Goal: Communication & Community: Answer question/provide support

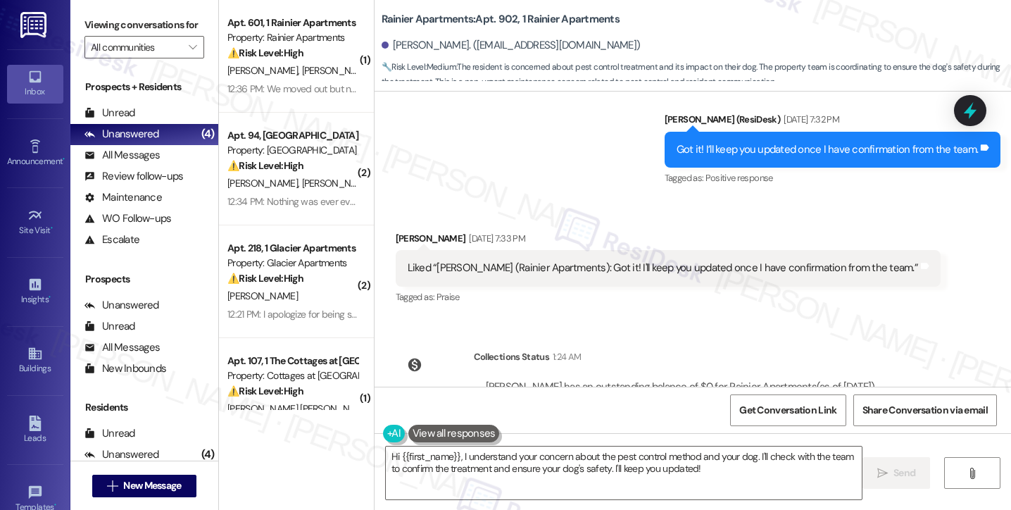
click at [559, 261] on div "Liked “[PERSON_NAME] (Rainier Apartments): Got it! I'll keep you updated once I…" at bounding box center [663, 268] width 511 height 15
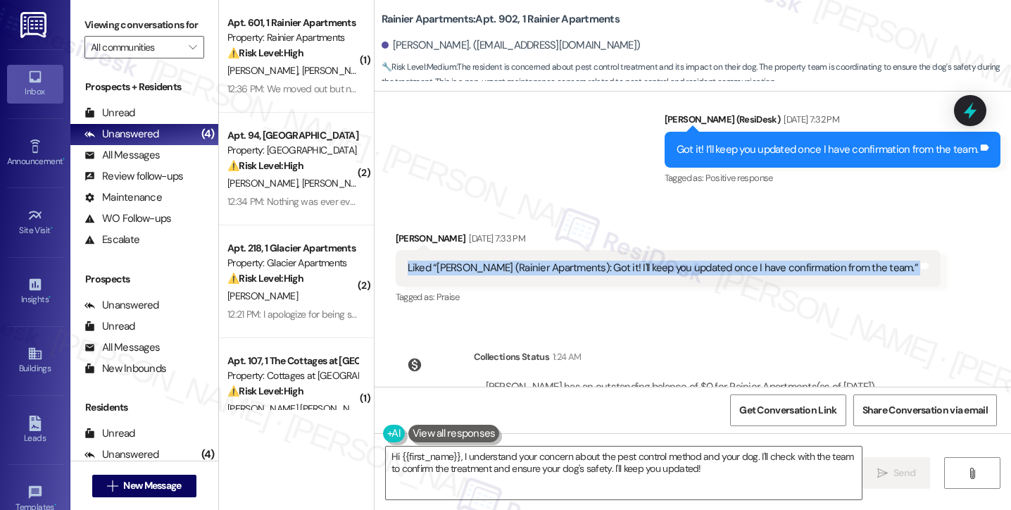
click at [559, 261] on div "Liked “[PERSON_NAME] (Rainier Apartments): Got it! I'll keep you updated once I…" at bounding box center [663, 268] width 511 height 15
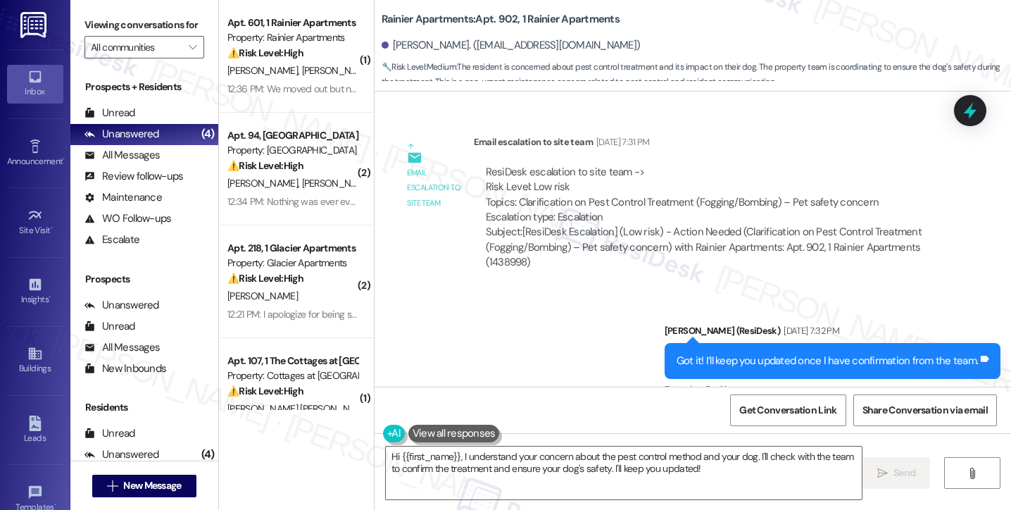
click at [746, 354] on div "Got it! I’ll keep you updated once I have confirmation from the team." at bounding box center [827, 361] width 301 height 15
click at [758, 354] on div "Got it! I’ll keep you updated once I have confirmation from the team." at bounding box center [827, 361] width 301 height 15
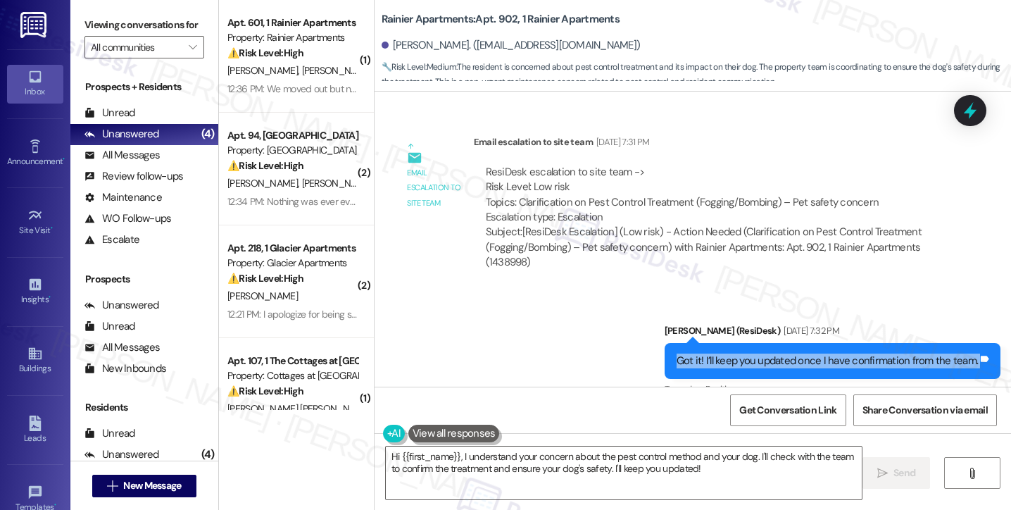
click at [758, 354] on div "Got it! I’ll keep you updated once I have confirmation from the team." at bounding box center [827, 361] width 301 height 15
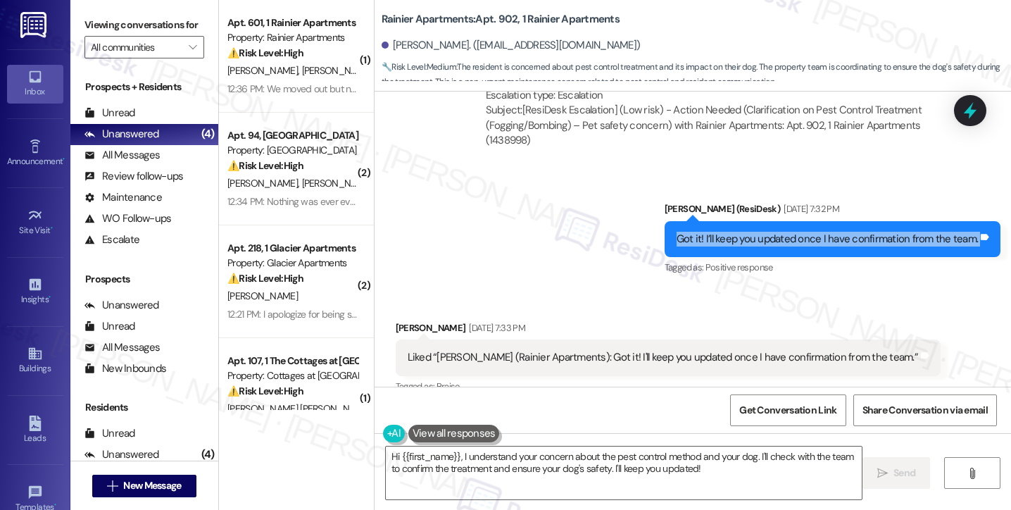
scroll to position [4189, 0]
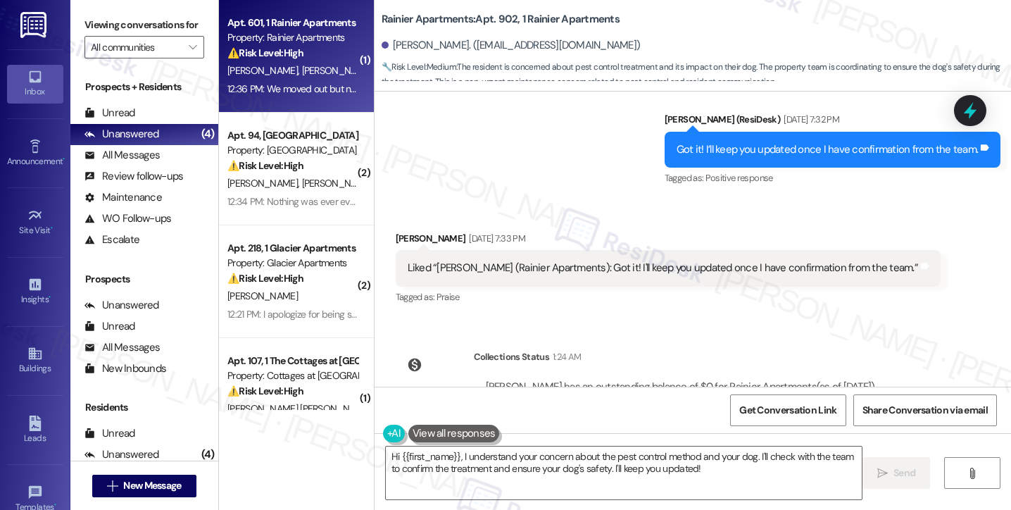
click at [306, 78] on div "[PERSON_NAME] [PERSON_NAME]" at bounding box center [292, 71] width 133 height 18
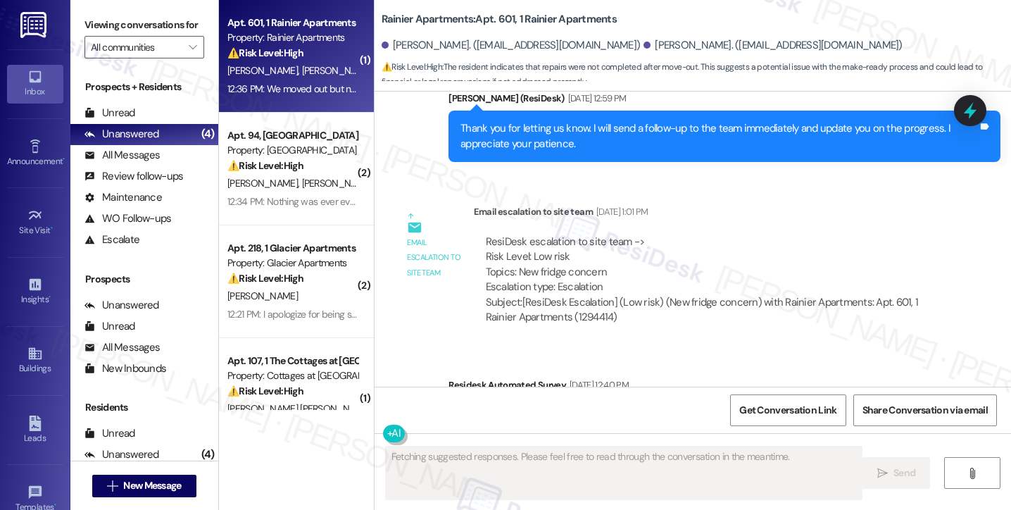
scroll to position [3671, 0]
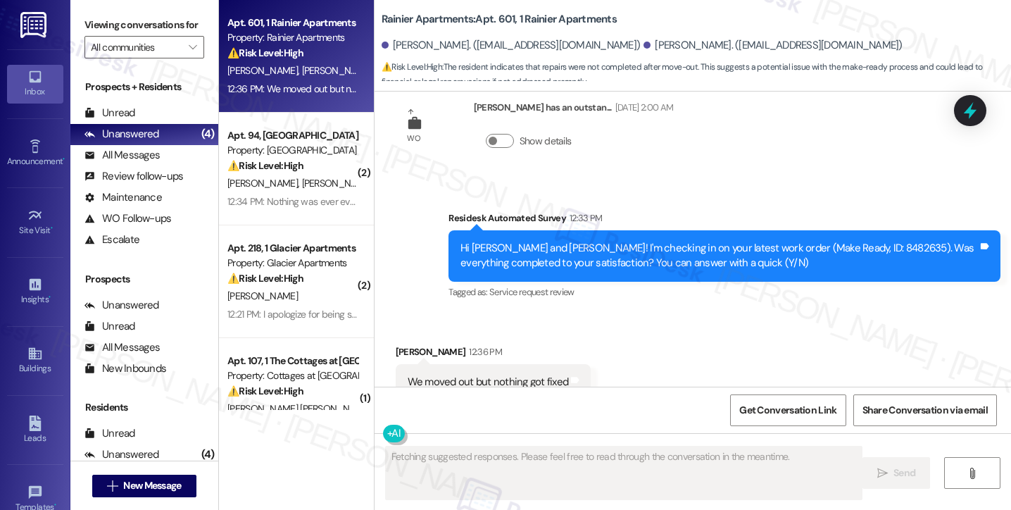
click at [633, 241] on div "Hi [PERSON_NAME] and [PERSON_NAME]! I'm checking in on your latest work order (…" at bounding box center [720, 256] width 518 height 30
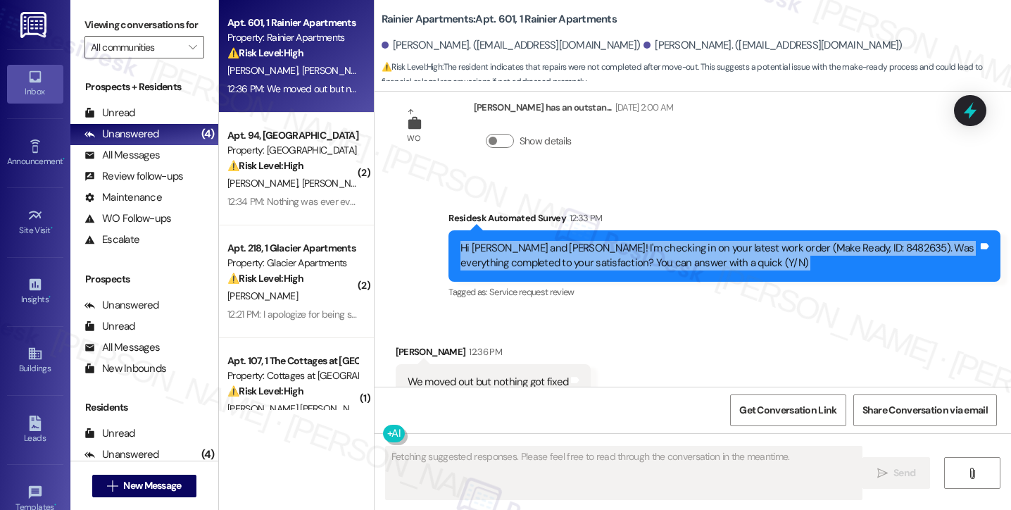
click at [633, 241] on div "Hi [PERSON_NAME] and [PERSON_NAME]! I'm checking in on your latest work order (…" at bounding box center [720, 256] width 518 height 30
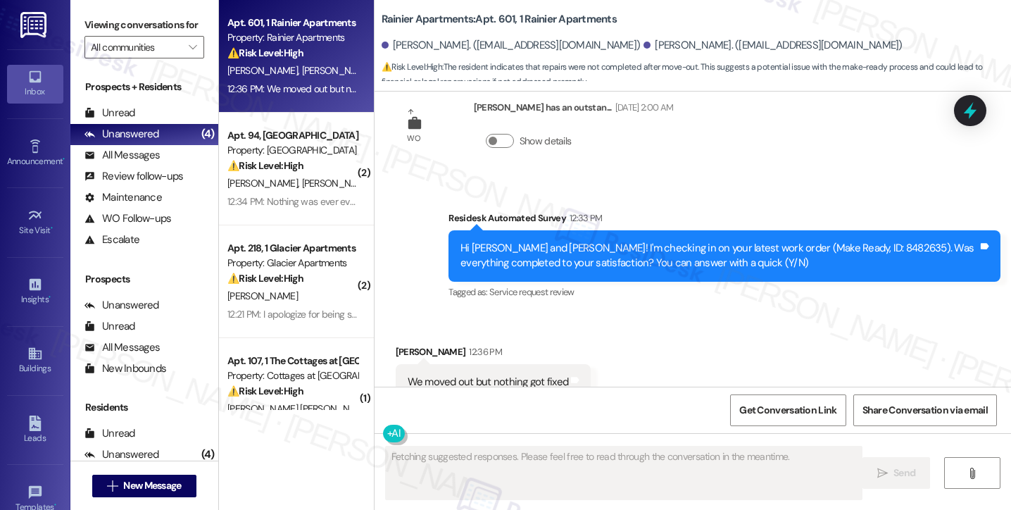
click at [523, 375] on div "We moved out but nothing got fixed" at bounding box center [488, 382] width 161 height 15
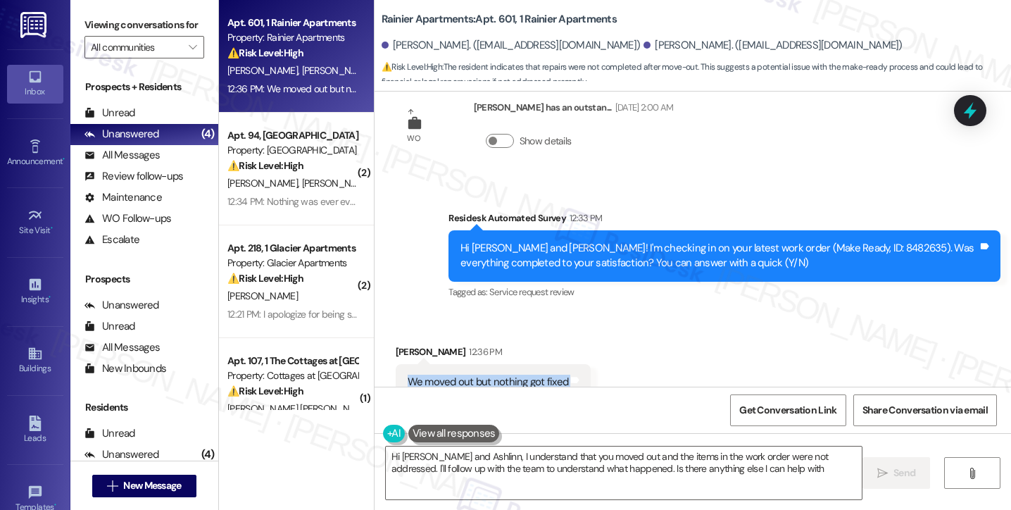
type textarea "Hi [PERSON_NAME] and Ashlinn, I understand that you moved out and the items in …"
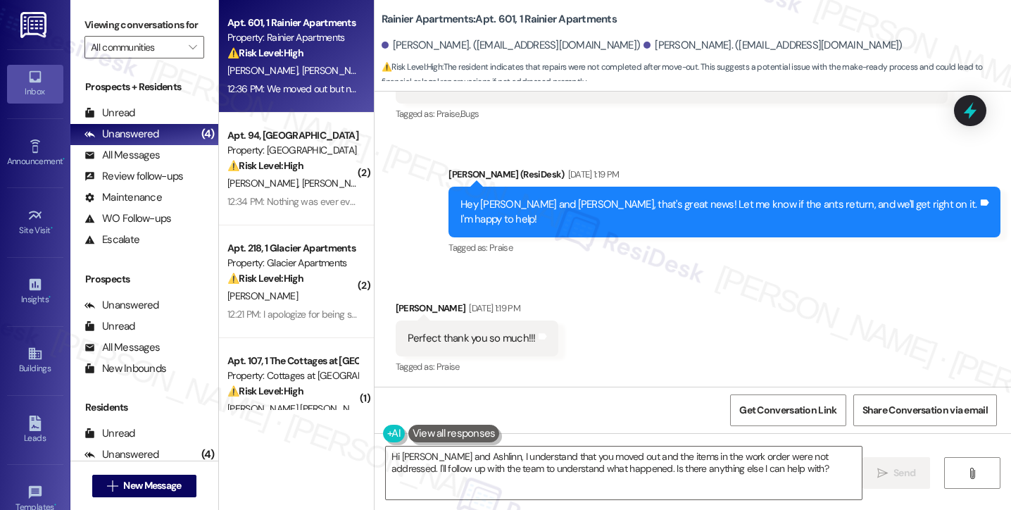
scroll to position [2826, 0]
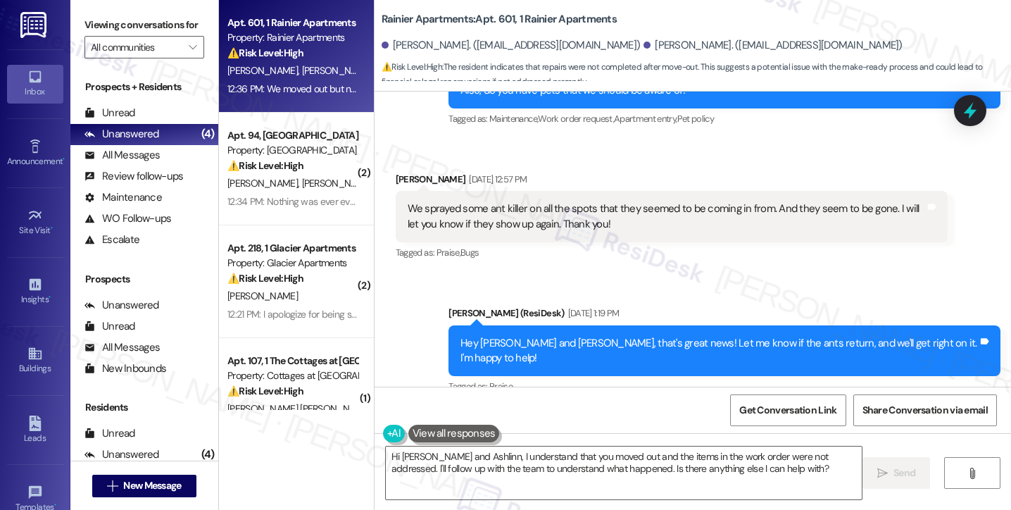
click at [558, 336] on div "Hey [PERSON_NAME] and [PERSON_NAME], that's great news! Let me know if the ants…" at bounding box center [720, 351] width 518 height 30
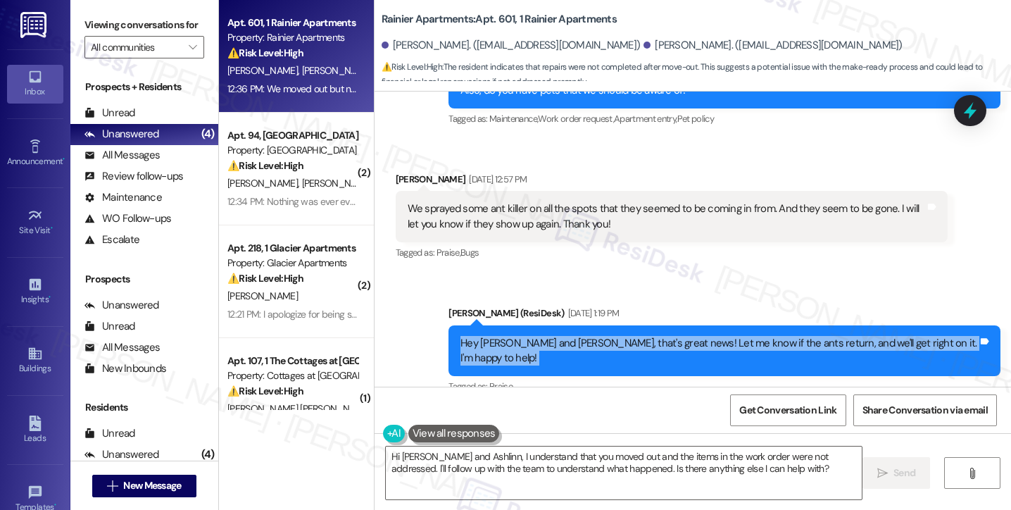
click at [558, 336] on div "Hey [PERSON_NAME] and [PERSON_NAME], that's great news! Let me know if the ants…" at bounding box center [720, 351] width 518 height 30
click at [558, 336] on div "Hey Hadley and Ashlinn, that's great news! Let me know if the ants return, and …" at bounding box center [720, 351] width 518 height 30
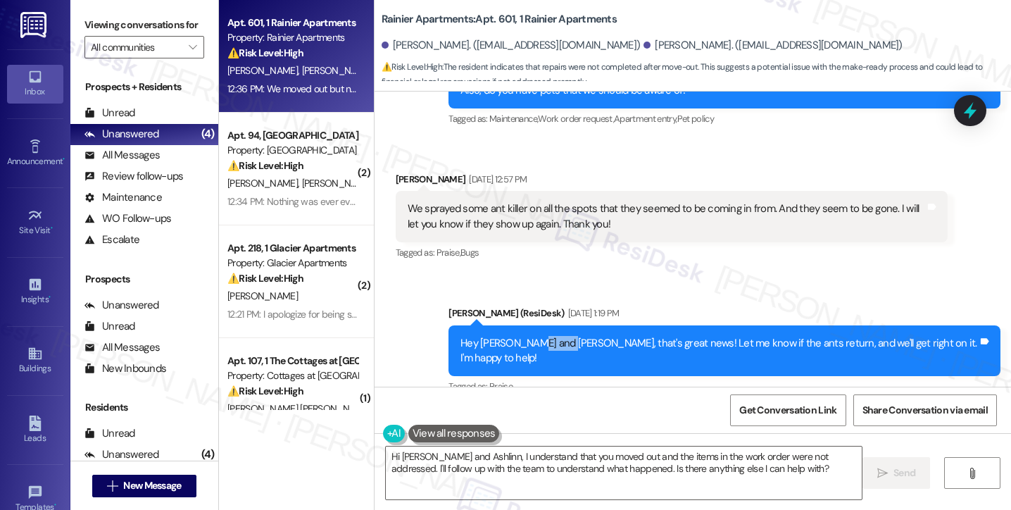
click at [558, 336] on div "Hey Hadley and Ashlinn, that's great news! Let me know if the ants return, and …" at bounding box center [720, 351] width 518 height 30
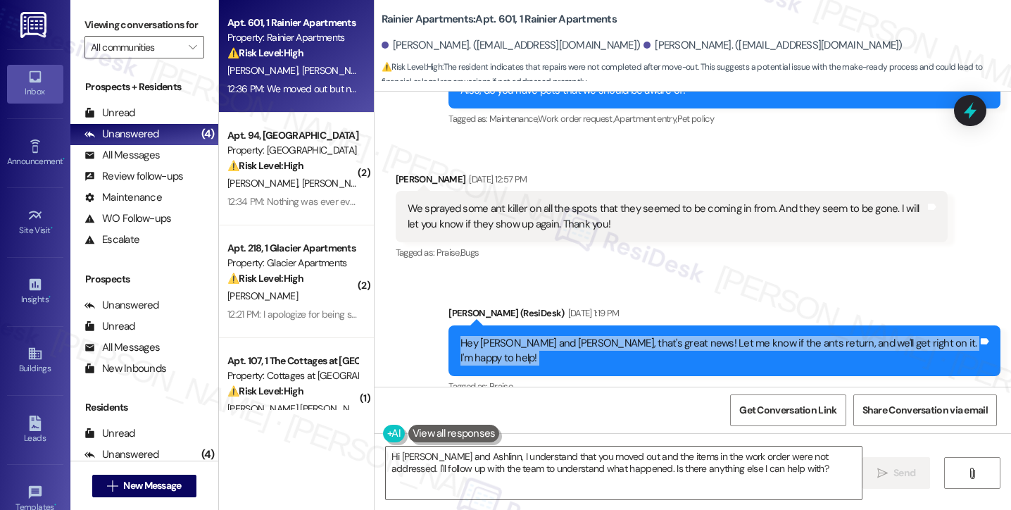
click at [558, 336] on div "Hey Hadley and Ashlinn, that's great news! Let me know if the ants return, and …" at bounding box center [720, 351] width 518 height 30
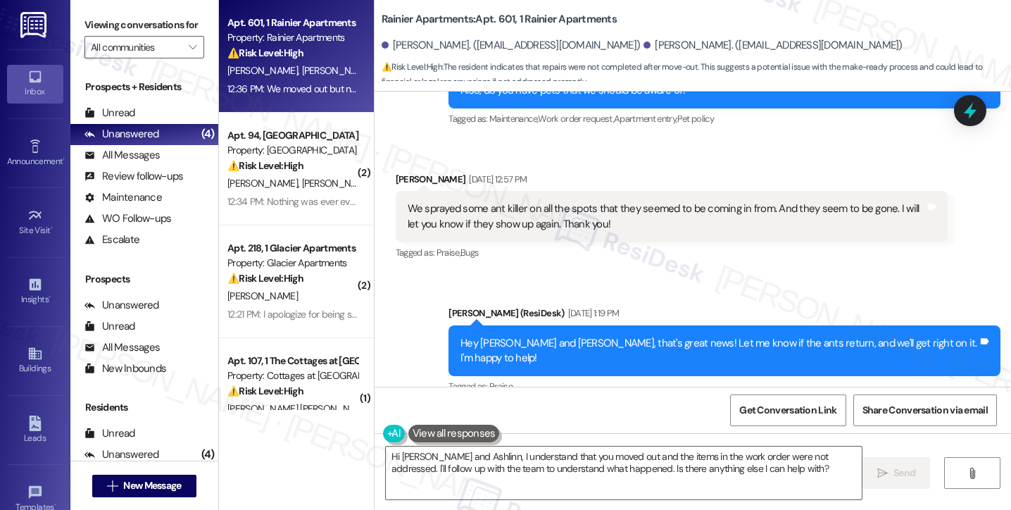
click at [561, 201] on div "We sprayed some ant killer on all the spots that they seemed to be coming in fr…" at bounding box center [667, 216] width 518 height 30
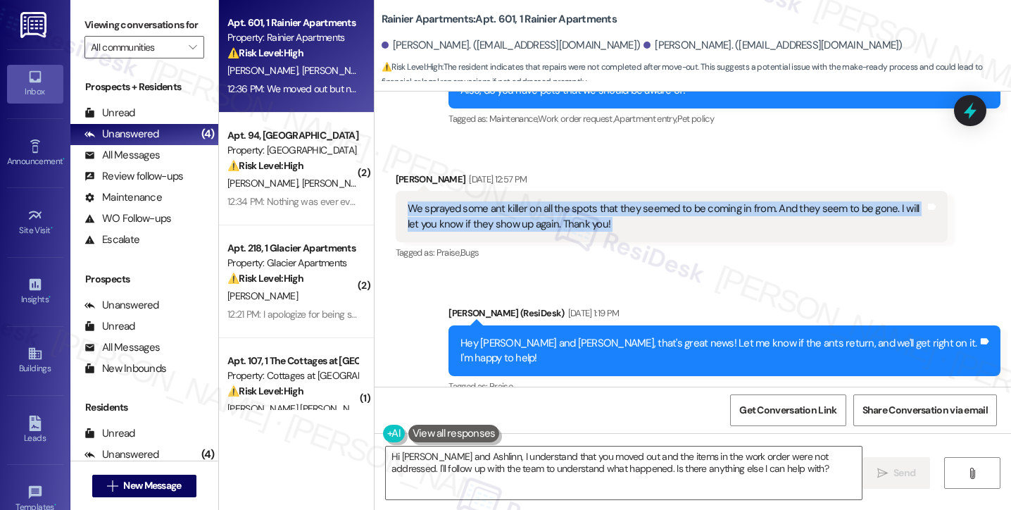
click at [561, 201] on div "We sprayed some ant killer on all the spots that they seemed to be coming in fr…" at bounding box center [667, 216] width 518 height 30
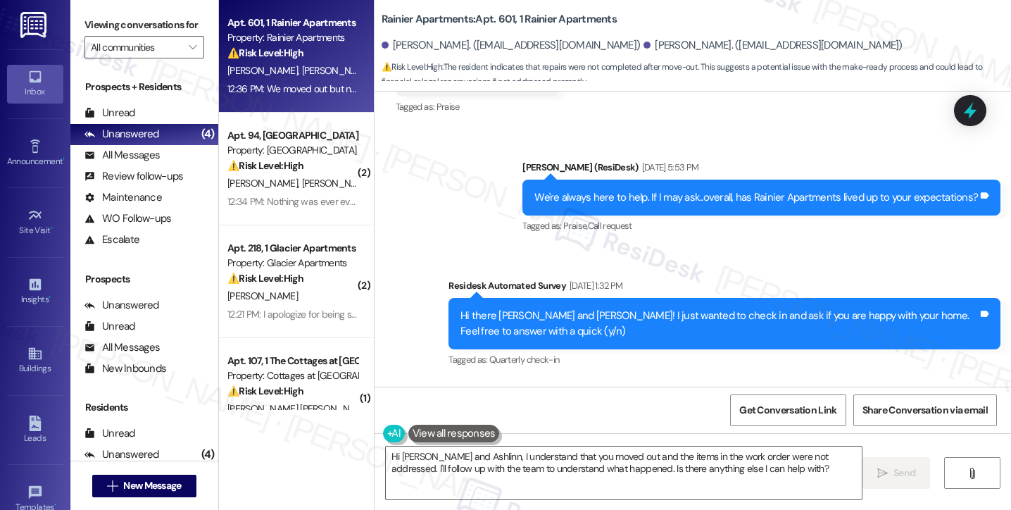
scroll to position [3249, 0]
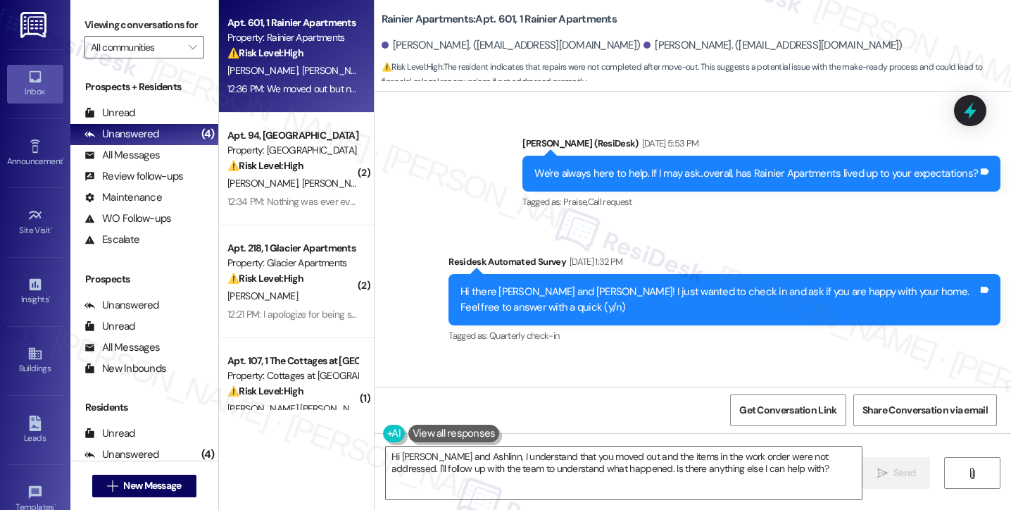
click at [585, 274] on div "Hi there Hadley and Ashlinn! I just wanted to check in and ask if you are happy…" at bounding box center [725, 299] width 552 height 51
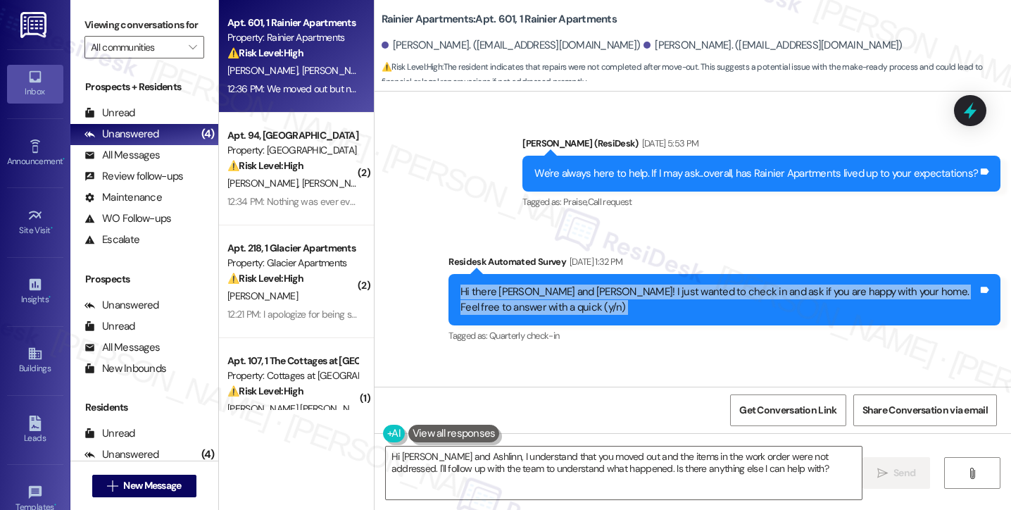
click at [585, 274] on div "Hi there Hadley and Ashlinn! I just wanted to check in and ask if you are happy…" at bounding box center [725, 299] width 552 height 51
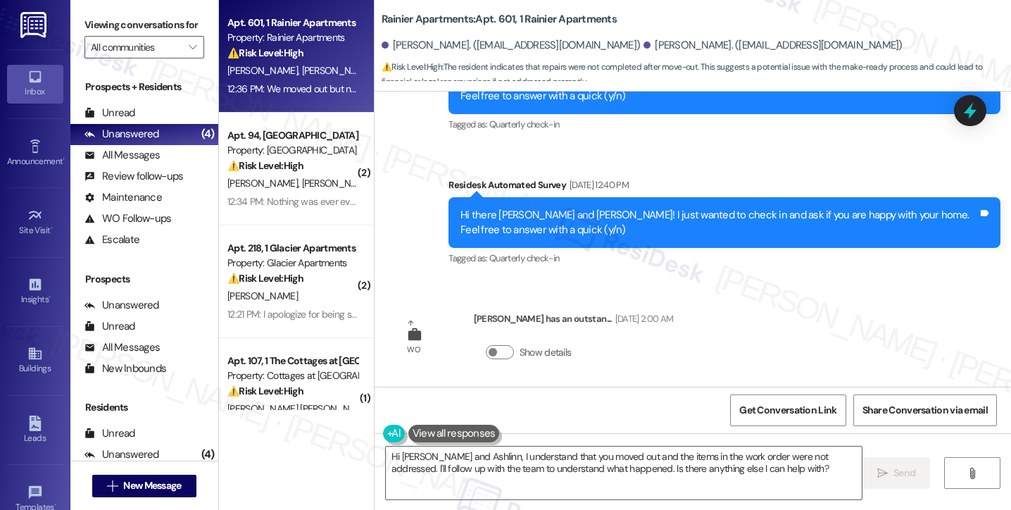
click at [682, 208] on div "Hi there Hadley and Ashlinn! I just wanted to check in and ask if you are happy…" at bounding box center [720, 223] width 518 height 30
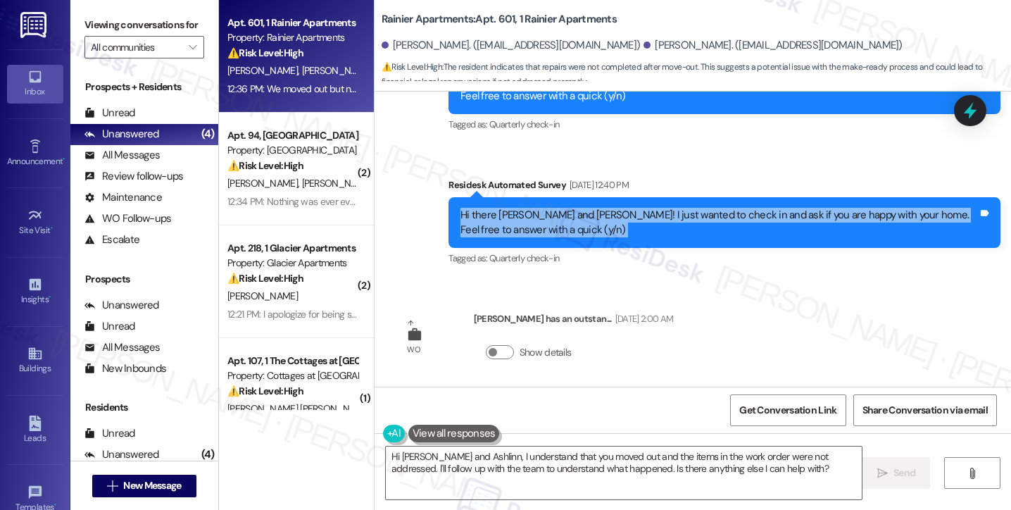
click at [682, 208] on div "Hi there Hadley and Ashlinn! I just wanted to check in and ask if you are happy…" at bounding box center [720, 223] width 518 height 30
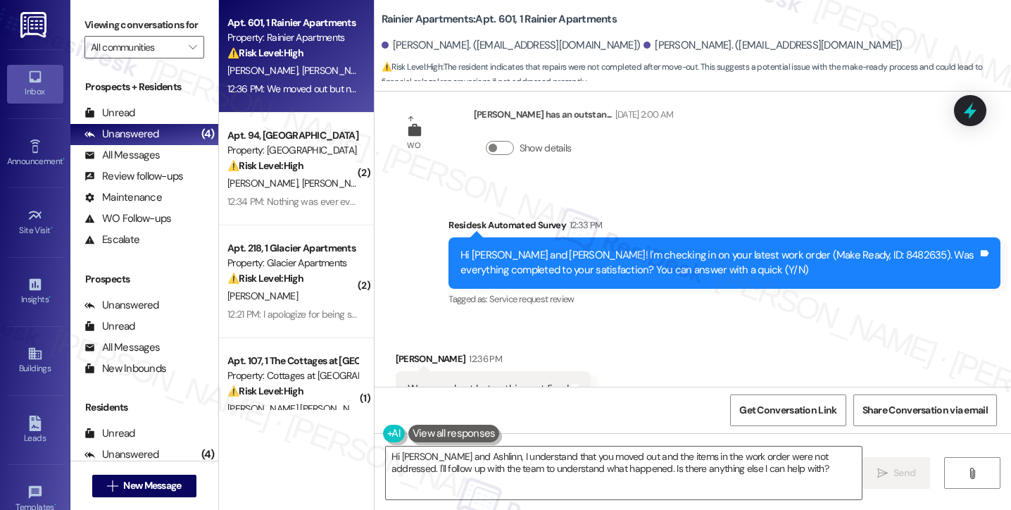
scroll to position [3671, 0]
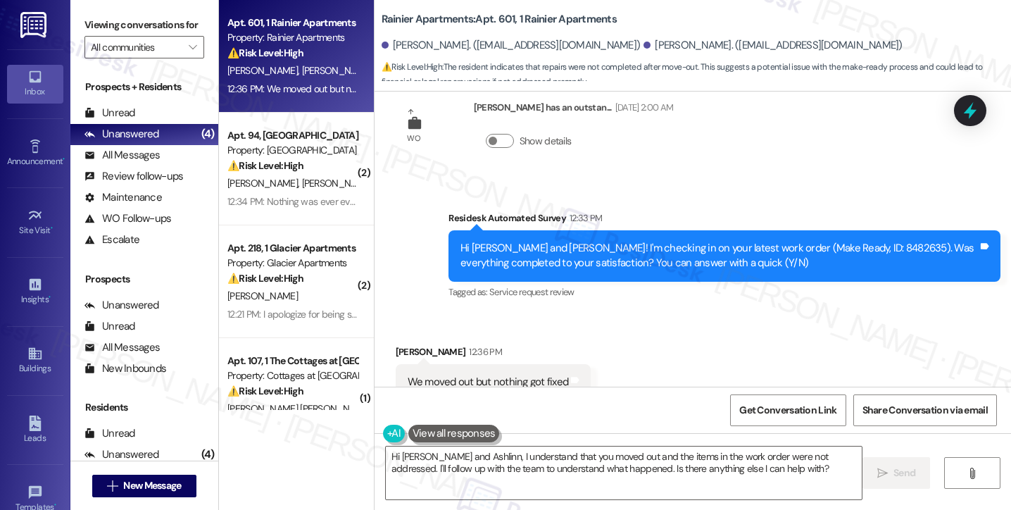
click at [522, 241] on div "Hi Hadley and Ashlinn! I'm checking in on your latest work order (Make Ready, I…" at bounding box center [720, 256] width 518 height 30
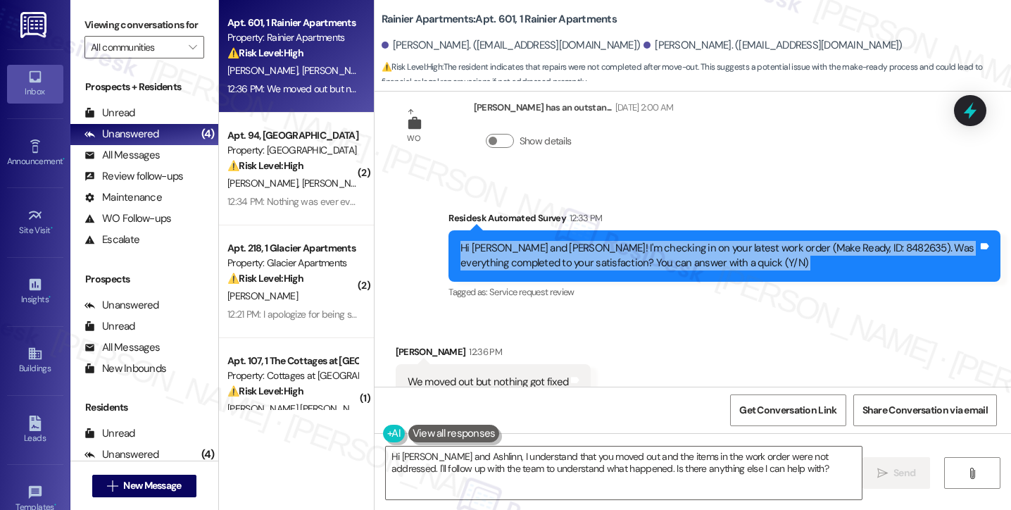
click at [522, 241] on div "Hi Hadley and Ashlinn! I'm checking in on your latest work order (Make Ready, I…" at bounding box center [720, 256] width 518 height 30
click at [614, 241] on div "Hi Hadley and Ashlinn! I'm checking in on your latest work order (Make Ready, I…" at bounding box center [720, 256] width 518 height 30
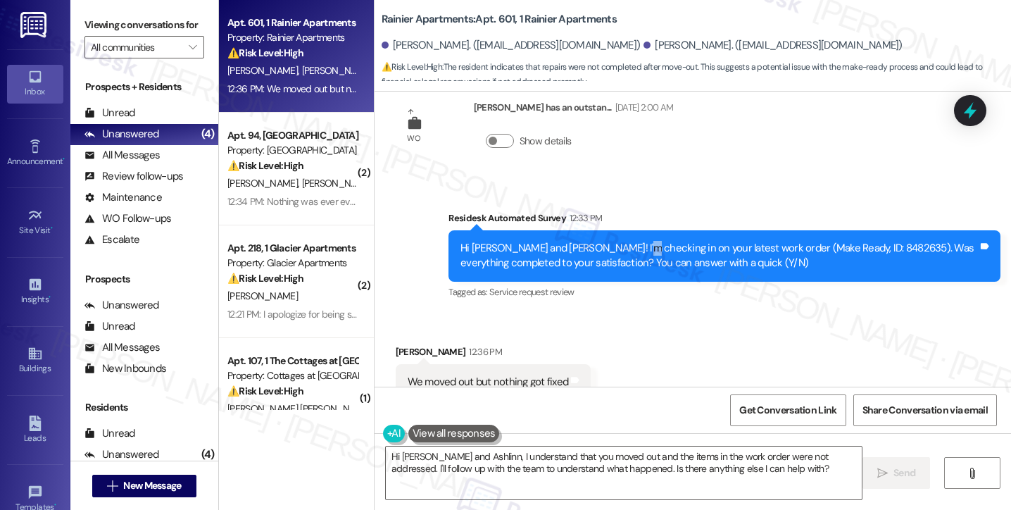
click at [614, 241] on div "Hi Hadley and Ashlinn! I'm checking in on your latest work order (Make Ready, I…" at bounding box center [720, 256] width 518 height 30
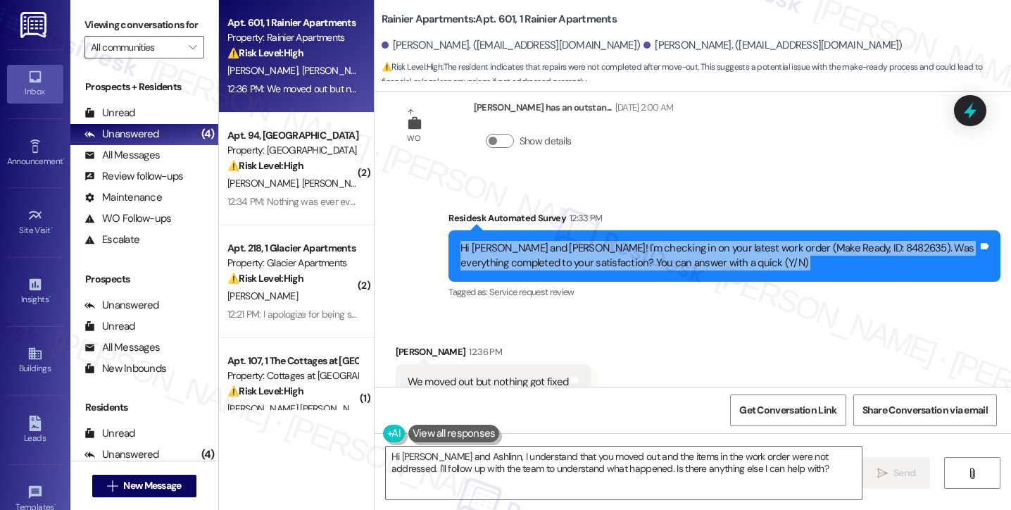
click at [614, 241] on div "Hi Hadley and Ashlinn! I'm checking in on your latest work order (Make Ready, I…" at bounding box center [720, 256] width 518 height 30
click at [721, 241] on div "Hi Hadley and Ashlinn! I'm checking in on your latest work order (Make Ready, I…" at bounding box center [720, 256] width 518 height 30
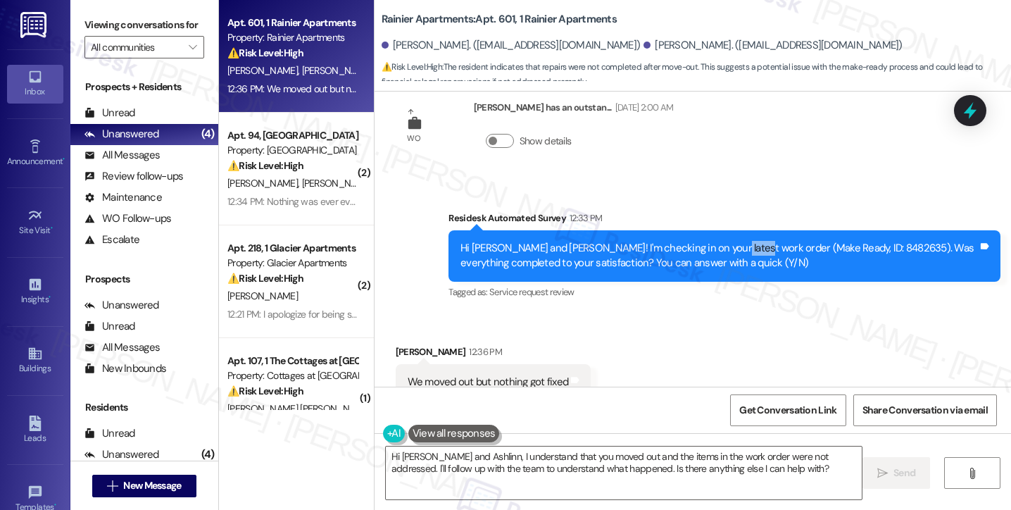
click at [721, 241] on div "Hi Hadley and Ashlinn! I'm checking in on your latest work order (Make Ready, I…" at bounding box center [720, 256] width 518 height 30
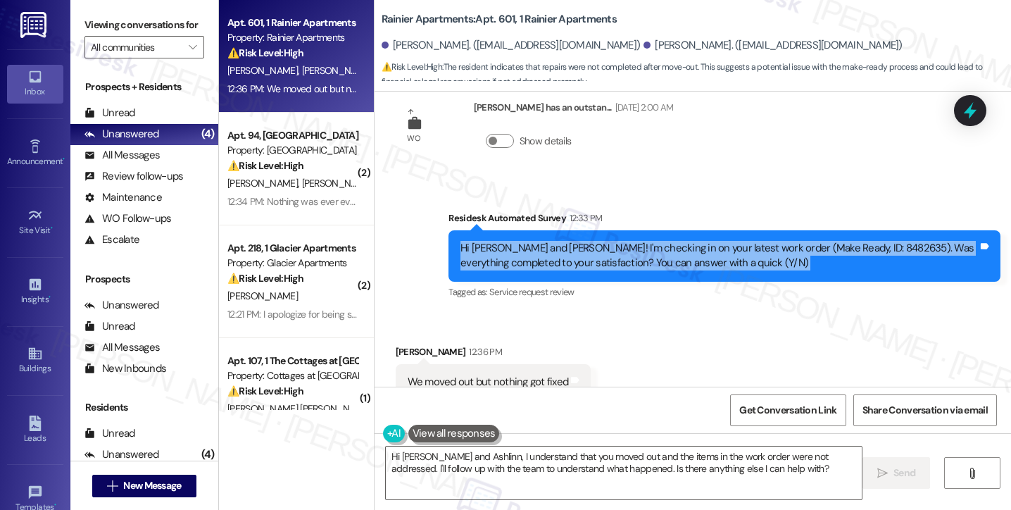
click at [721, 241] on div "Hi Hadley and Ashlinn! I'm checking in on your latest work order (Make Ready, I…" at bounding box center [720, 256] width 518 height 30
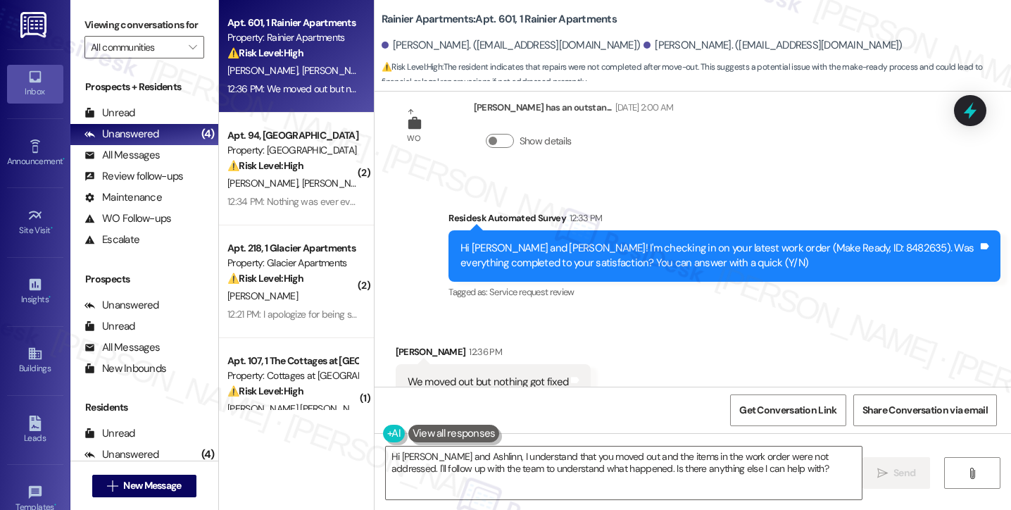
click at [765, 341] on div "Received via SMS Ashlinn Cady 12:36 PM We moved out but nothing got fixed Tags …" at bounding box center [693, 372] width 637 height 119
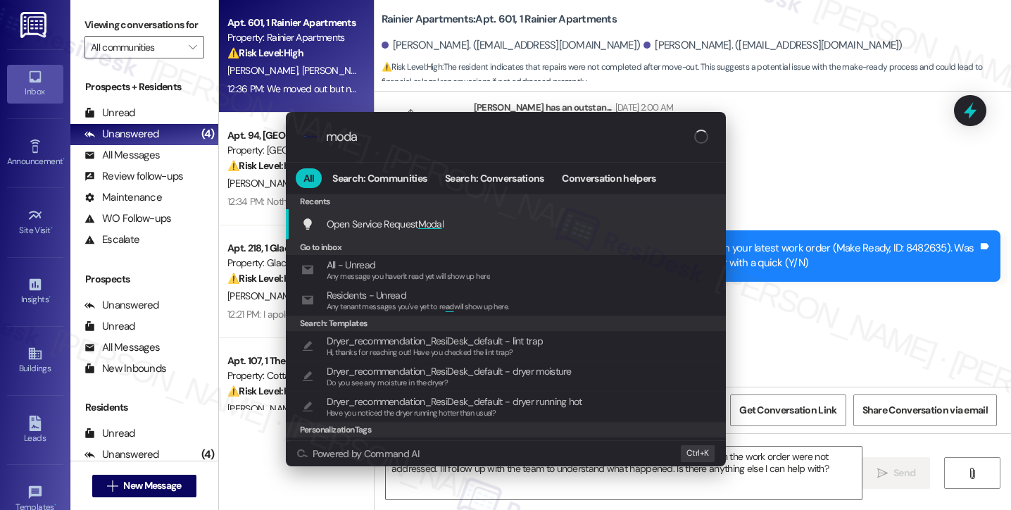
type input "modal"
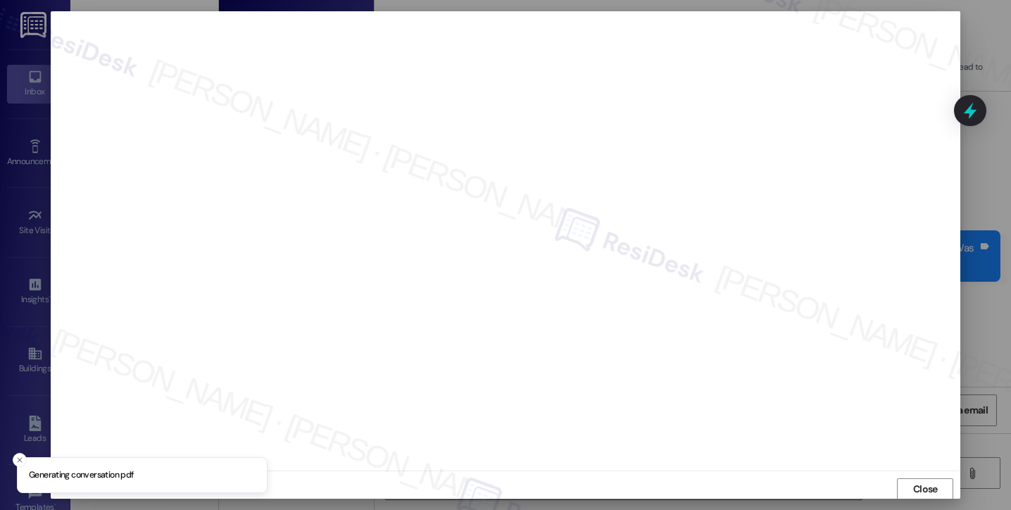
scroll to position [1, 0]
click at [899, 484] on button "Close" at bounding box center [925, 488] width 56 height 23
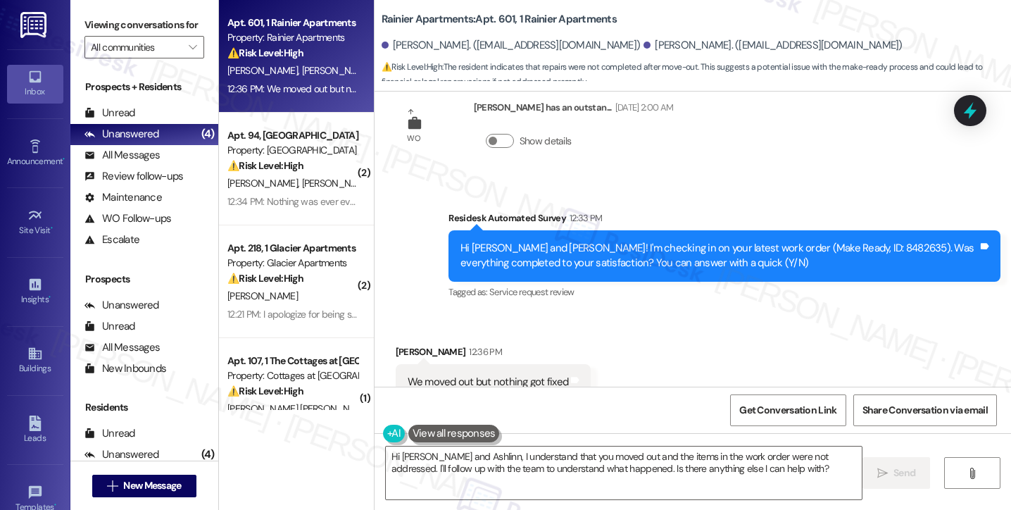
click at [445, 375] on div "We moved out but nothing got fixed" at bounding box center [488, 382] width 161 height 15
copy div "We moved out but nothing got fixed Tags and notes"
click at [92, 25] on label "Viewing conversations for" at bounding box center [145, 25] width 120 height 22
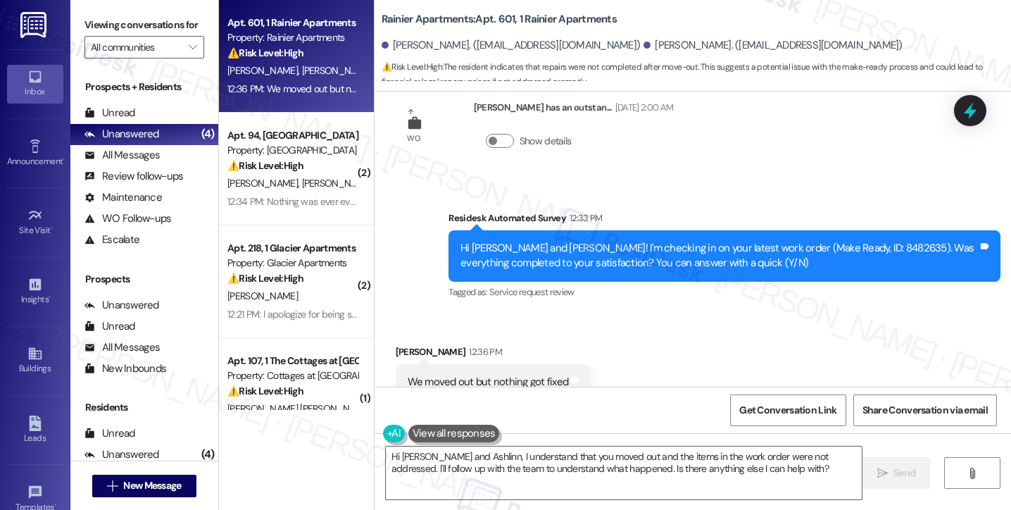
click at [87, 16] on label "Viewing conversations for" at bounding box center [145, 25] width 120 height 22
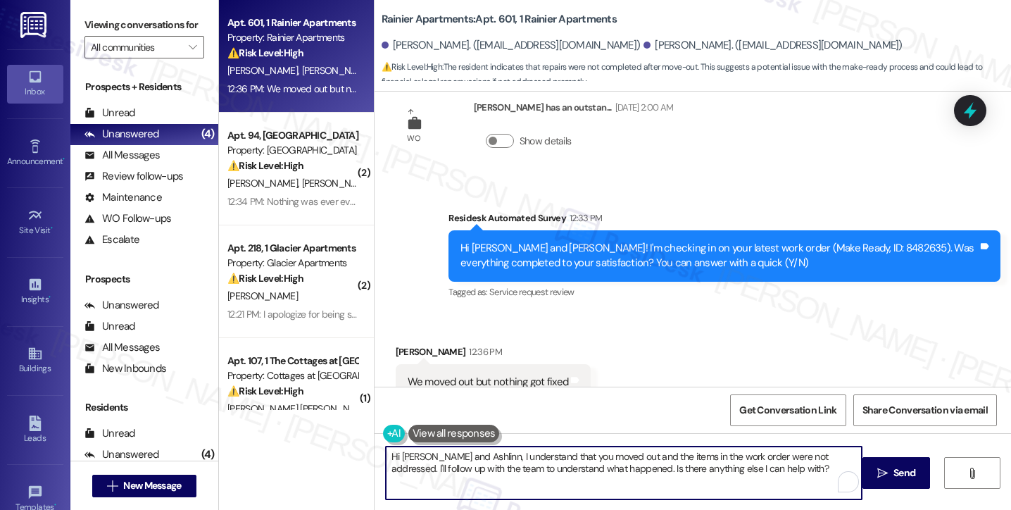
drag, startPoint x: 445, startPoint y: 458, endPoint x: 396, endPoint y: 453, distance: 49.5
click at [396, 453] on textarea "Hi Hadley and Ashlinn, I understand that you moved out and the items in the wor…" at bounding box center [624, 472] width 476 height 53
drag, startPoint x: 766, startPoint y: 475, endPoint x: 513, endPoint y: 470, distance: 253.6
click at [513, 470] on textarea "Hi Ashlinn, I understand that you moved out and the items in the work order wer…" at bounding box center [624, 472] width 476 height 53
click at [514, 470] on textarea "Hi Ashlinn, I understand that you moved out and the items in the work order wer…" at bounding box center [624, 472] width 476 height 53
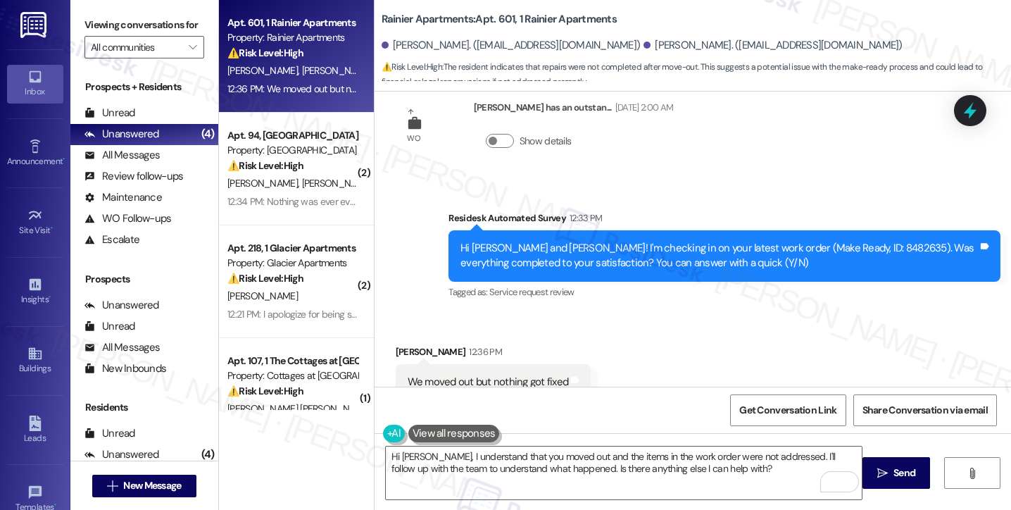
click at [100, 23] on label "Viewing conversations for" at bounding box center [145, 25] width 120 height 22
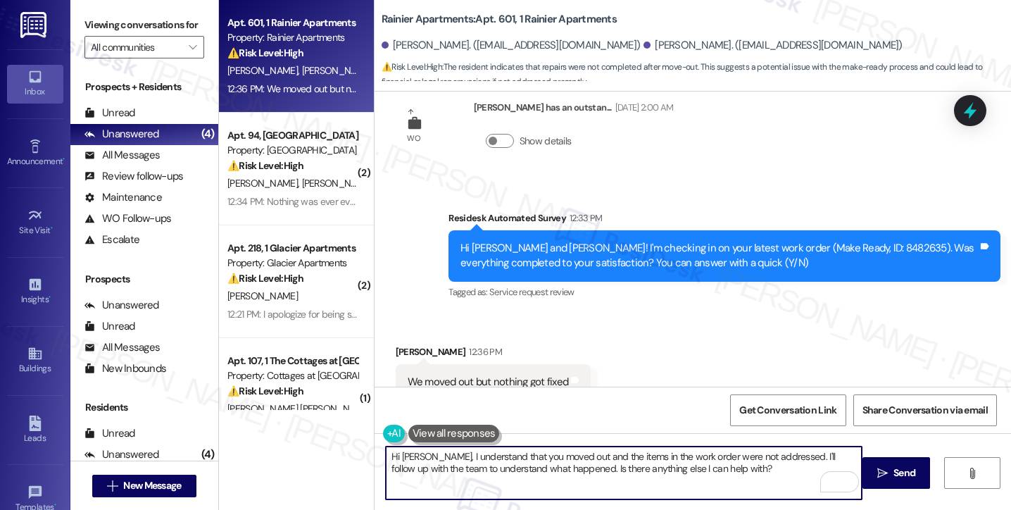
click at [549, 456] on textarea "Hi Ashlinn, I understand that you moved out and the items in the work order wer…" at bounding box center [624, 472] width 476 height 53
drag, startPoint x: 742, startPoint y: 475, endPoint x: 777, endPoint y: 452, distance: 42.2
click at [777, 452] on textarea "Hi Ashlinn, I understand that you moved out and the items in the work order wer…" at bounding box center [624, 472] width 476 height 53
click at [470, 448] on textarea "Hi Ashlinn, I understand that you moved out and the items in the work order wer…" at bounding box center [624, 472] width 476 height 53
drag, startPoint x: 501, startPoint y: 454, endPoint x: 433, endPoint y: 452, distance: 67.6
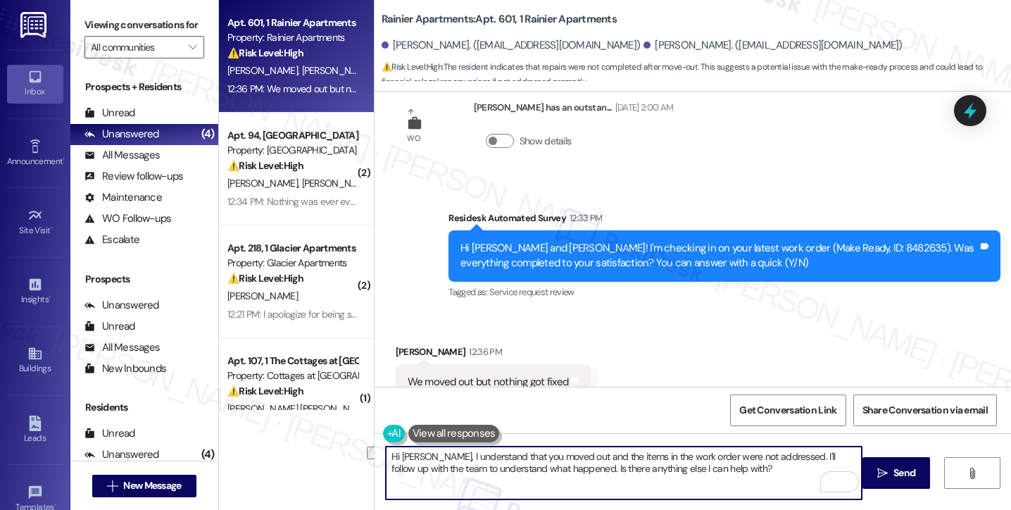
click at [433, 452] on textarea "Hi Ashlinn, I understand that you moved out and the items in the work order wer…" at bounding box center [624, 472] width 476 height 53
click at [556, 450] on textarea "Hi Ashlinn, I understand that you moved out and the items in the work order wer…" at bounding box center [624, 472] width 476 height 53
click at [580, 455] on textarea "Hi Ashlinn, I understand that you moved out and the items in the work order wer…" at bounding box center [624, 472] width 476 height 53
click at [415, 461] on textarea "Hi Ashlinn, I understand that you moved out, and I'm sorry to hear that the ite…" at bounding box center [624, 472] width 476 height 53
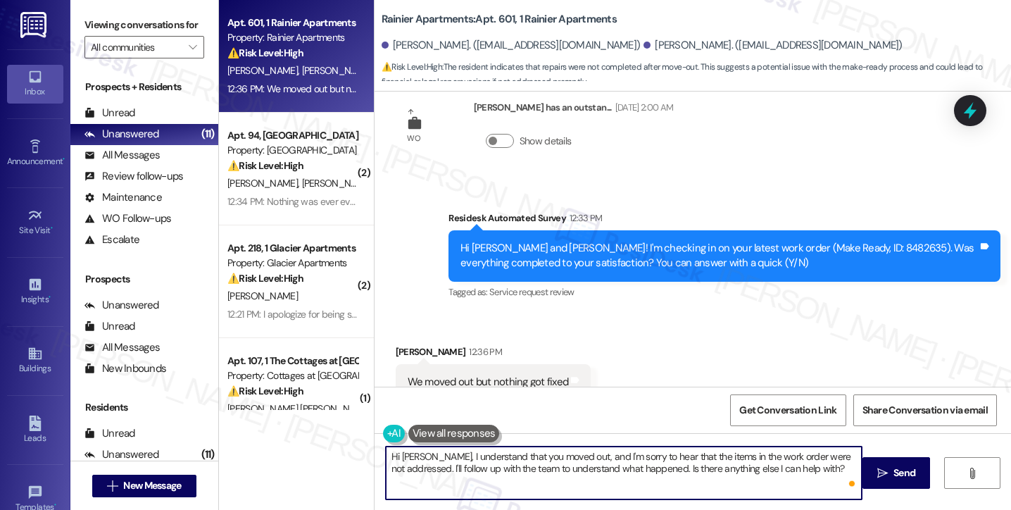
click at [415, 461] on textarea "Hi Ashlinn, I understand that you moved out, and I'm sorry to hear that the ite…" at bounding box center [624, 472] width 476 height 53
click at [472, 470] on textarea "Hi Ashlinn, I understand that you moved out, and I'm sorry to hear that the ite…" at bounding box center [624, 472] width 476 height 53
drag, startPoint x: 820, startPoint y: 470, endPoint x: 431, endPoint y: 474, distance: 388.8
click at [431, 474] on textarea "Hi Ashlinn, I understand that you moved out, and I'm sorry to hear that the ite…" at bounding box center [624, 472] width 476 height 53
click at [433, 466] on textarea "Hi Ashlinn, I understand that you moved out, and I'm sorry to hear that the ite…" at bounding box center [624, 472] width 476 height 53
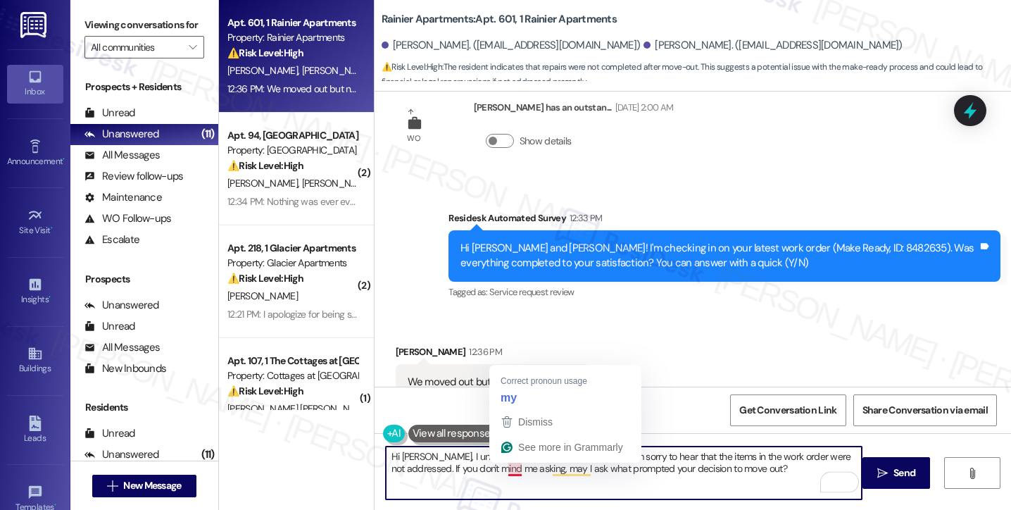
click at [810, 476] on textarea "Hi Ashlinn, I understand that you moved out, and I'm sorry to hear that the ite…" at bounding box center [624, 472] width 476 height 53
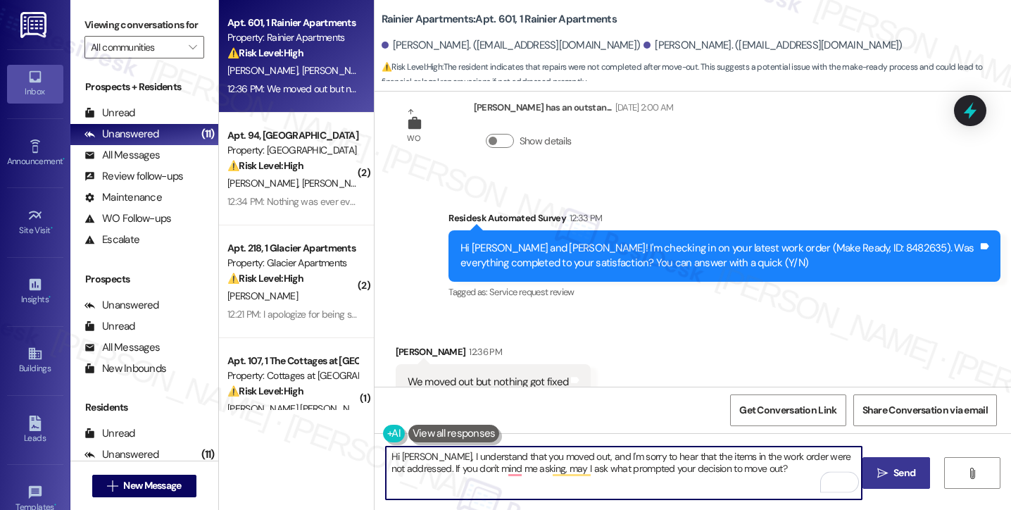
type textarea "Hi Ashlinn, I understand that you moved out, and I'm sorry to hear that the ite…"
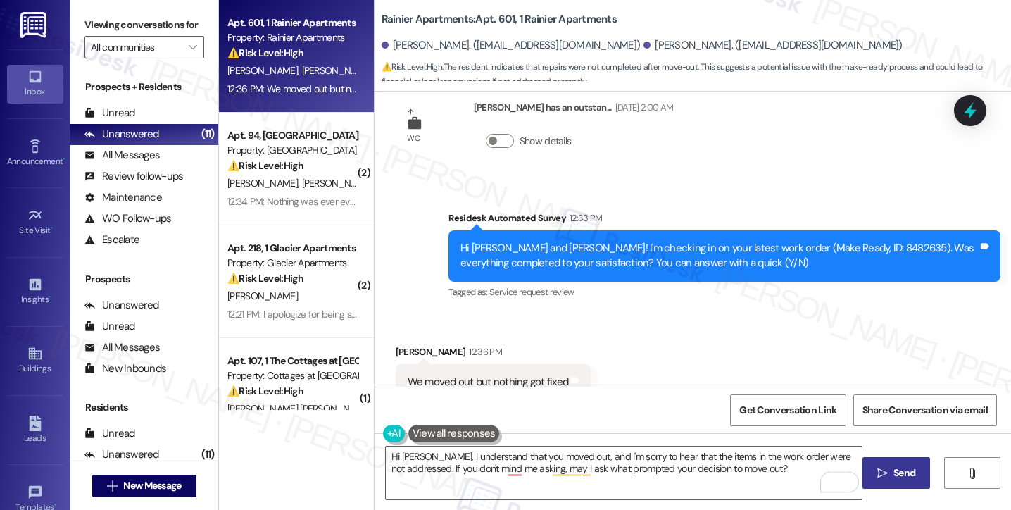
click at [877, 469] on icon "" at bounding box center [882, 473] width 11 height 11
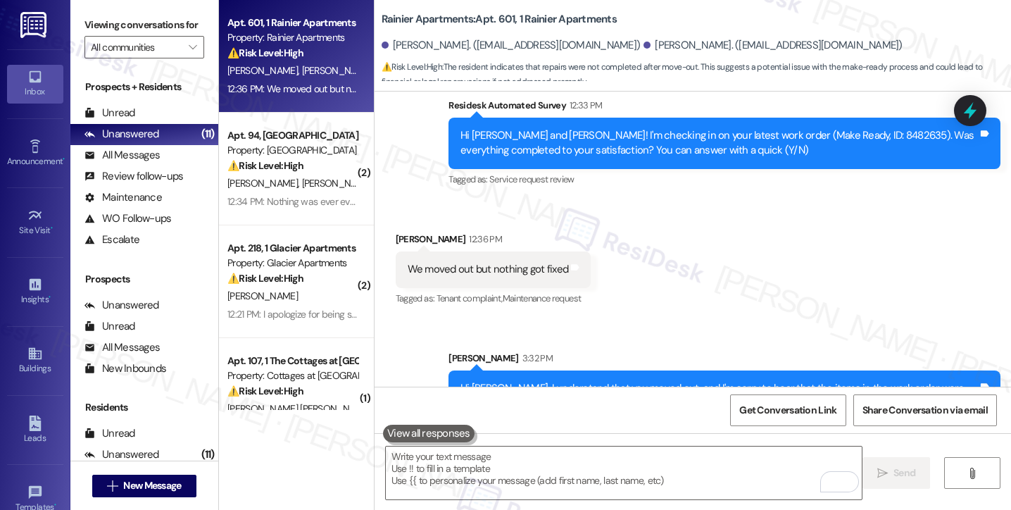
scroll to position [3785, 0]
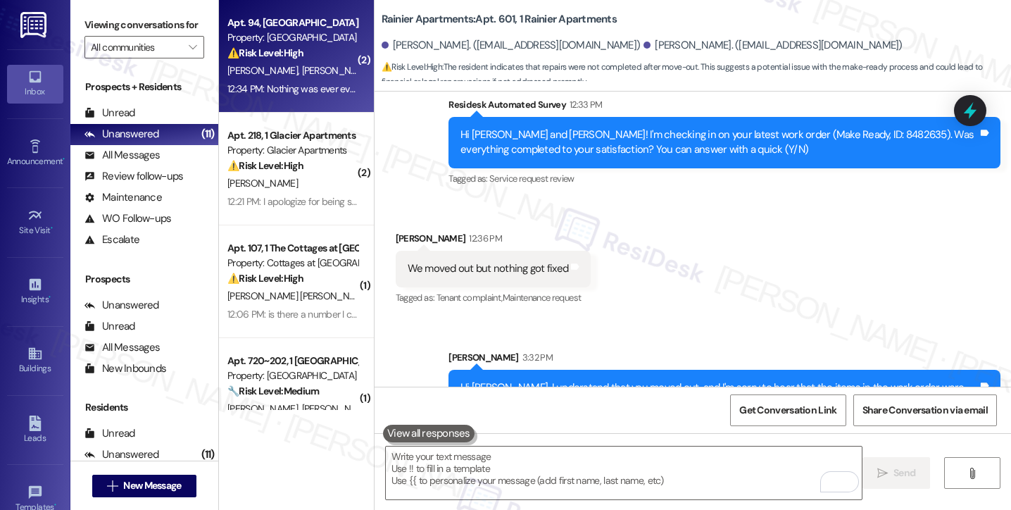
click at [301, 68] on span "Z. Mchenry" at bounding box center [336, 70] width 70 height 13
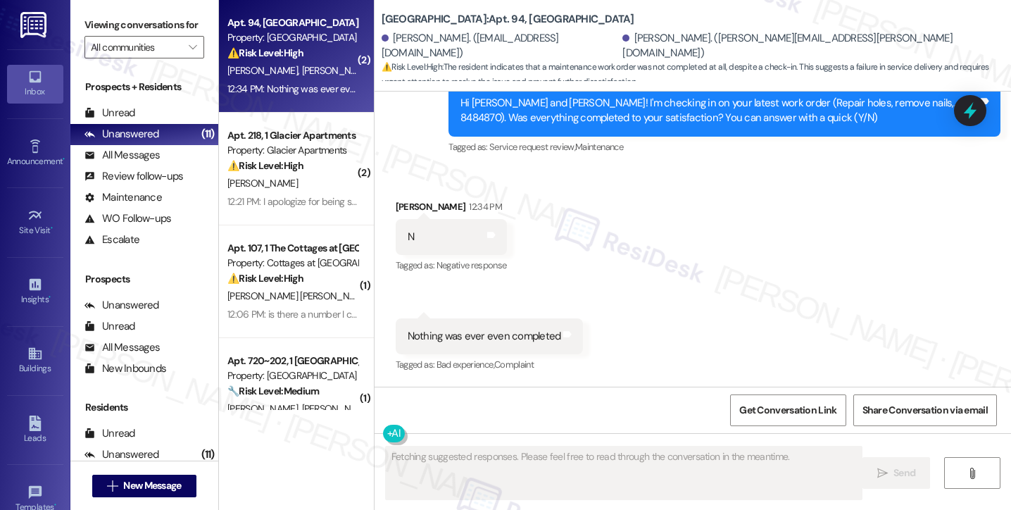
scroll to position [1608, 0]
click at [487, 330] on div "Nothing was ever even completed" at bounding box center [485, 337] width 154 height 15
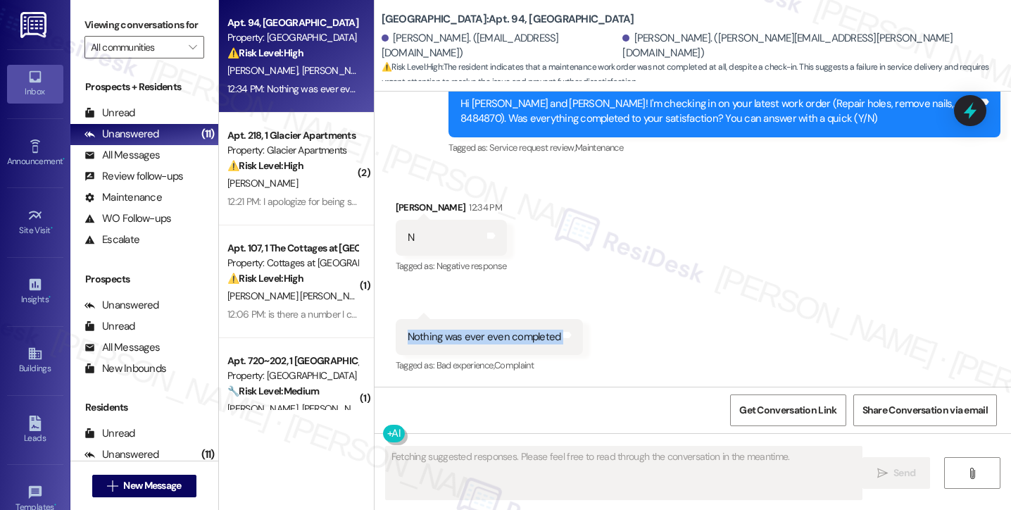
click at [487, 330] on div "Nothing was ever even completed" at bounding box center [485, 337] width 154 height 15
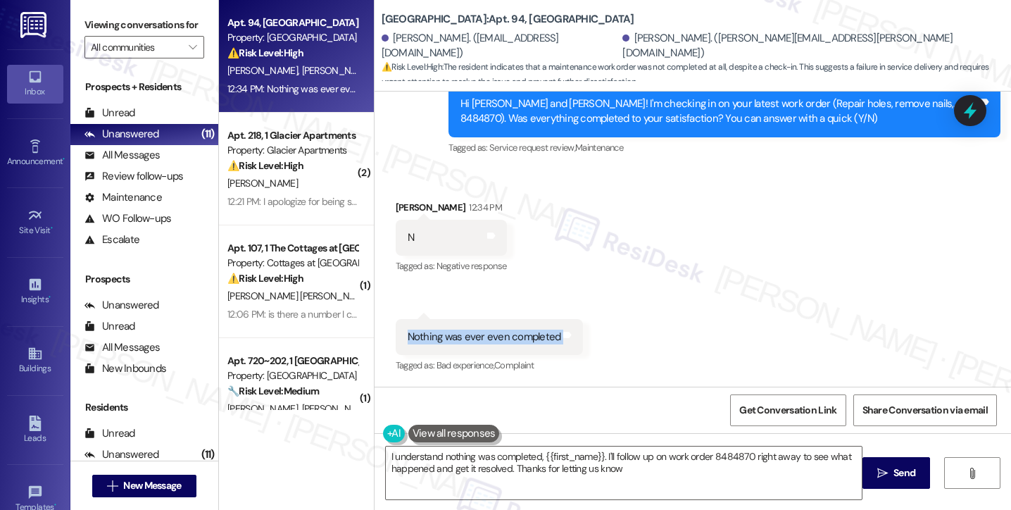
type textarea "I understand nothing was completed, {{first_name}}. I'll follow up on work orde…"
click at [378, 455] on div "I understand nothing was completed, {{first_name}}. I'll follow up on work orde…" at bounding box center [616, 473] width 477 height 54
click at [443, 355] on div "Tagged as: Bad experience , Click to highlight conversations about Bad experien…" at bounding box center [490, 365] width 188 height 20
click at [444, 354] on div "Jessie Quinn 12:34 PM Nothing was ever even completed Tags and notes Tagged as:…" at bounding box center [490, 347] width 188 height 57
click at [444, 354] on div "Nothing was ever even completed Tags and notes" at bounding box center [490, 337] width 188 height 36
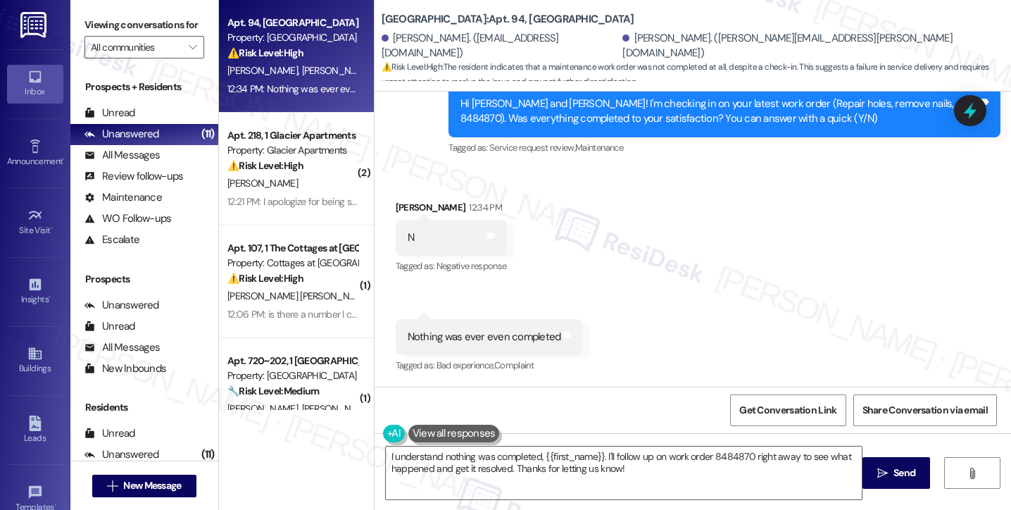
click at [439, 332] on div "Nothing was ever even completed" at bounding box center [485, 337] width 154 height 15
click at [439, 331] on div "Nothing was ever even completed" at bounding box center [485, 337] width 154 height 15
click at [506, 105] on div "Hi Jessie and Zachary! I'm checking in on your latest work order (Repair holes,…" at bounding box center [720, 111] width 518 height 30
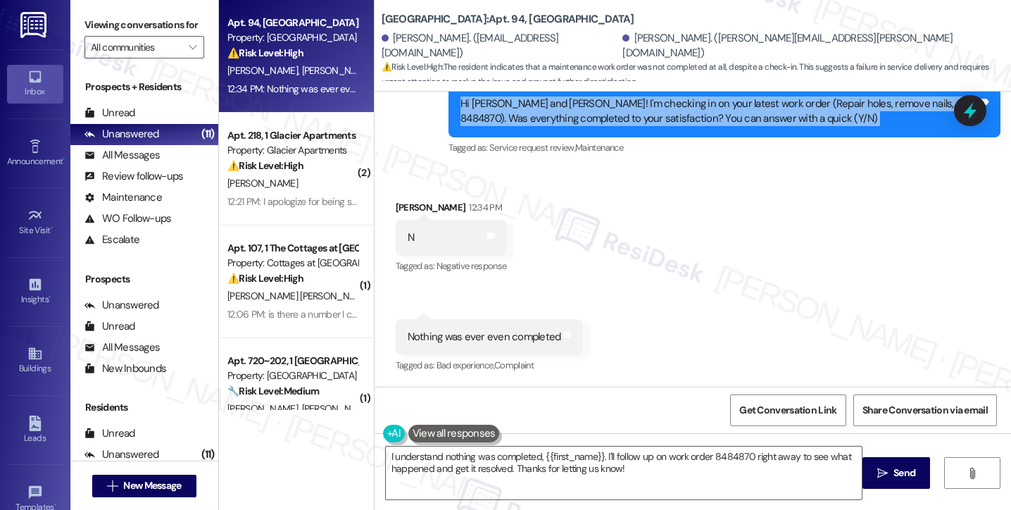
click at [506, 105] on div "Hi Jessie and Zachary! I'm checking in on your latest work order (Repair holes,…" at bounding box center [720, 111] width 518 height 30
copy div "Hi Jessie and Zachary! I'm checking in on your latest work order (Repair holes,…"
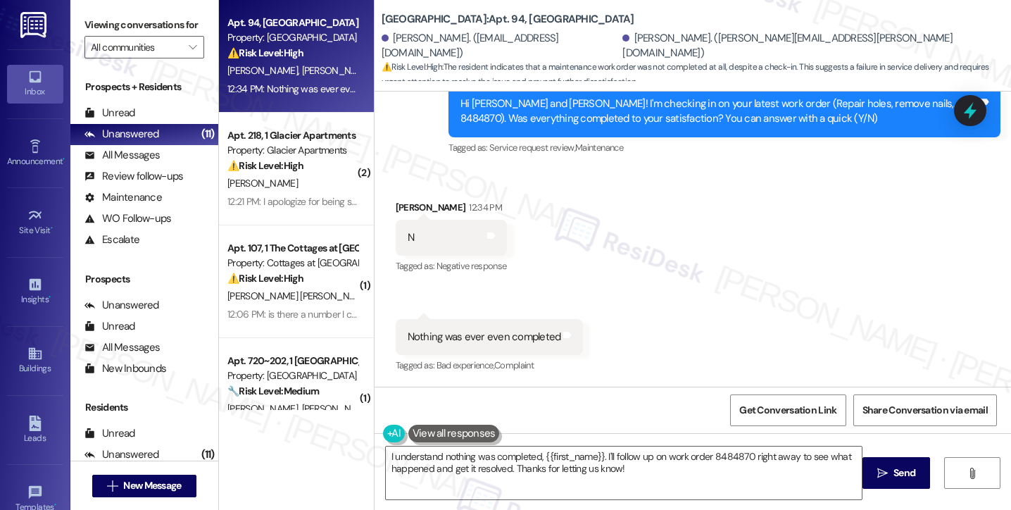
drag, startPoint x: 94, startPoint y: 19, endPoint x: 126, endPoint y: 36, distance: 36.5
click at [94, 19] on label "Viewing conversations for" at bounding box center [145, 25] width 120 height 22
drag, startPoint x: 476, startPoint y: 299, endPoint x: 476, endPoint y: 315, distance: 16.2
click at [476, 301] on div "Received via SMS Jessie Quinn 12:34 PM N Tags and notes Tagged as: Negative res…" at bounding box center [693, 277] width 637 height 218
click at [476, 326] on div "Nothing was ever even completed Tags and notes" at bounding box center [490, 337] width 188 height 36
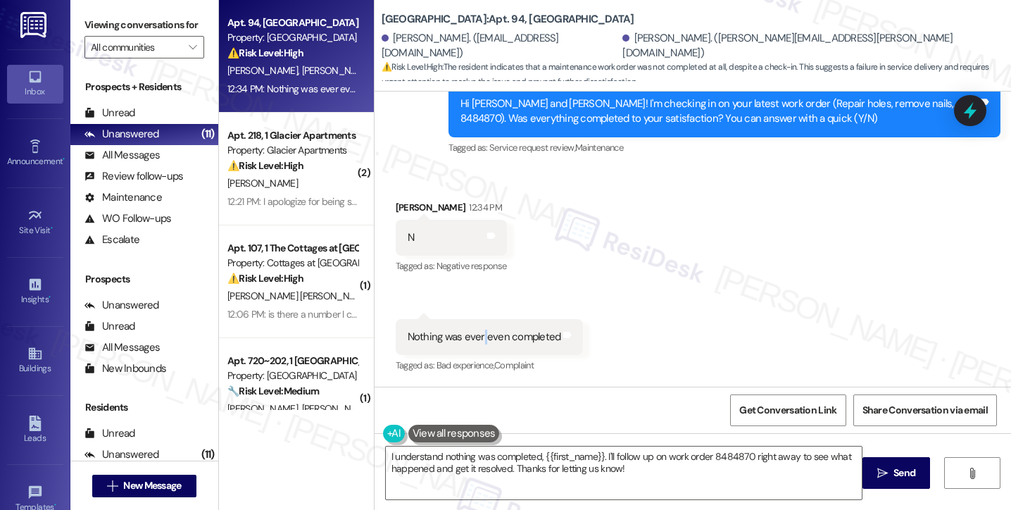
click at [476, 326] on div "Nothing was ever even completed Tags and notes" at bounding box center [490, 337] width 188 height 36
copy div "Nothing was ever even completed Tags and notes"
click at [82, 27] on div "Viewing conversations for All communities " at bounding box center [144, 36] width 148 height 73
click at [774, 260] on div "Received via SMS Jessie Quinn 12:34 PM N Tags and notes Tagged as: Negative res…" at bounding box center [693, 277] width 637 height 218
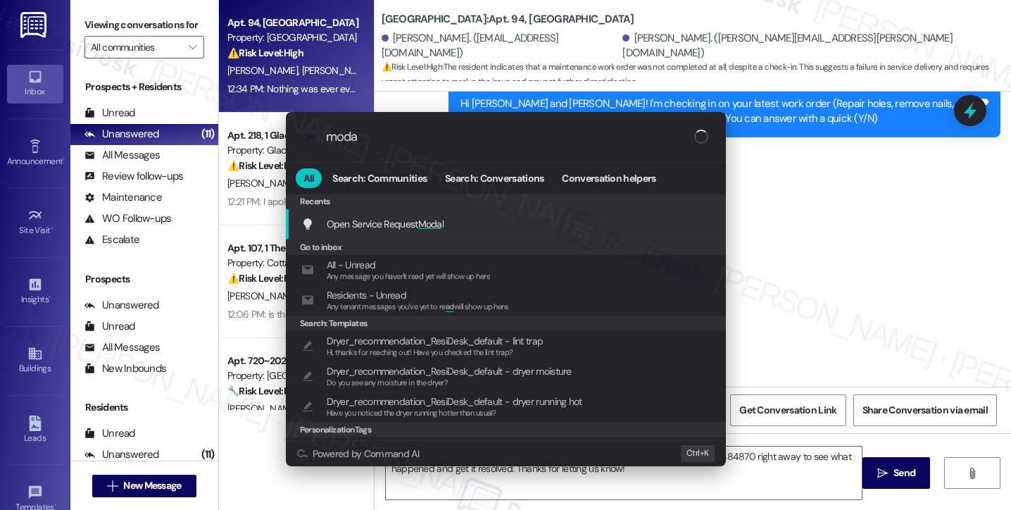
type input "modal"
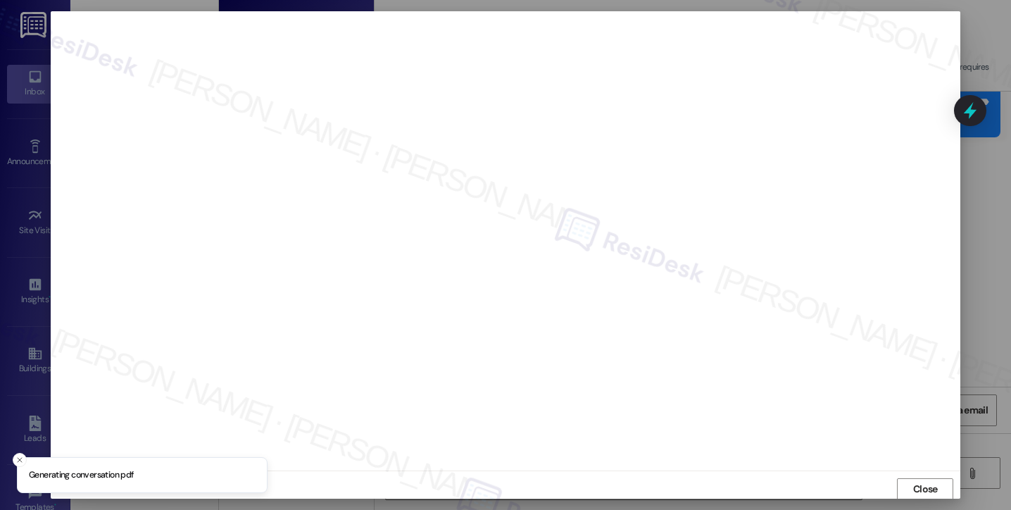
scroll to position [1, 0]
click at [932, 486] on span "Close" at bounding box center [925, 487] width 25 height 15
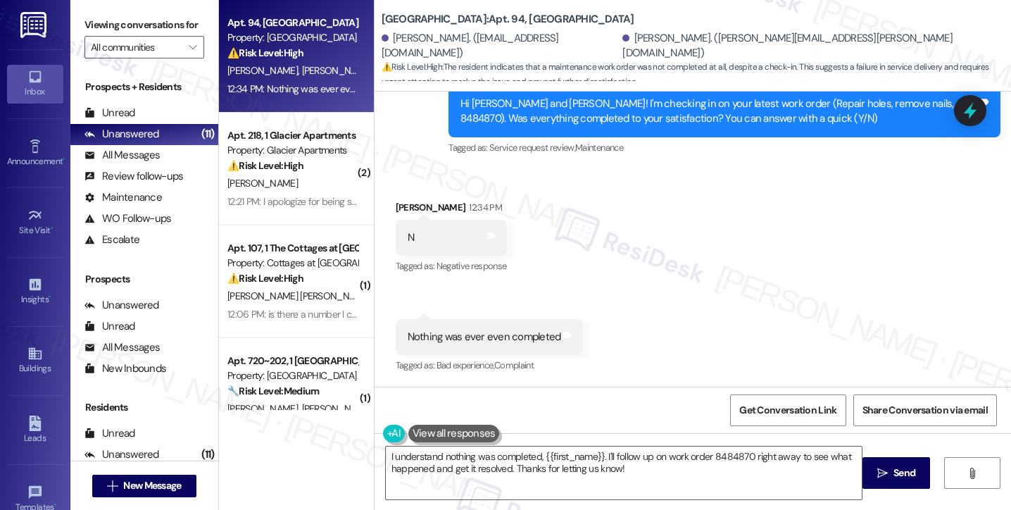
click at [780, 98] on div "Hi Jessie and Zachary! I'm checking in on your latest work order (Repair holes,…" at bounding box center [720, 111] width 518 height 30
click at [899, 107] on div "Hi Jessie and Zachary! I'm checking in on your latest work order (Repair holes,…" at bounding box center [720, 111] width 518 height 30
click at [92, 27] on label "Viewing conversations for" at bounding box center [145, 25] width 120 height 22
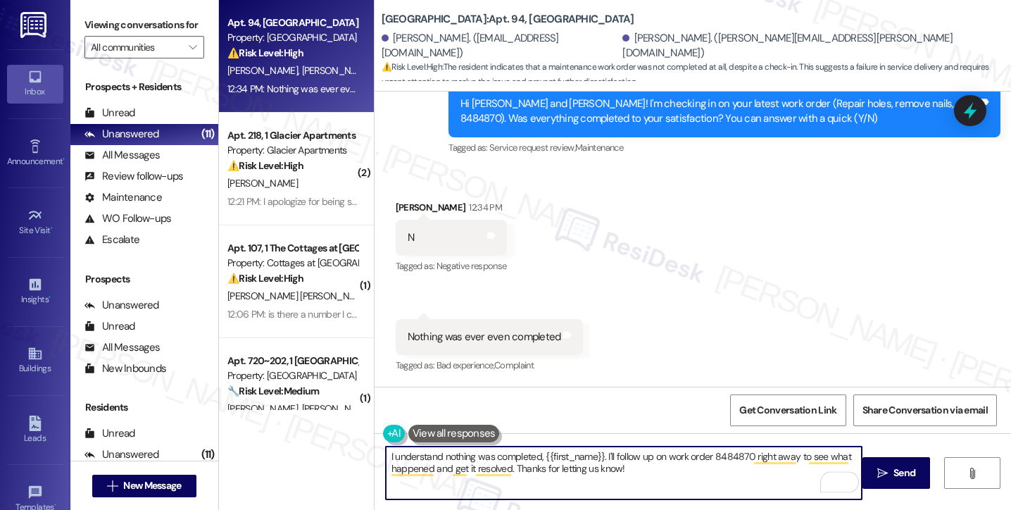
drag, startPoint x: 631, startPoint y: 478, endPoint x: 600, endPoint y: 454, distance: 39.2
click at [600, 454] on textarea "I understand nothing was completed, {{first_name}}. I'll follow up on work orde…" at bounding box center [624, 472] width 476 height 53
paste textarea "To help me follow up with the team, could you clarify a couple of things?"
click at [482, 484] on textarea "I understand nothing was completed, {{first_name}}. To help me follow up with t…" at bounding box center [624, 472] width 476 height 53
click at [386, 453] on textarea "I understand nothing was completed, {{first_name}}. To help me follow up with t…" at bounding box center [624, 472] width 476 height 53
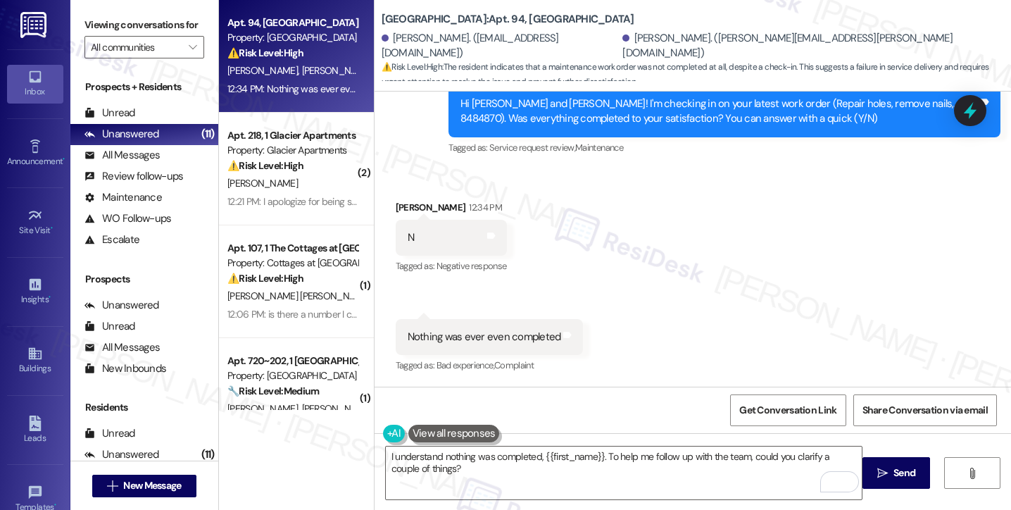
click at [86, 36] on label "Viewing conversations for" at bounding box center [145, 25] width 120 height 22
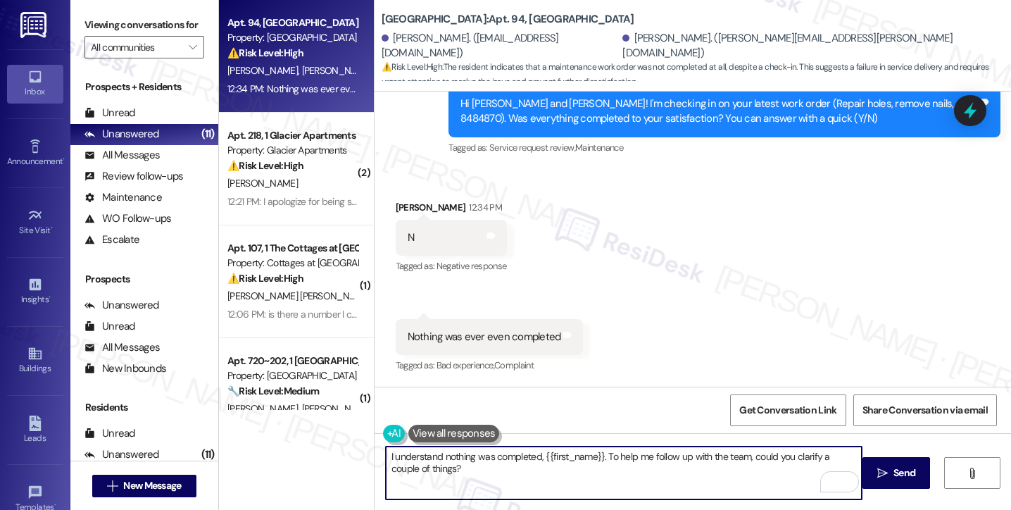
click at [536, 474] on textarea "I understand nothing was completed, {{first_name}}. To help me follow up with t…" at bounding box center [624, 472] width 476 height 53
paste textarea "Are the holes/nails the only items that still need to be addressed, or is there…"
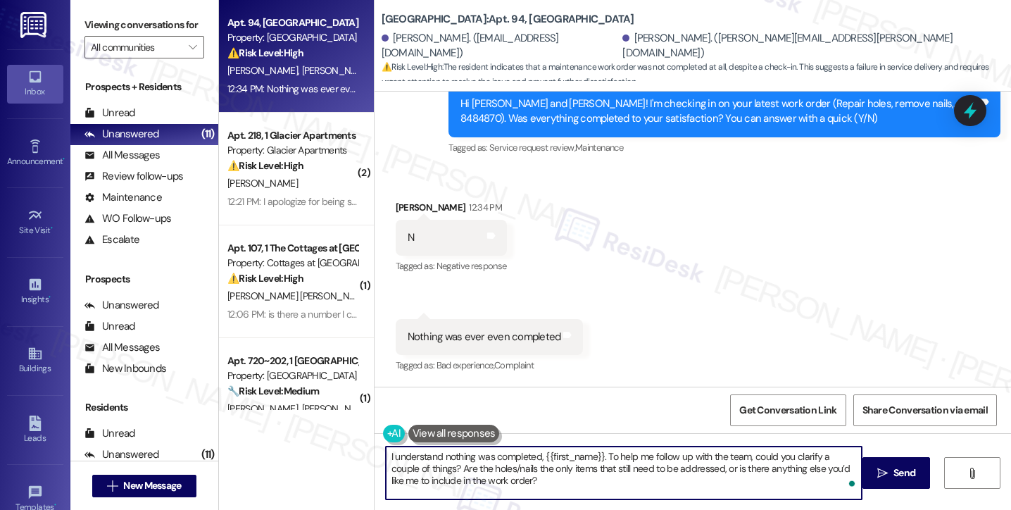
click at [482, 466] on textarea "I understand nothing was completed, {{first_name}}. To help me follow up with t…" at bounding box center [624, 472] width 476 height 53
click at [554, 478] on textarea "I understand nothing was completed, {{first_name}}. To help me follow up with t…" at bounding box center [624, 472] width 476 height 53
click at [386, 453] on textarea "I understand nothing was completed, {{first_name}}. To help me follow up with t…" at bounding box center [624, 472] width 476 height 53
click at [399, 214] on div "Jessie Quinn 12:34 PM" at bounding box center [451, 210] width 111 height 20
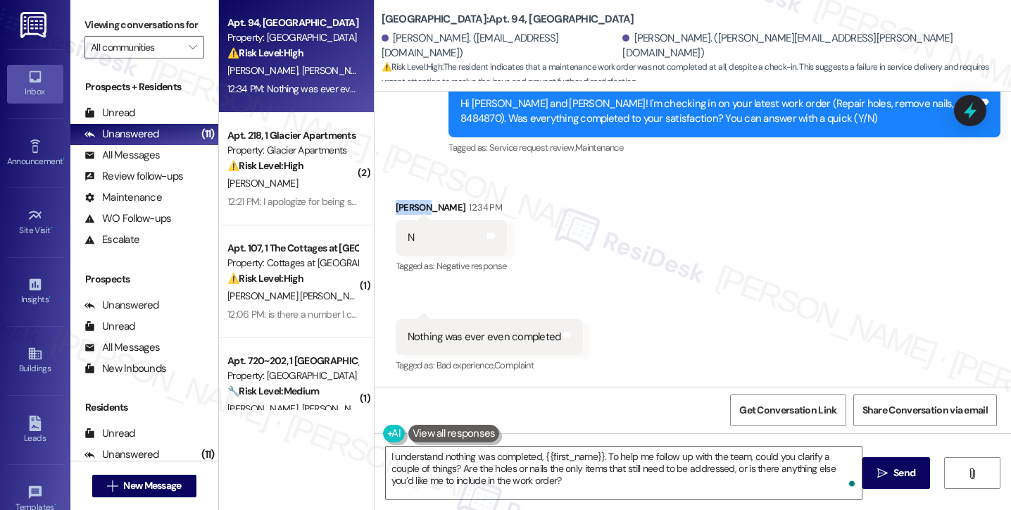
click at [399, 214] on div "Jessie Quinn 12:34 PM" at bounding box center [451, 210] width 111 height 20
copy div "Jessie"
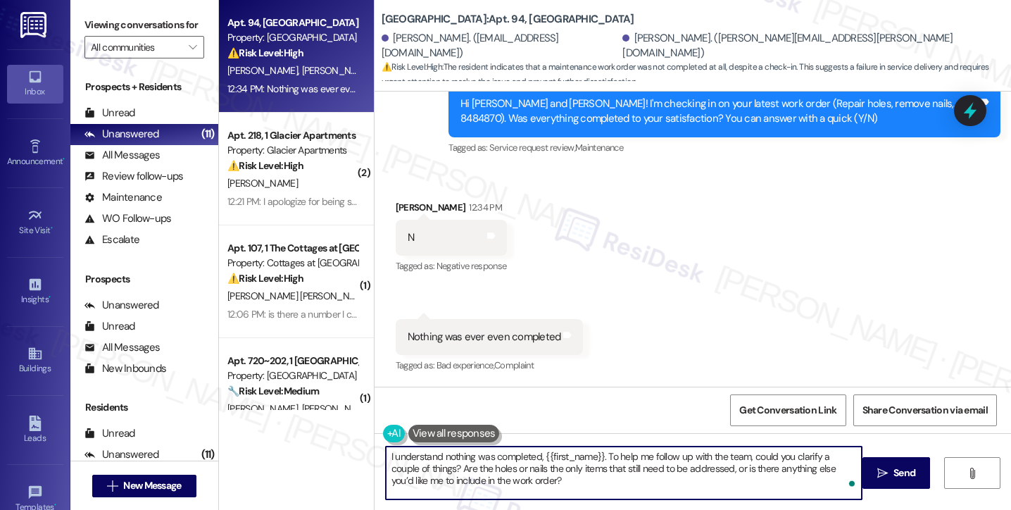
drag, startPoint x: 536, startPoint y: 456, endPoint x: 596, endPoint y: 446, distance: 61.4
click at [596, 446] on textarea "I understand nothing was completed, {{first_name}}. To help me follow up with t…" at bounding box center [624, 472] width 476 height 53
paste textarea "Jessie"
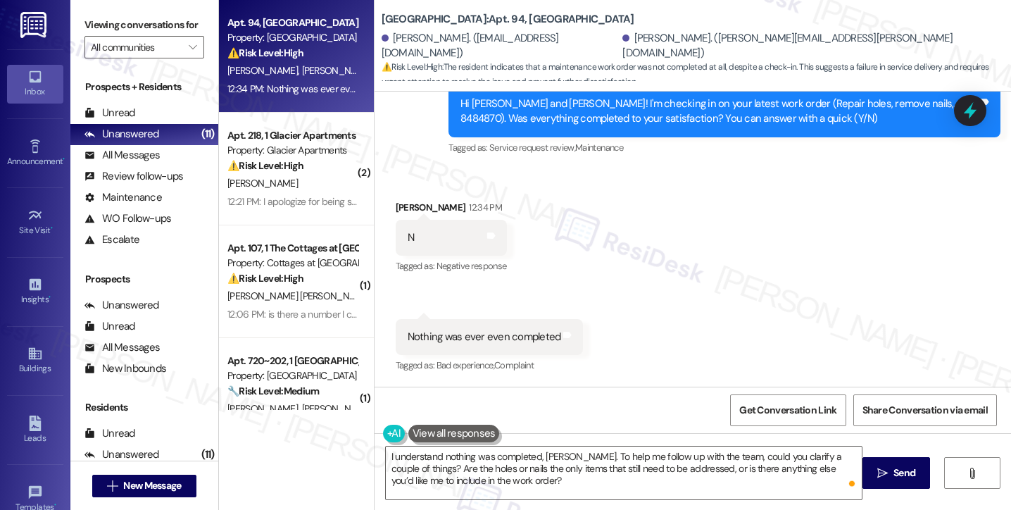
click at [96, 23] on label "Viewing conversations for" at bounding box center [145, 25] width 120 height 22
click at [417, 468] on textarea "I understand nothing was completed, Jessie. To help me follow up with the team,…" at bounding box center [624, 472] width 476 height 53
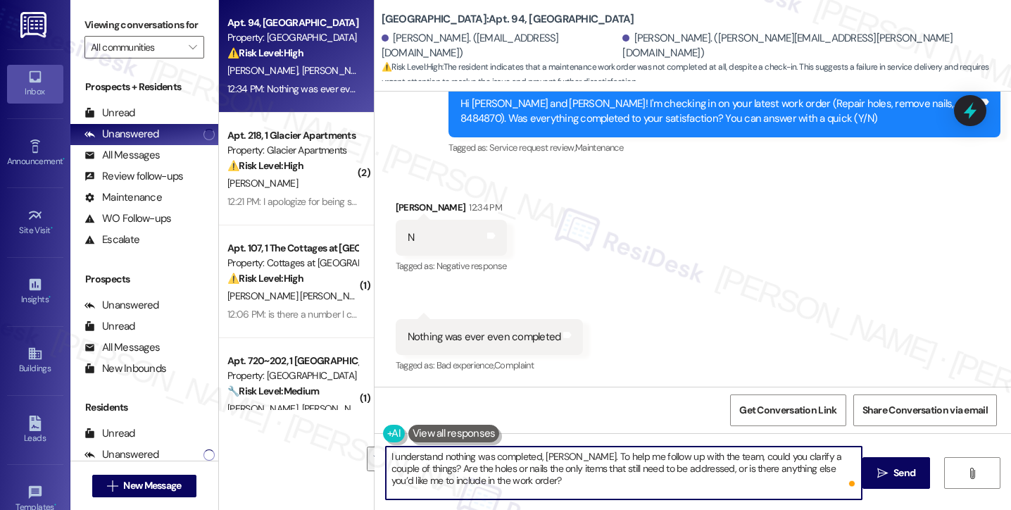
drag, startPoint x: 413, startPoint y: 467, endPoint x: 780, endPoint y: 448, distance: 367.4
click at [780, 448] on textarea "I understand nothing was completed, Jessie. To help me follow up with the team,…" at bounding box center [624, 472] width 476 height 53
paste textarea "Were any technicians scheduled to come by, or has no one come out at all?"
click at [618, 467] on textarea "I understand nothing was completed, Jessie. To help me follow up with the team,…" at bounding box center [624, 472] width 476 height 53
click at [619, 466] on textarea "I understand nothing was completed, Jessie. To help me follow up with the team,…" at bounding box center [624, 472] width 476 height 53
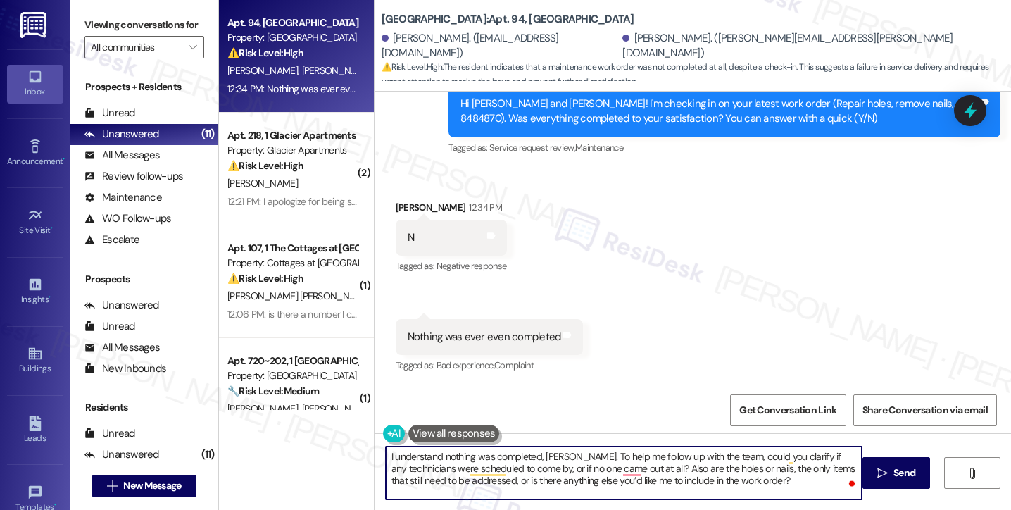
click at [754, 479] on textarea "I understand nothing was completed, Jessie. To help me follow up with the team,…" at bounding box center [624, 472] width 476 height 53
click at [750, 487] on textarea "I understand nothing was completed, Jessie. To help me follow up with the team,…" at bounding box center [624, 472] width 476 height 53
type textarea "I understand nothing was completed, Jessie. To help me follow up with the team,…"
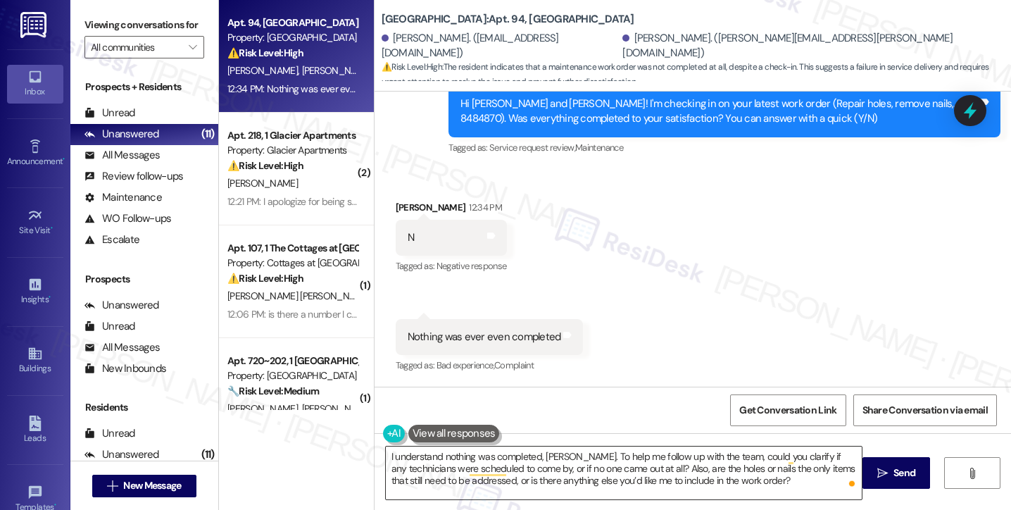
click at [544, 477] on textarea "I understand nothing was completed, Jessie. To help me follow up with the team,…" at bounding box center [624, 472] width 476 height 53
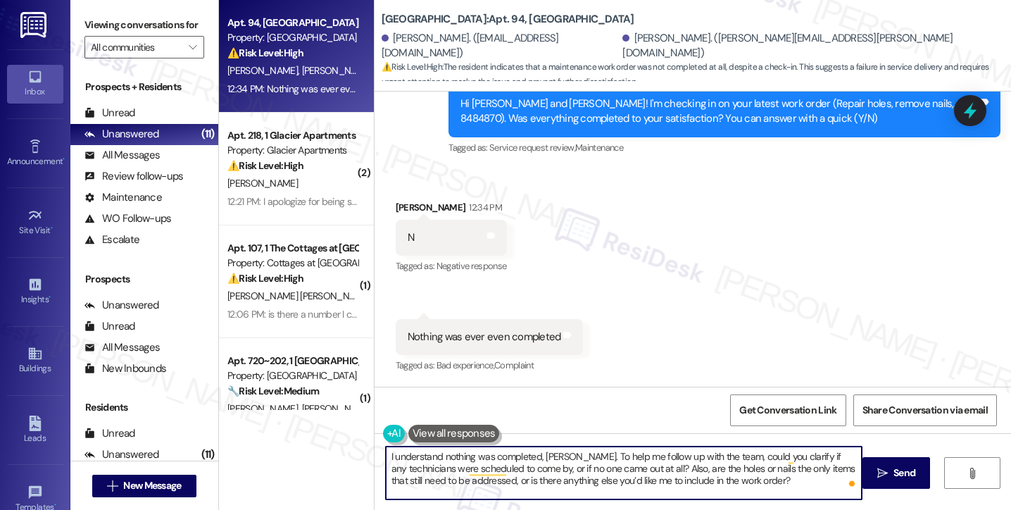
click at [544, 477] on textarea "I understand nothing was completed, Jessie. To help me follow up with the team,…" at bounding box center [624, 472] width 476 height 53
click at [772, 485] on textarea "I understand nothing was completed, Jessie. To help me follow up with the team,…" at bounding box center [624, 472] width 476 height 53
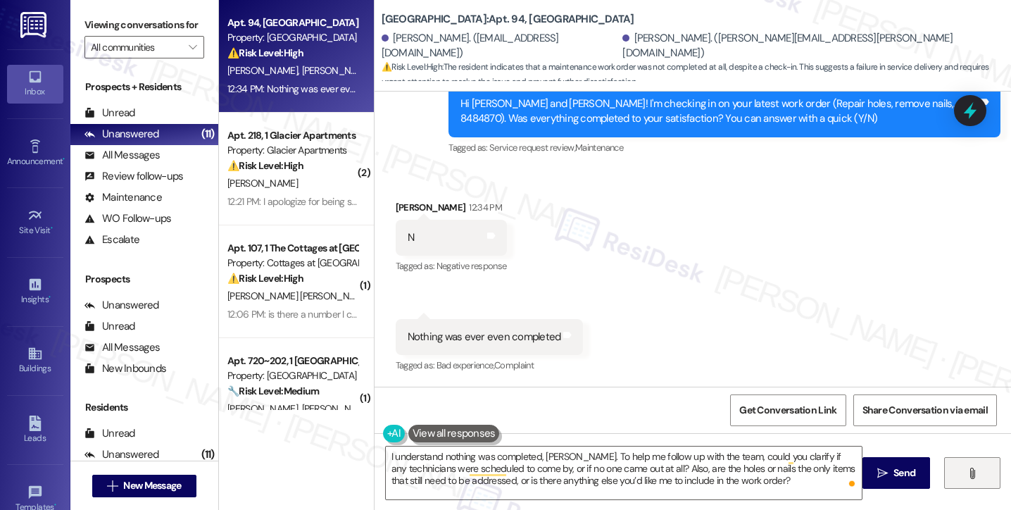
click at [970, 478] on icon "" at bounding box center [972, 473] width 11 height 11
click at [889, 478] on span " Send" at bounding box center [897, 472] width 44 height 15
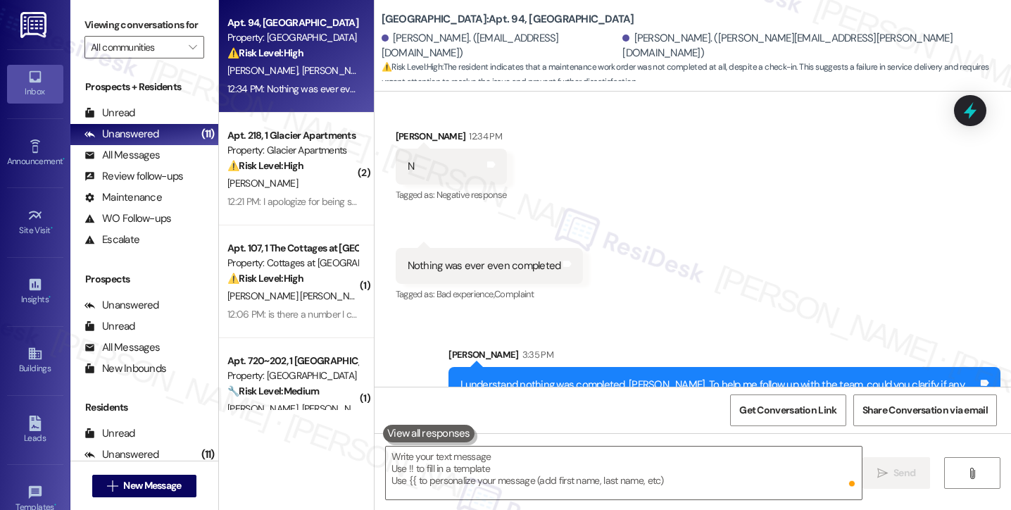
scroll to position [1737, 0]
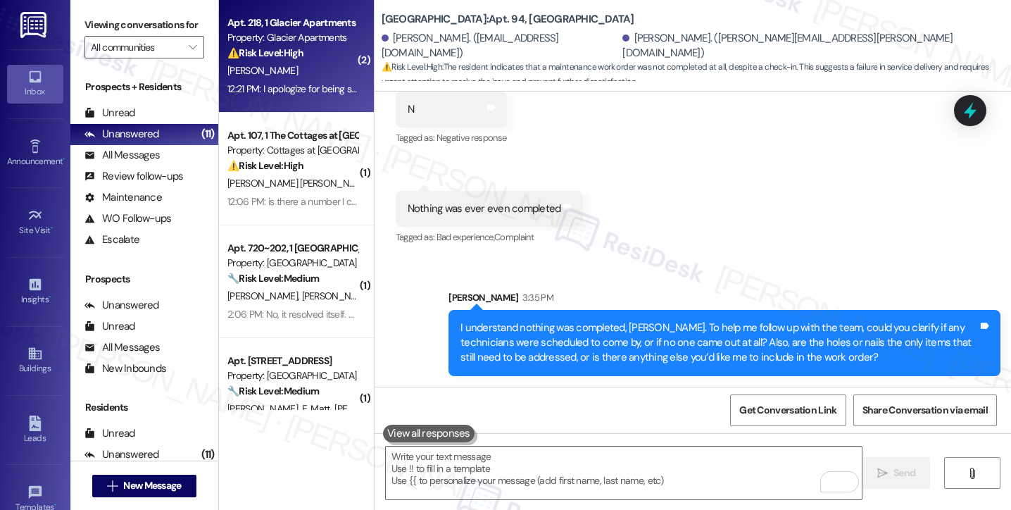
click at [311, 94] on div "12:21 PM: I apologize for being such a pest but I can't figure out what mailbox…" at bounding box center [396, 88] width 339 height 13
type textarea "Fetching suggested responses. Please feel free to read through the conversation…"
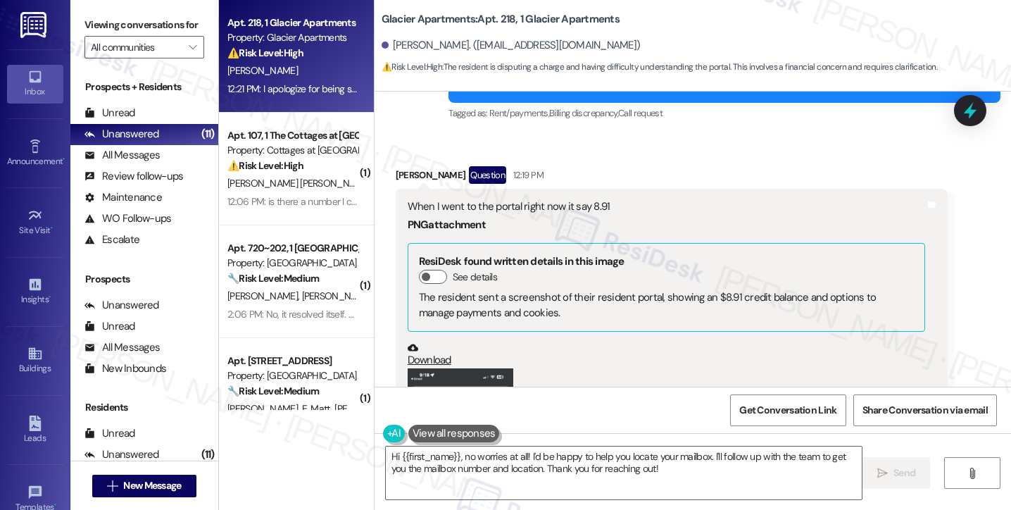
scroll to position [911, 0]
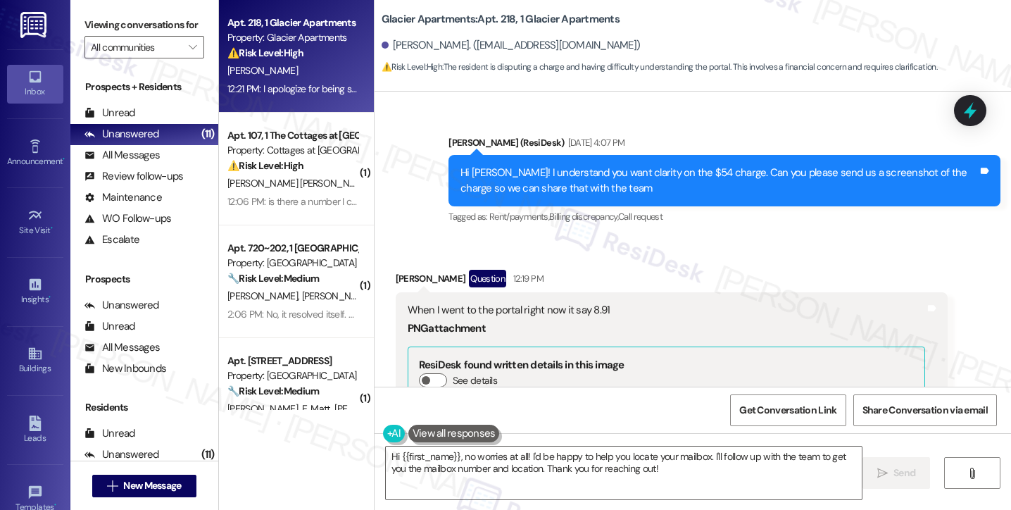
click at [499, 313] on div "When I went to the portal right now it say 8.91" at bounding box center [667, 310] width 518 height 15
click at [623, 171] on div "Hi Amanda! I understand you want clarity on the $54 charge. Can you please send…" at bounding box center [720, 180] width 518 height 30
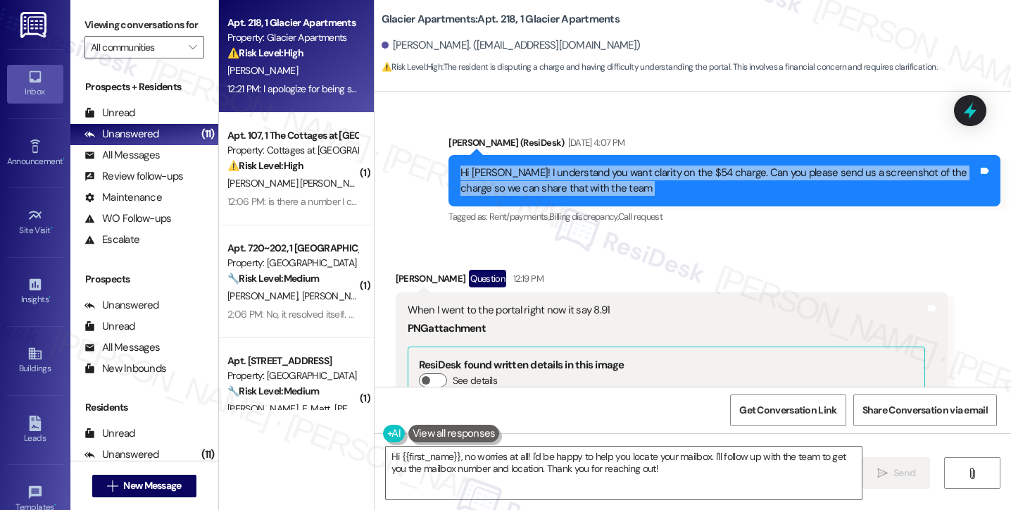
click at [623, 171] on div "Hi Amanda! I understand you want clarity on the $54 charge. Can you please send…" at bounding box center [720, 180] width 518 height 30
click at [647, 167] on div "Hi Amanda! I understand you want clarity on the $54 charge. Can you please send…" at bounding box center [720, 180] width 518 height 30
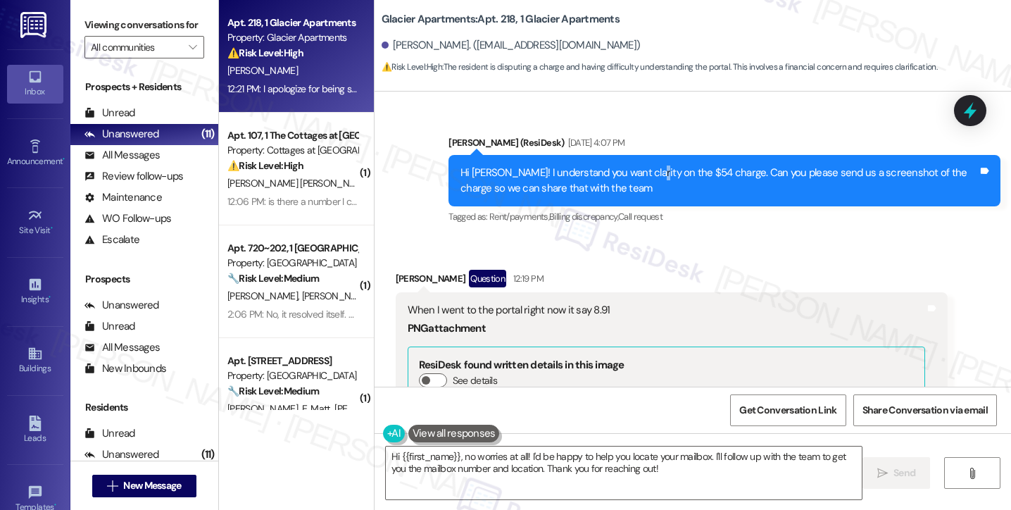
click at [647, 167] on div "Hi Amanda! I understand you want clarity on the $54 charge. Can you please send…" at bounding box center [720, 180] width 518 height 30
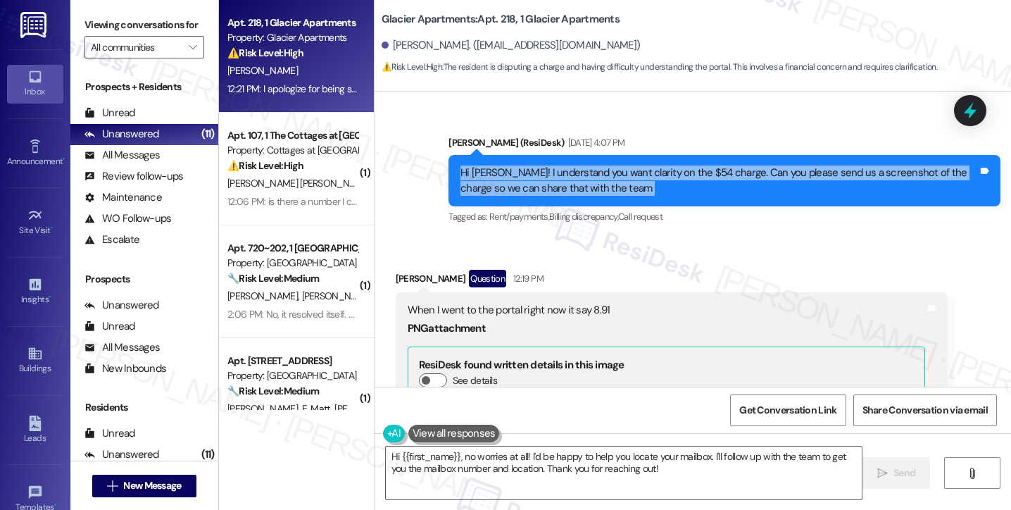
click at [647, 167] on div "Hi Amanda! I understand you want clarity on the $54 charge. Can you please send…" at bounding box center [720, 180] width 518 height 30
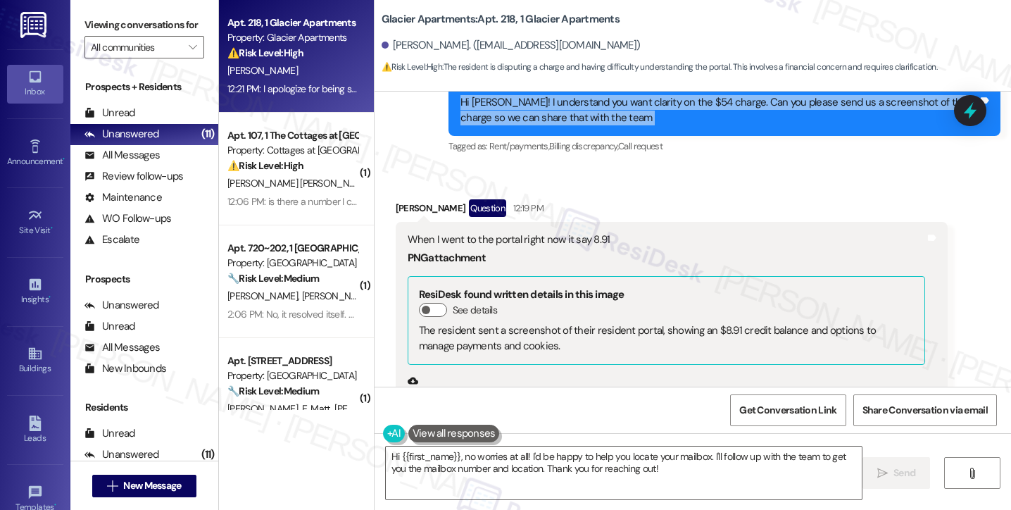
scroll to position [1052, 0]
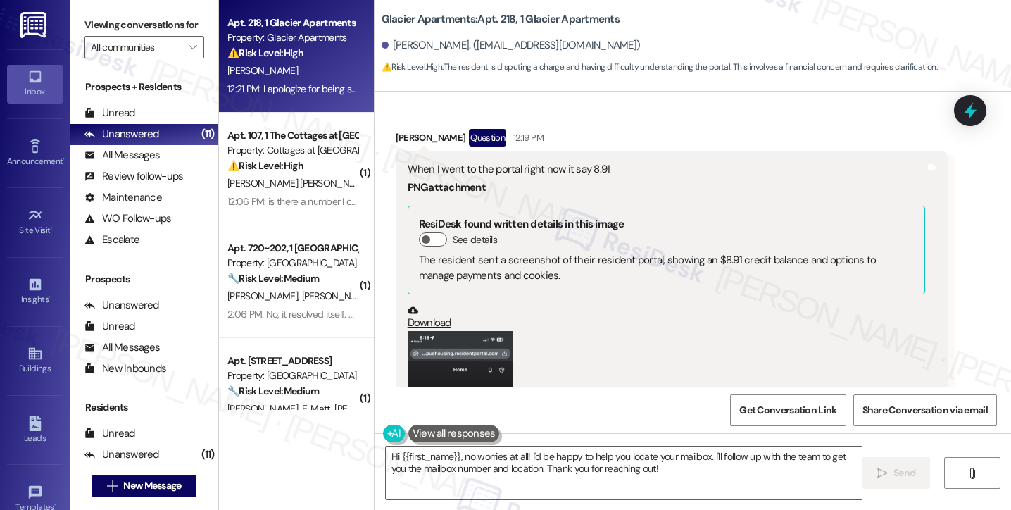
click at [563, 168] on div "When I went to the portal right now it say 8.91" at bounding box center [667, 169] width 518 height 15
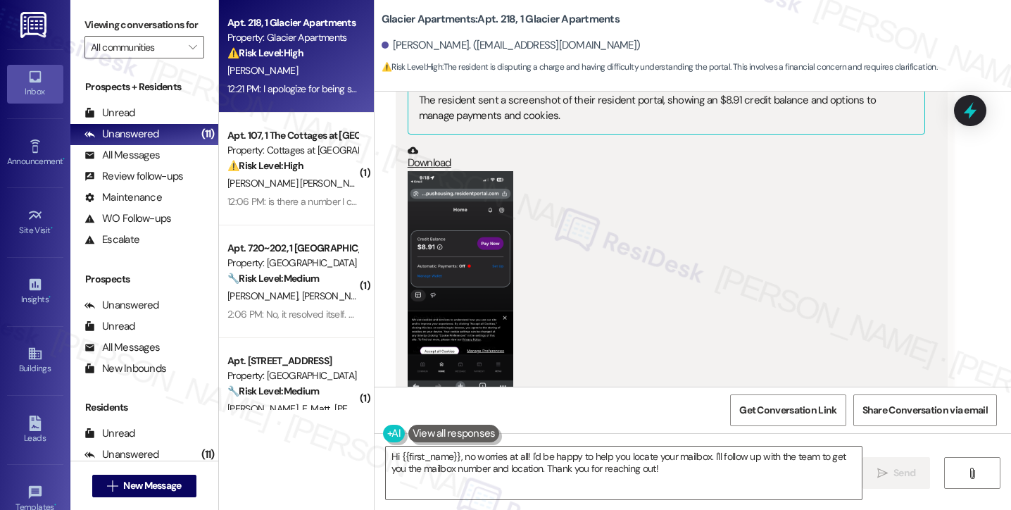
scroll to position [1263, 0]
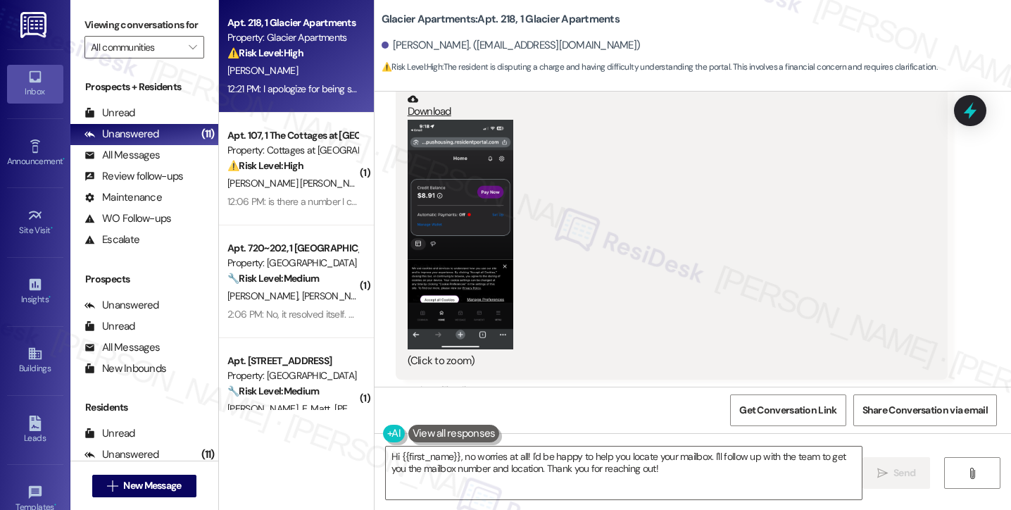
click at [434, 277] on button "Zoom image" at bounding box center [461, 235] width 106 height 230
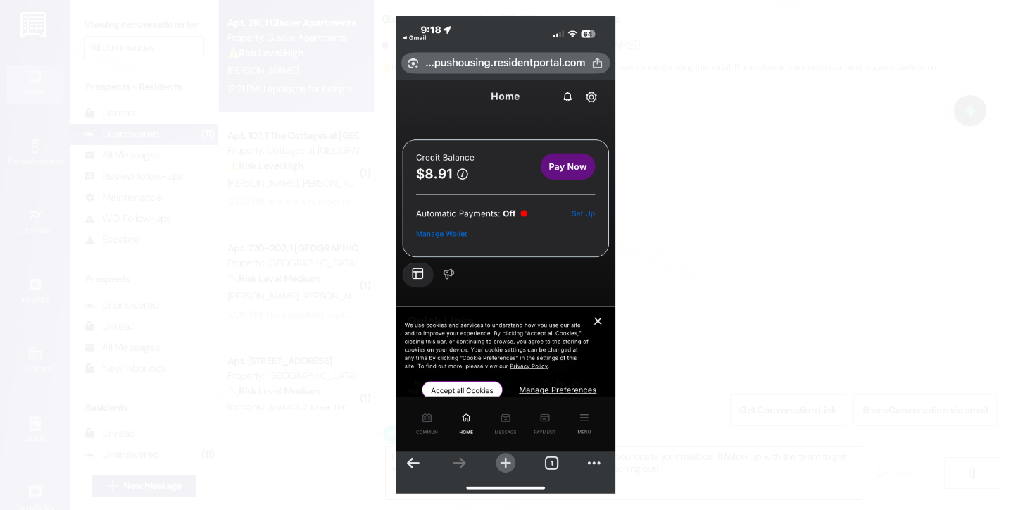
click at [836, 194] on button "Unzoom image" at bounding box center [505, 255] width 1011 height 510
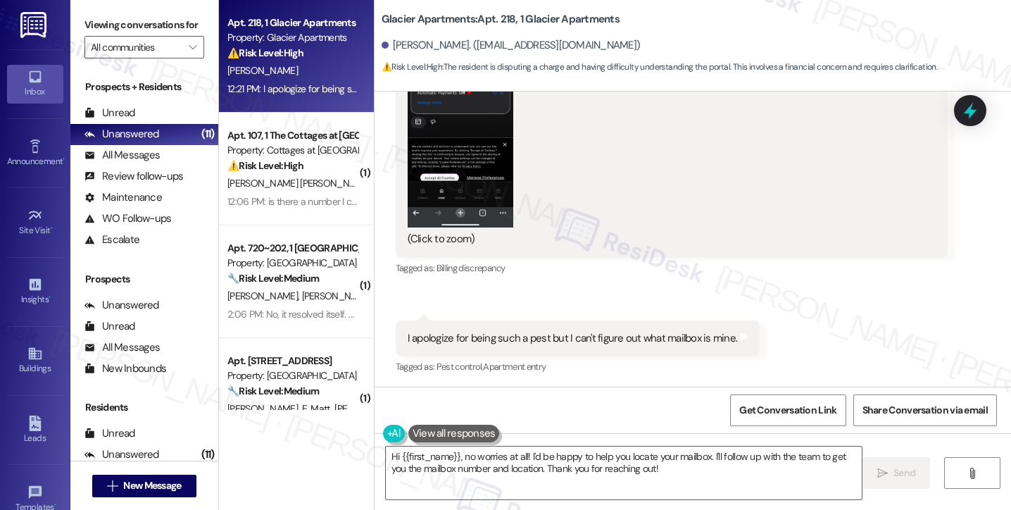
scroll to position [1387, 0]
click at [499, 330] on div "I apologize for being such a pest but I can't figure out what mailbox is mine." at bounding box center [573, 337] width 330 height 15
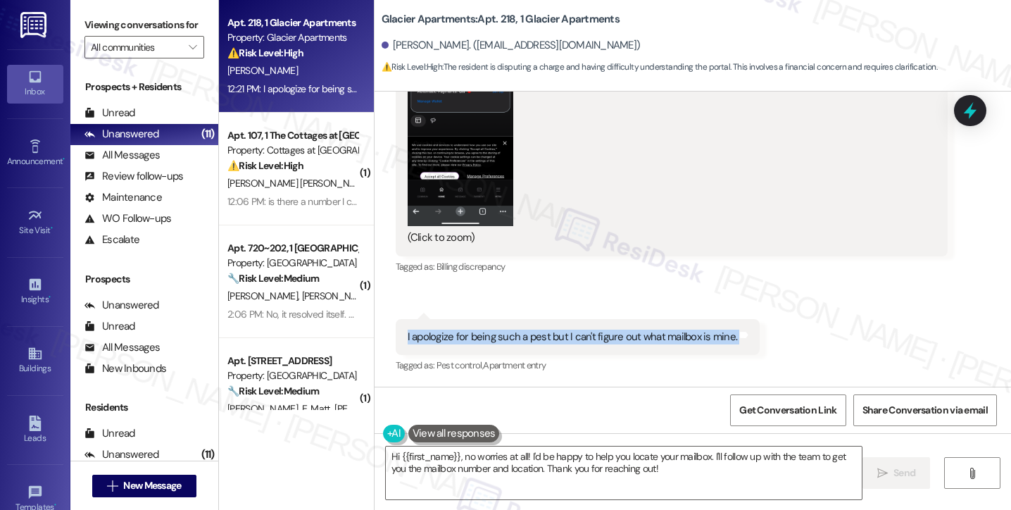
click at [499, 330] on div "I apologize for being such a pest but I can't figure out what mailbox is mine." at bounding box center [573, 337] width 330 height 15
click at [624, 330] on div "I apologize for being such a pest but I can't figure out what mailbox is mine." at bounding box center [573, 337] width 330 height 15
click at [708, 463] on textarea "Hi {{first_name}}, no worries at all! I'd be happy to help you locate your mail…" at bounding box center [624, 472] width 476 height 53
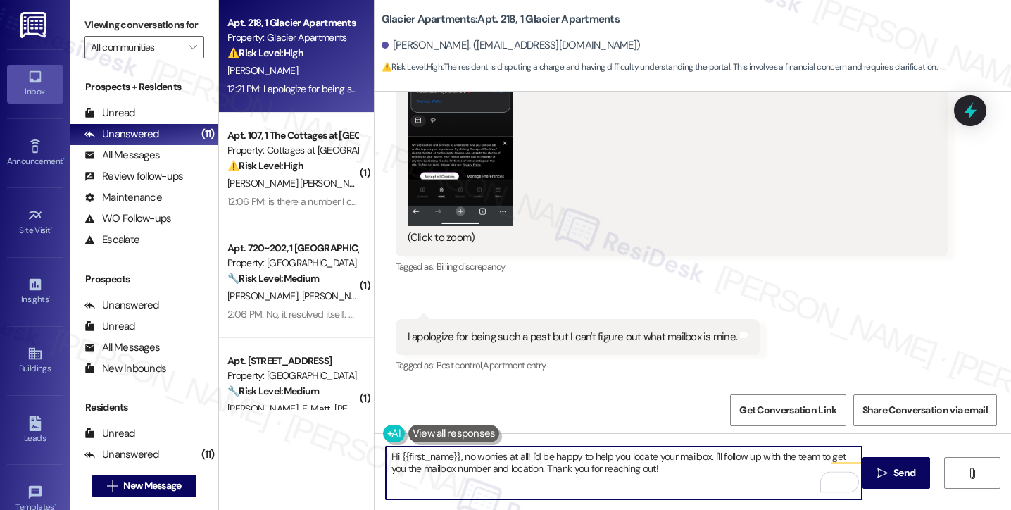
click at [638, 335] on div "I apologize for being such a pest but I can't figure out what mailbox is mine." at bounding box center [573, 337] width 330 height 15
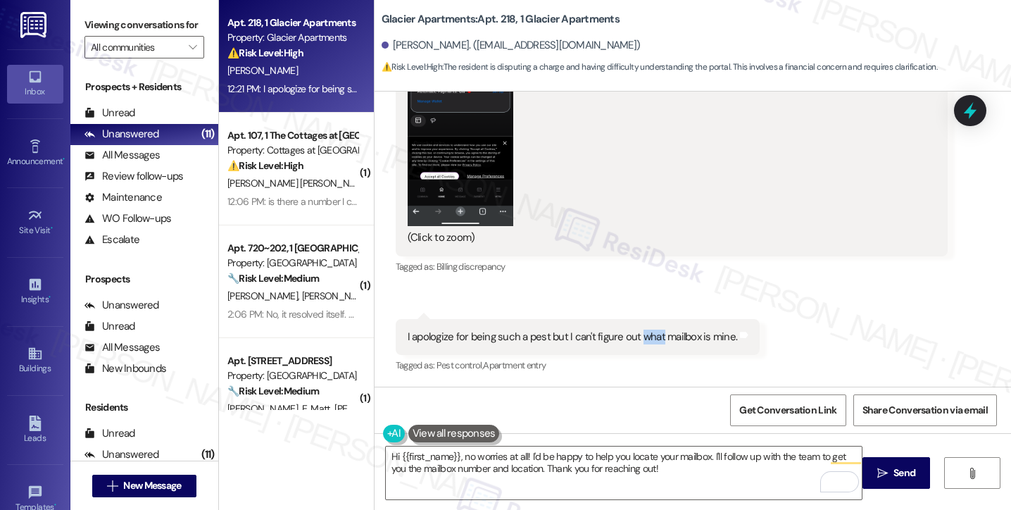
click at [638, 335] on div "I apologize for being such a pest but I can't figure out what mailbox is mine." at bounding box center [573, 337] width 330 height 15
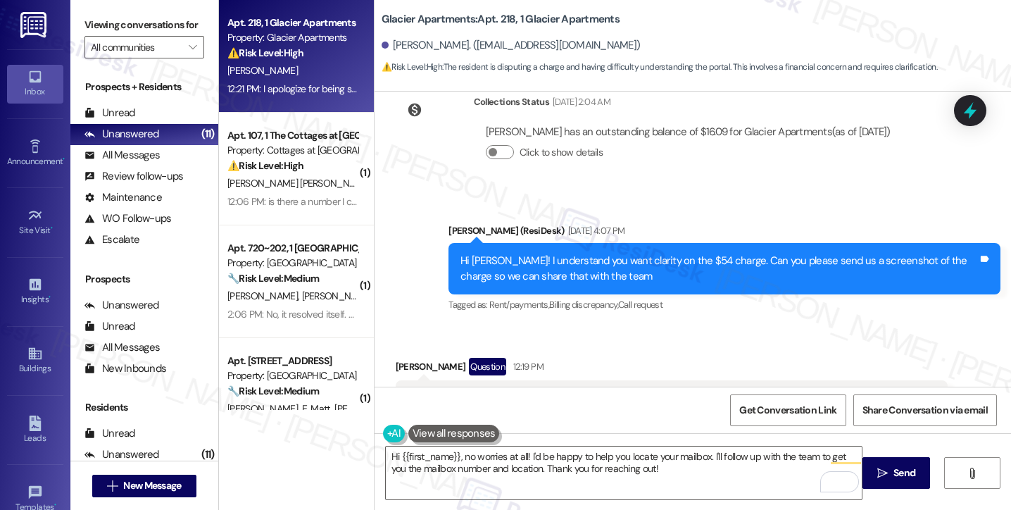
scroll to position [682, 0]
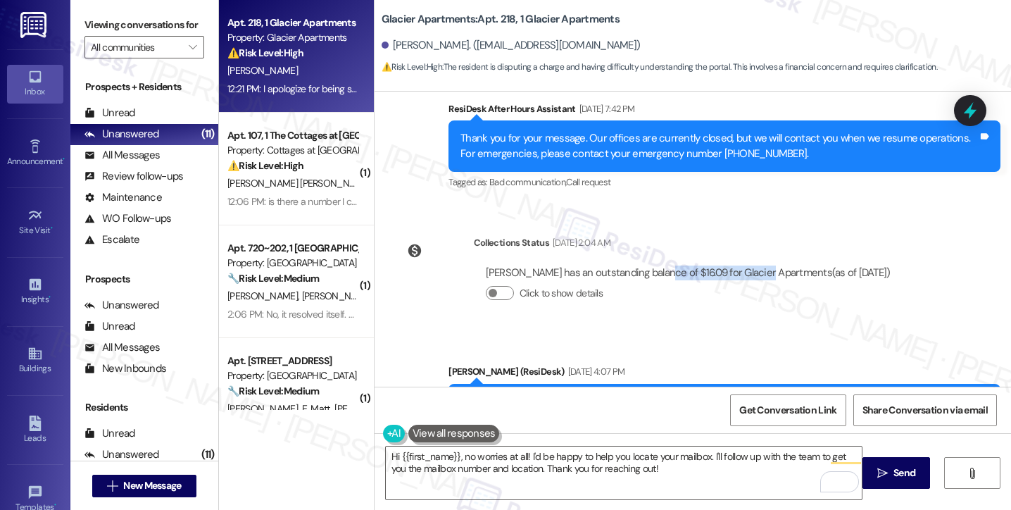
drag, startPoint x: 686, startPoint y: 275, endPoint x: 770, endPoint y: 274, distance: 84.5
click at [770, 274] on div "Amanda Martinez has an outstanding balance of $16.09 for Glacier Apartments (as…" at bounding box center [688, 272] width 405 height 15
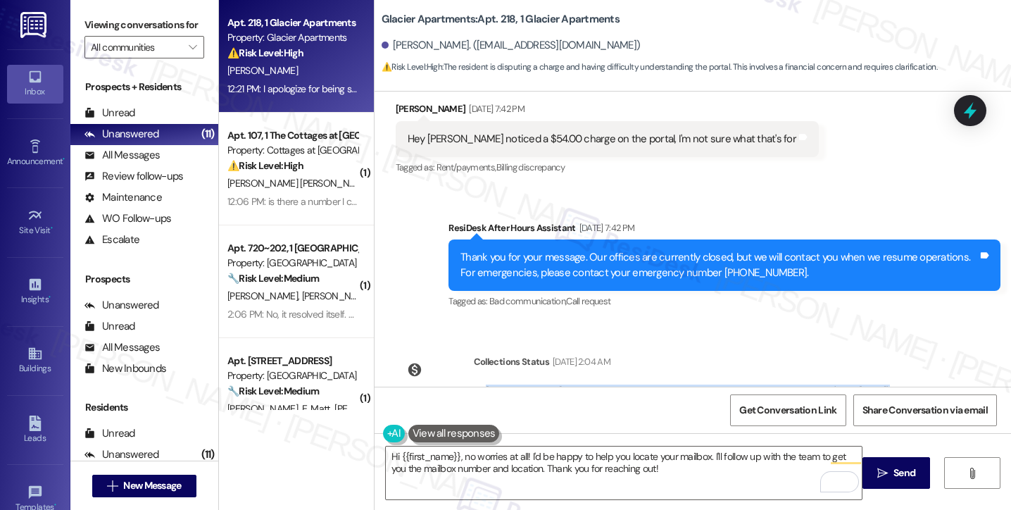
scroll to position [401, 0]
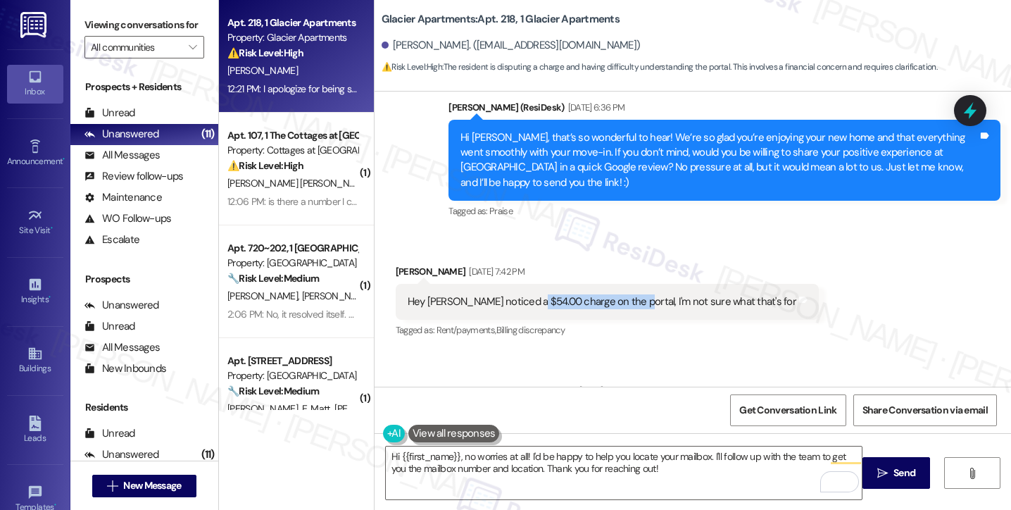
drag, startPoint x: 520, startPoint y: 287, endPoint x: 614, endPoint y: 287, distance: 94.4
click at [614, 287] on div "Hey Sara I noticed a $54.00 charge on the portal, I'm not sure what that's for …" at bounding box center [607, 302] width 423 height 36
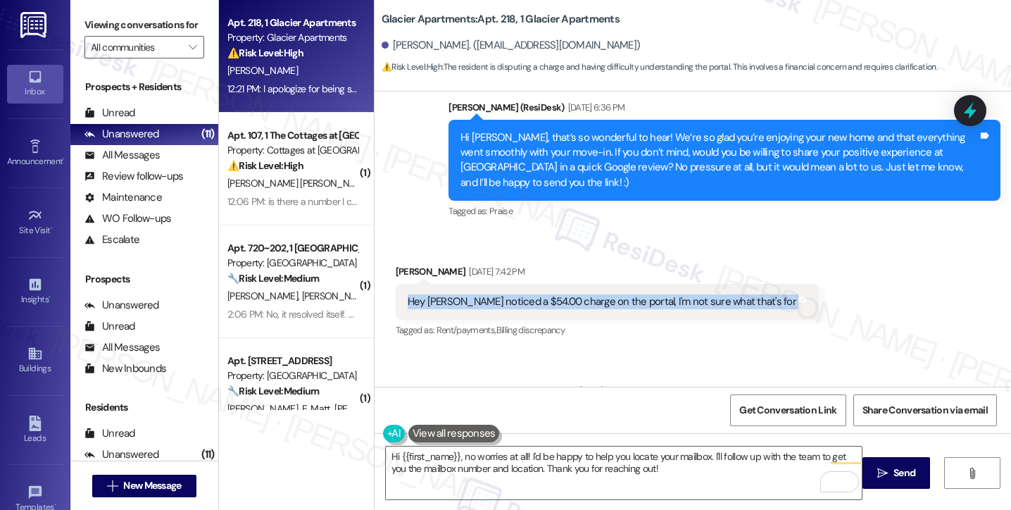
click at [614, 287] on div "Hey Sara I noticed a $54.00 charge on the portal, I'm not sure what that's for …" at bounding box center [607, 302] width 423 height 36
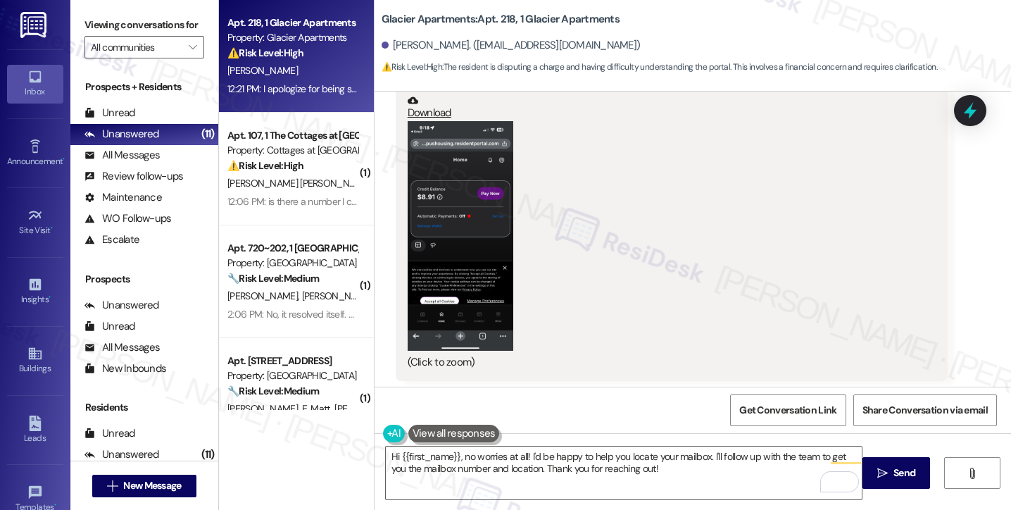
scroll to position [1316, 0]
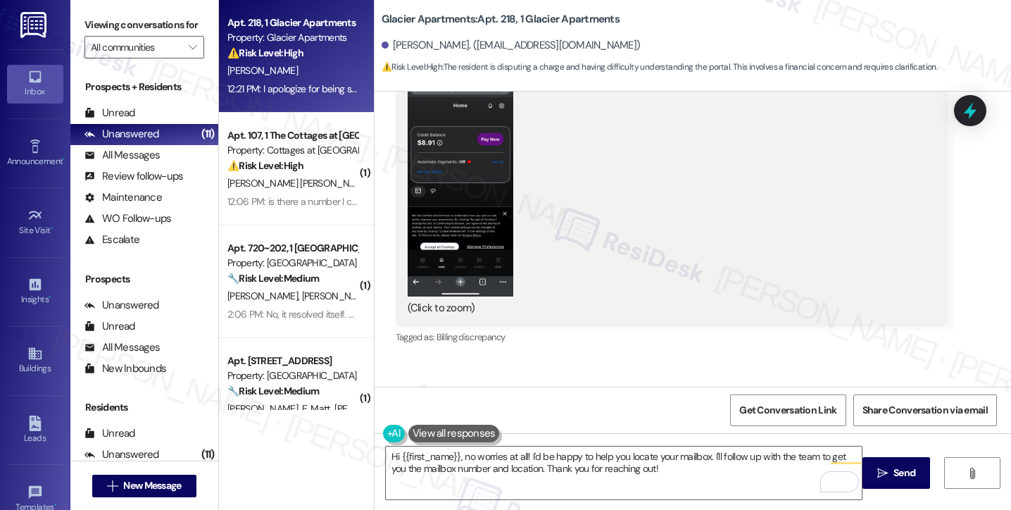
click at [420, 173] on button "Zoom image" at bounding box center [461, 182] width 106 height 230
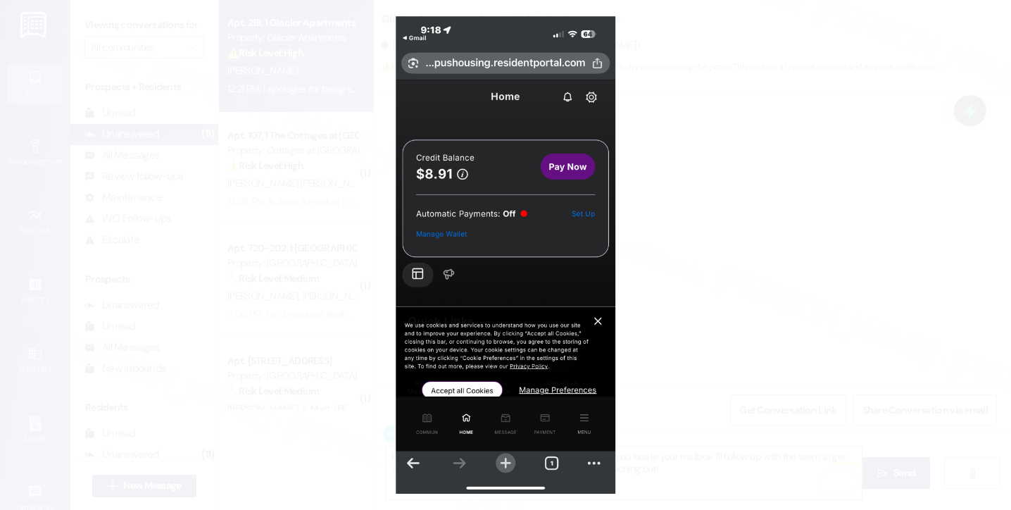
drag, startPoint x: 20, startPoint y: 87, endPoint x: 763, endPoint y: 242, distance: 758.9
click at [763, 242] on button "Unzoom image" at bounding box center [505, 255] width 1011 height 510
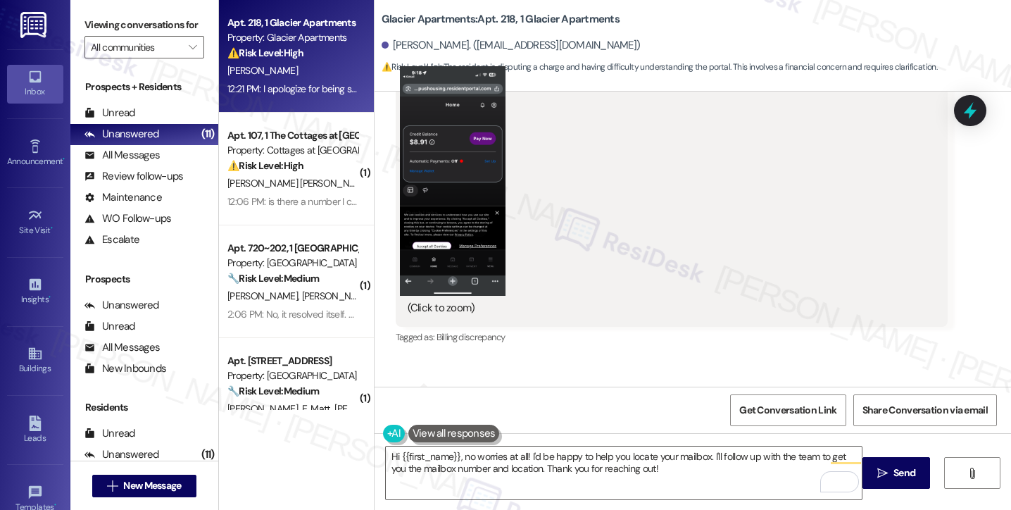
click at [764, 242] on button "Unzoom image" at bounding box center [505, 255] width 1011 height 510
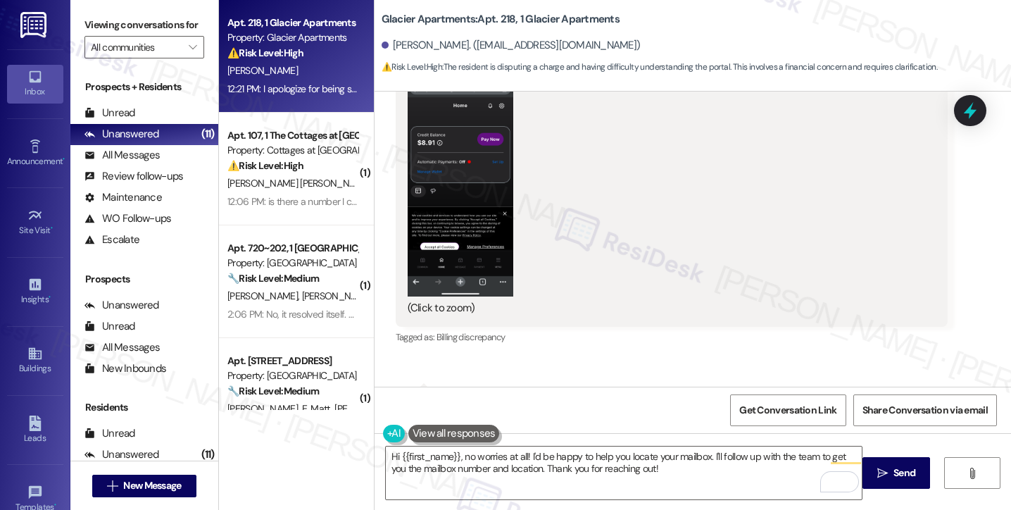
scroll to position [1387, 0]
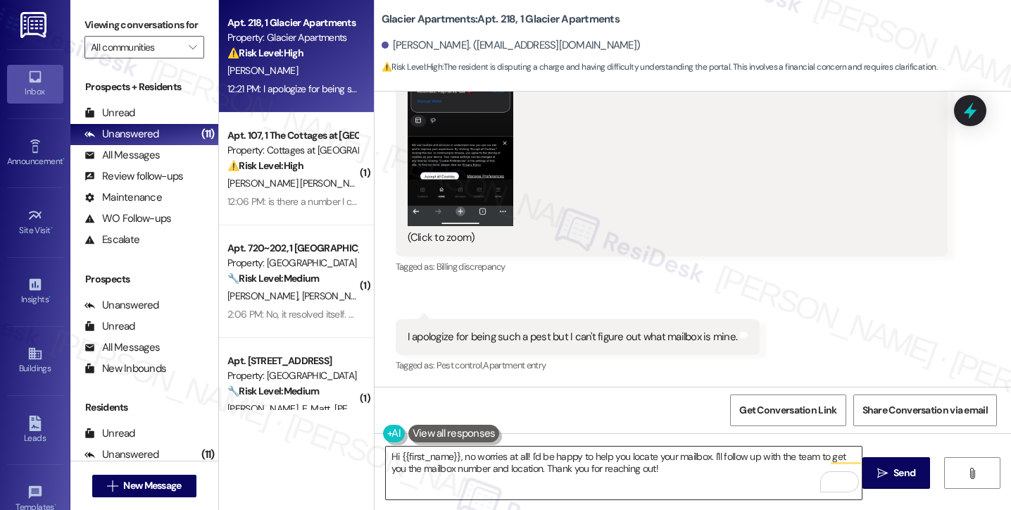
click at [457, 457] on textarea "Hi {{first_name}}, no worries at all! I'd be happy to help you locate your mail…" at bounding box center [624, 472] width 476 height 53
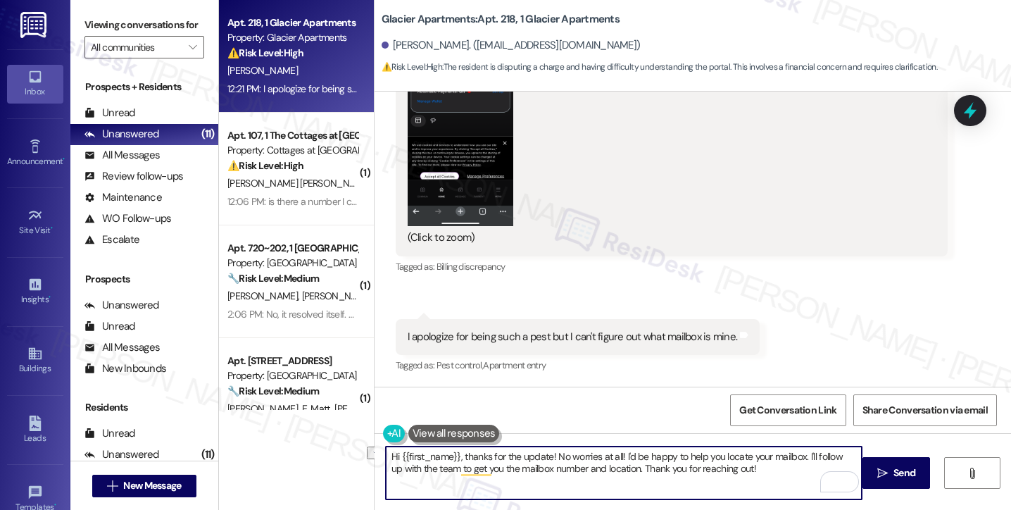
drag, startPoint x: 758, startPoint y: 467, endPoint x: 589, endPoint y: 470, distance: 169.0
click at [589, 470] on textarea "Hi {{first_name}}, thanks for the update! No worries at all! I'd be happy to he…" at bounding box center [624, 472] width 476 height 53
click at [747, 470] on textarea "Hi {{first_name}}, thanks for the update! No worries at all! I'd be happy to he…" at bounding box center [624, 472] width 476 height 53
type textarea "Hi {{first_name}}, thanks for the update! No worries at all! I'd be happy to he…"
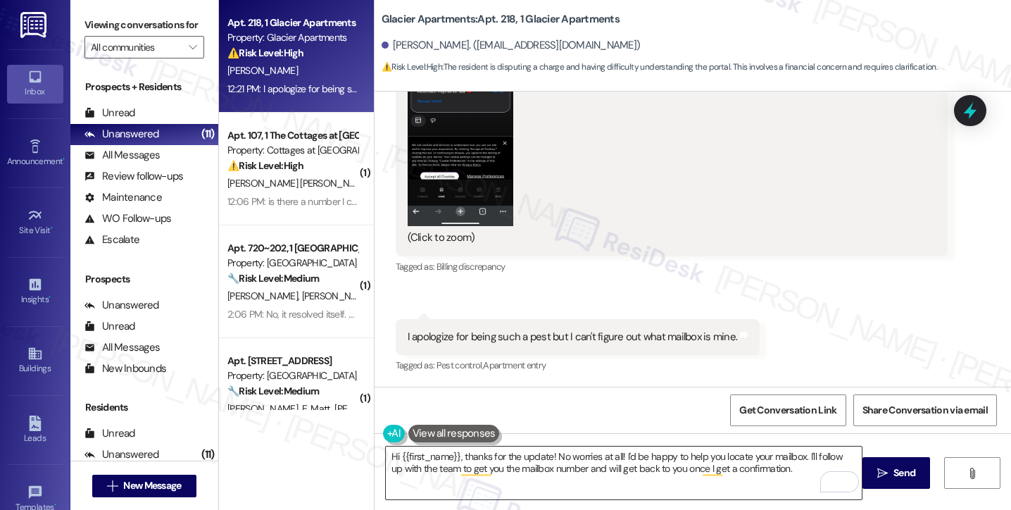
drag, startPoint x: 909, startPoint y: 468, endPoint x: 804, endPoint y: 470, distance: 105.0
click at [804, 470] on div "Hi {{first_name}}, thanks for the update! No worries at all! I'd be happy to he…" at bounding box center [693, 486] width 637 height 106
click at [902, 470] on span "Send" at bounding box center [905, 472] width 22 height 15
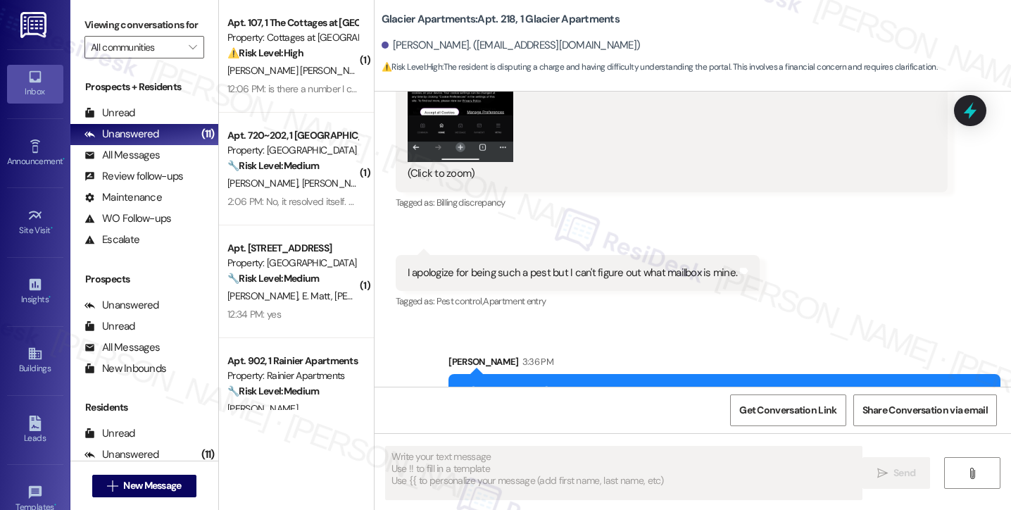
scroll to position [1500, 0]
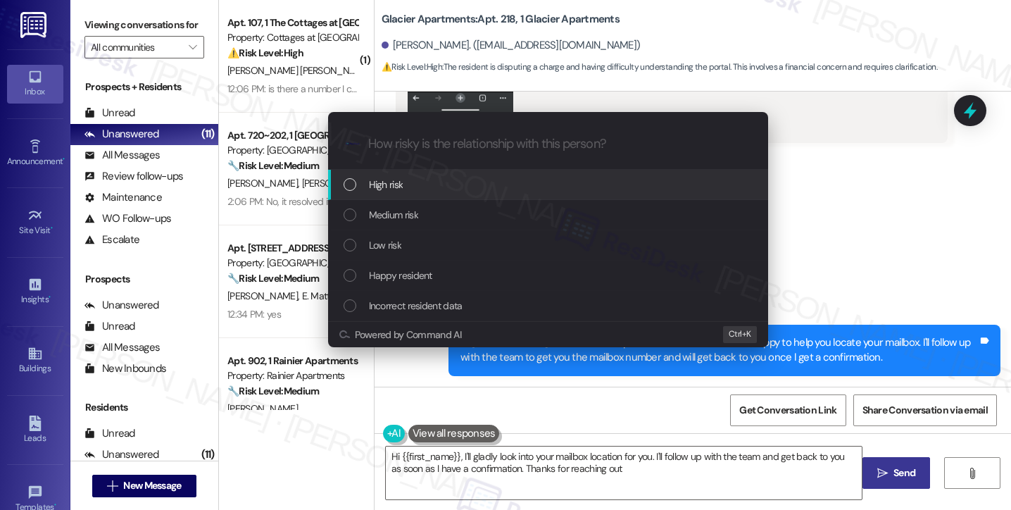
type textarea "Hi {{first_name}}, I'll gladly look into your mailbox location for you. I'll fo…"
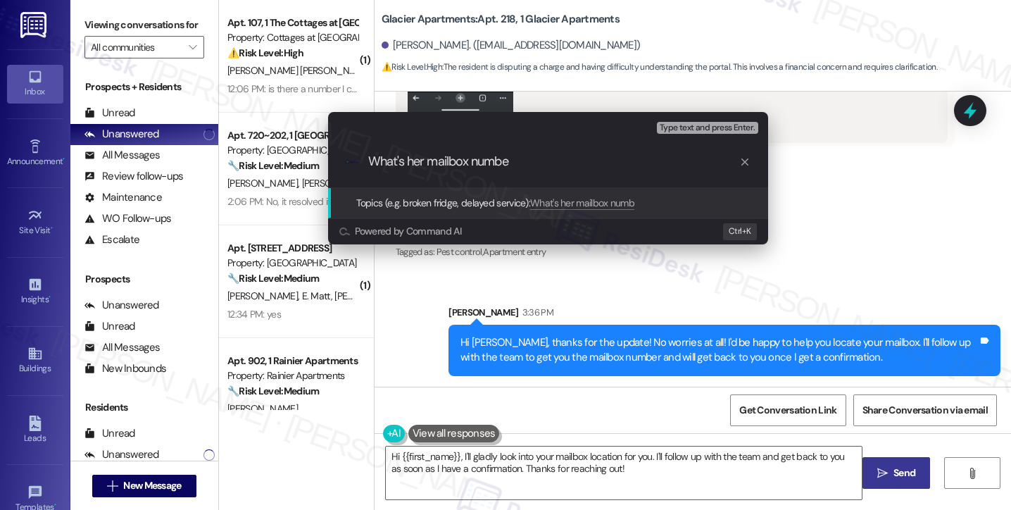
type input "What's her mailbox number"
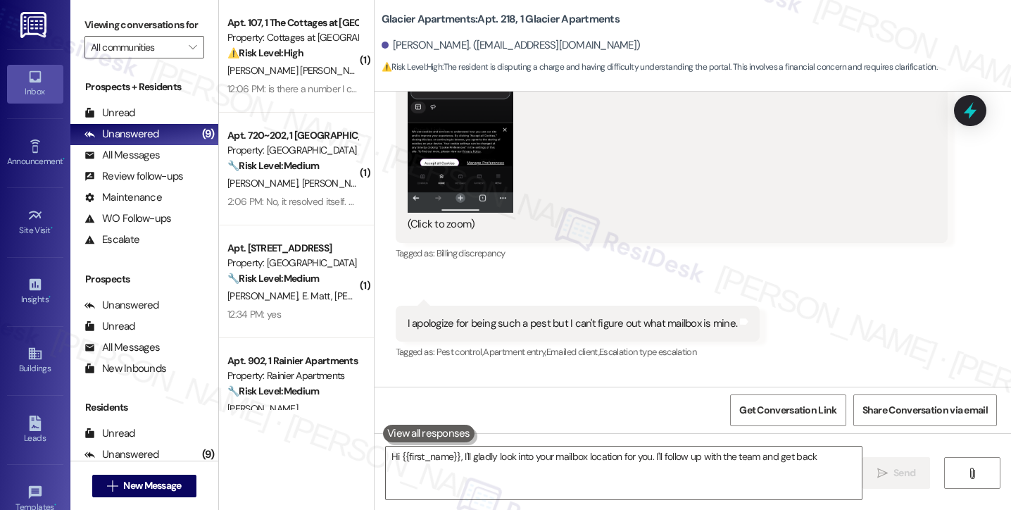
scroll to position [1386, 0]
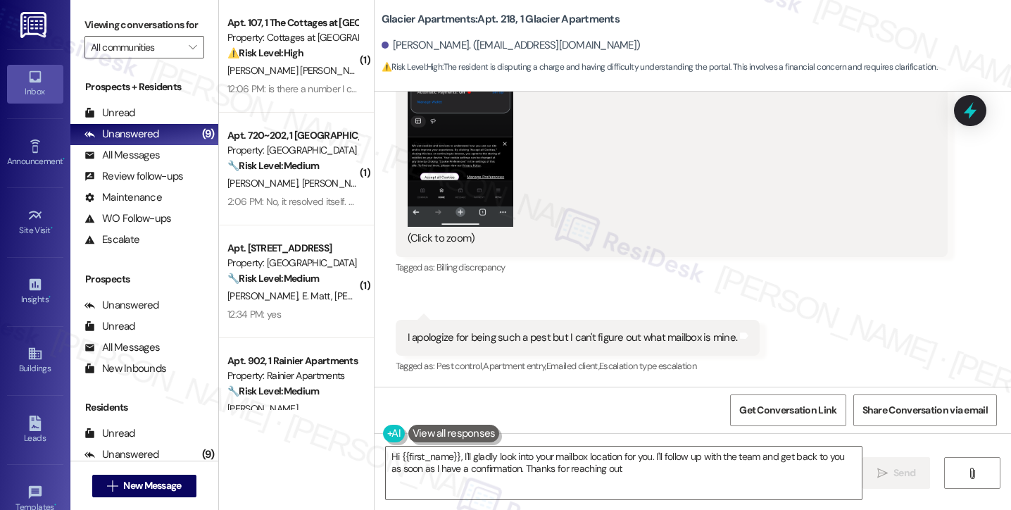
type textarea "Hi {{first_name}}, I'll gladly look into your mailbox location for you. I'll fo…"
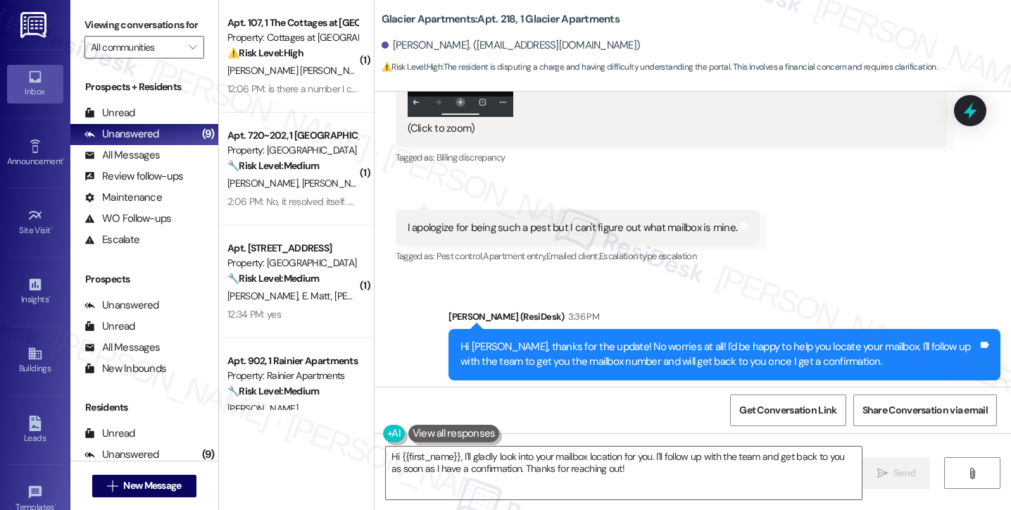
scroll to position [1520, 0]
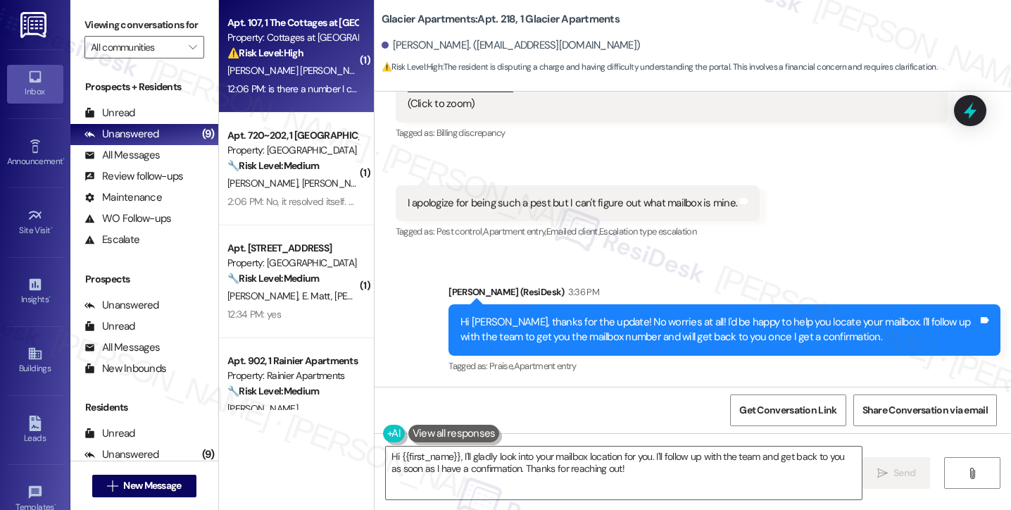
click at [272, 34] on div "Property: Cottages at [GEOGRAPHIC_DATA]" at bounding box center [292, 37] width 130 height 15
type textarea "Hi {{first_name}}, I'll gladly look into your mailbox location for you. I'll fo…"
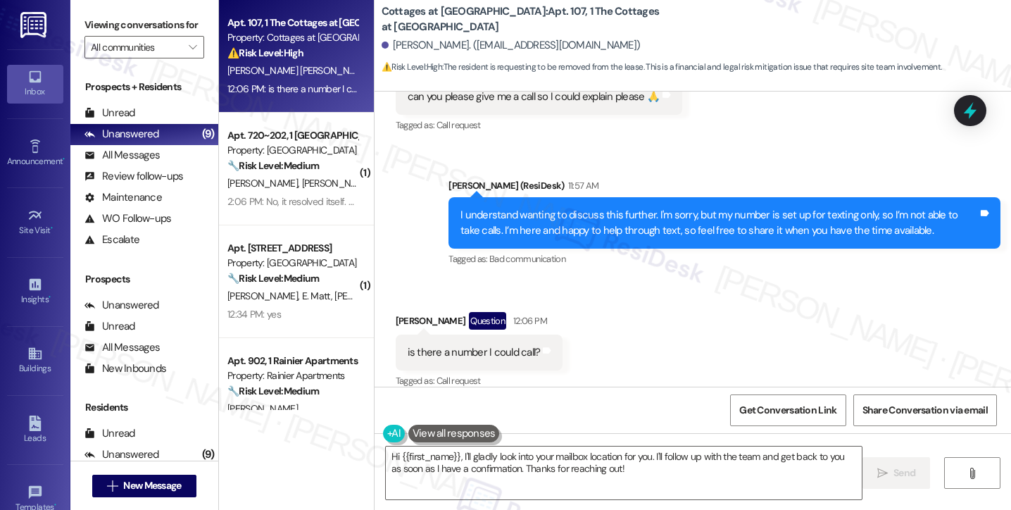
click at [455, 345] on div "is there a number I could call?" at bounding box center [474, 352] width 133 height 15
click at [535, 208] on div "I understand wanting to discuss this further. I'm sorry, but my number is set u…" at bounding box center [720, 223] width 518 height 30
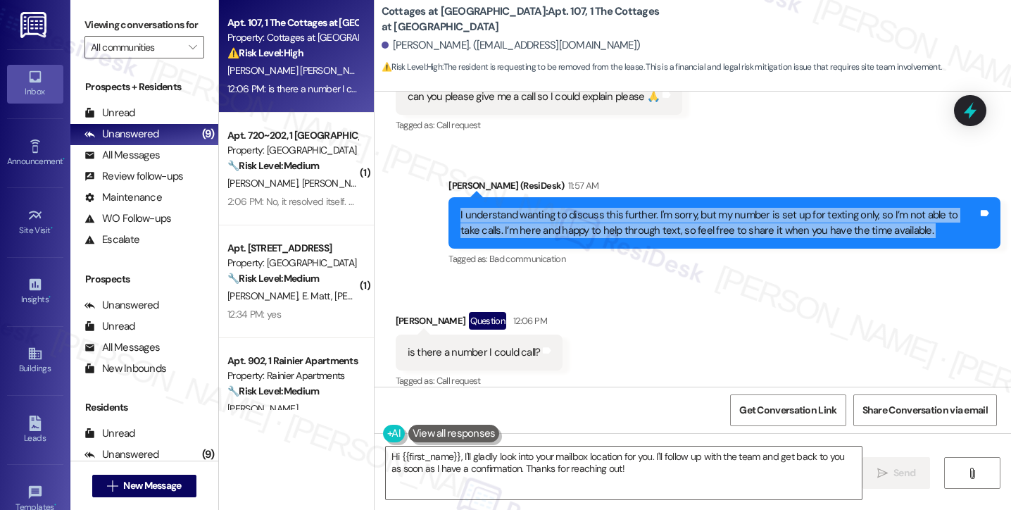
click at [535, 208] on div "I understand wanting to discuss this further. I'm sorry, but my number is set u…" at bounding box center [720, 223] width 518 height 30
click at [751, 208] on div "I understand wanting to discuss this further. I'm sorry, but my number is set u…" at bounding box center [720, 223] width 518 height 30
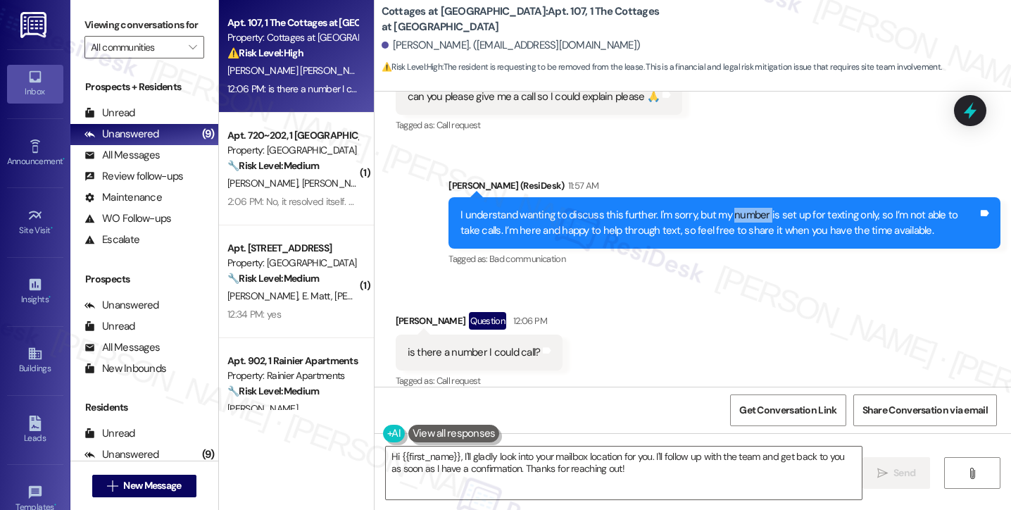
click at [751, 208] on div "I understand wanting to discuss this further. I'm sorry, but my number is set u…" at bounding box center [720, 223] width 518 height 30
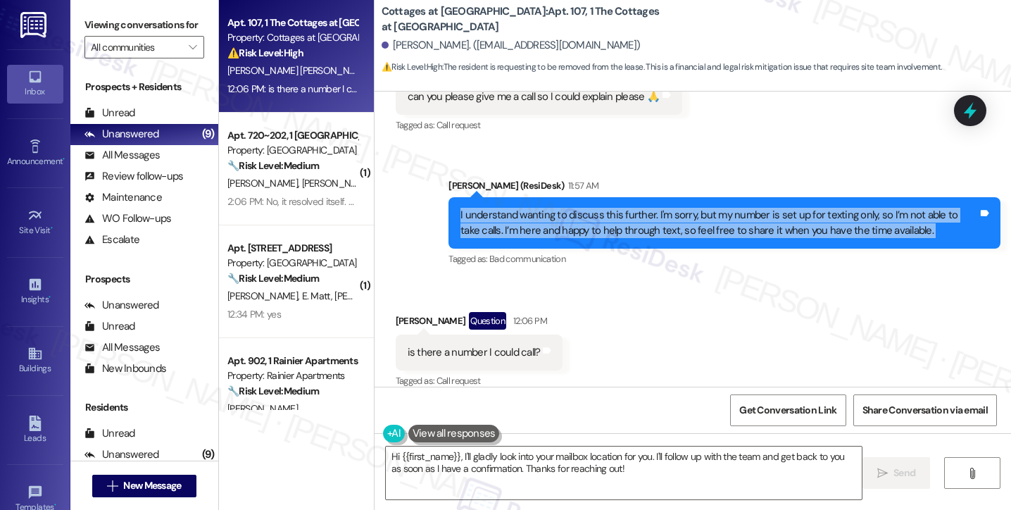
click at [751, 208] on div "I understand wanting to discuss this further. I'm sorry, but my number is set u…" at bounding box center [720, 223] width 518 height 30
click at [869, 208] on div "I understand wanting to discuss this further. I'm sorry, but my number is set u…" at bounding box center [720, 223] width 518 height 30
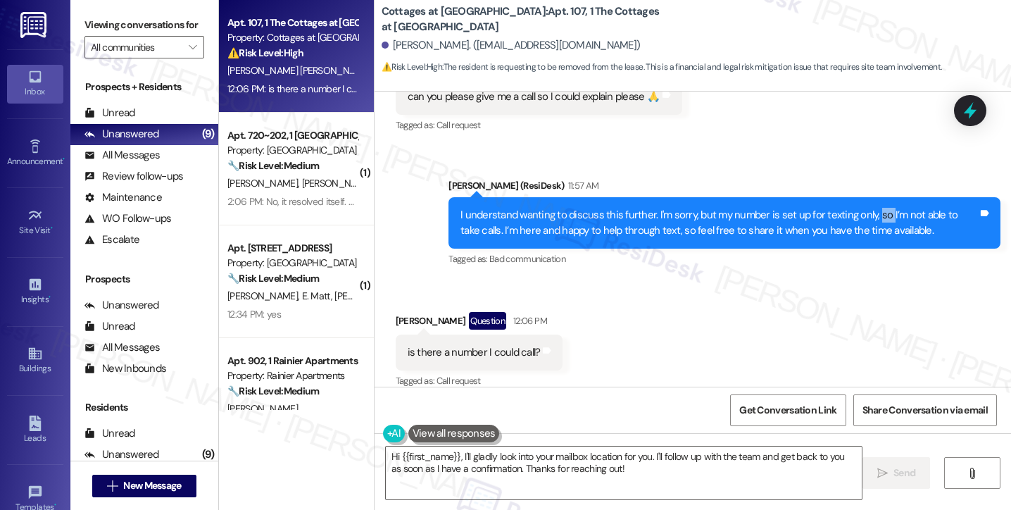
click at [869, 208] on div "I understand wanting to discuss this further. I'm sorry, but my number is set u…" at bounding box center [720, 223] width 518 height 30
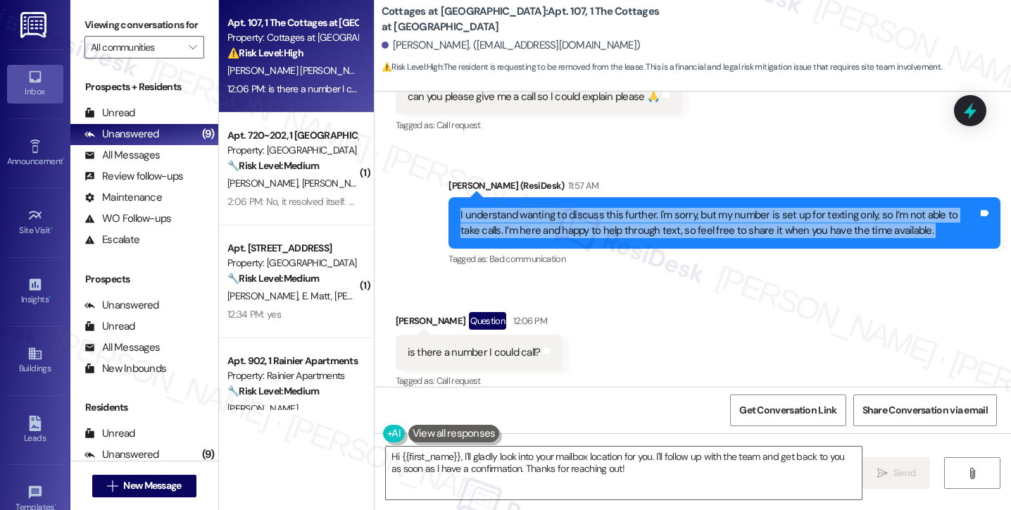
drag, startPoint x: 869, startPoint y: 196, endPoint x: 846, endPoint y: 194, distance: 22.6
click at [868, 208] on div "I understand wanting to discuss this further. I'm sorry, but my number is set u…" at bounding box center [720, 223] width 518 height 30
click at [589, 208] on div "I understand wanting to discuss this further. I'm sorry, but my number is set u…" at bounding box center [720, 223] width 518 height 30
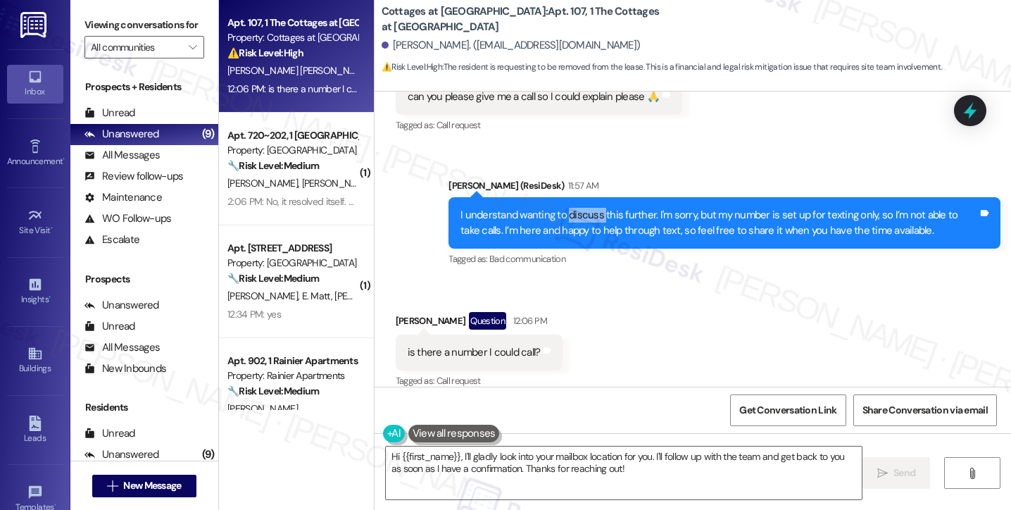
click at [589, 208] on div "I understand wanting to discuss this further. I'm sorry, but my number is set u…" at bounding box center [720, 223] width 518 height 30
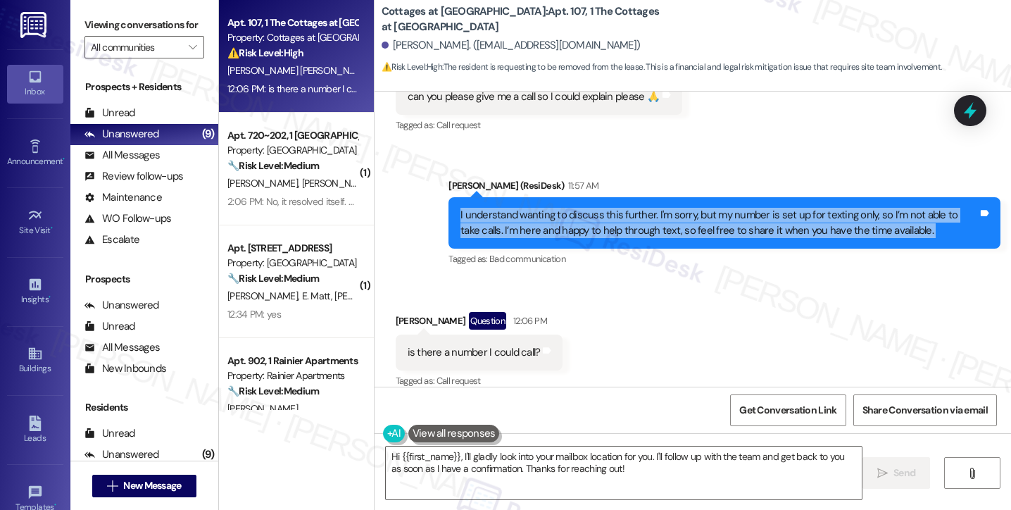
click at [589, 208] on div "I understand wanting to discuss this further. I'm sorry, but my number is set u…" at bounding box center [720, 223] width 518 height 30
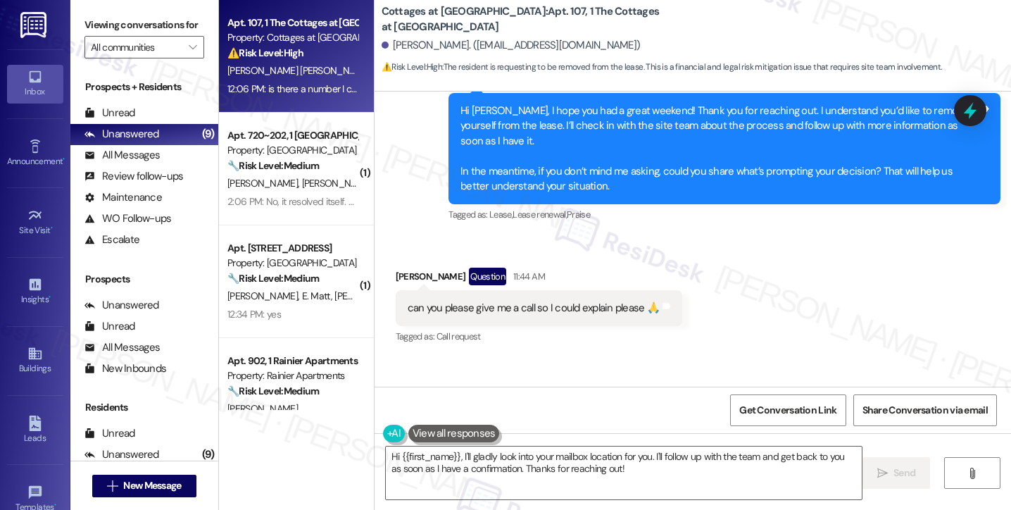
scroll to position [496, 0]
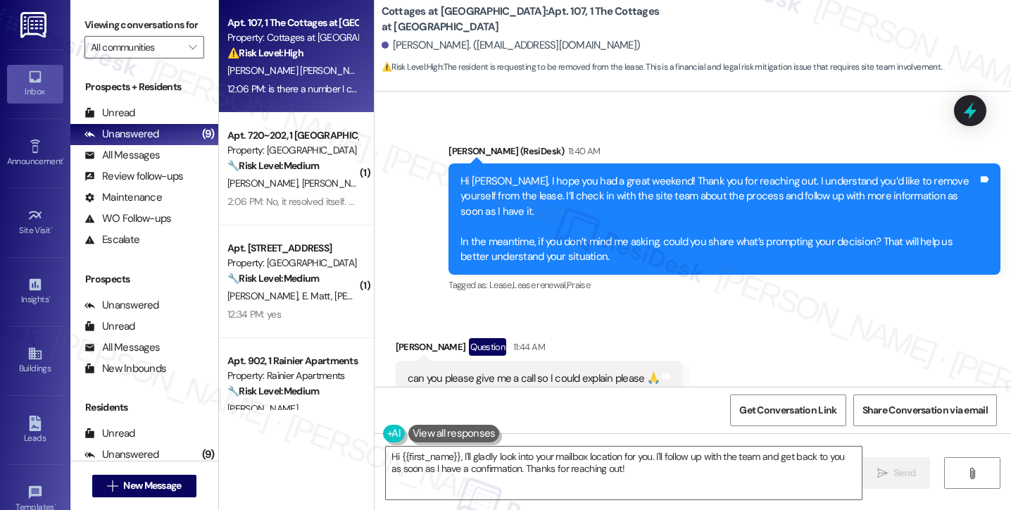
click at [603, 185] on div "Hi Pascual, I hope you had a great weekend! Thank you for reaching out. I under…" at bounding box center [720, 219] width 518 height 91
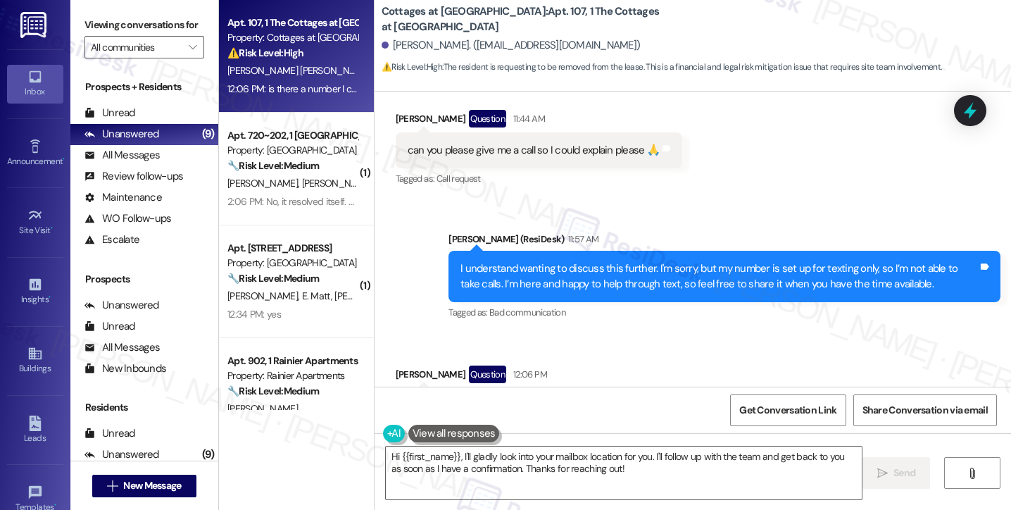
scroll to position [777, 0]
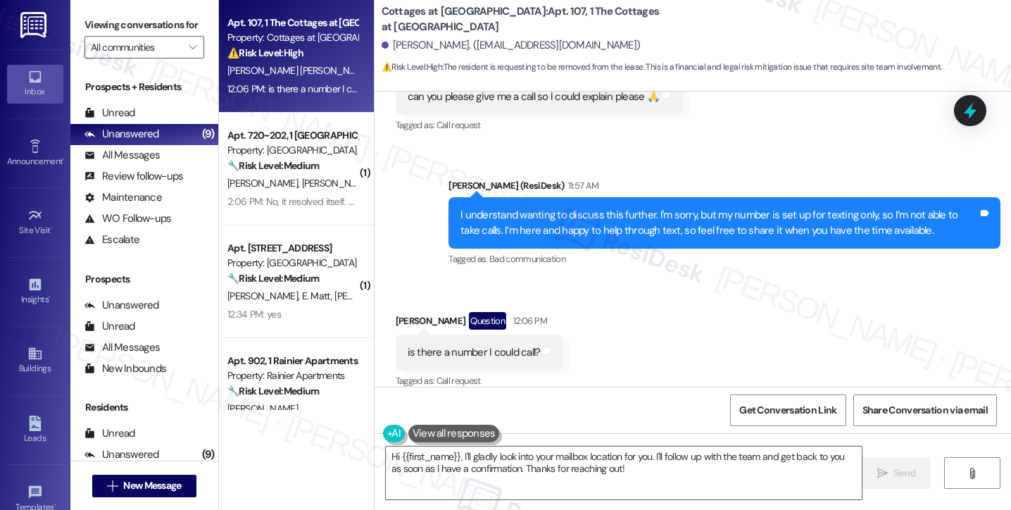
click at [403, 11] on b "Cottages at Vine Hill: Apt. 107, 1 The Cottages at Vine Hill" at bounding box center [523, 19] width 282 height 30
copy b "Cottages"
click at [87, 26] on label "Viewing conversations for" at bounding box center [145, 25] width 120 height 22
click at [497, 345] on div "is there a number I could call?" at bounding box center [474, 352] width 133 height 15
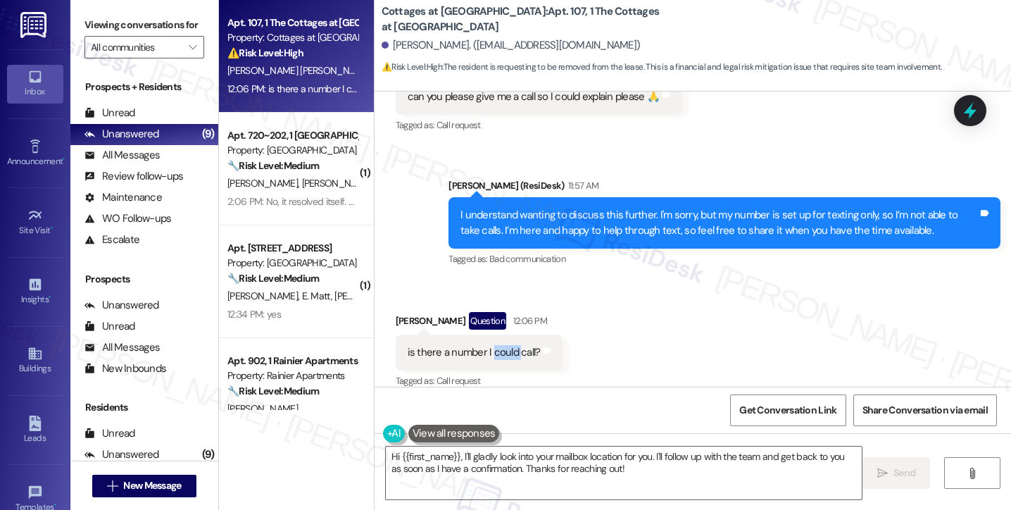
click at [497, 345] on div "is there a number I could call?" at bounding box center [474, 352] width 133 height 15
click at [636, 470] on textarea "Hi {{first_name}}, I'll gladly look into your mailbox location for you. I'll fo…" at bounding box center [624, 472] width 476 height 53
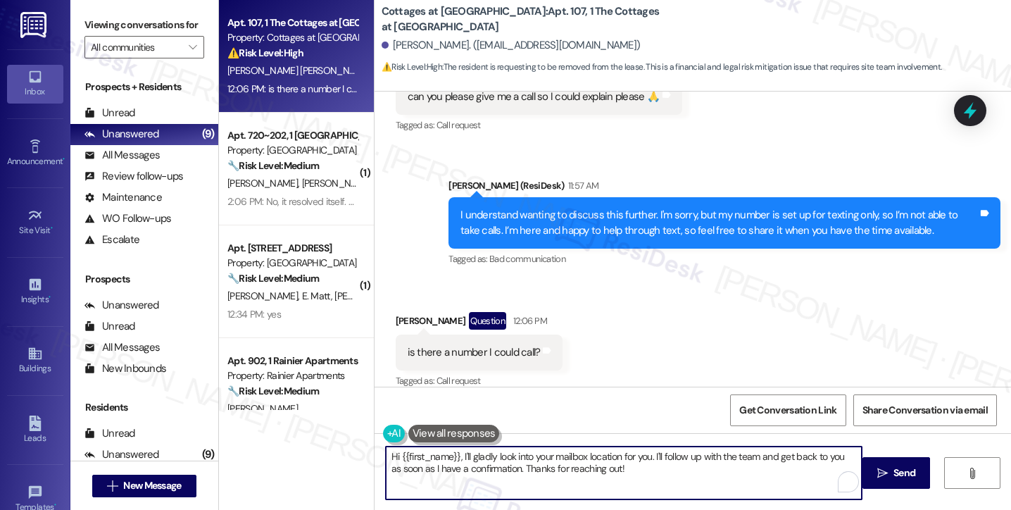
drag, startPoint x: 652, startPoint y: 467, endPoint x: 527, endPoint y: 430, distance: 130.8
click at [530, 444] on div "Hi {{first_name}}, I'll gladly look into your mailbox location for you. I'll fo…" at bounding box center [693, 486] width 637 height 106
click at [518, 249] on div "Tagged as: Bad communication Click to highlight conversations about Bad communi…" at bounding box center [725, 259] width 552 height 20
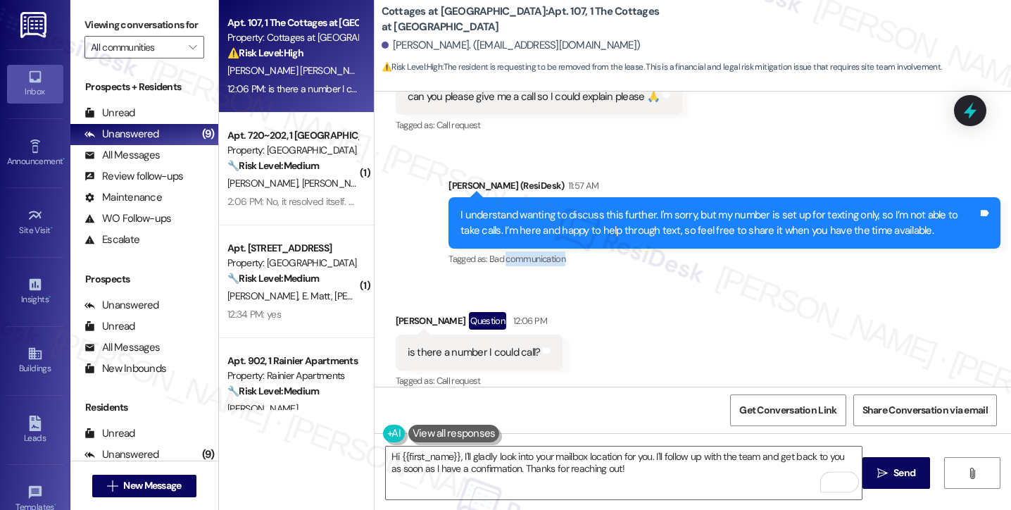
click at [518, 249] on div "Tagged as: Bad communication Click to highlight conversations about Bad communi…" at bounding box center [725, 259] width 552 height 20
click at [562, 208] on div "I understand wanting to discuss this further. I'm sorry, but my number is set u…" at bounding box center [720, 223] width 518 height 30
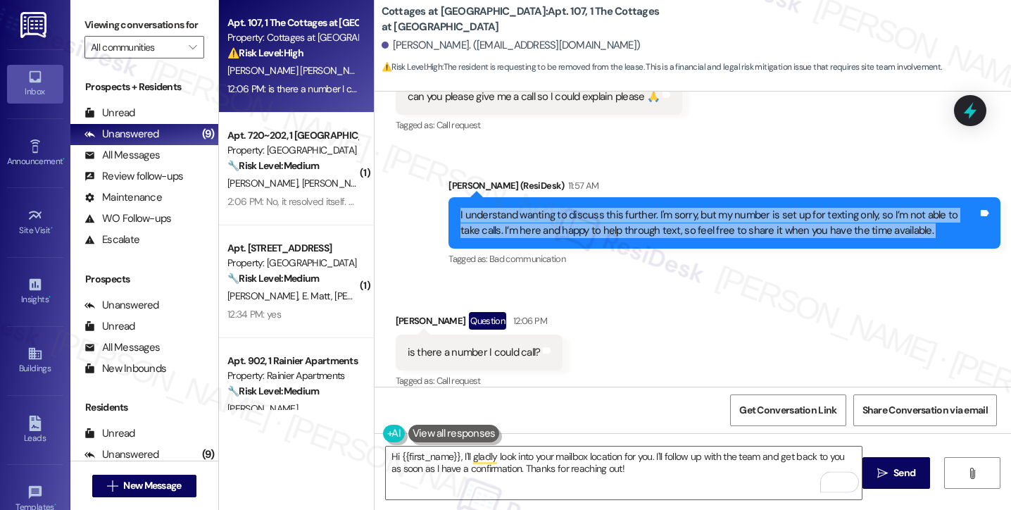
click at [562, 208] on div "I understand wanting to discuss this further. I'm sorry, but my number is set u…" at bounding box center [720, 223] width 518 height 30
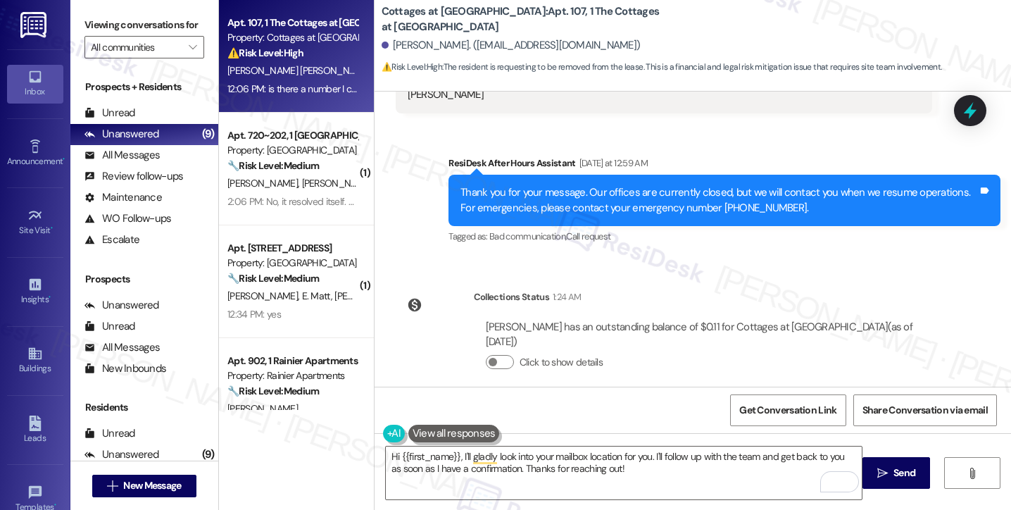
scroll to position [211, 0]
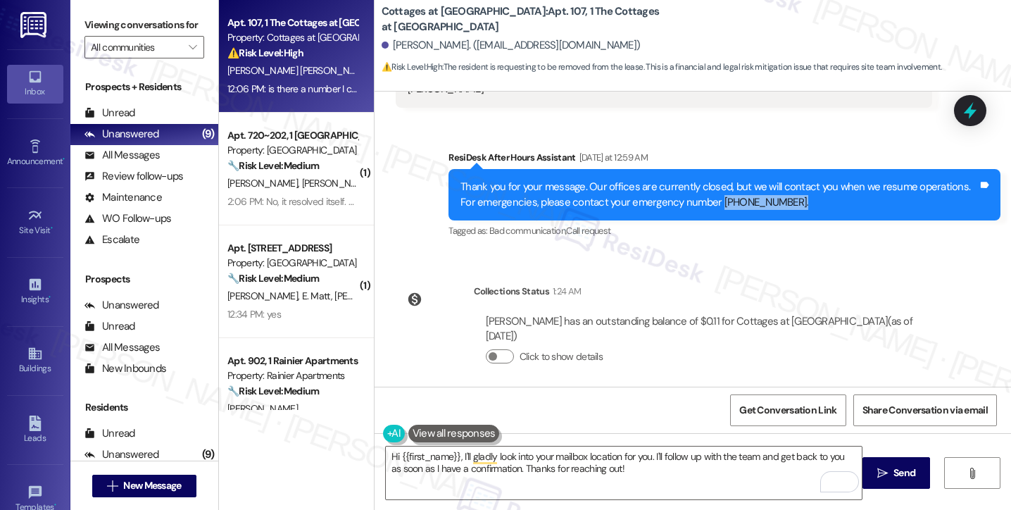
drag, startPoint x: 780, startPoint y: 204, endPoint x: 694, endPoint y: 206, distance: 86.0
click at [694, 206] on div "Thank you for your message. Our offices are currently closed, but we will conta…" at bounding box center [720, 195] width 518 height 30
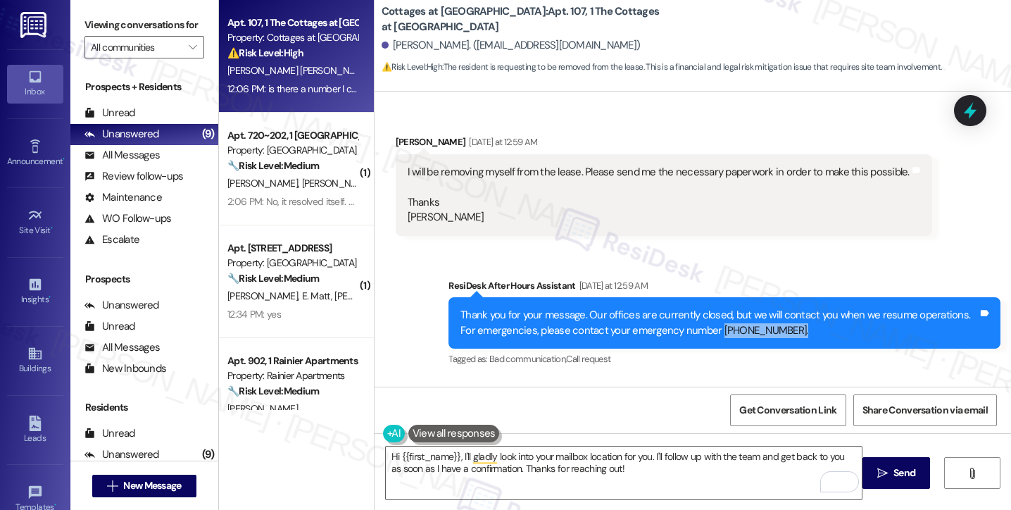
scroll to position [0, 0]
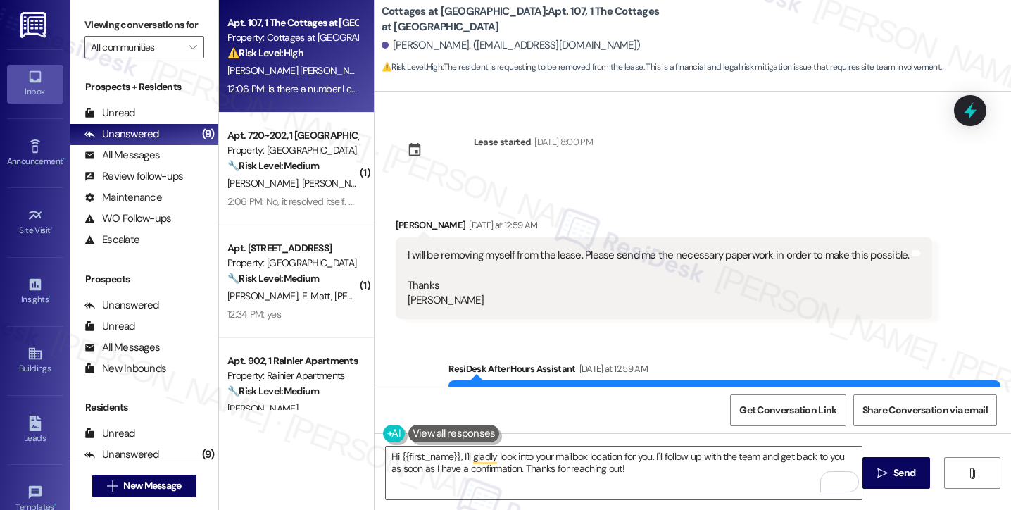
click at [665, 249] on div "I will be removing myself from the lease. Please send me the necessary paperwor…" at bounding box center [659, 278] width 502 height 61
click at [665, 250] on div "I will be removing myself from the lease. Please send me the necessary paperwor…" at bounding box center [659, 278] width 502 height 61
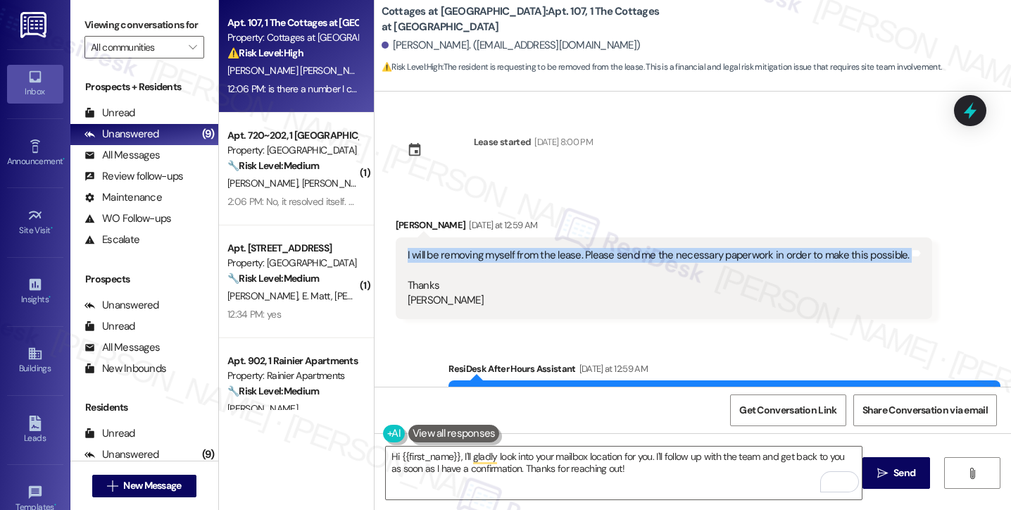
click at [666, 250] on div "I will be removing myself from the lease. Please send me the necessary paperwor…" at bounding box center [659, 278] width 502 height 61
click at [637, 265] on div "I will be removing myself from the lease. Please send me the necessary paperwor…" at bounding box center [659, 278] width 502 height 61
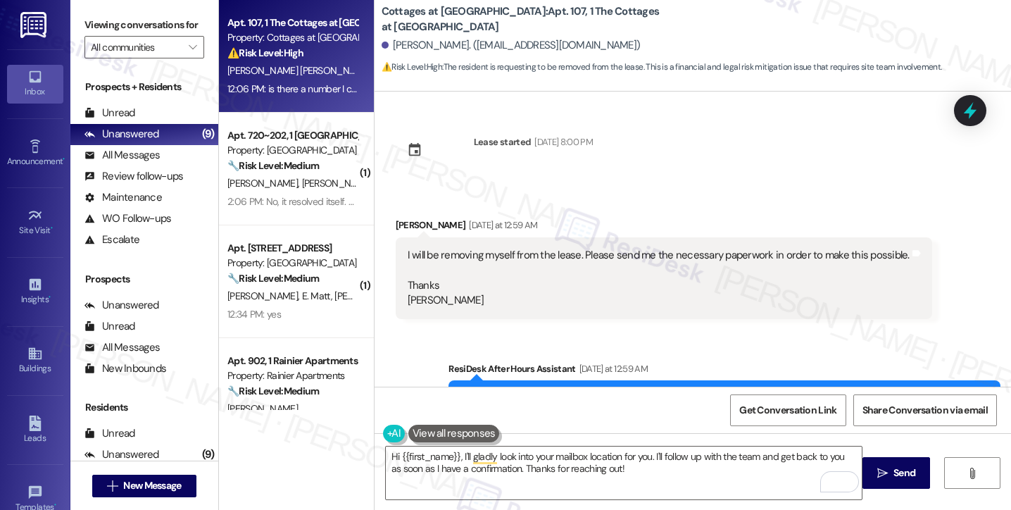
click at [456, 255] on div "I will be removing myself from the lease. Please send me the necessary paperwor…" at bounding box center [659, 278] width 502 height 61
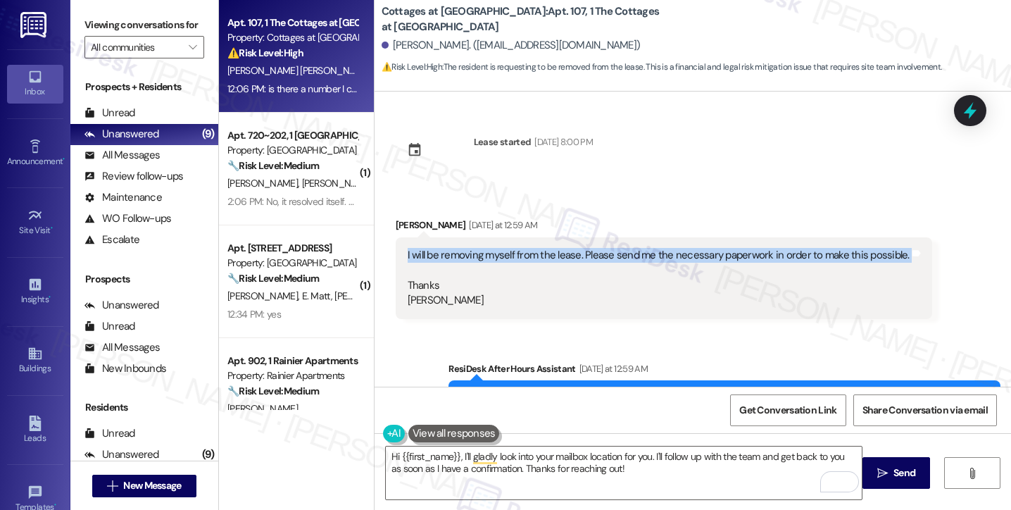
click at [456, 255] on div "I will be removing myself from the lease. Please send me the necessary paperwor…" at bounding box center [659, 278] width 502 height 61
copy div "I will be removing myself from the lease. Please send me the necessary paperwor…"
click at [963, 113] on icon at bounding box center [970, 110] width 18 height 18
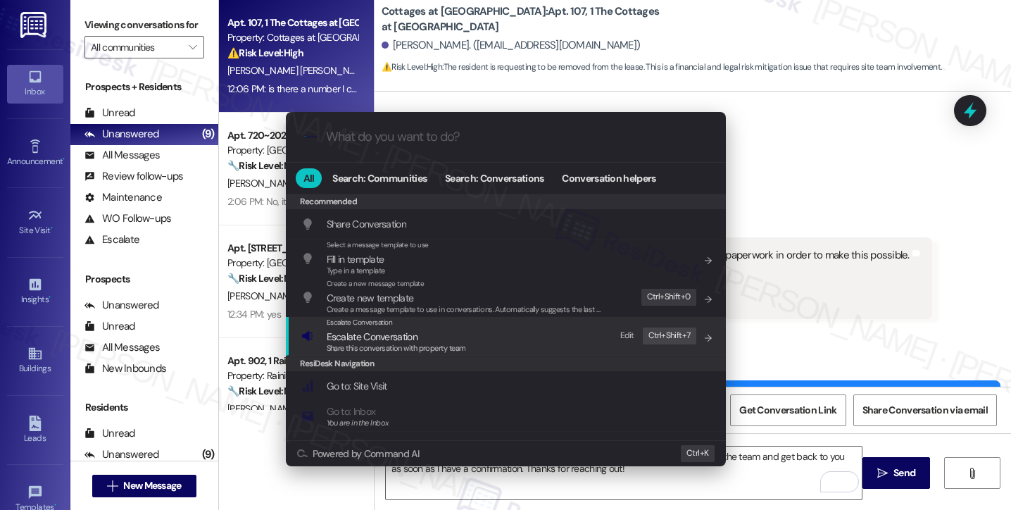
click at [456, 330] on span "Escalate Conversation" at bounding box center [396, 336] width 139 height 15
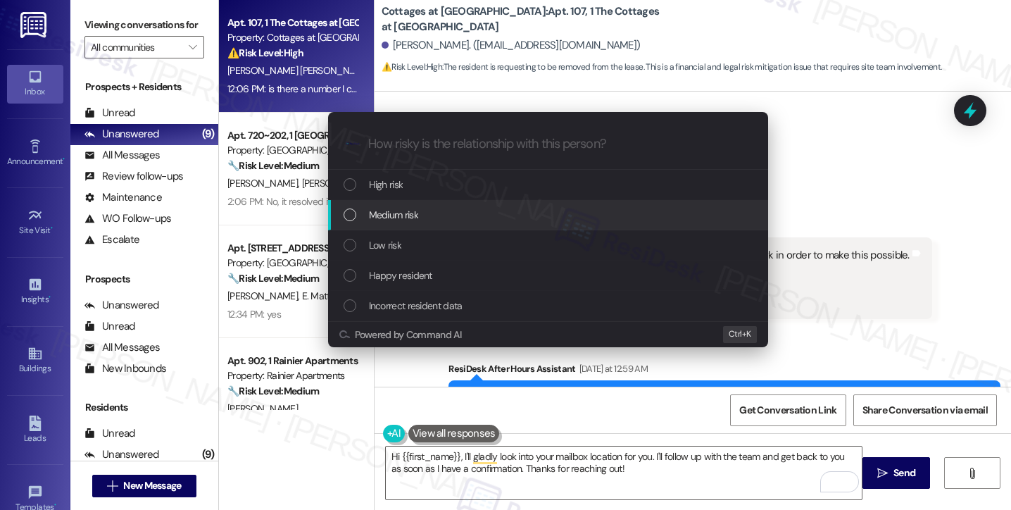
click at [439, 221] on div "Medium risk" at bounding box center [550, 214] width 412 height 15
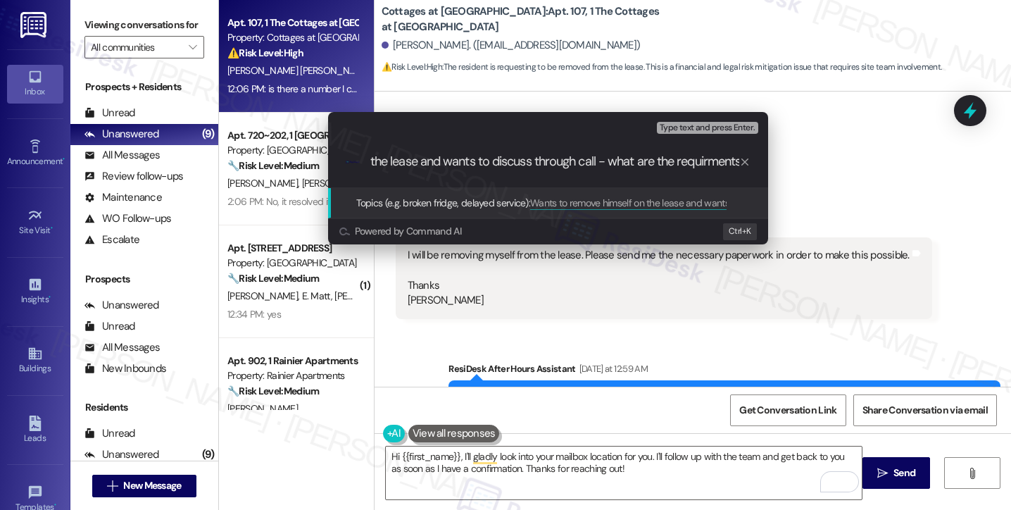
scroll to position [0, 155]
click at [615, 169] on input "Wants to remove himself on the lease and wants to discuss through call - what a…" at bounding box center [553, 161] width 371 height 15
type input "Wants to remove himself on the lease and wants to discuss through call - what a…"
click at [673, 166] on input "Wants to remove himself on the lease and wants to discuss through call - what a…" at bounding box center [553, 161] width 371 height 15
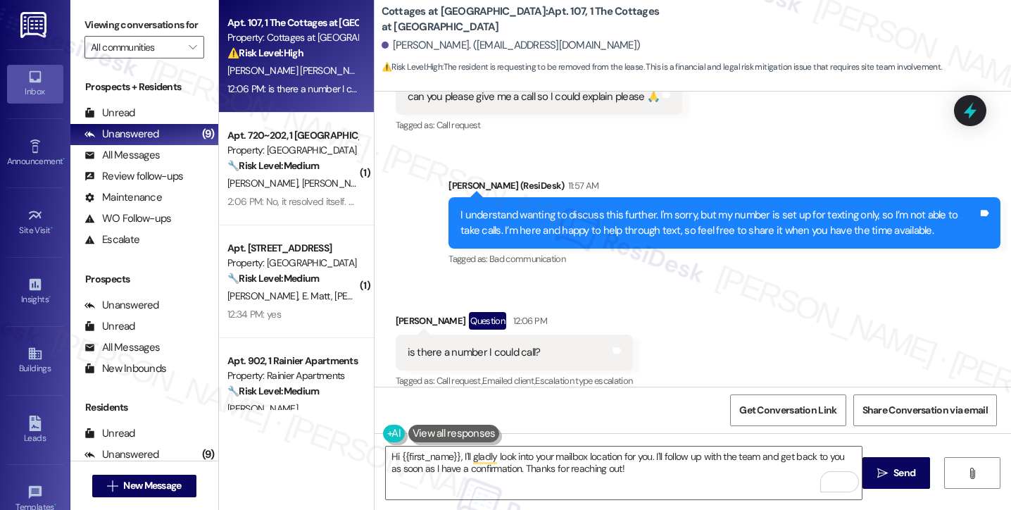
scroll to position [777, 0]
click at [518, 470] on textarea "Hi {{first_name}}, I'll gladly look into your mailbox location for you. I'll fo…" at bounding box center [624, 472] width 476 height 53
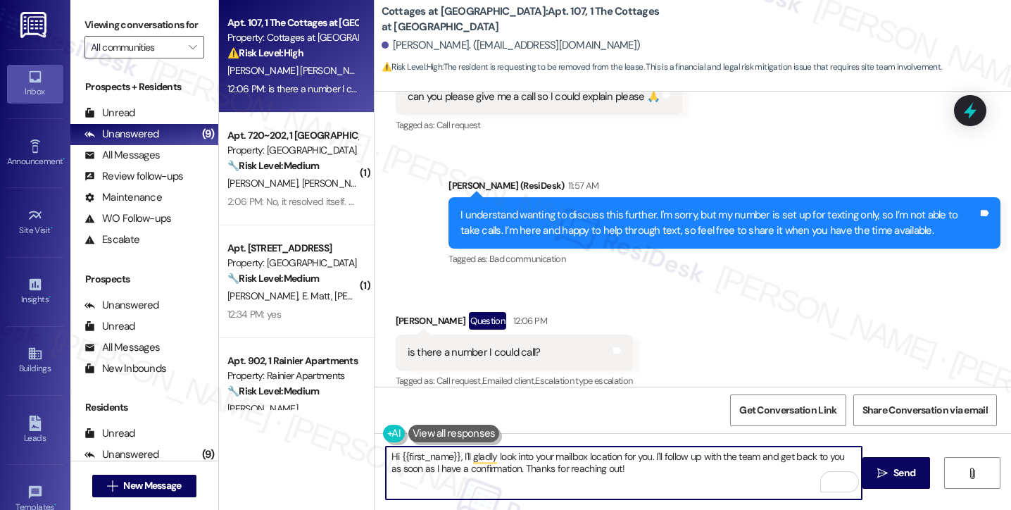
click at [518, 470] on textarea "Hi {{first_name}}, I'll gladly look into your mailbox location for you. I'll fo…" at bounding box center [624, 472] width 476 height 53
click at [551, 452] on textarea "Hi {{first_name}}, I'll gladly look into your mailbox location for you. I'll fo…" at bounding box center [624, 472] width 476 height 53
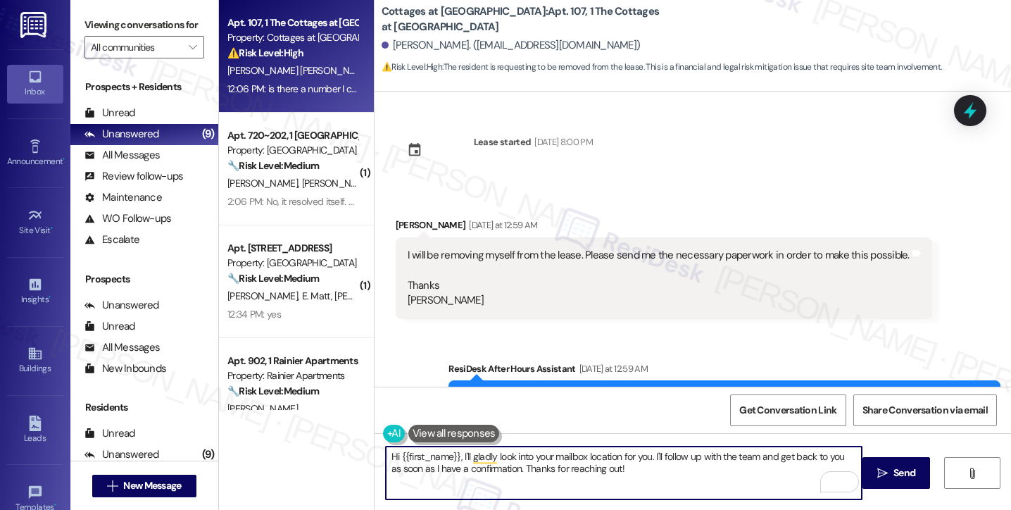
scroll to position [777, 0]
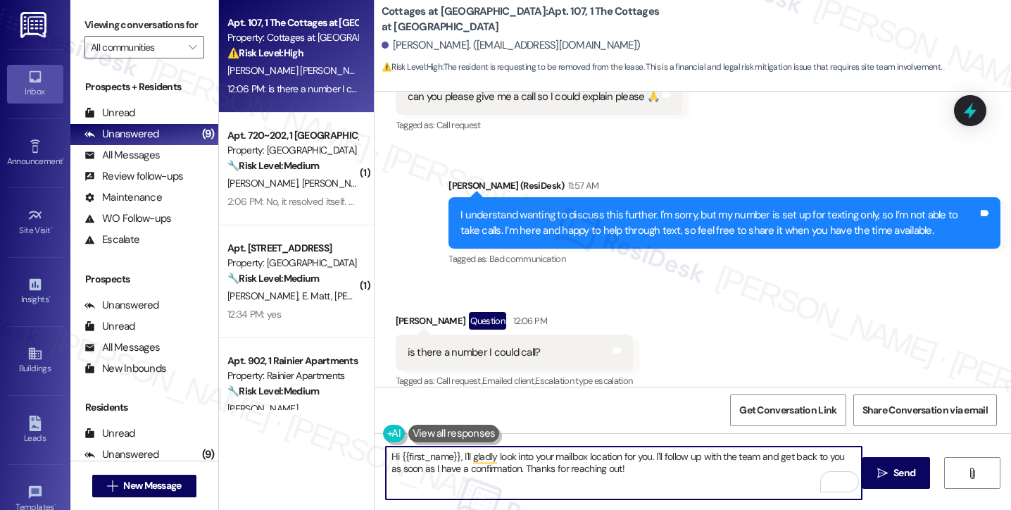
drag, startPoint x: 670, startPoint y: 467, endPoint x: 568, endPoint y: 446, distance: 105.0
click at [568, 446] on textarea "Hi {{first_name}}, I'll gladly look into your mailbox location for you. I'll fo…" at bounding box center [624, 472] width 476 height 53
click at [549, 208] on div "I understand wanting to discuss this further. I'm sorry, but my number is set u…" at bounding box center [720, 223] width 518 height 30
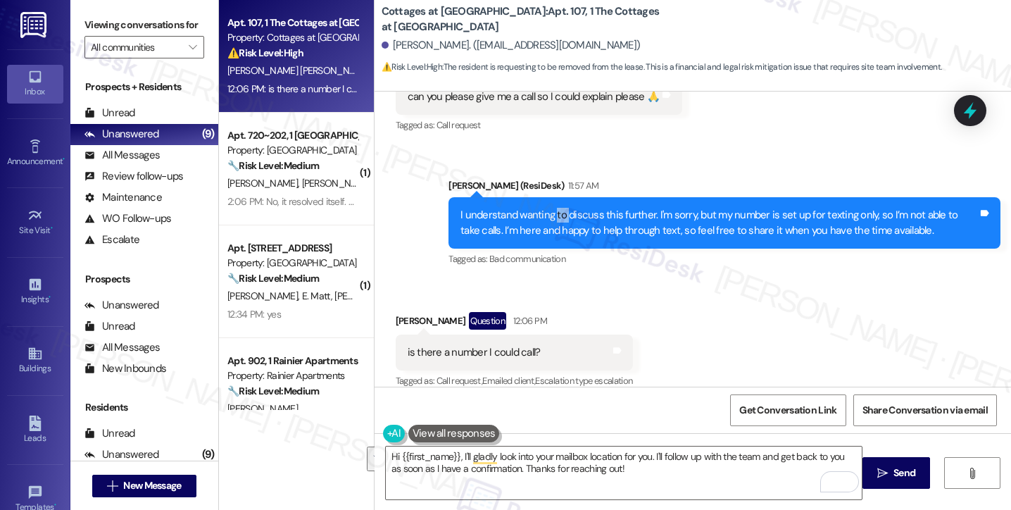
click at [549, 208] on div "I understand wanting to discuss this further. I'm sorry, but my number is set u…" at bounding box center [720, 223] width 518 height 30
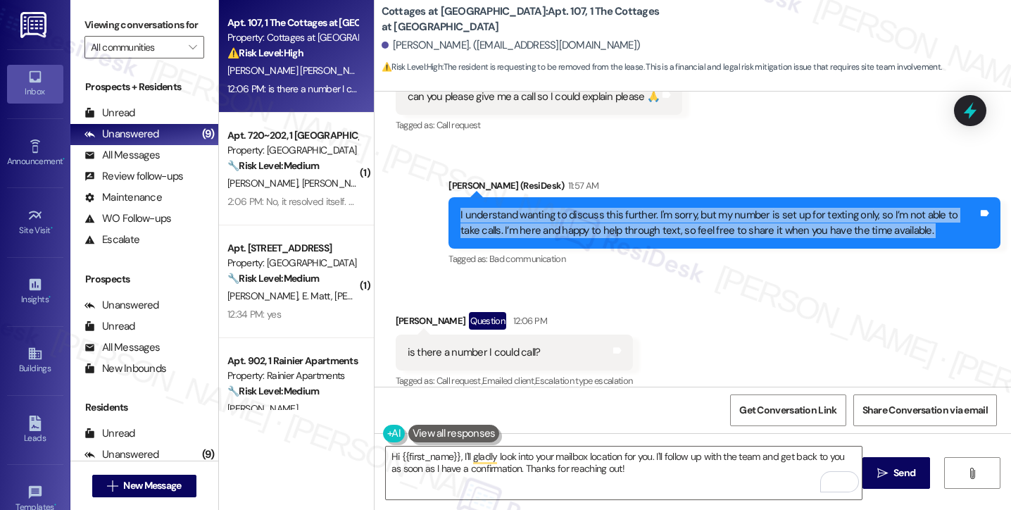
click at [549, 208] on div "I understand wanting to discuss this further. I'm sorry, but my number is set u…" at bounding box center [720, 223] width 518 height 30
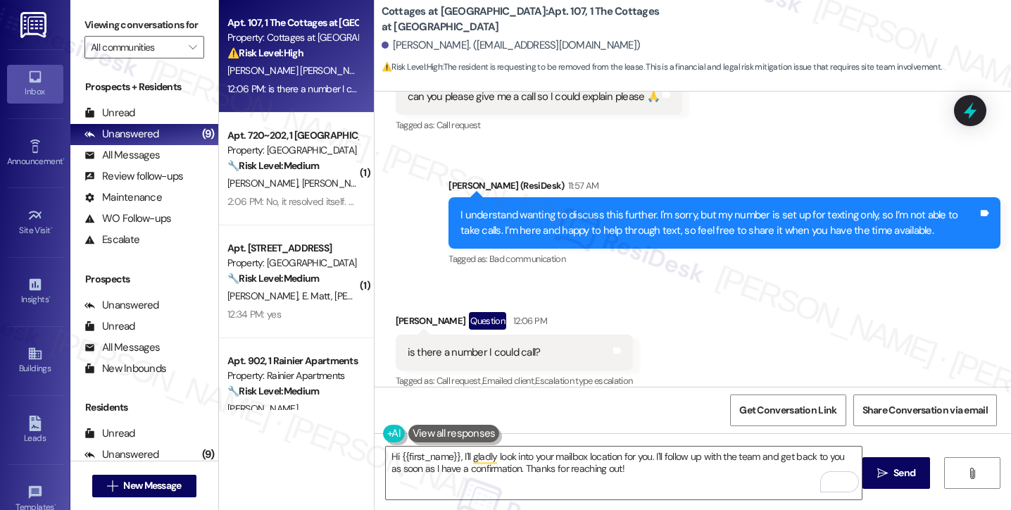
click at [478, 345] on div "is there a number I could call?" at bounding box center [474, 352] width 133 height 15
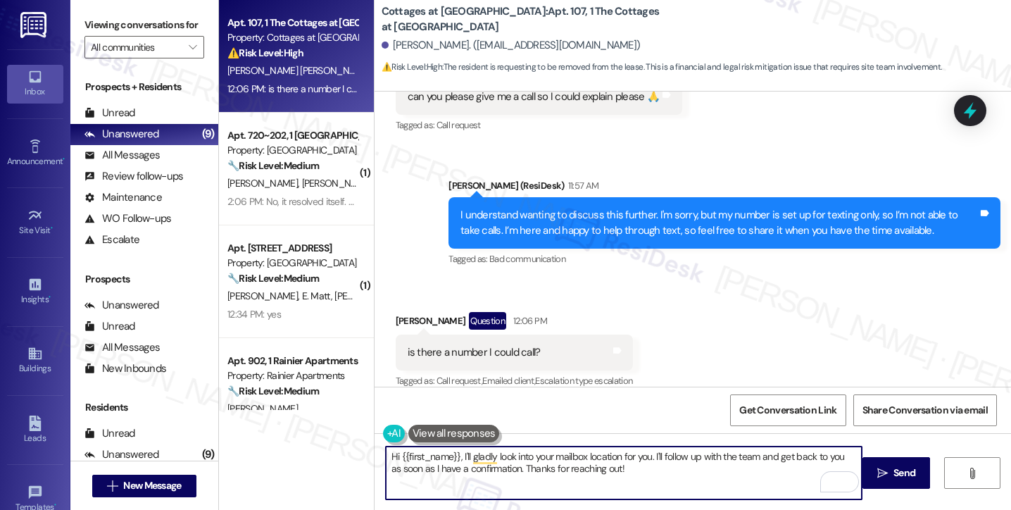
click at [614, 467] on textarea "Hi {{first_name}}, I'll gladly look into your mailbox location for you. I'll fo…" at bounding box center [624, 472] width 476 height 53
click at [689, 474] on textarea "Hi {{first_name}}, I'll gladly look into your mailbox location for you. I'll fo…" at bounding box center [624, 472] width 476 height 53
drag, startPoint x: 665, startPoint y: 470, endPoint x: 468, endPoint y: 433, distance: 200.6
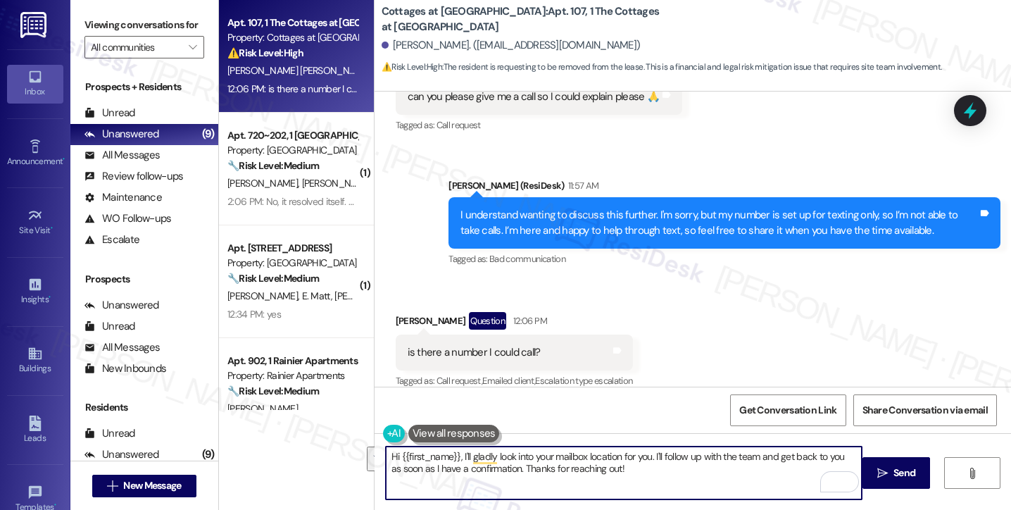
click at [459, 446] on div "Hi {{first_name}}, I'll gladly look into your mailbox location for you. I'll fo…" at bounding box center [616, 473] width 477 height 54
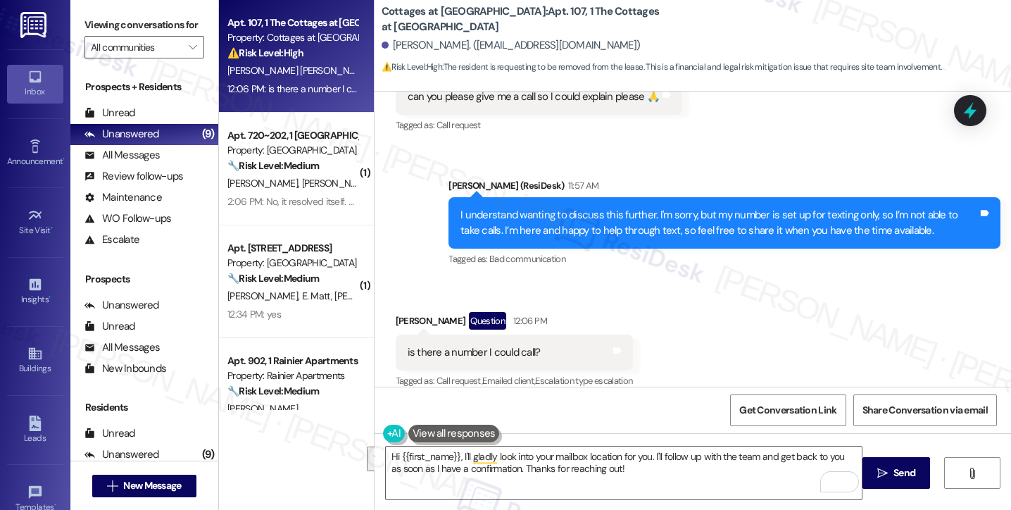
click at [593, 208] on div "I understand wanting to discuss this further. I'm sorry, but my number is set u…" at bounding box center [720, 223] width 518 height 30
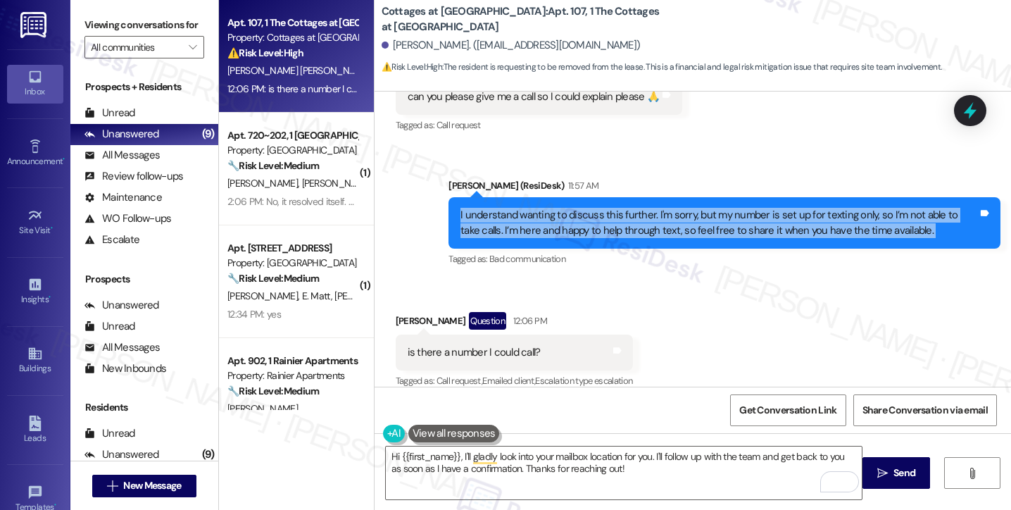
click at [593, 208] on div "I understand wanting to discuss this further. I'm sorry, but my number is set u…" at bounding box center [720, 223] width 518 height 30
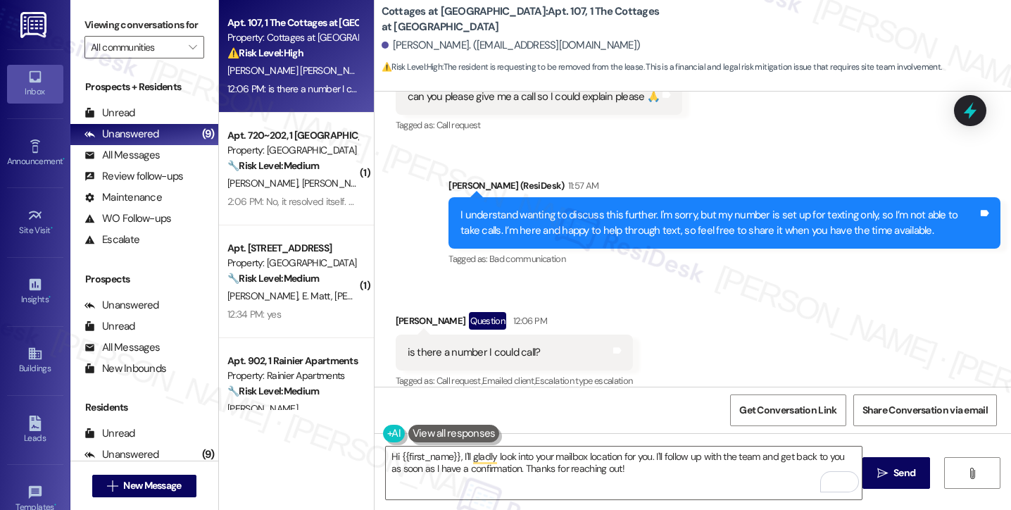
click at [93, 11] on div "Viewing conversations for All communities " at bounding box center [144, 36] width 148 height 73
click at [583, 482] on textarea "Hi {{first_name}}, I'll gladly look into your mailbox location for you. I'll fo…" at bounding box center [624, 472] width 476 height 53
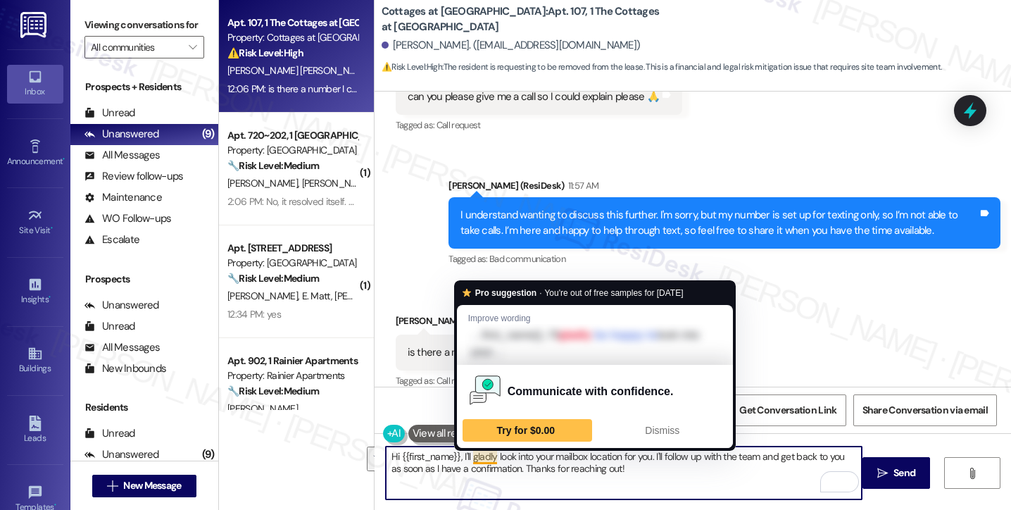
drag, startPoint x: 668, startPoint y: 478, endPoint x: 456, endPoint y: 450, distance: 213.1
click at [456, 450] on html "Inbox Go to Inbox Announcement • Send A Text Announcement Site Visit • Go to Si…" at bounding box center [505, 255] width 1011 height 510
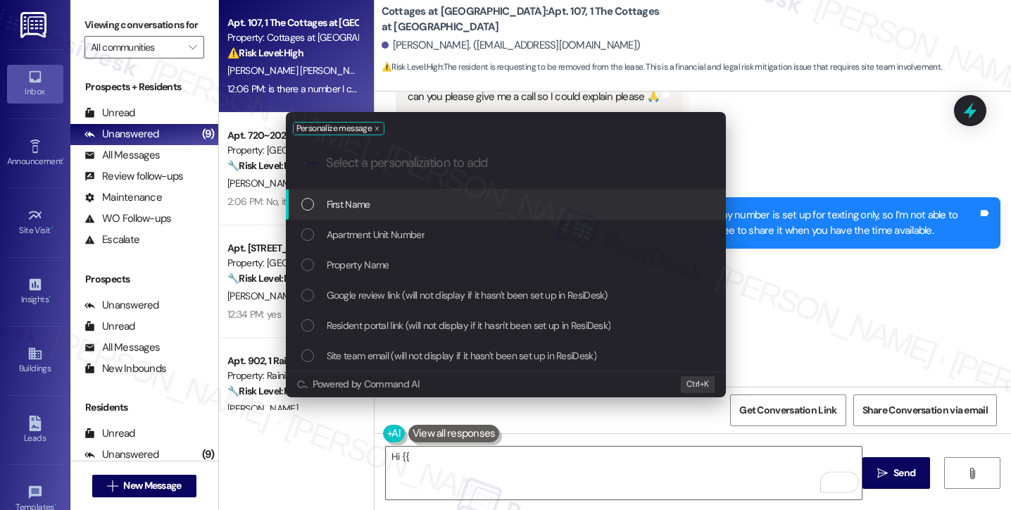
click at [773, 287] on div "Personalize message .cls-1{fill:#0a055f;}.cls-2{fill:#0cc4c4;} resideskLogoBlue…" at bounding box center [505, 255] width 1011 height 510
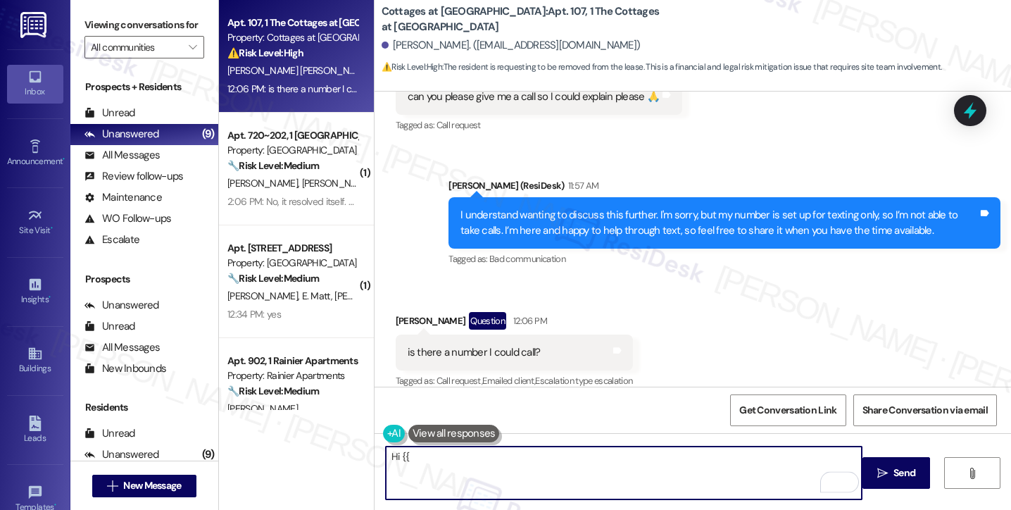
click at [438, 471] on textarea "Hi {{" at bounding box center [624, 472] width 476 height 53
click at [400, 460] on textarea "Hi {{" at bounding box center [624, 472] width 476 height 53
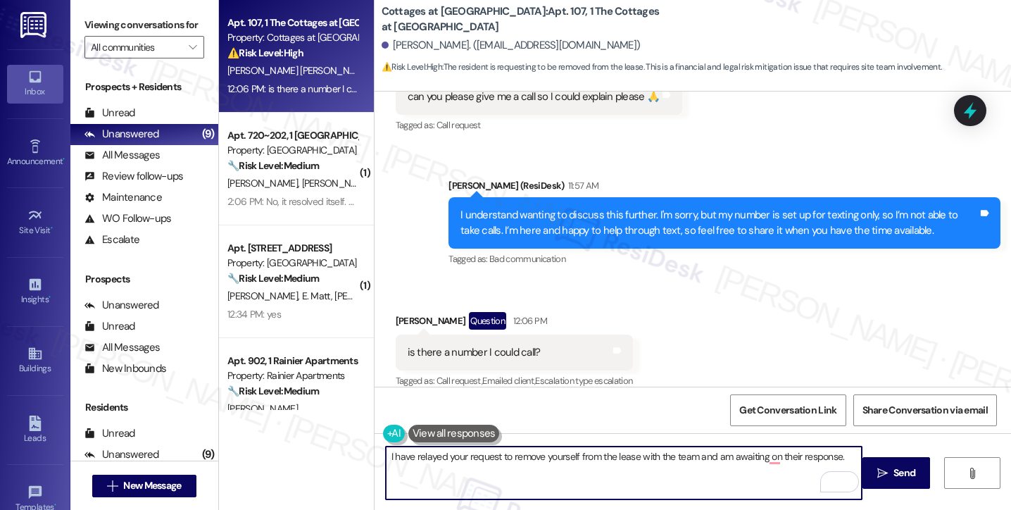
click at [482, 456] on textarea "I have relayed your request to remove yourself from the lease with the team and…" at bounding box center [624, 472] width 476 height 53
click at [592, 456] on textarea "I have relayed your request to remove yourself from the lease with the team and…" at bounding box center [624, 472] width 476 height 53
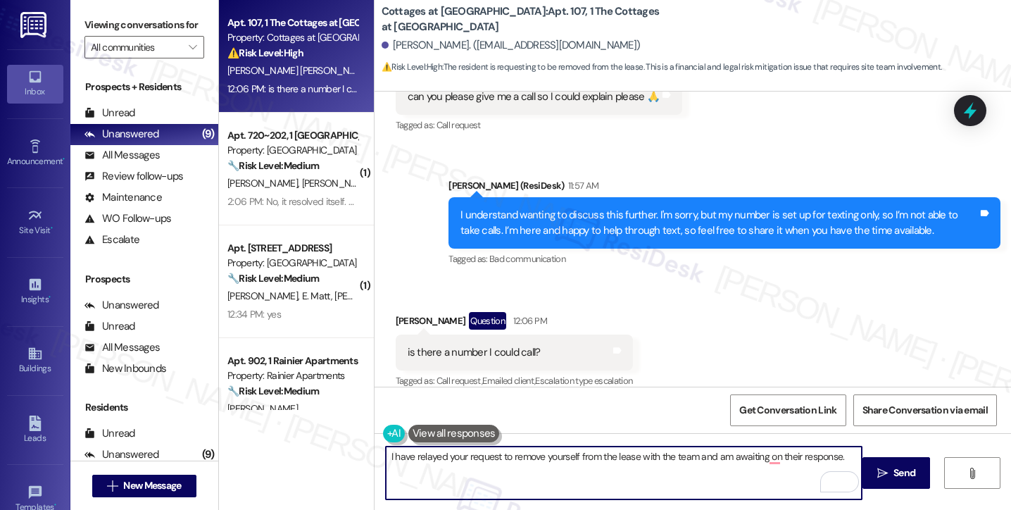
click at [592, 456] on textarea "I have relayed your request to remove yourself from the lease with the team and…" at bounding box center [624, 472] width 476 height 53
click at [700, 455] on textarea "I have relayed your request to remove yourself from the lease with the team and…" at bounding box center [624, 472] width 476 height 53
click at [831, 451] on textarea "I have relayed your request to remove yourself from the lease with the team and…" at bounding box center [624, 472] width 476 height 53
click at [630, 454] on textarea "I have relayed your request to remove yourself from the lease with the team and…" at bounding box center [624, 472] width 476 height 53
drag, startPoint x: 718, startPoint y: 467, endPoint x: 539, endPoint y: 468, distance: 179.6
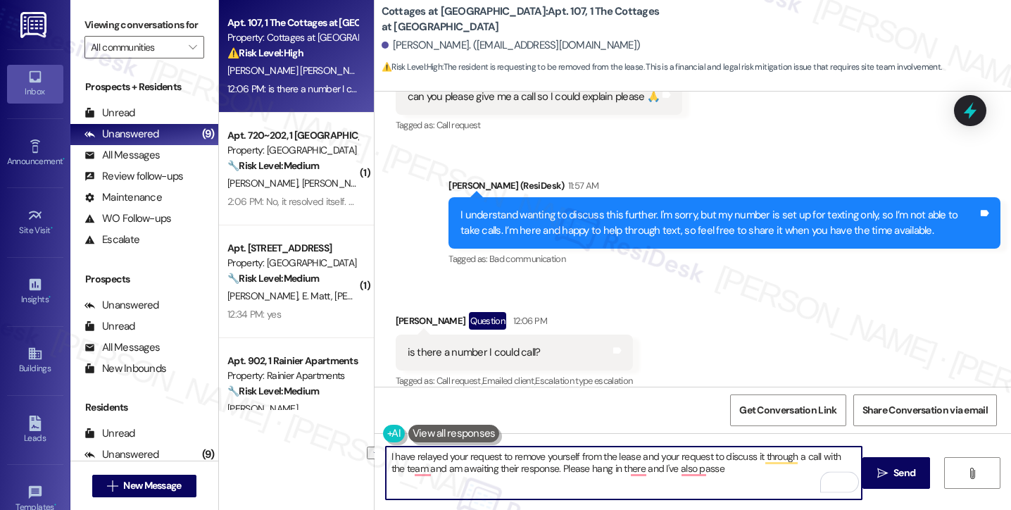
click at [539, 468] on textarea "I have relayed your request to remove yourself from the lease and your request …" at bounding box center [624, 472] width 476 height 53
click at [524, 460] on textarea "I have relayed your request to remove yourself from the lease and your request …" at bounding box center [624, 472] width 476 height 53
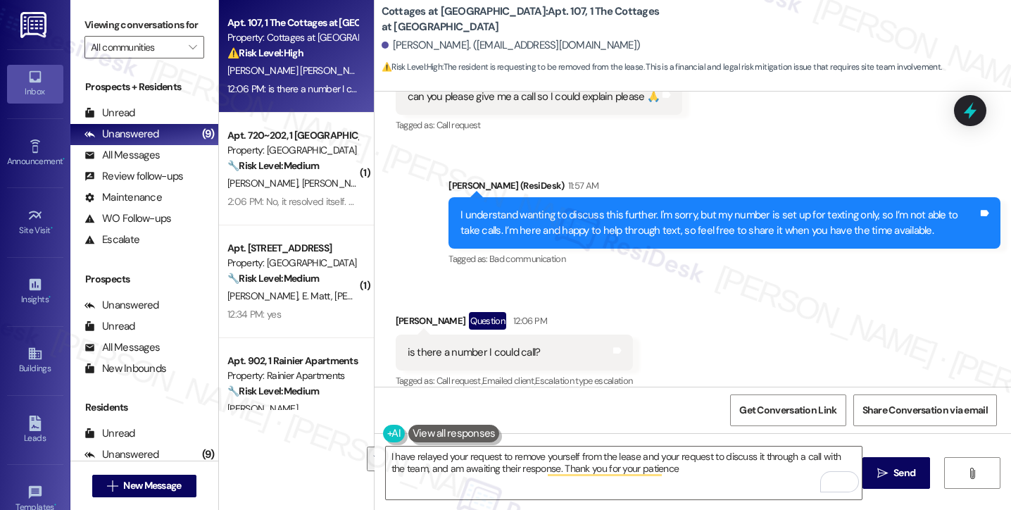
click at [99, 15] on label "Viewing conversations for" at bounding box center [145, 25] width 120 height 22
drag, startPoint x: 82, startPoint y: 18, endPoint x: 116, endPoint y: 27, distance: 35.9
click at [82, 18] on div "Viewing conversations for All communities " at bounding box center [144, 36] width 148 height 73
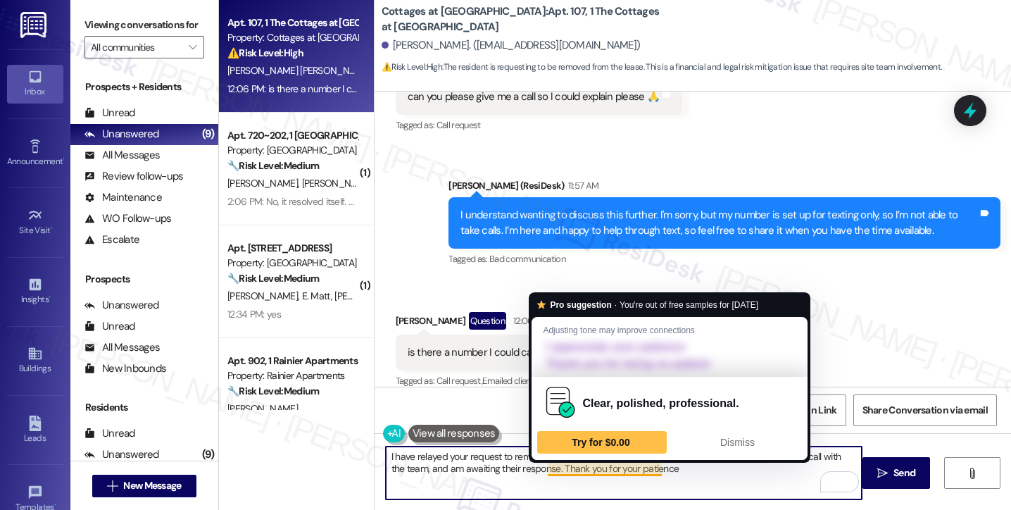
click at [551, 469] on textarea "I have relayed your request to remove yourself from the lease and your request …" at bounding box center [624, 472] width 476 height 53
paste textarea "’ve shared your request to remove yourself from the lease, as well as your requ…"
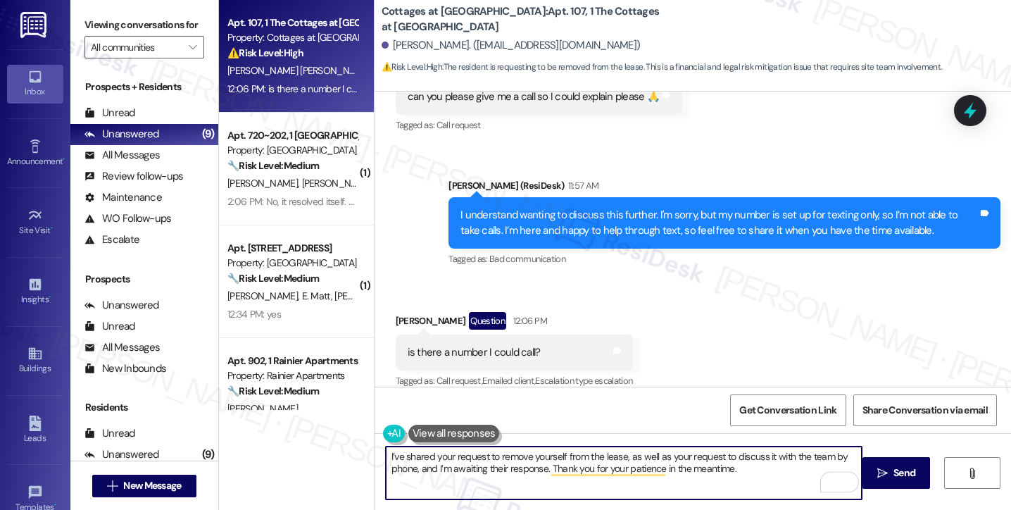
click at [639, 456] on textarea "I’ve shared your request to remove yourself from the lease, as well as your req…" at bounding box center [624, 472] width 476 height 53
type textarea "I’ve shared your request to remove yourself from the lease, as well as your req…"
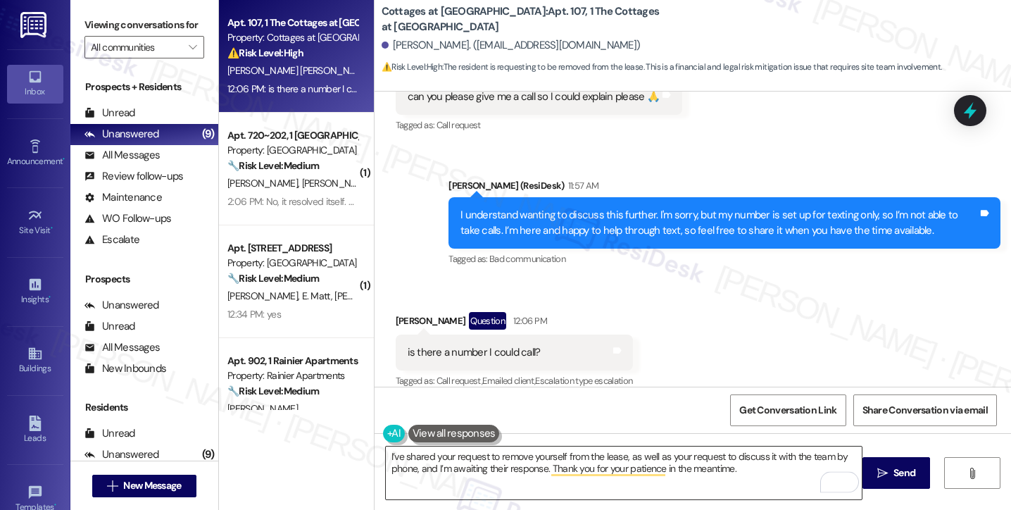
click at [780, 473] on textarea "I’ve shared your request to remove yourself from the lease, as well as your req…" at bounding box center [624, 472] width 476 height 53
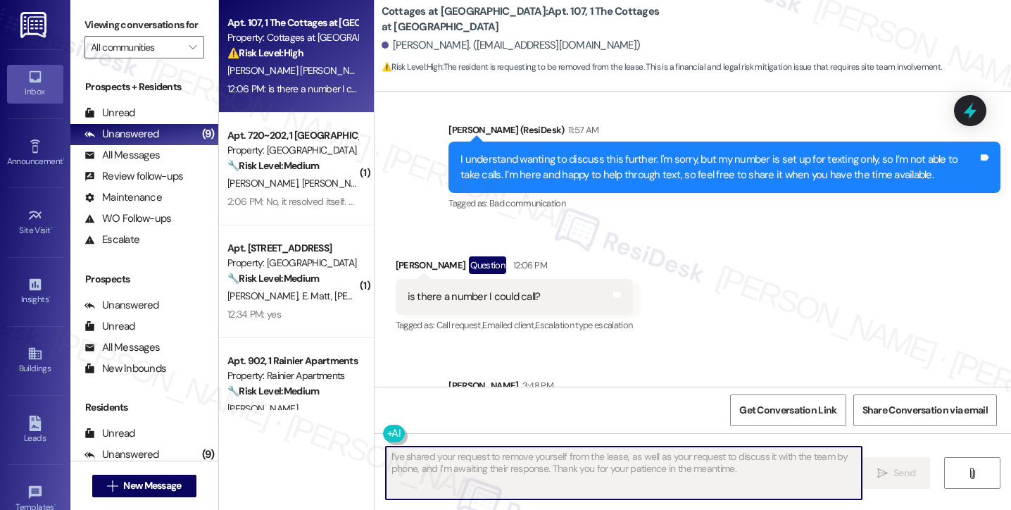
scroll to position [891, 0]
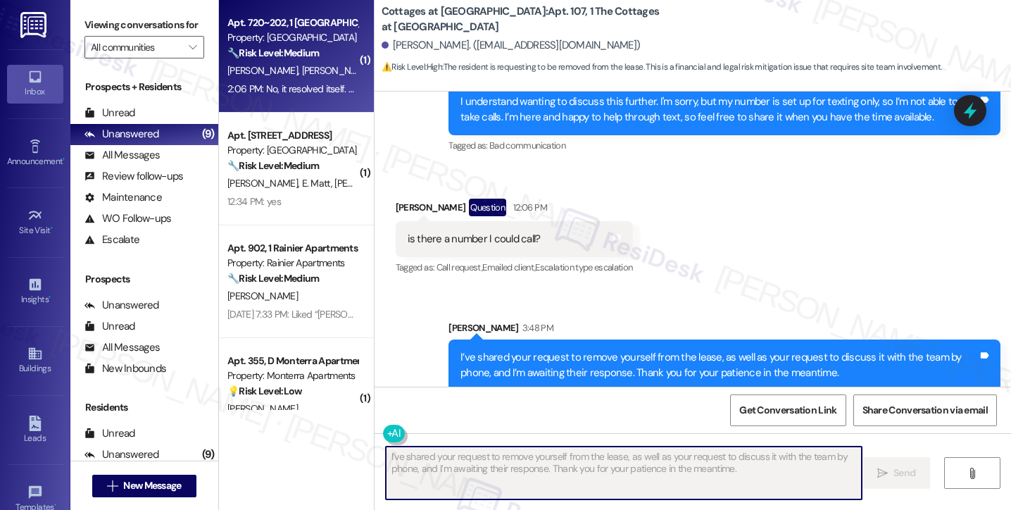
click at [287, 82] on div "2:06 PM: No, it resolved itself. No one ever contacted me or did any work. It t…" at bounding box center [425, 88] width 396 height 13
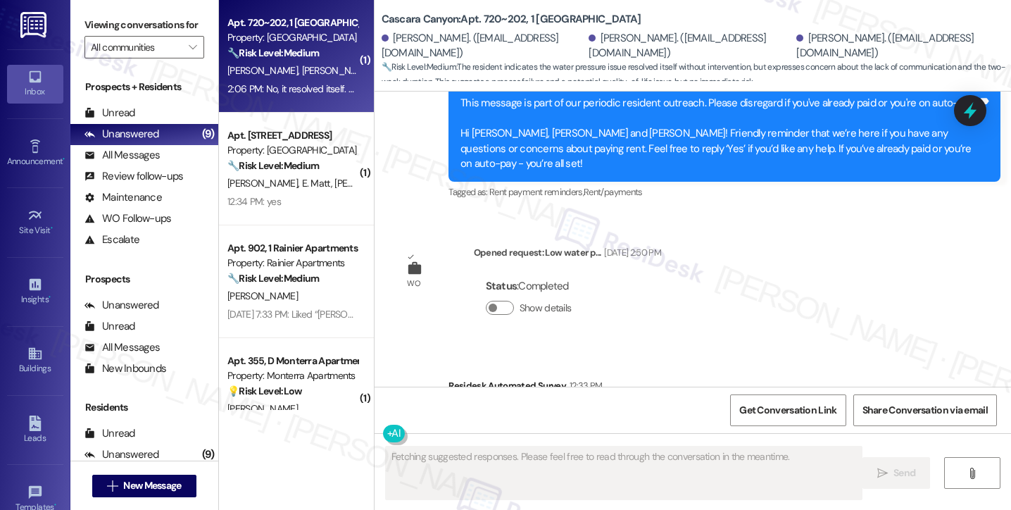
scroll to position [3230, 0]
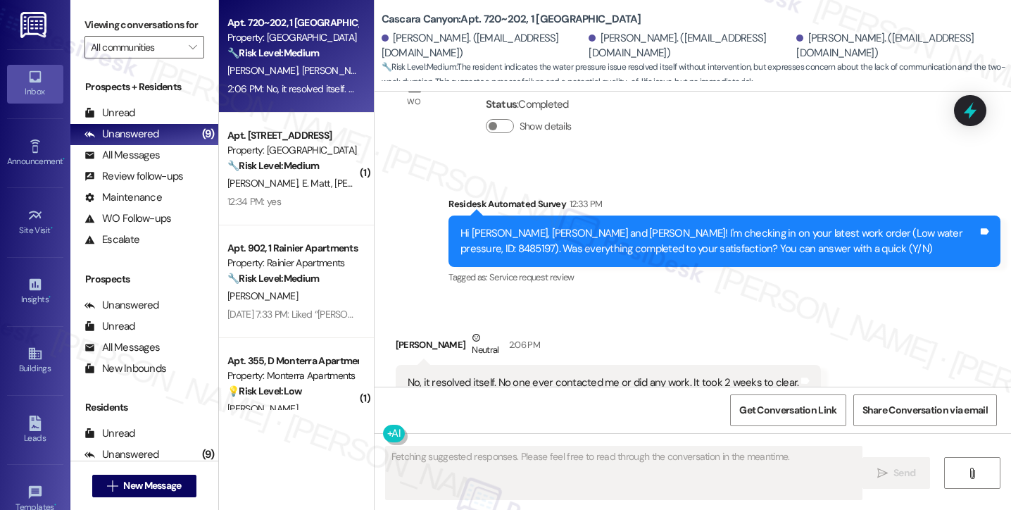
click at [565, 375] on div "No, it resolved itself. No one ever contacted me or did any work. It took 2 wee…" at bounding box center [604, 382] width 392 height 15
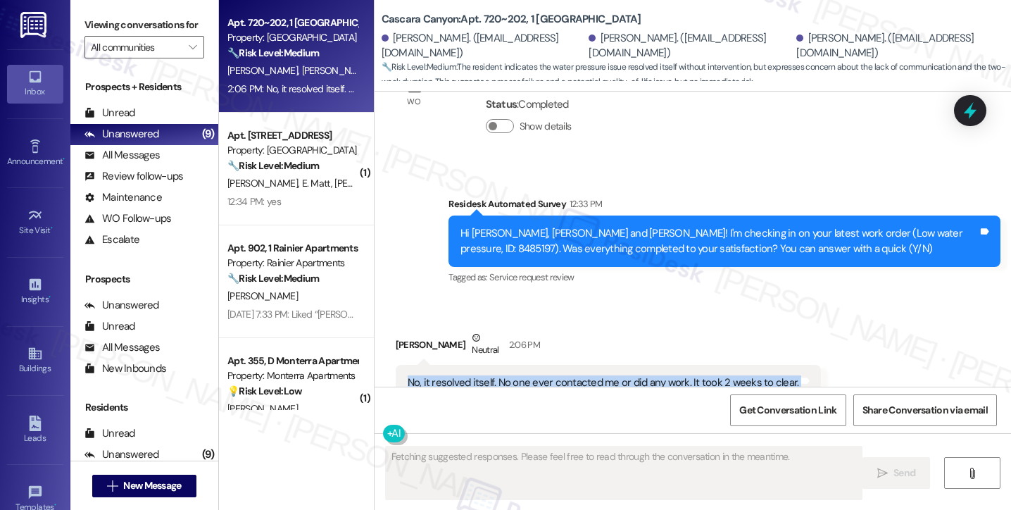
click at [565, 375] on div "No, it resolved itself. No one ever contacted me or did any work. It took 2 wee…" at bounding box center [604, 382] width 392 height 15
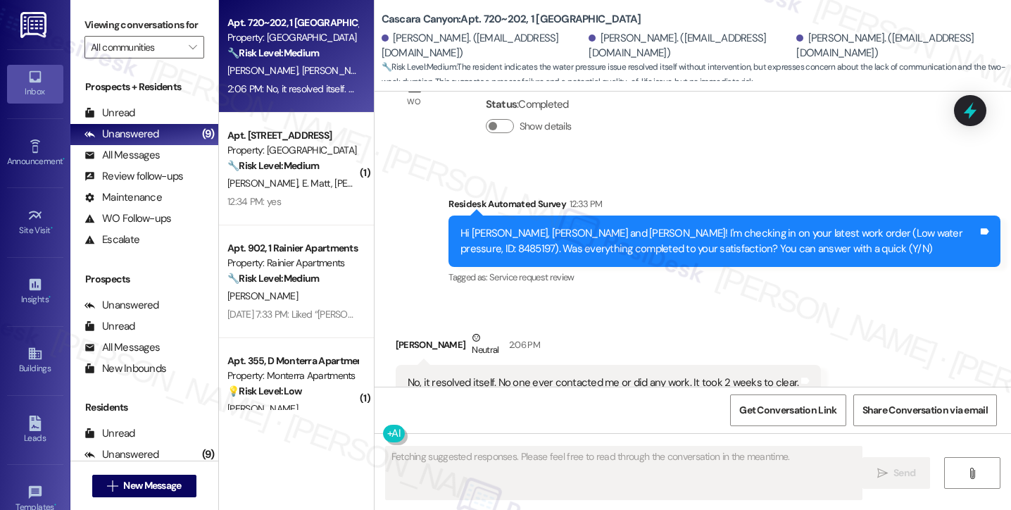
click at [607, 226] on div "Hi [PERSON_NAME], [PERSON_NAME] and [PERSON_NAME]! I'm checking in on your late…" at bounding box center [720, 241] width 518 height 30
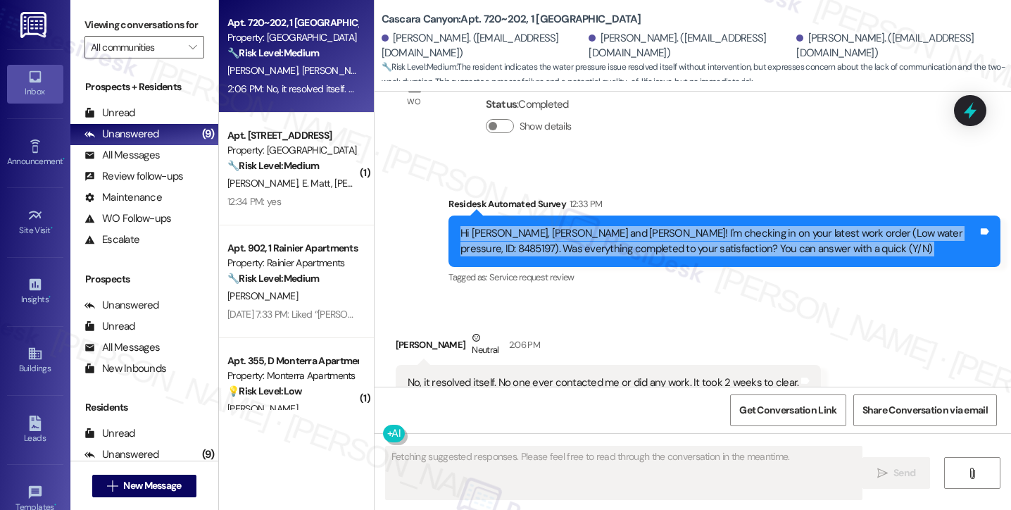
click at [607, 226] on div "Hi [PERSON_NAME], [PERSON_NAME] and [PERSON_NAME]! I'm checking in on your late…" at bounding box center [720, 241] width 518 height 30
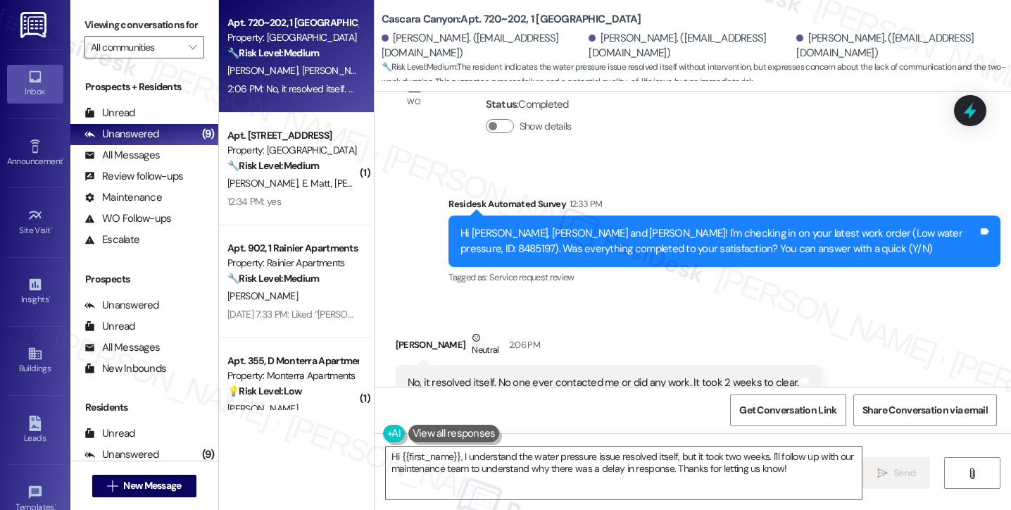
click at [495, 375] on div "No, it resolved itself. No one ever contacted me or did any work. It took 2 wee…" at bounding box center [604, 382] width 392 height 15
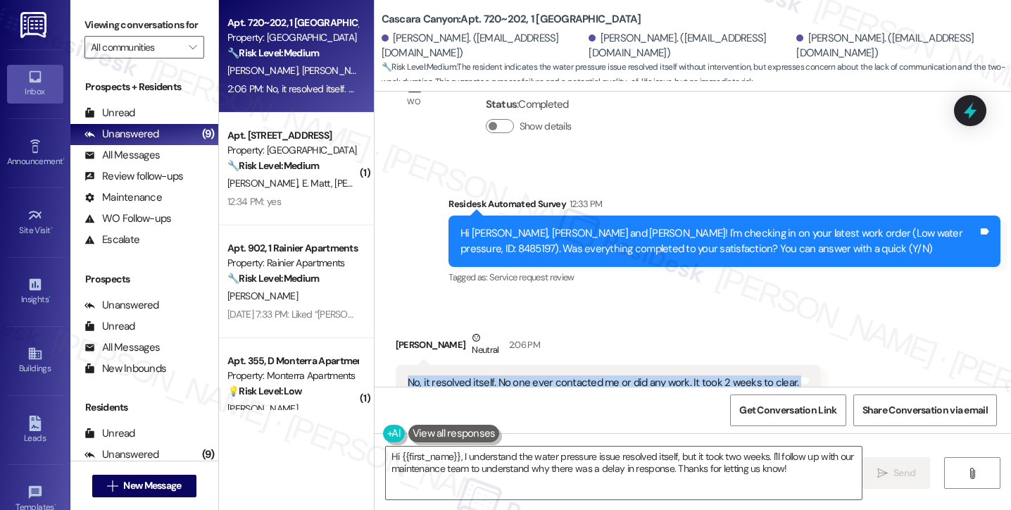
click at [495, 375] on div "No, it resolved itself. No one ever contacted me or did any work. It took 2 wee…" at bounding box center [604, 382] width 392 height 15
click at [535, 375] on div "No, it resolved itself. No one ever contacted me or did any work. It took 2 wee…" at bounding box center [604, 382] width 392 height 15
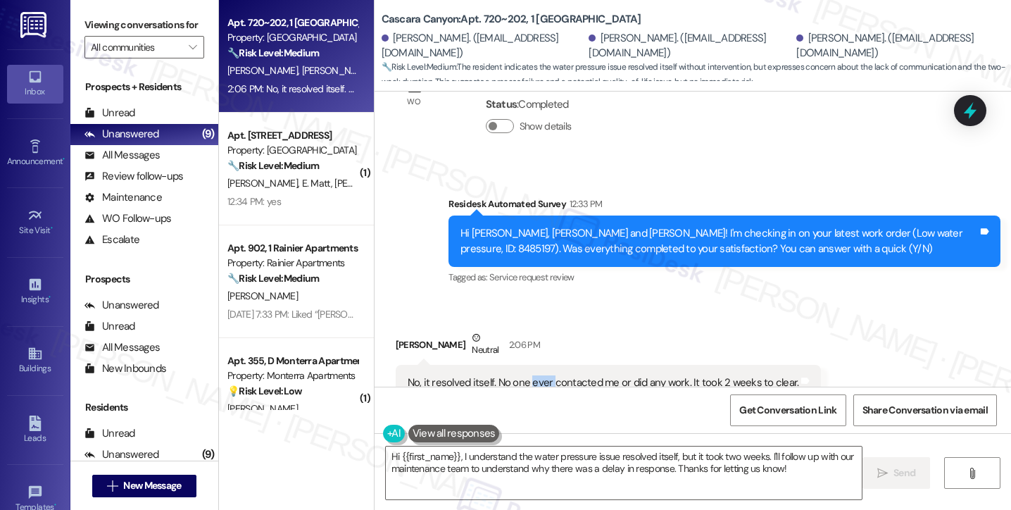
click at [535, 375] on div "No, it resolved itself. No one ever contacted me or did any work. It took 2 wee…" at bounding box center [604, 382] width 392 height 15
click at [620, 330] on div "[PERSON_NAME] Neutral 2:06 PM" at bounding box center [609, 347] width 426 height 35
click at [623, 375] on div "No, it resolved itself. No one ever contacted me or did any work. It took 2 wee…" at bounding box center [604, 382] width 392 height 15
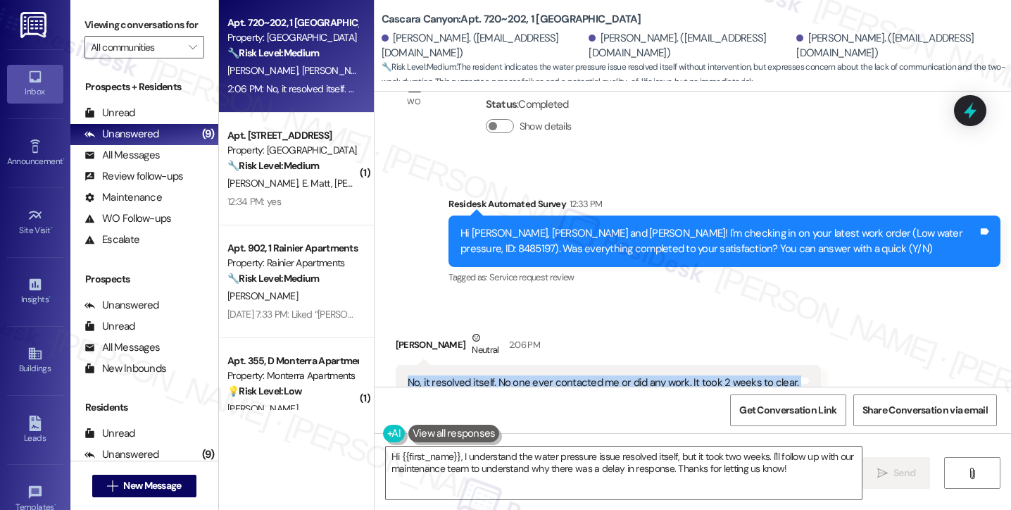
click at [623, 375] on div "No, it resolved itself. No one ever contacted me or did any work. It took 2 wee…" at bounding box center [604, 382] width 392 height 15
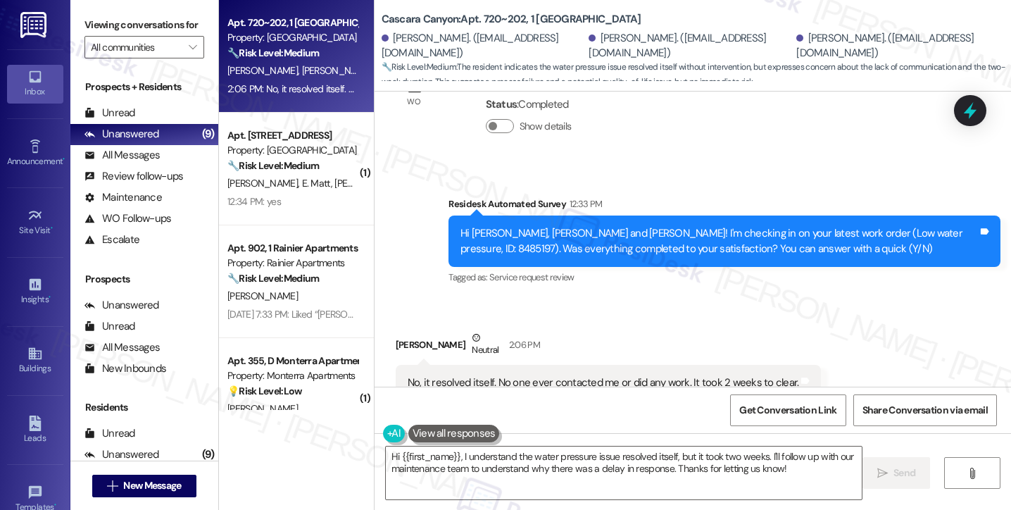
click at [386, 299] on div "Received via SMS [PERSON_NAME] Neutral 2:06 PM No, it resolved itself. No one e…" at bounding box center [693, 366] width 637 height 134
click at [419, 330] on div "[PERSON_NAME] Neutral 2:06 PM" at bounding box center [609, 347] width 426 height 35
copy div "Sherrissa"
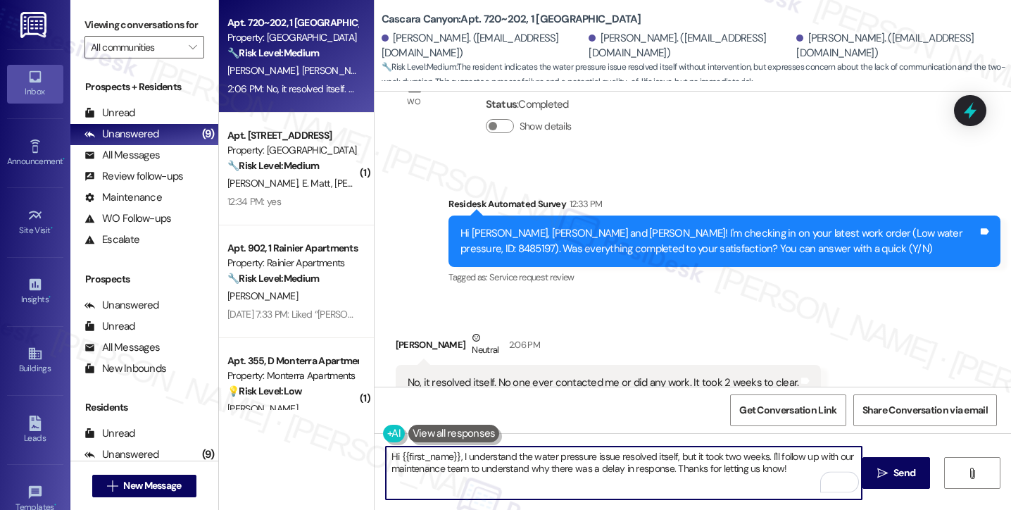
drag, startPoint x: 394, startPoint y: 453, endPoint x: 451, endPoint y: 455, distance: 57.1
click at [451, 455] on textarea "Hi {{first_name}}, I understand the water pressure issue resolved itself, but i…" at bounding box center [624, 472] width 476 height 53
paste textarea "Sherrissa"
click at [685, 468] on textarea "Hi [PERSON_NAME], I understand the water pressure issue has resolved itself, bu…" at bounding box center [624, 472] width 476 height 53
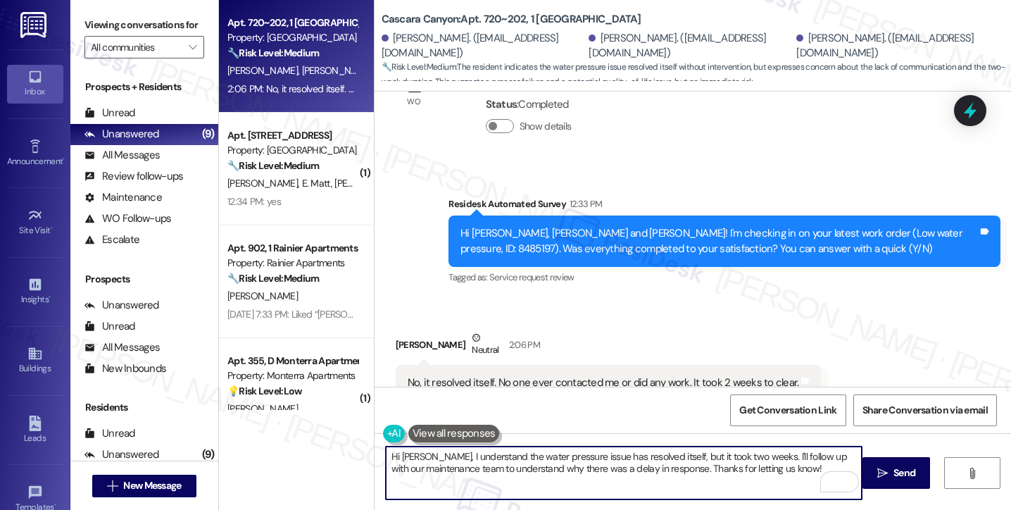
click at [685, 468] on textarea "Hi [PERSON_NAME], I understand the water pressure issue has resolved itself, bu…" at bounding box center [624, 472] width 476 height 53
click at [523, 226] on div "Hi [PERSON_NAME], [PERSON_NAME] and [PERSON_NAME]! I'm checking in on your late…" at bounding box center [720, 241] width 518 height 30
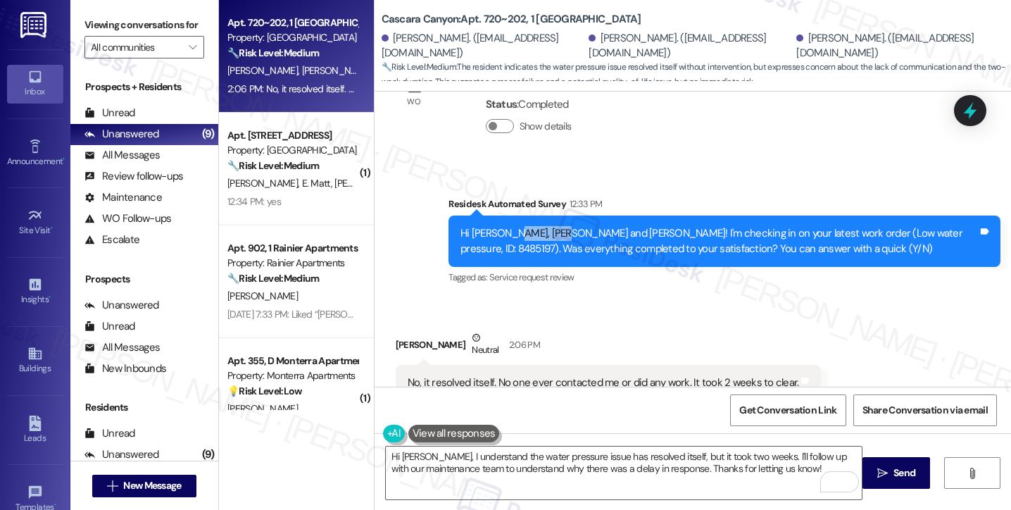
click at [523, 226] on div "Hi [PERSON_NAME], [PERSON_NAME] and [PERSON_NAME]! I'm checking in on your late…" at bounding box center [720, 241] width 518 height 30
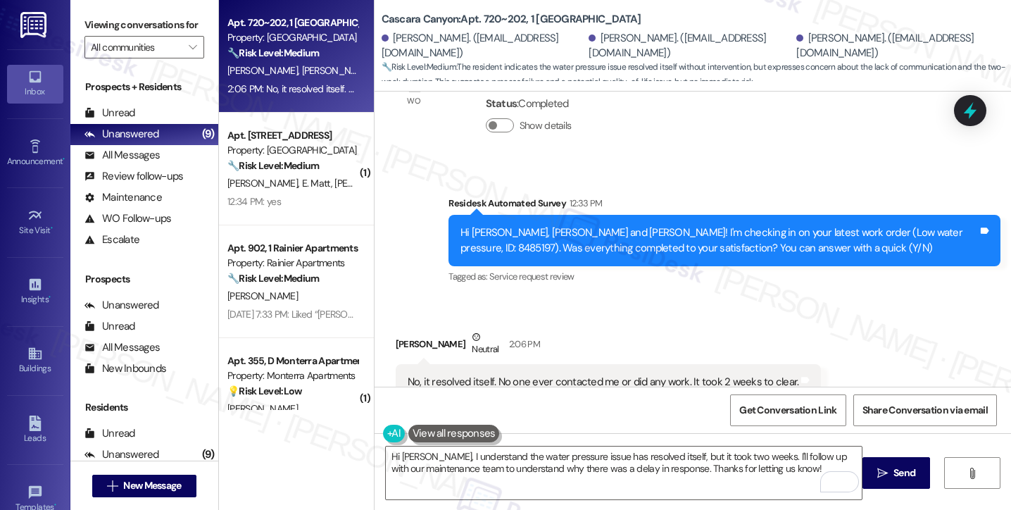
click at [513, 375] on div "No, it resolved itself. No one ever contacted me or did any work. It took 2 wee…" at bounding box center [604, 382] width 392 height 15
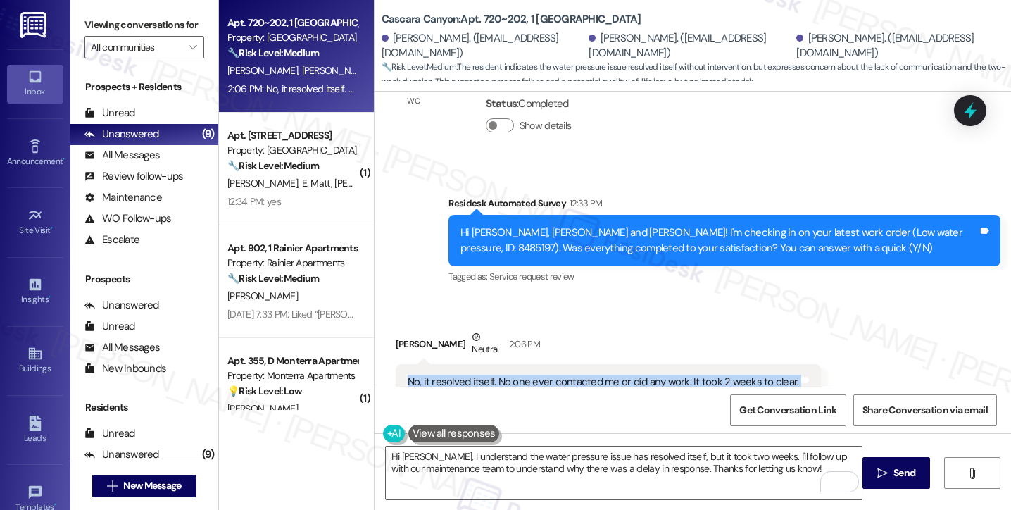
click at [513, 375] on div "No, it resolved itself. No one ever contacted me or did any work. It took 2 wee…" at bounding box center [604, 382] width 392 height 15
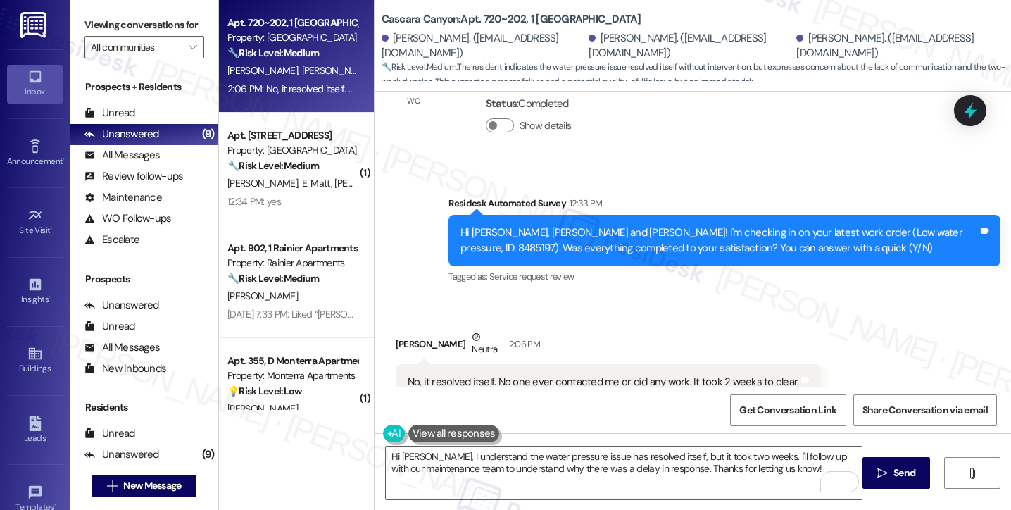
click at [695, 225] on div "Hi [PERSON_NAME], [PERSON_NAME] and [PERSON_NAME]! I'm checking in on your late…" at bounding box center [720, 240] width 518 height 30
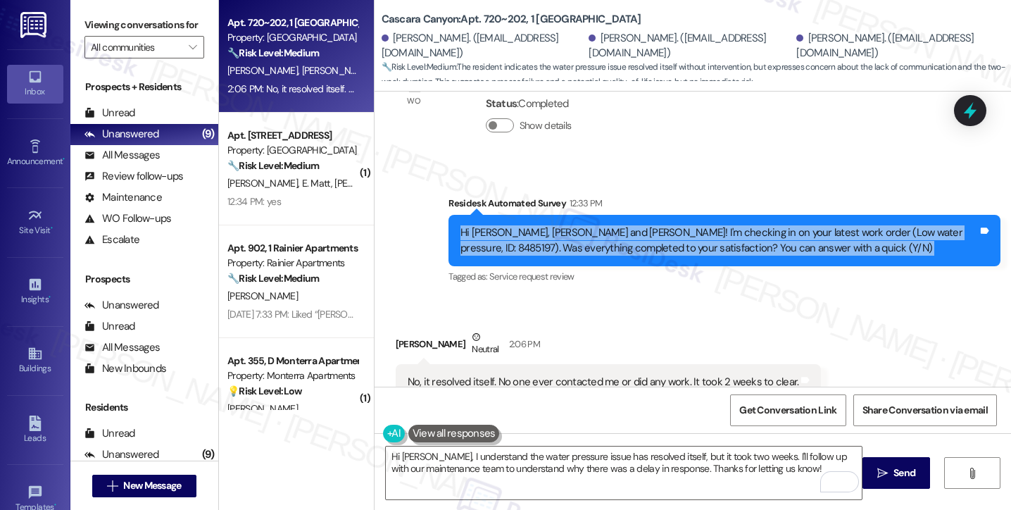
click at [695, 225] on div "Hi [PERSON_NAME], [PERSON_NAME] and [PERSON_NAME]! I'm checking in on your late…" at bounding box center [720, 240] width 518 height 30
copy div "Hi [PERSON_NAME], [PERSON_NAME] and [PERSON_NAME]! I'm checking in on your late…"
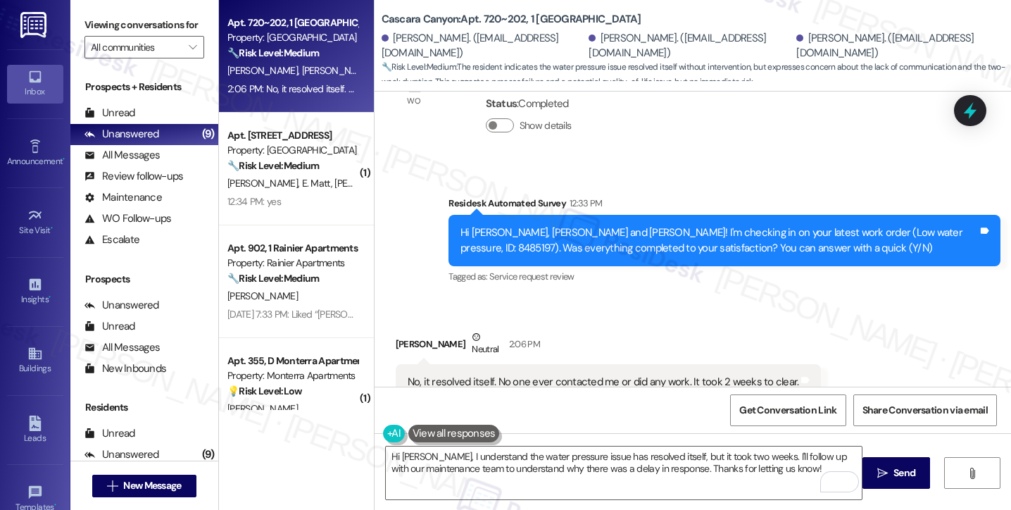
drag, startPoint x: 81, startPoint y: 21, endPoint x: 90, endPoint y: 24, distance: 9.6
click at [81, 21] on div "Viewing conversations for All communities " at bounding box center [144, 36] width 148 height 73
click at [581, 375] on div "No, it resolved itself. No one ever contacted me or did any work. It took 2 wee…" at bounding box center [604, 382] width 392 height 15
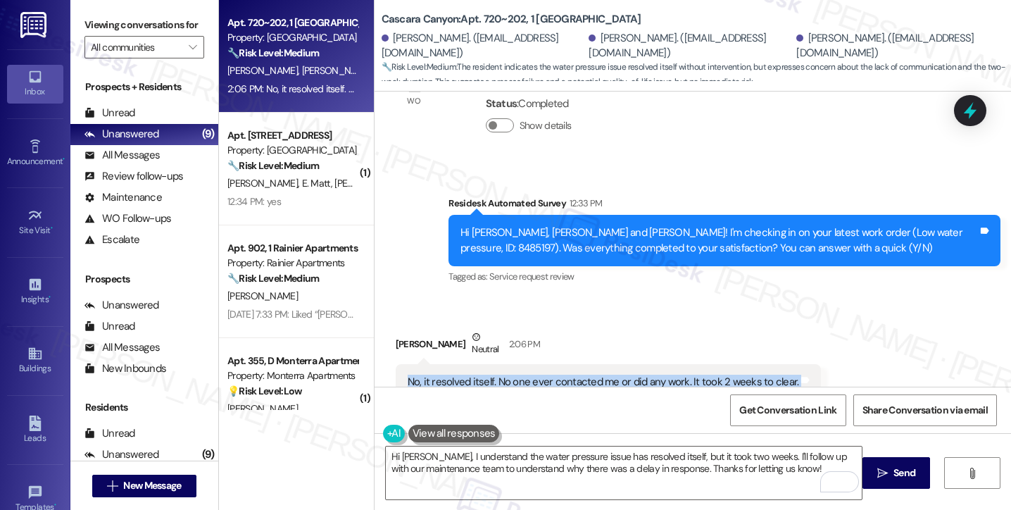
click at [581, 375] on div "No, it resolved itself. No one ever contacted me or did any work. It took 2 wee…" at bounding box center [604, 382] width 392 height 15
copy div "No, it resolved itself. No one ever contacted me or did any work. It took 2 wee…"
click at [82, 35] on div "Viewing conversations for All communities " at bounding box center [144, 36] width 148 height 73
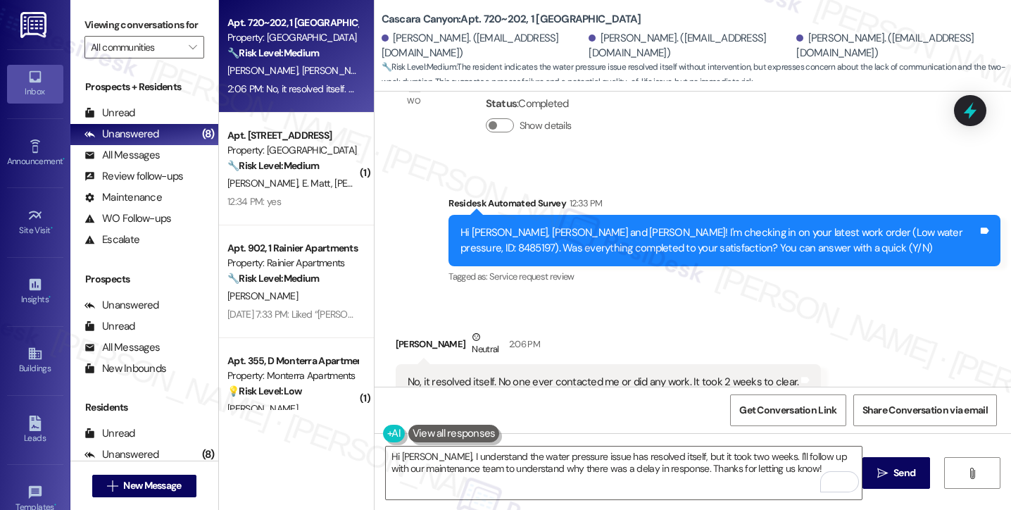
click at [85, 27] on label "Viewing conversations for" at bounding box center [145, 25] width 120 height 22
drag, startPoint x: 84, startPoint y: 16, endPoint x: 101, endPoint y: 15, distance: 17.6
click at [84, 16] on div "Viewing conversations for All communities " at bounding box center [144, 36] width 148 height 73
click at [524, 298] on div "Received via SMS [PERSON_NAME] Neutral 2:06 PM No, it resolved itself. No one e…" at bounding box center [693, 365] width 637 height 134
click at [601, 375] on div "No, it resolved itself. No one ever contacted me or did any work. It took 2 wee…" at bounding box center [604, 382] width 392 height 15
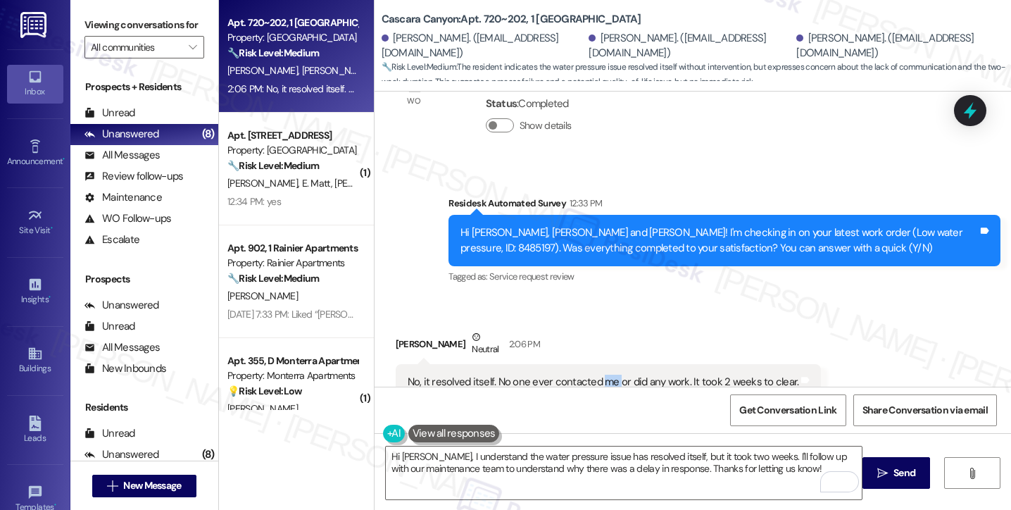
click at [601, 375] on div "No, it resolved itself. No one ever contacted me or did any work. It took 2 wee…" at bounding box center [604, 382] width 392 height 15
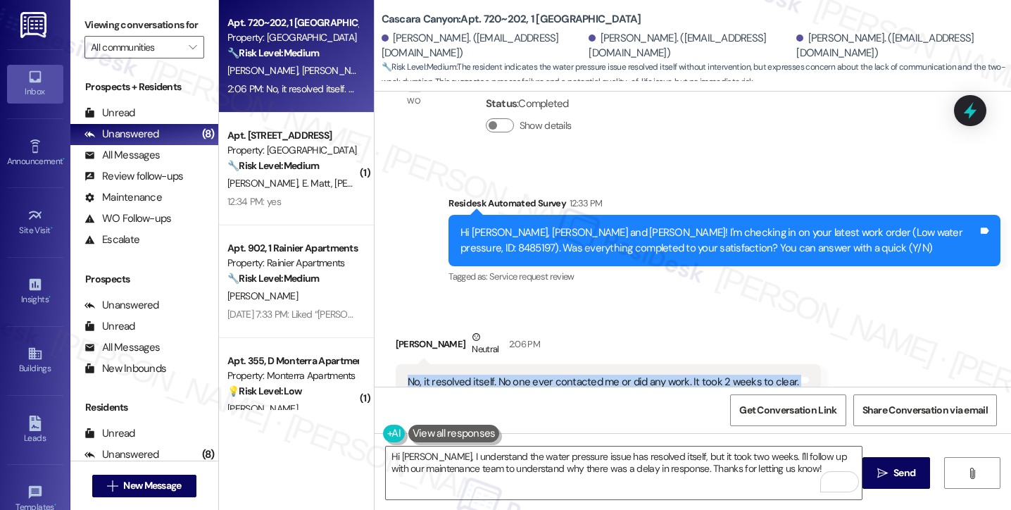
click at [601, 375] on div "No, it resolved itself. No one ever contacted me or did any work. It took 2 wee…" at bounding box center [604, 382] width 392 height 15
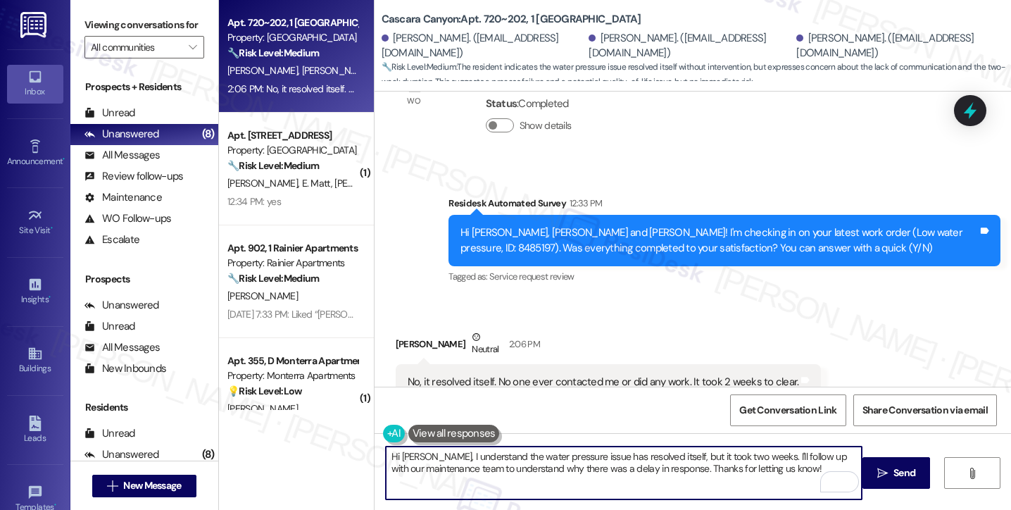
click at [555, 459] on textarea "Hi [PERSON_NAME], I understand the water pressure issue has resolved itself, bu…" at bounding box center [624, 472] width 476 height 53
click at [777, 463] on textarea "Hi [PERSON_NAME], I understand the water pressure issue has resolved itself, bu…" at bounding box center [624, 472] width 476 height 53
click at [740, 375] on div "No, it resolved itself. No one ever contacted me or did any work. It took 2 wee…" at bounding box center [604, 382] width 392 height 15
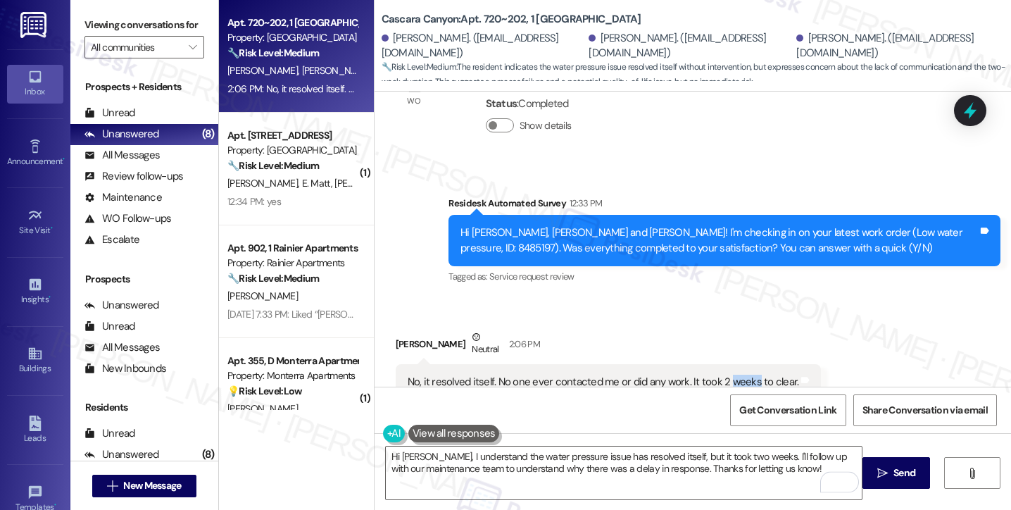
click at [740, 375] on div "No, it resolved itself. No one ever contacted me or did any work. It took 2 wee…" at bounding box center [604, 382] width 392 height 15
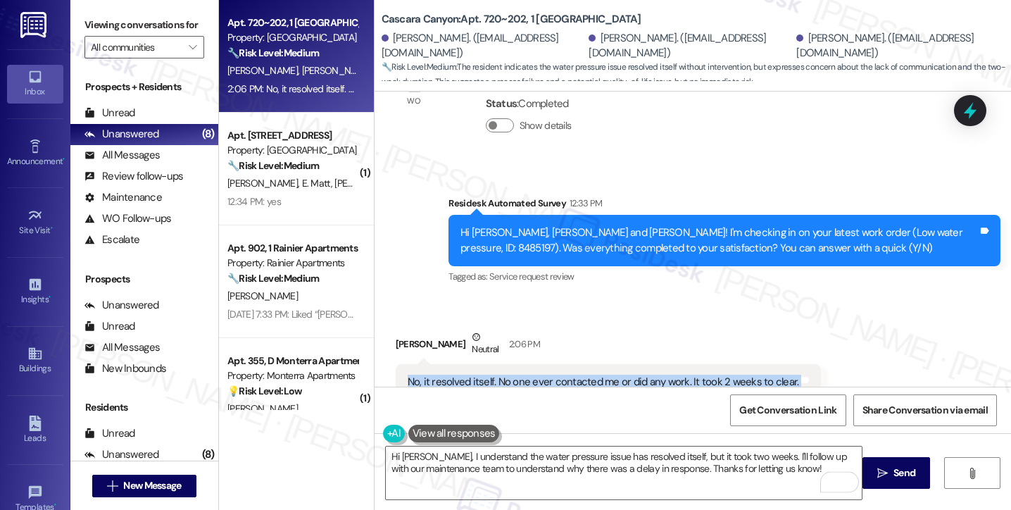
click at [740, 375] on div "No, it resolved itself. No one ever contacted me or did any work. It took 2 wee…" at bounding box center [604, 382] width 392 height 15
copy div "No, it resolved itself. No one ever contacted me or did any work. It took 2 wee…"
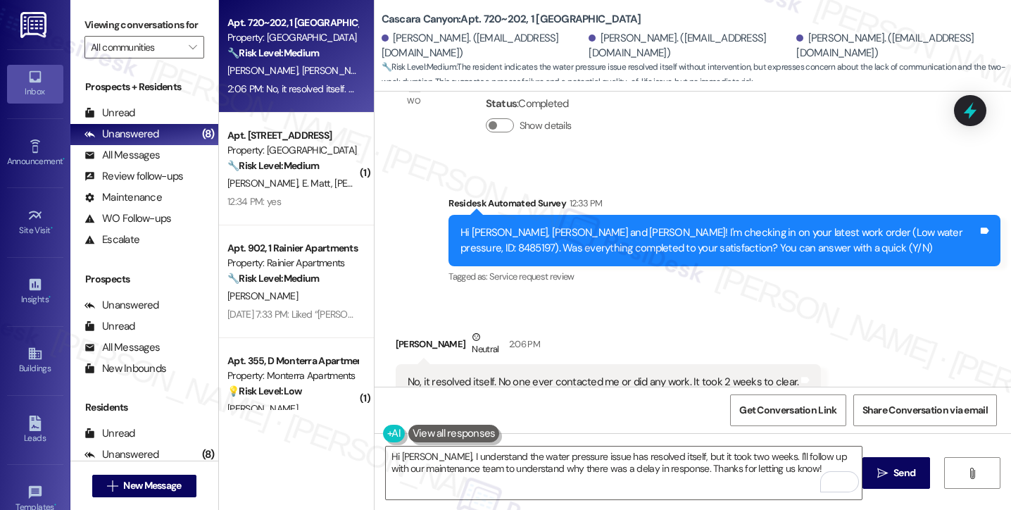
click at [93, 22] on label "Viewing conversations for" at bounding box center [145, 25] width 120 height 22
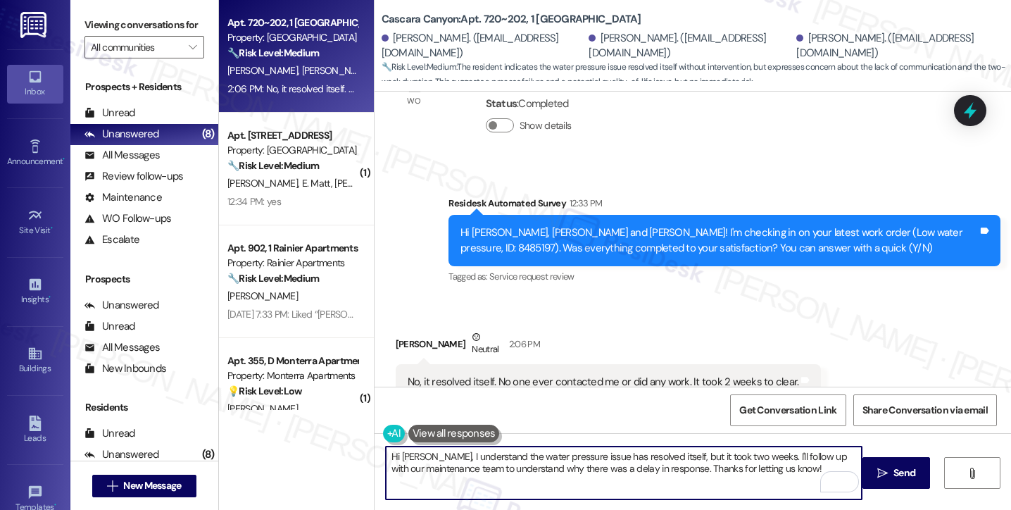
click at [789, 472] on textarea "Hi [PERSON_NAME], I understand the water pressure issue has resolved itself, bu…" at bounding box center [624, 472] width 476 height 53
drag, startPoint x: 794, startPoint y: 470, endPoint x: 758, endPoint y: 456, distance: 39.5
click at [758, 456] on textarea "Hi [PERSON_NAME], I understand the water pressure issue has resolved itself, bu…" at bounding box center [624, 472] width 476 height 53
paste textarea "Please don’t hesitate to reach out if anything changes or if you run into anoth…"
drag, startPoint x: 637, startPoint y: 465, endPoint x: 628, endPoint y: 465, distance: 8.5
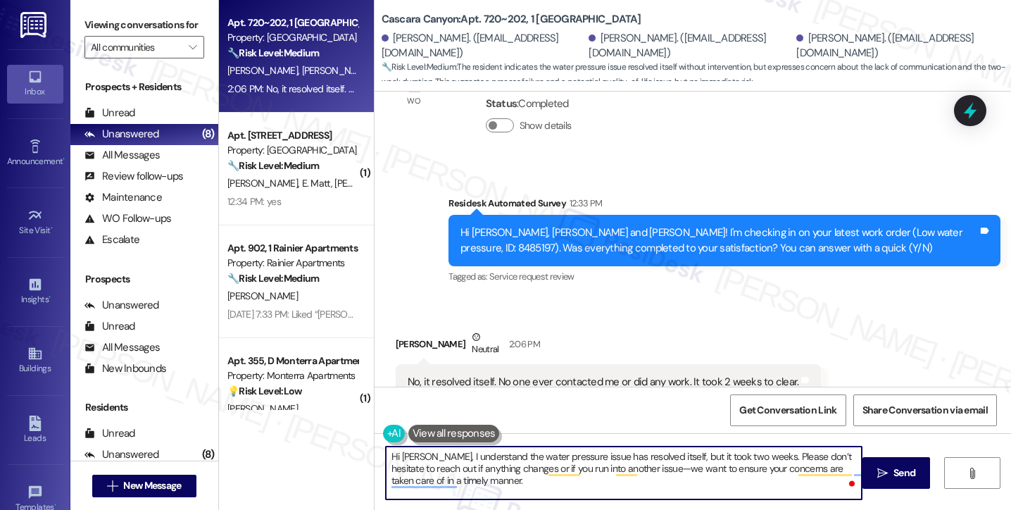
click at [631, 465] on textarea "Hi [PERSON_NAME], I understand the water pressure issue has resolved itself, bu…" at bounding box center [624, 472] width 476 height 53
click at [634, 485] on textarea "Hi [PERSON_NAME], I understand the water pressure issue has resolved itself, bu…" at bounding box center [624, 472] width 476 height 53
click at [589, 486] on textarea "Hi [PERSON_NAME], I understand the water pressure issue has resolved itself, bu…" at bounding box center [624, 472] width 476 height 53
click at [650, 475] on textarea "Hi [PERSON_NAME], I understand the water pressure issue has resolved itself, bu…" at bounding box center [624, 472] width 476 height 53
click at [487, 461] on textarea "Hi [PERSON_NAME], I understand the water pressure issue has resolved itself, bu…" at bounding box center [624, 472] width 476 height 53
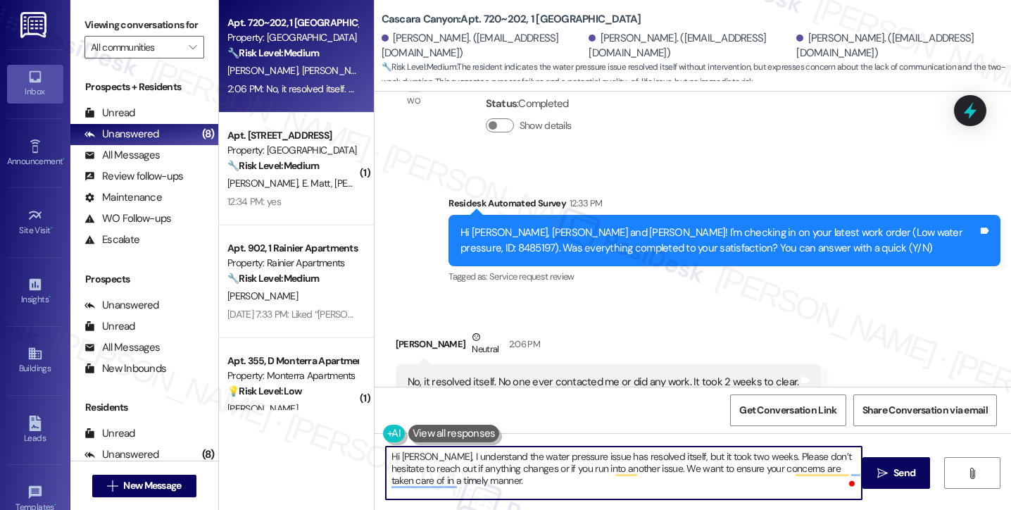
click at [487, 461] on textarea "Hi [PERSON_NAME], I understand the water pressure issue has resolved itself, bu…" at bounding box center [624, 472] width 476 height 53
click at [578, 481] on textarea "Hi [PERSON_NAME], I understand the water pressure issue has resolved itself, bu…" at bounding box center [624, 472] width 476 height 53
click at [673, 456] on textarea "Hi [PERSON_NAME], I understand the water pressure issue has resolved itself, bu…" at bounding box center [624, 472] width 476 height 53
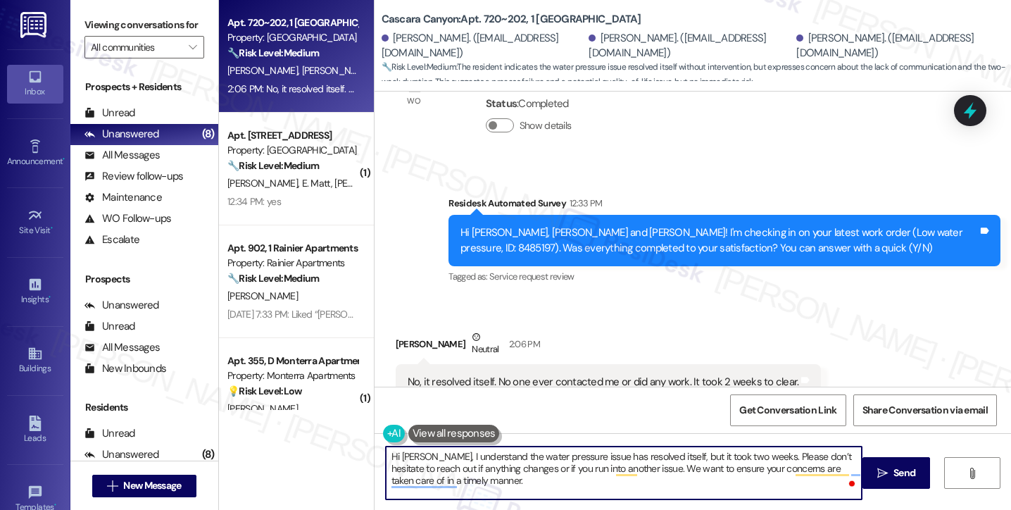
click at [673, 456] on textarea "Hi [PERSON_NAME], I understand the water pressure issue has resolved itself, bu…" at bounding box center [624, 472] width 476 height 53
click at [605, 486] on textarea "Hi [PERSON_NAME], I understand the water pressure issue has resolved itself, bu…" at bounding box center [624, 472] width 476 height 53
drag, startPoint x: 634, startPoint y: 469, endPoint x: 659, endPoint y: 489, distance: 32.6
click at [659, 489] on textarea "Hi [PERSON_NAME], I understand the water pressure issue has resolved itself, bu…" at bounding box center [624, 472] width 476 height 53
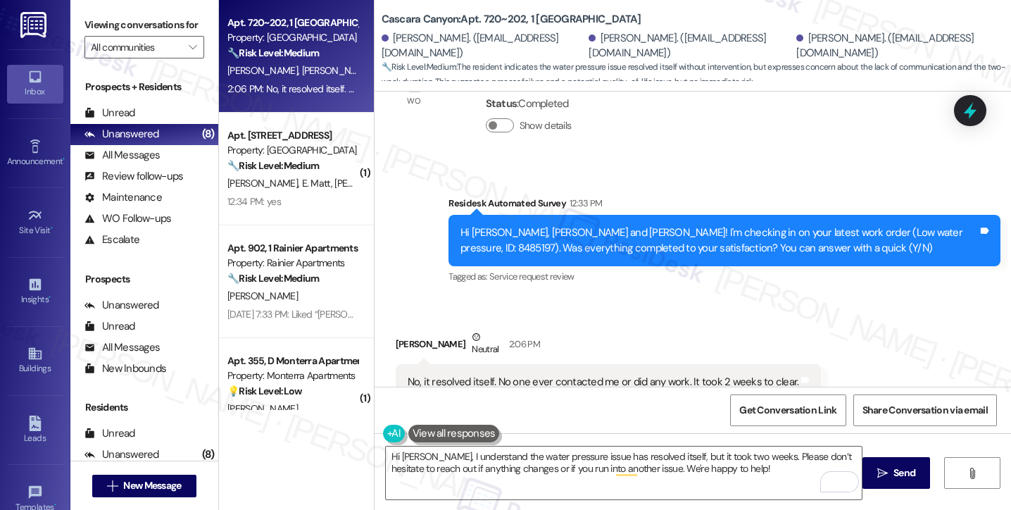
drag, startPoint x: 86, startPoint y: 27, endPoint x: 123, endPoint y: 35, distance: 37.6
click at [86, 27] on label "Viewing conversations for" at bounding box center [145, 25] width 120 height 22
click at [82, 29] on div "Viewing conversations for All communities " at bounding box center [144, 36] width 148 height 73
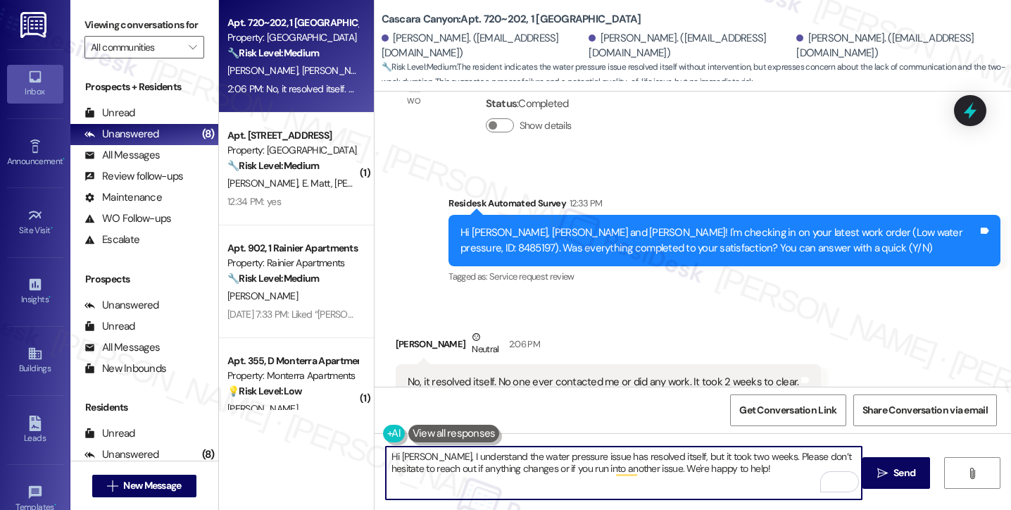
drag, startPoint x: 758, startPoint y: 454, endPoint x: 827, endPoint y: 451, distance: 69.8
click at [758, 454] on textarea "Hi [PERSON_NAME], I understand the water pressure issue has resolved itself, bu…" at bounding box center [624, 472] width 476 height 53
paste textarea "I’ll make sure to share your feedback with the team"
type textarea "Hi [PERSON_NAME], I understand the water pressure issue has resolved itself, bu…"
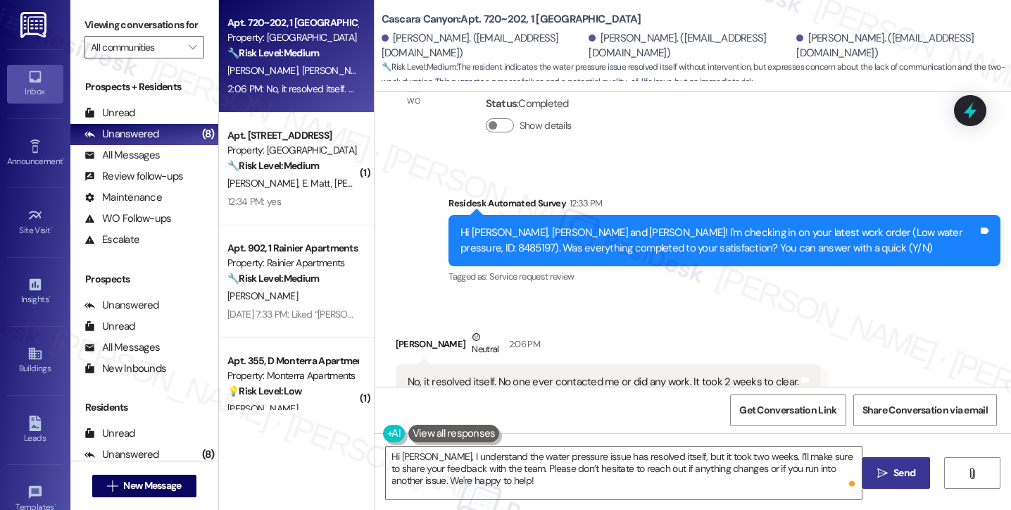
click at [917, 478] on span "Send" at bounding box center [904, 472] width 27 height 15
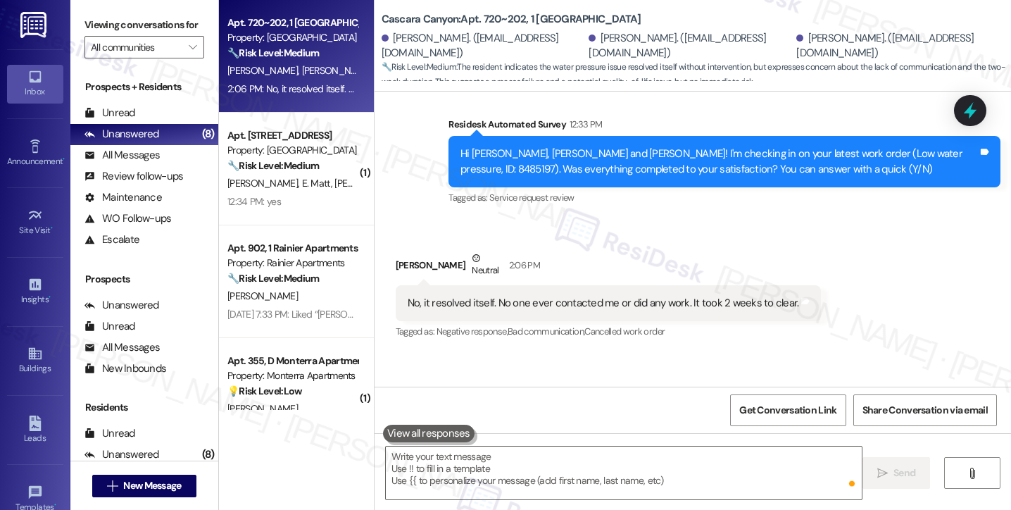
scroll to position [3358, 0]
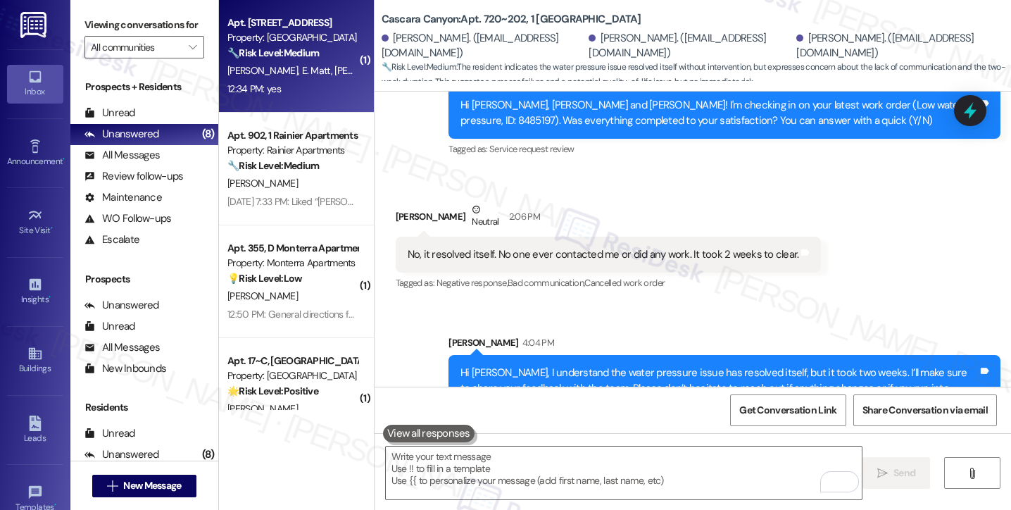
click at [295, 82] on div "12:34 PM: yes 12:34 PM: yes" at bounding box center [292, 89] width 133 height 18
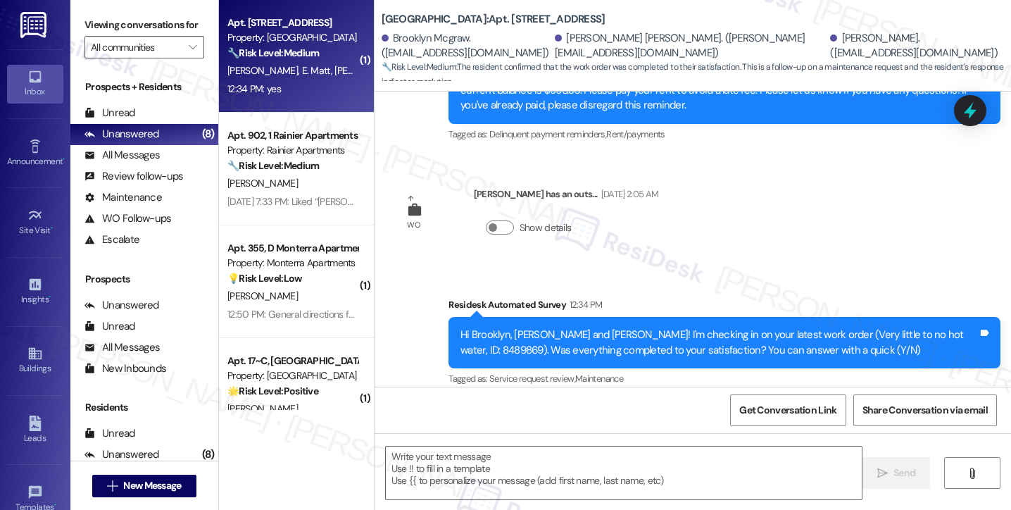
type textarea "Fetching suggested responses. Please feel free to read through the conversation…"
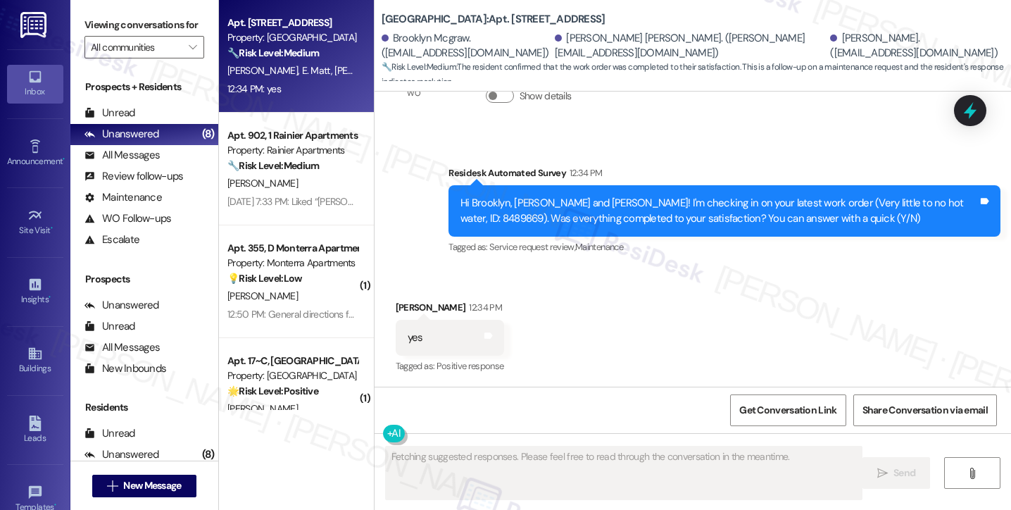
scroll to position [461, 0]
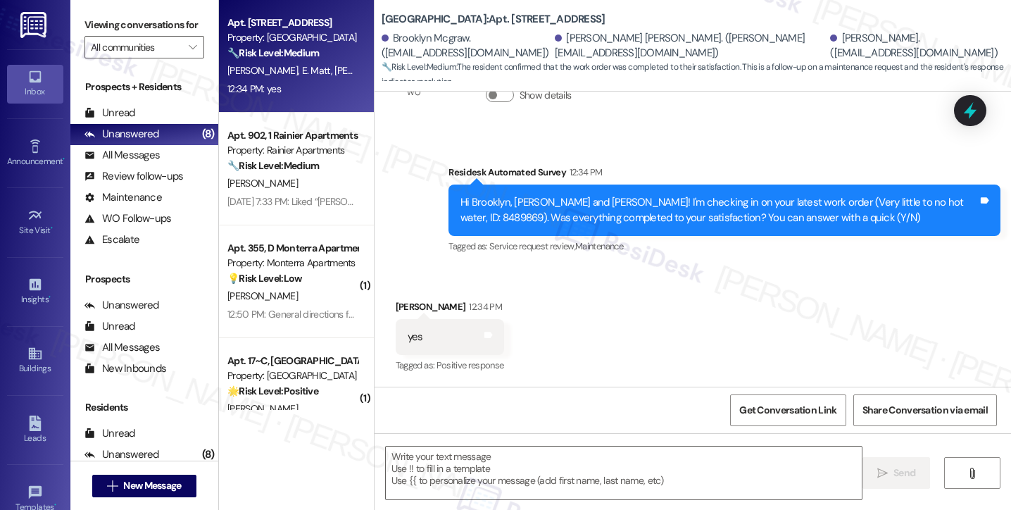
click at [80, 20] on div "Viewing conversations for All communities " at bounding box center [144, 36] width 148 height 73
click at [449, 478] on textarea at bounding box center [624, 472] width 476 height 53
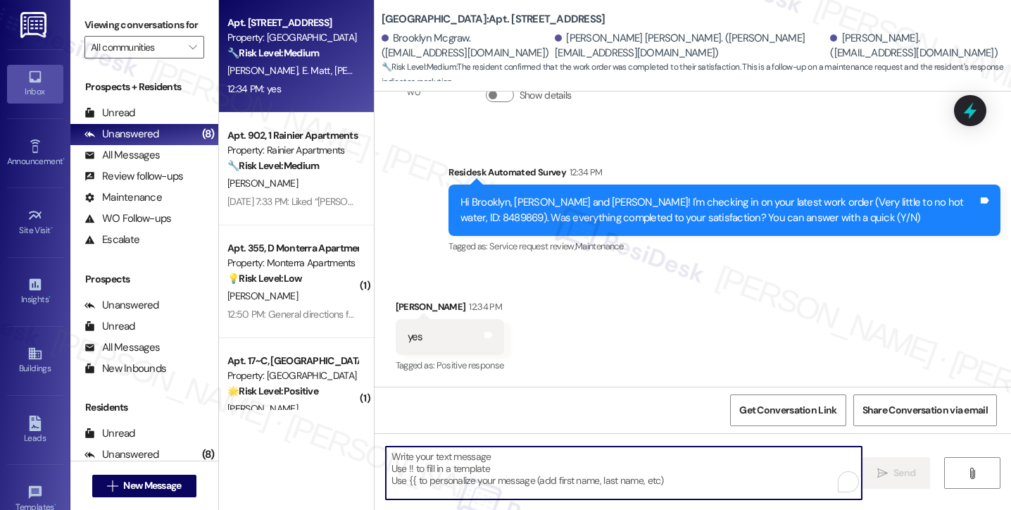
paste textarea "Hi {{first_name}}! I'm glad to hear that the latest work order was completed to…"
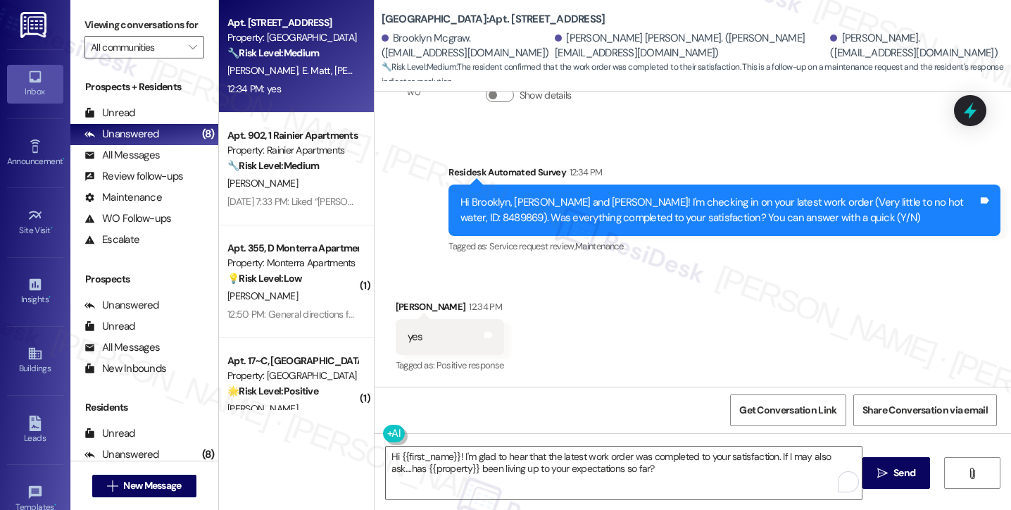
click at [396, 310] on div "[PERSON_NAME] 12:34 PM" at bounding box center [450, 309] width 108 height 20
copy div "Eden"
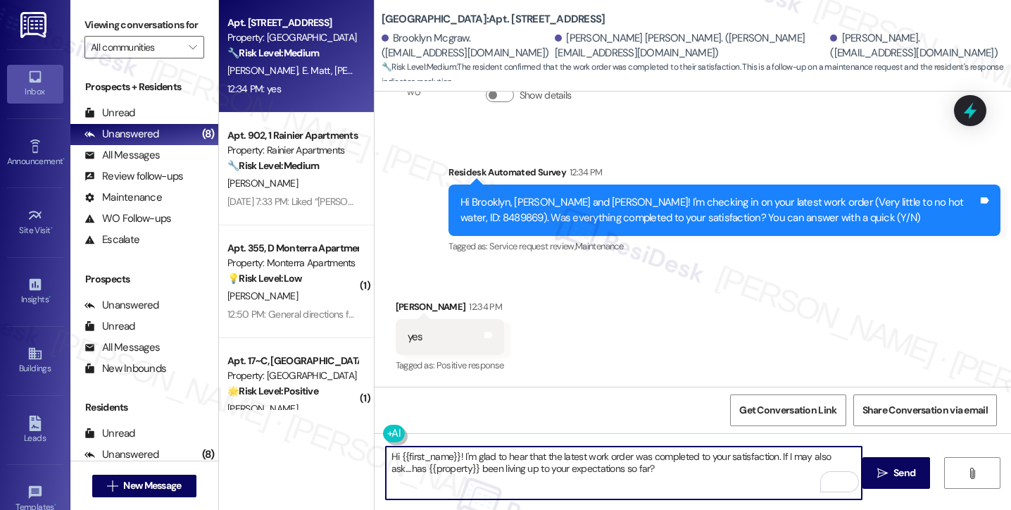
drag, startPoint x: 394, startPoint y: 457, endPoint x: 451, endPoint y: 443, distance: 58.8
click at [453, 443] on div "Hi {{first_name}}! I'm glad to hear that the latest work order was completed to…" at bounding box center [693, 486] width 637 height 106
paste textarea "Eden"
type textarea "Hi [PERSON_NAME]! I'm glad to hear that the latest work order was completed to …"
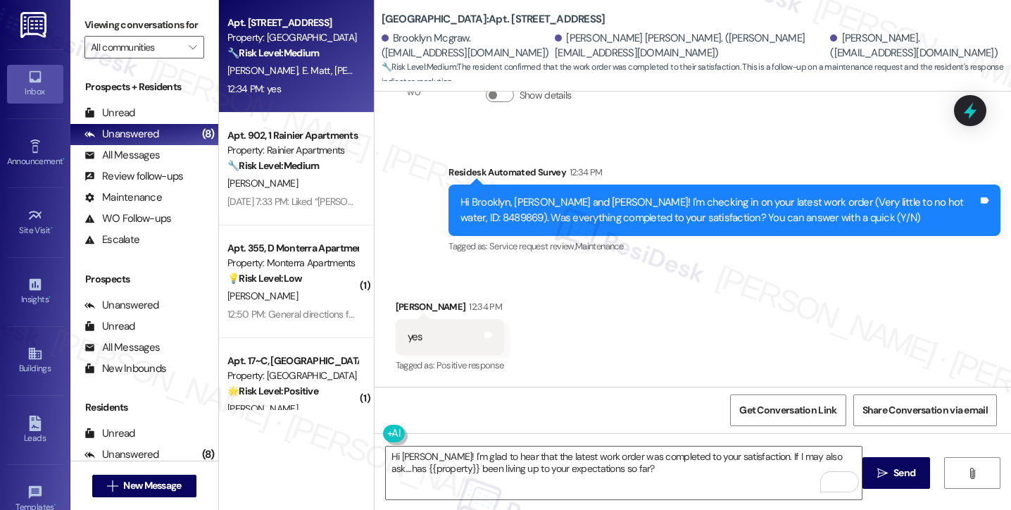
click at [611, 439] on div "Hi [PERSON_NAME]! I'm glad to hear that the latest work order was completed to …" at bounding box center [693, 486] width 637 height 106
click at [619, 456] on textarea "Hi [PERSON_NAME]! I'm glad to hear that the latest work order was completed to …" at bounding box center [624, 472] width 476 height 53
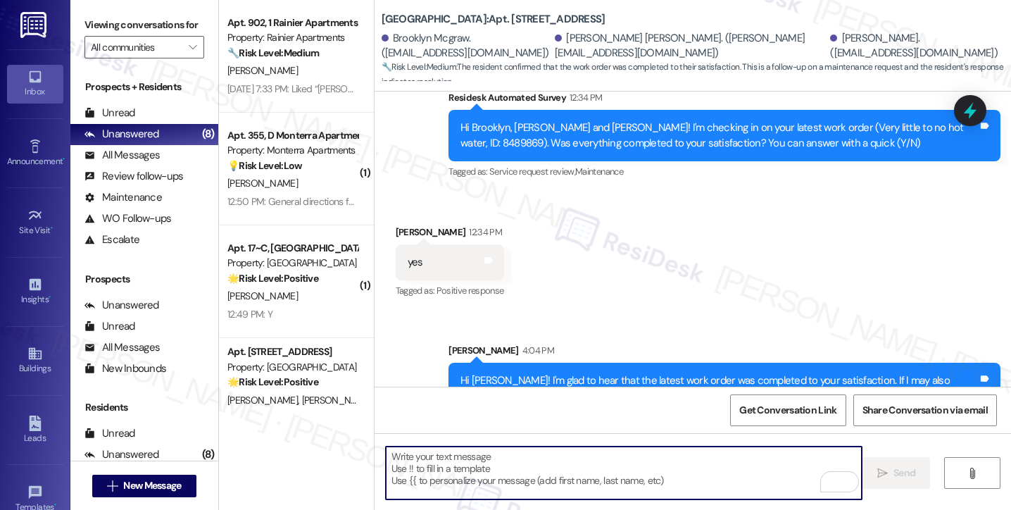
scroll to position [575, 0]
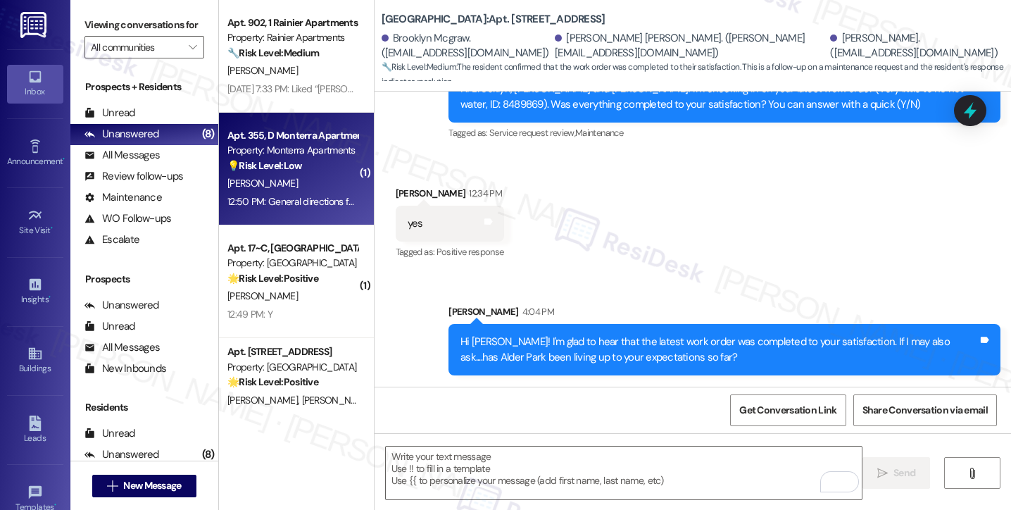
click at [299, 186] on div "[PERSON_NAME]" at bounding box center [292, 184] width 133 height 18
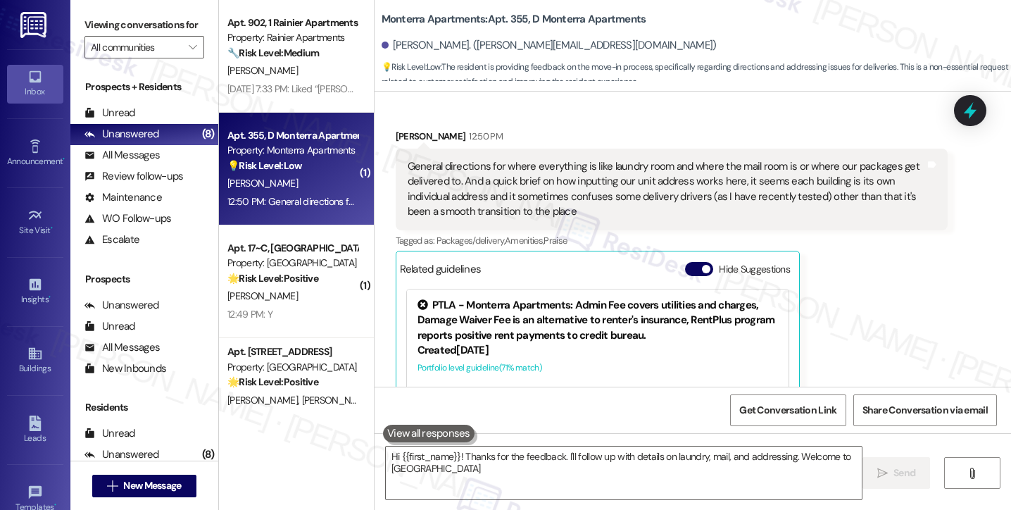
type textarea "Hi {{first_name}}! Thanks for the feedback. I'll follow up with details on laun…"
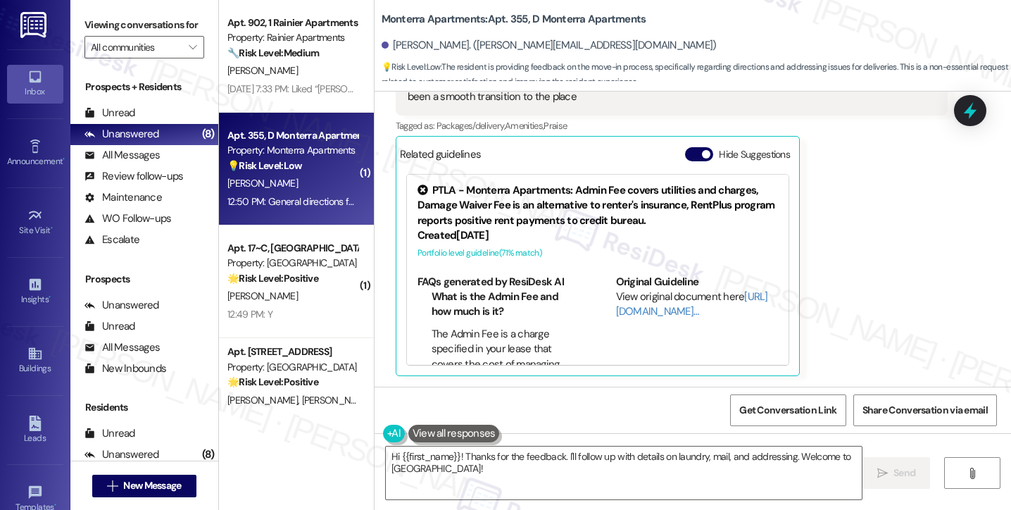
scroll to position [99, 0]
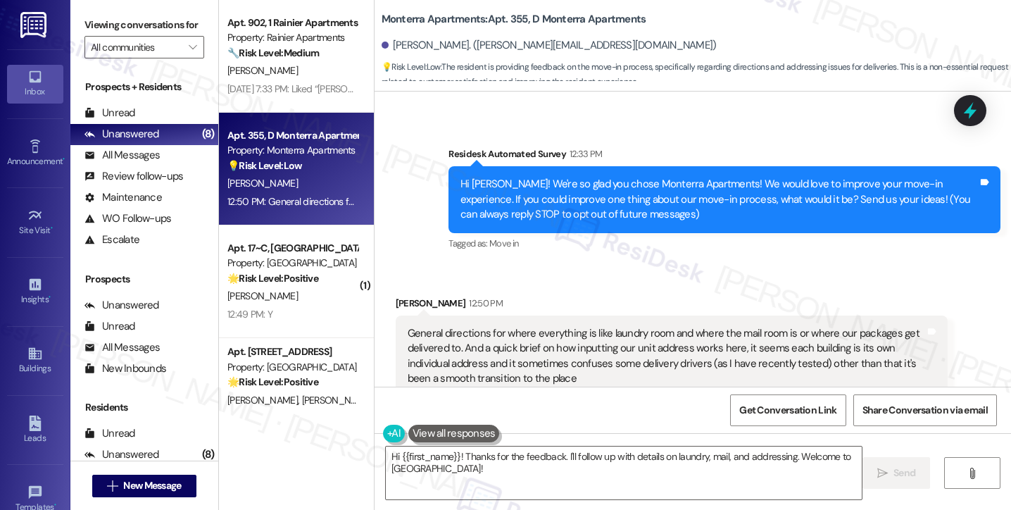
click at [513, 335] on div "General directions for where everything is like laundry room and where the mail…" at bounding box center [667, 356] width 518 height 61
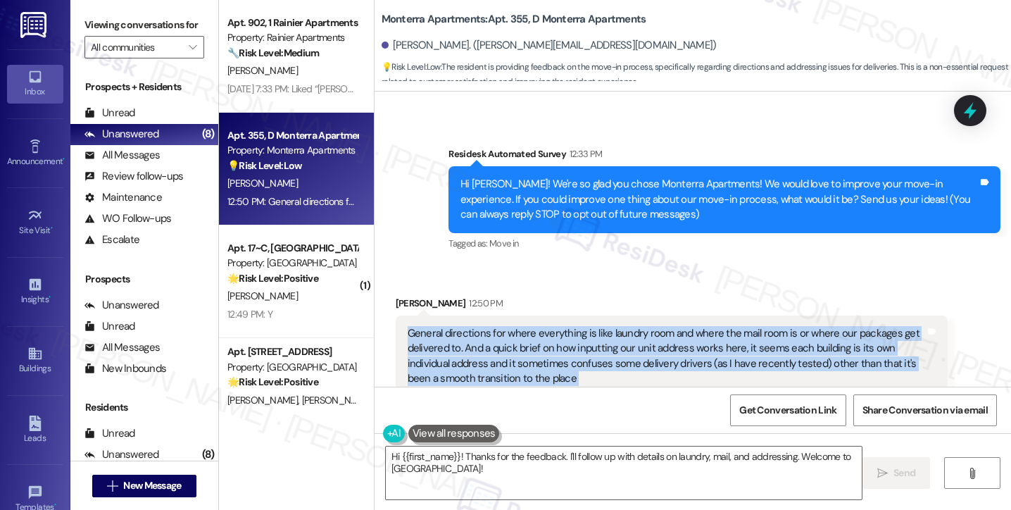
click at [513, 335] on div "General directions for where everything is like laundry room and where the mail…" at bounding box center [667, 356] width 518 height 61
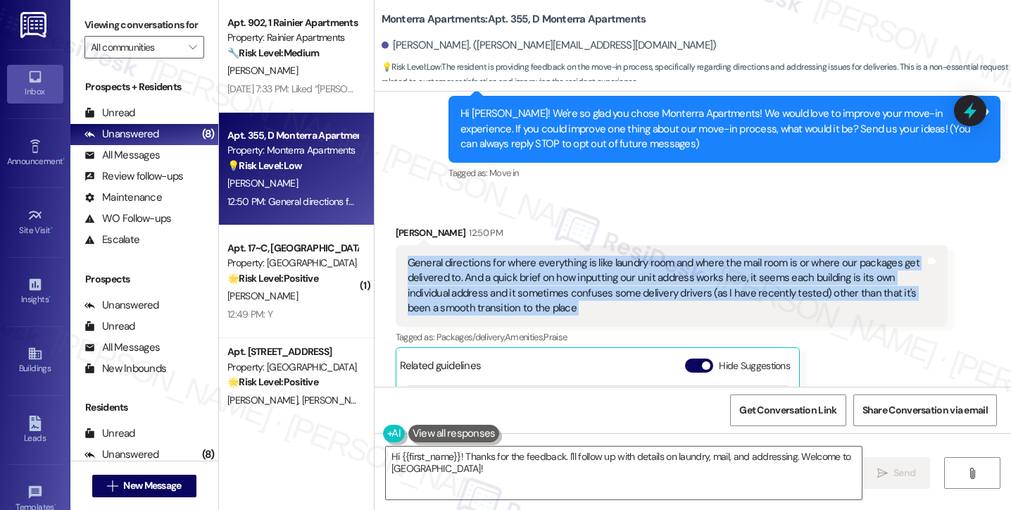
click at [563, 317] on div "General directions for where everything is like laundry room and where the mail…" at bounding box center [672, 286] width 552 height 82
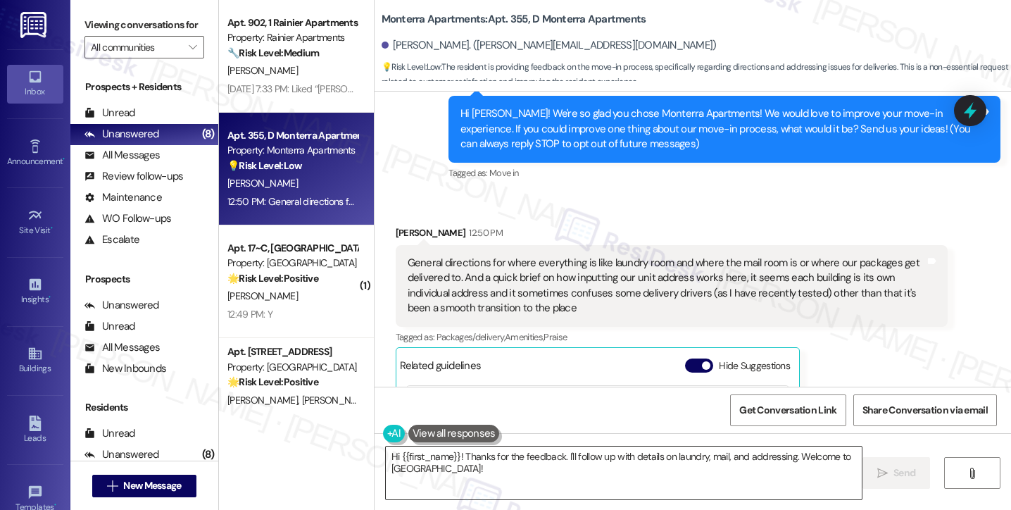
click at [514, 455] on textarea "Hi {{first_name}}! Thanks for the feedback. I'll follow up with details on laun…" at bounding box center [624, 472] width 476 height 53
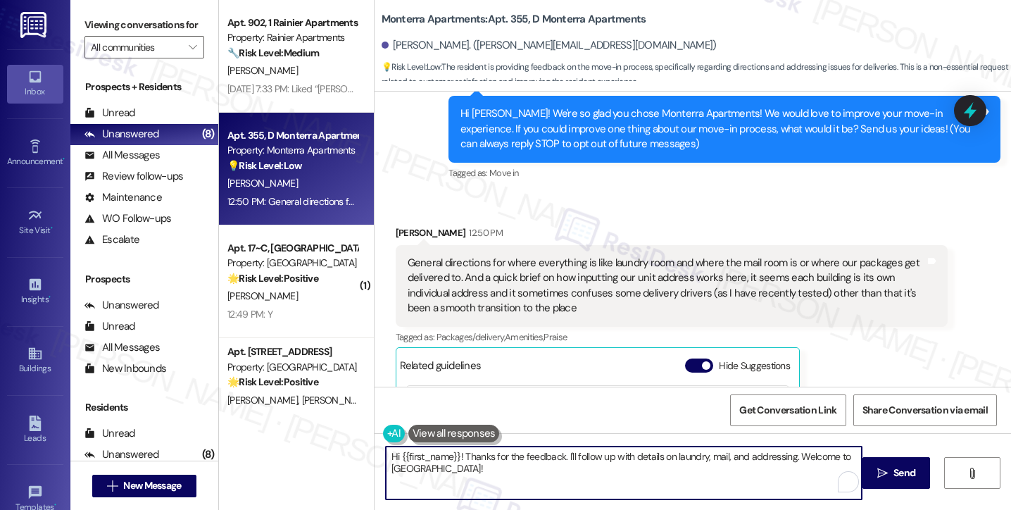
click at [514, 455] on textarea "Hi {{first_name}}! Thanks for the feedback. I'll follow up with details on laun…" at bounding box center [624, 472] width 476 height 53
click at [617, 473] on textarea "Hi {{first_name}}! Thanks for the feedback. I'll follow up with details on laun…" at bounding box center [624, 472] width 476 height 53
click at [596, 286] on div "General directions for where everything is like laundry room and where the mail…" at bounding box center [667, 286] width 518 height 61
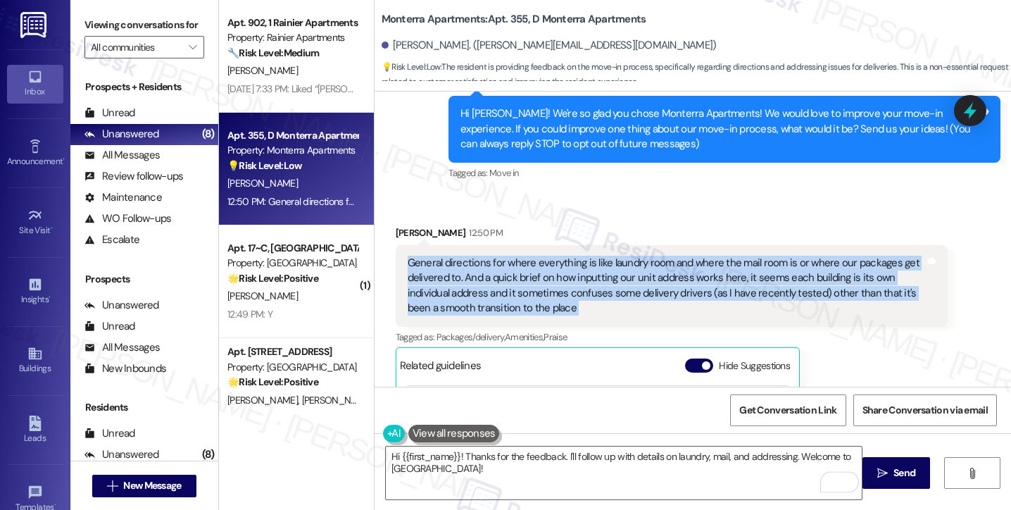
click at [596, 286] on div "General directions for where everything is like laundry room and where the mail…" at bounding box center [667, 286] width 518 height 61
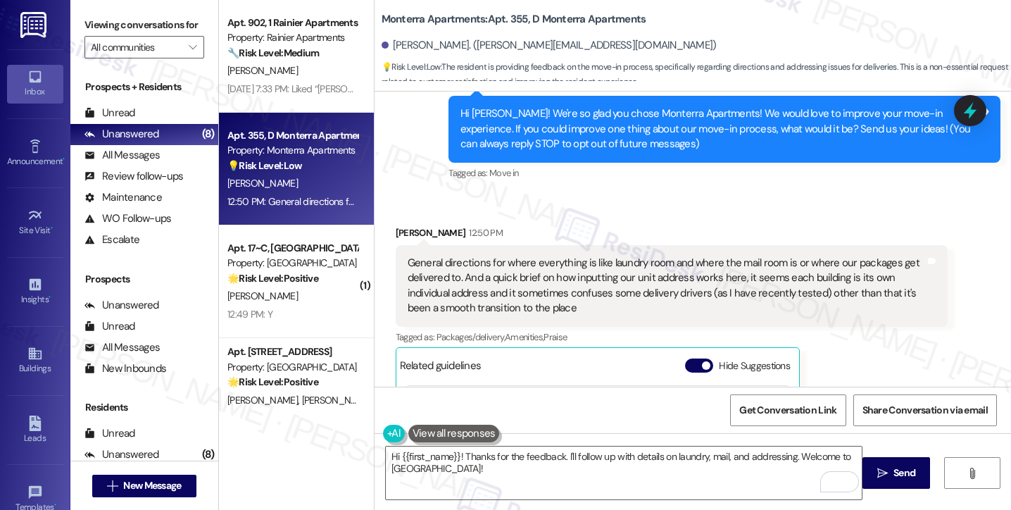
click at [542, 106] on div "Hi [PERSON_NAME]! We're so glad you chose Monterra Apartments! We would love to…" at bounding box center [725, 129] width 552 height 66
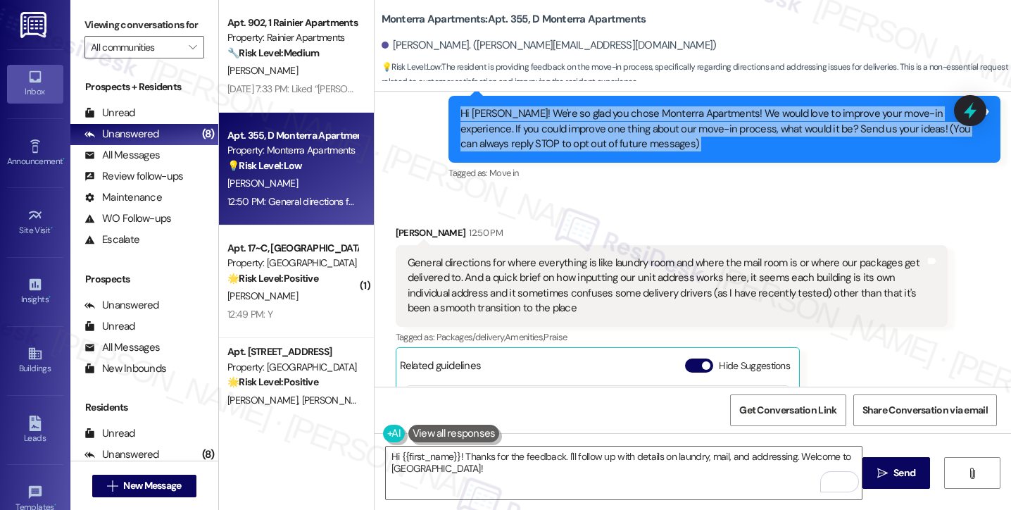
click at [542, 106] on div "Hi [PERSON_NAME]! We're so glad you chose Monterra Apartments! We would love to…" at bounding box center [725, 129] width 552 height 66
copy div "Hi [PERSON_NAME]! We're so glad you chose Monterra Apartments! We would love to…"
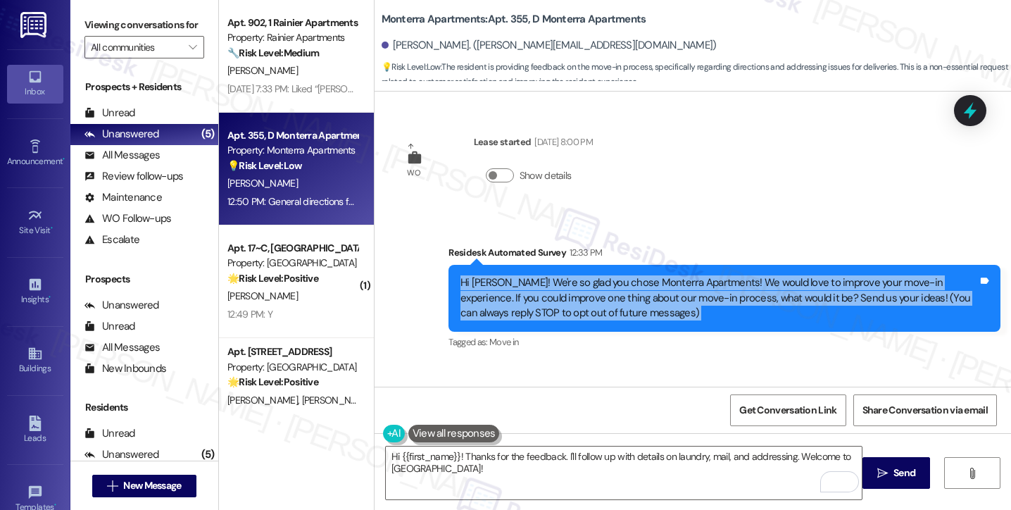
scroll to position [169, 0]
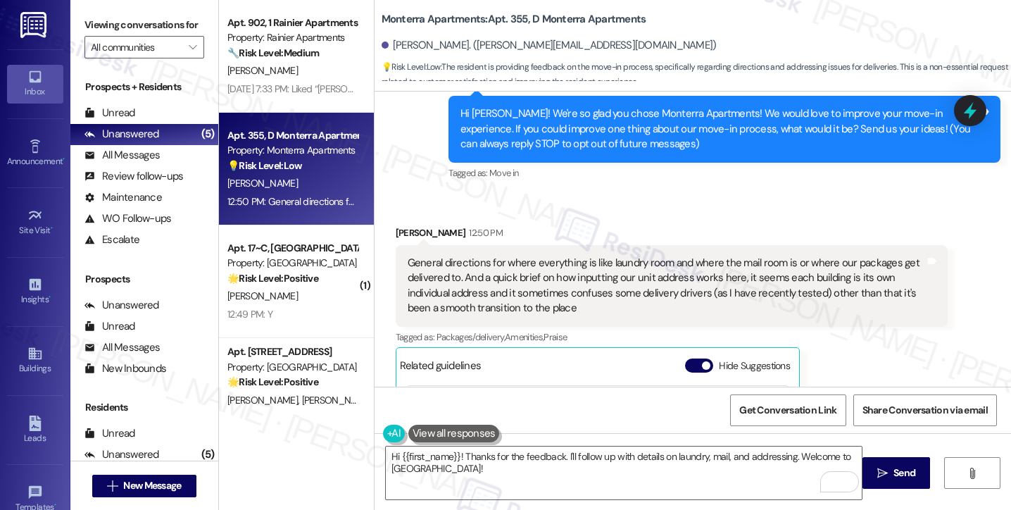
click at [485, 282] on div "General directions for where everything is like laundry room and where the mail…" at bounding box center [667, 286] width 518 height 61
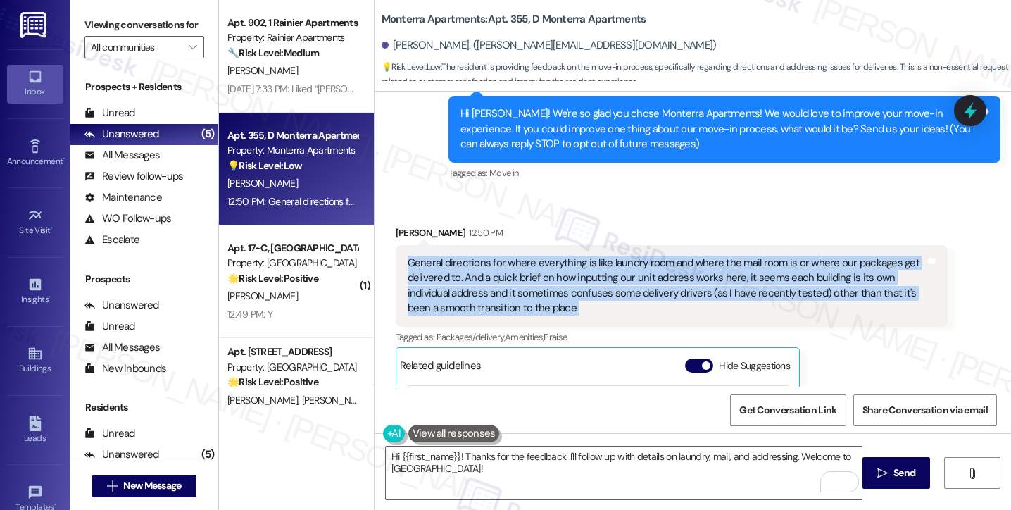
click at [485, 282] on div "General directions for where everything is like laundry room and where the mail…" at bounding box center [667, 286] width 518 height 61
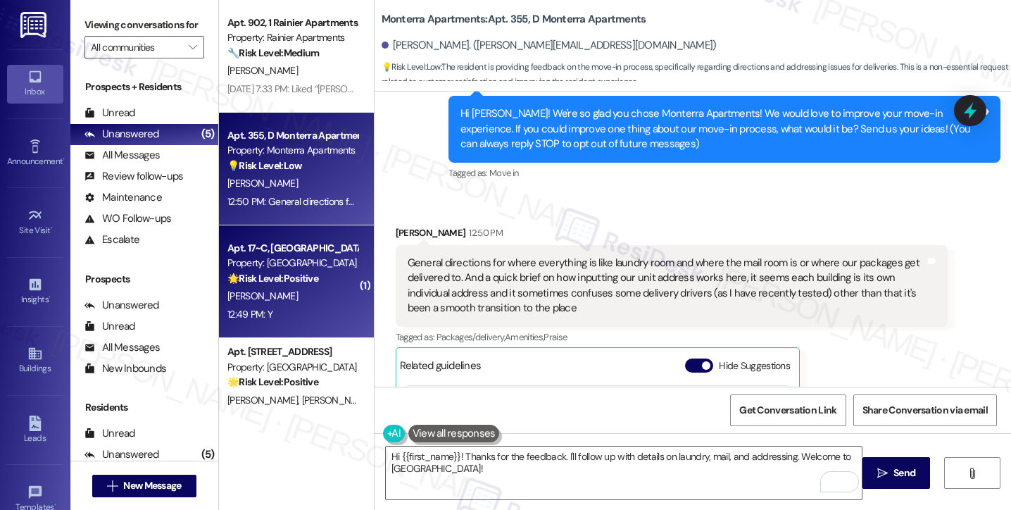
click at [319, 289] on div "[PERSON_NAME]" at bounding box center [292, 296] width 133 height 18
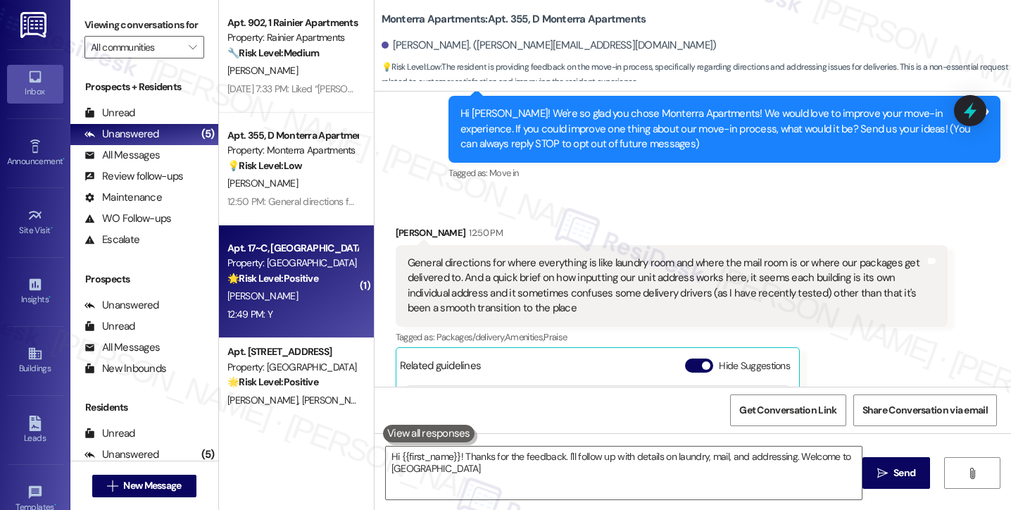
type textarea "Hi {{first_name}}! Thanks for the feedback. I'll follow up with details on laun…"
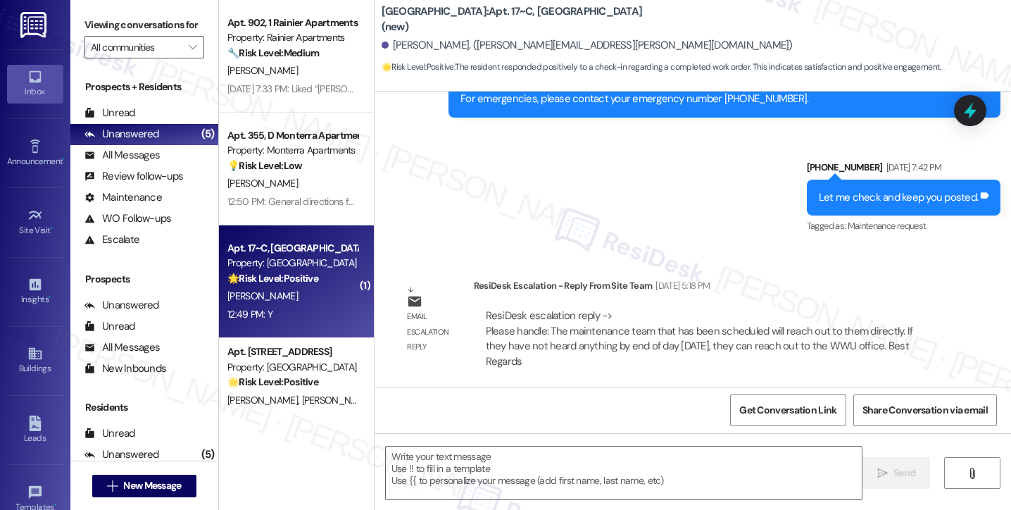
type textarea "Fetching suggested responses. Please feel free to read through the conversation…"
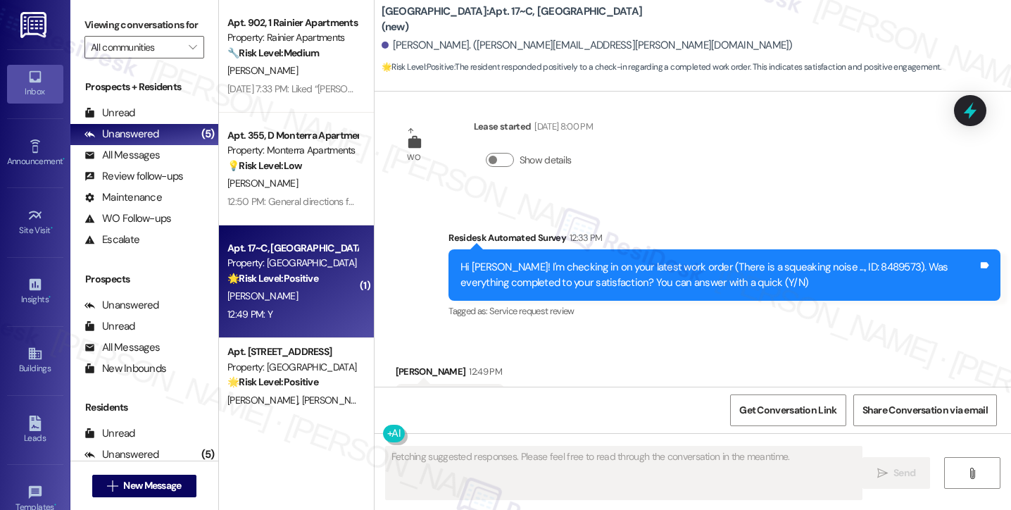
scroll to position [3524, 0]
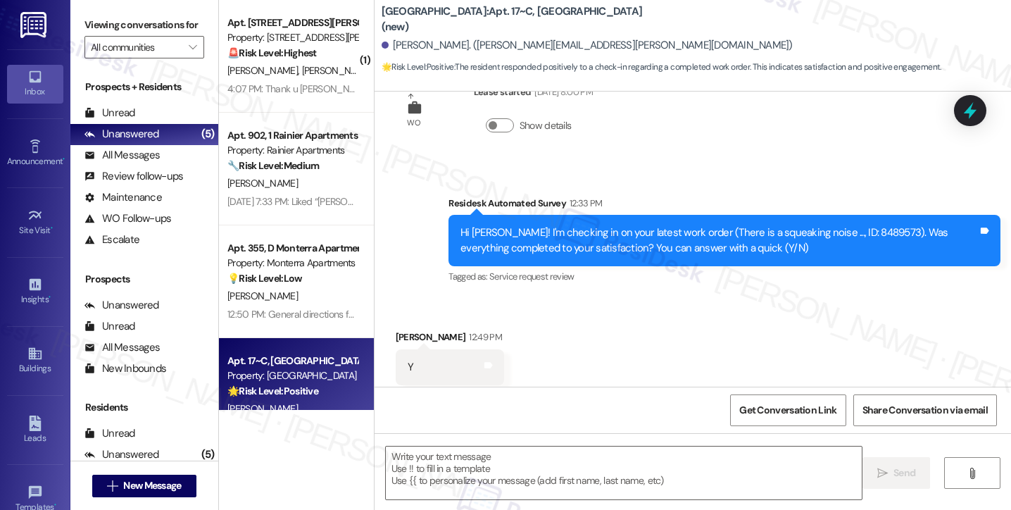
click at [94, 15] on label "Viewing conversations for" at bounding box center [145, 25] width 120 height 22
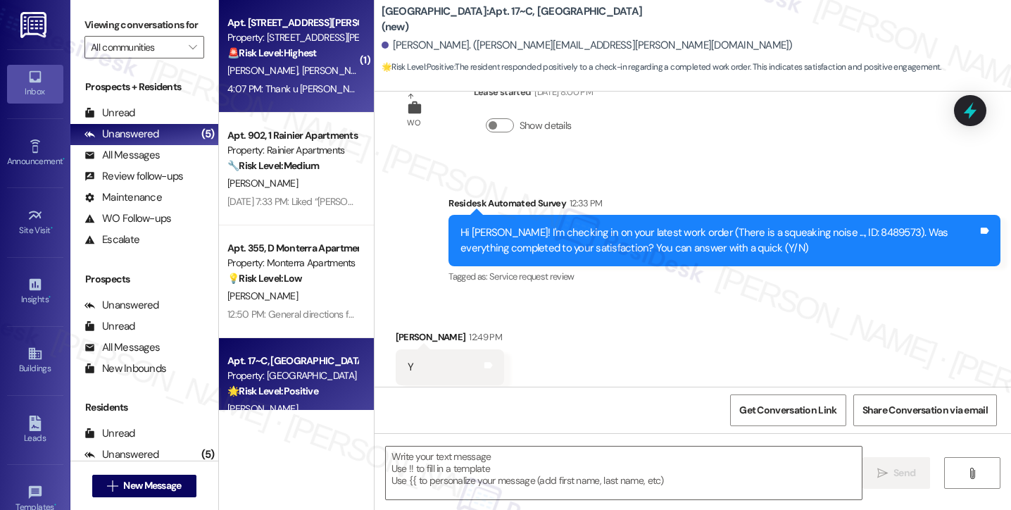
click at [299, 94] on div "4:07 PM: Thank u Sarah 4:07 PM: Thank u Sarah" at bounding box center [298, 88] width 143 height 13
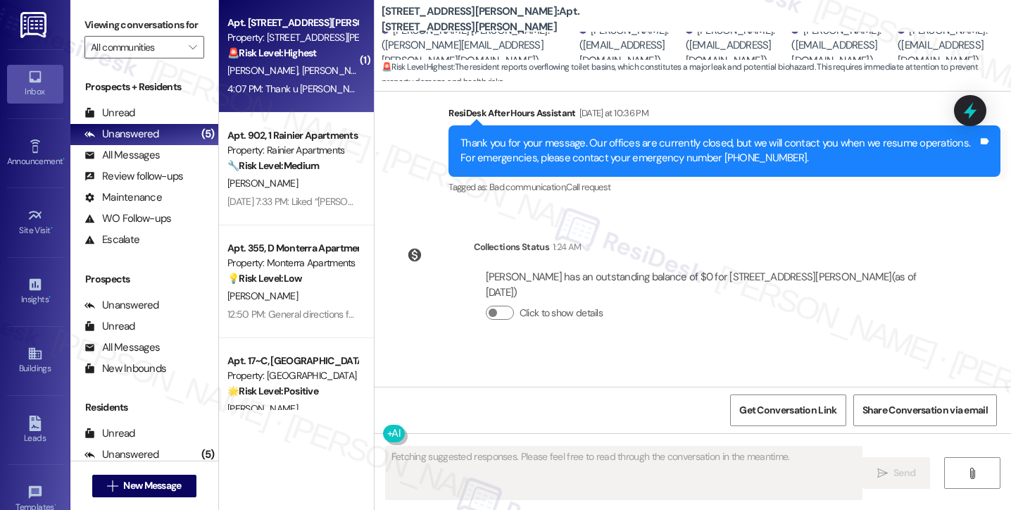
scroll to position [14605, 0]
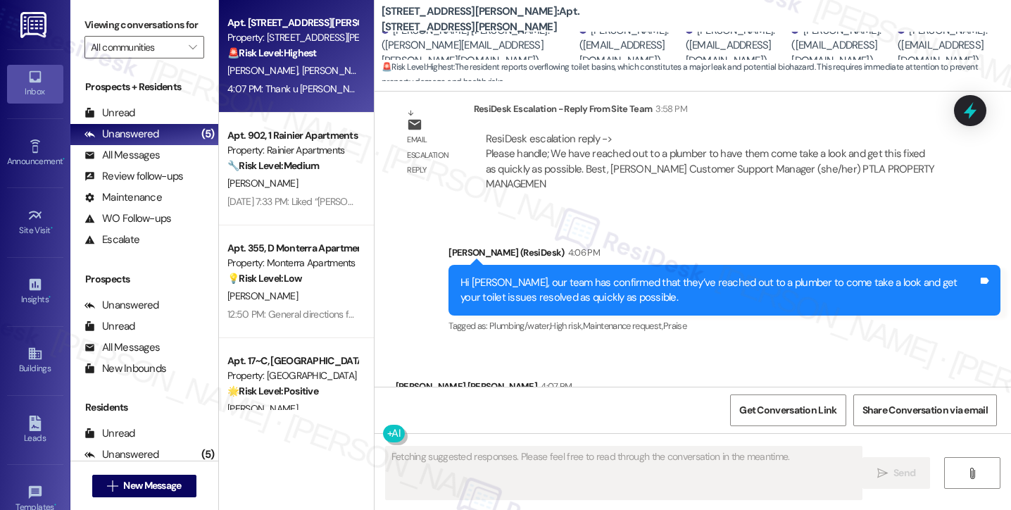
click at [518, 275] on div "Hi Jackson, our team has confirmed that they’ve reached out to a plumber to com…" at bounding box center [720, 290] width 518 height 30
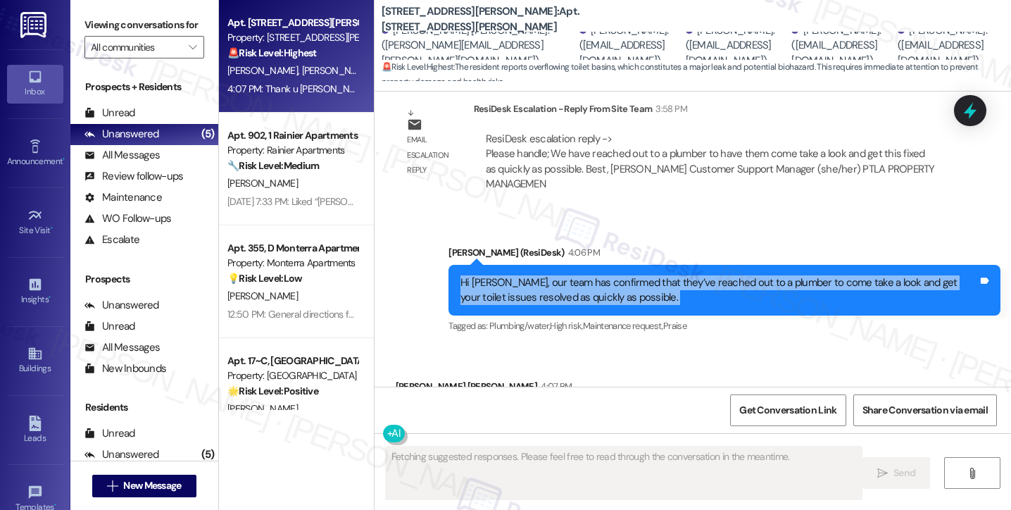
click at [518, 275] on div "Hi Jackson, our team has confirmed that they’ve reached out to a plumber to com…" at bounding box center [720, 290] width 518 height 30
click at [602, 275] on div "Hi Jackson, our team has confirmed that they’ve reached out to a plumber to com…" at bounding box center [720, 290] width 518 height 30
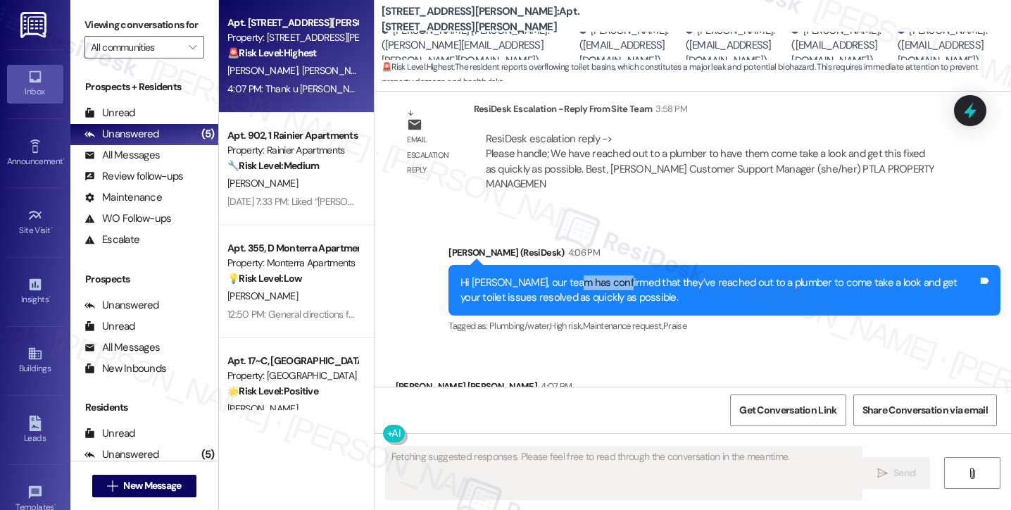
click at [602, 275] on div "Hi Jackson, our team has confirmed that they’ve reached out to a plumber to com…" at bounding box center [720, 290] width 518 height 30
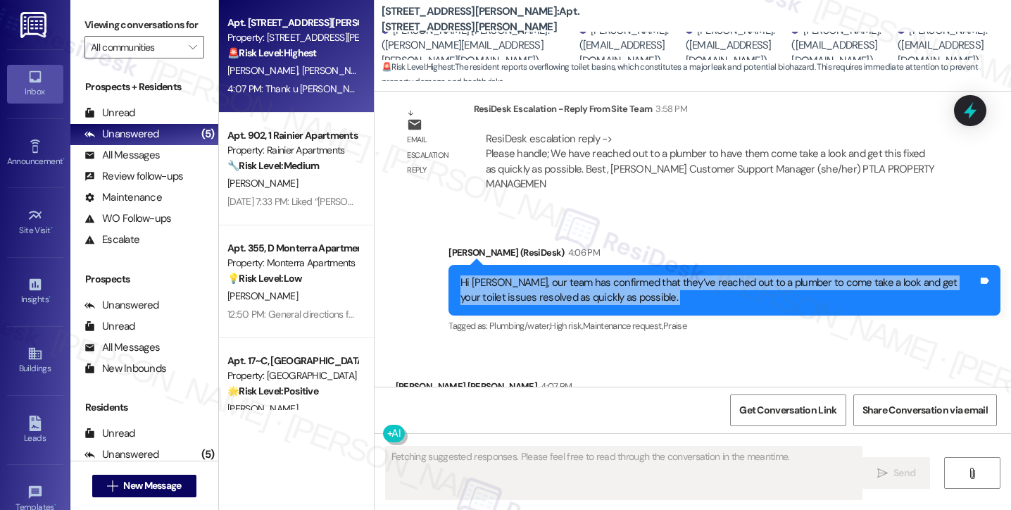
click at [602, 275] on div "Hi Jackson, our team has confirmed that they’ve reached out to a plumber to com…" at bounding box center [720, 290] width 518 height 30
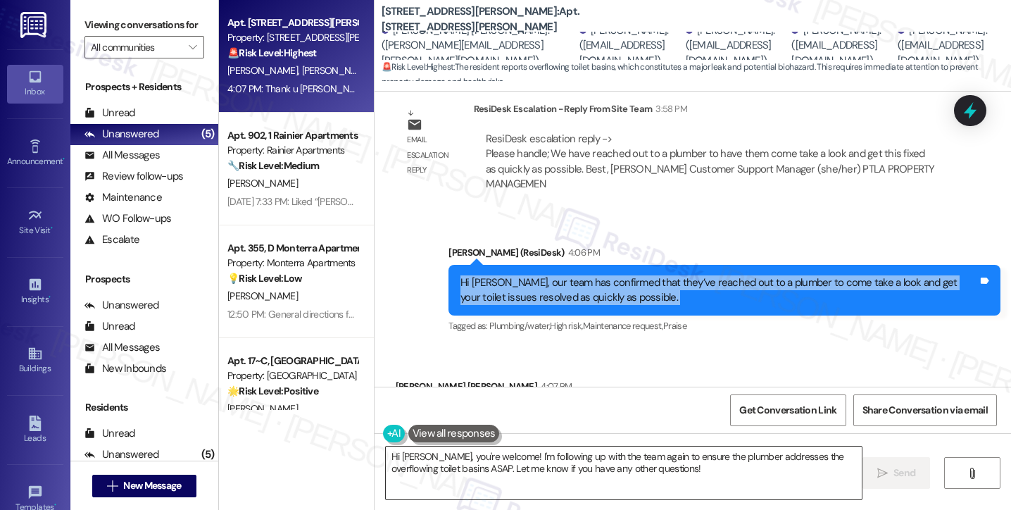
click at [510, 474] on textarea "Hi Jackson, you're welcome! I'm following up with the team again to ensure the …" at bounding box center [624, 472] width 476 height 53
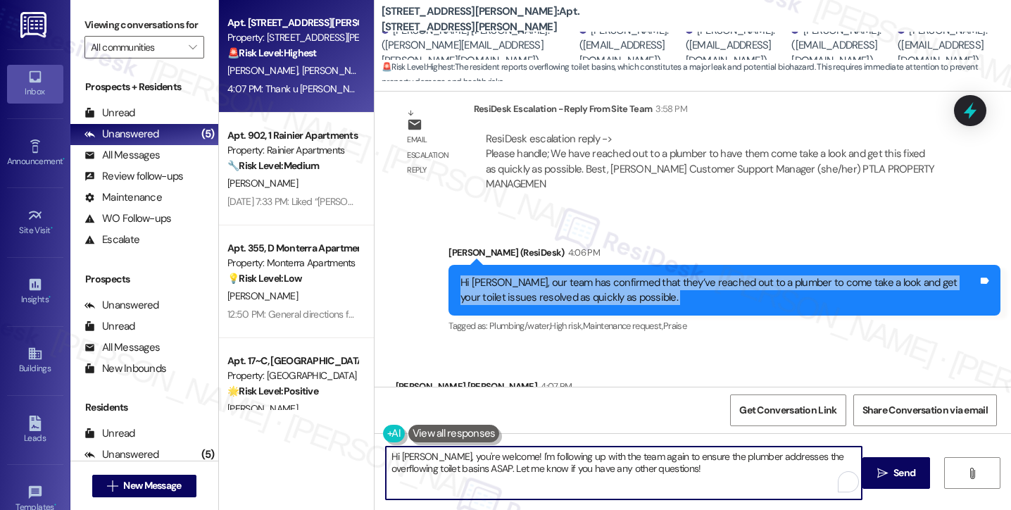
click at [510, 474] on textarea "Hi Jackson, you're welcome! I'm following up with the team again to ensure the …" at bounding box center [624, 472] width 476 height 53
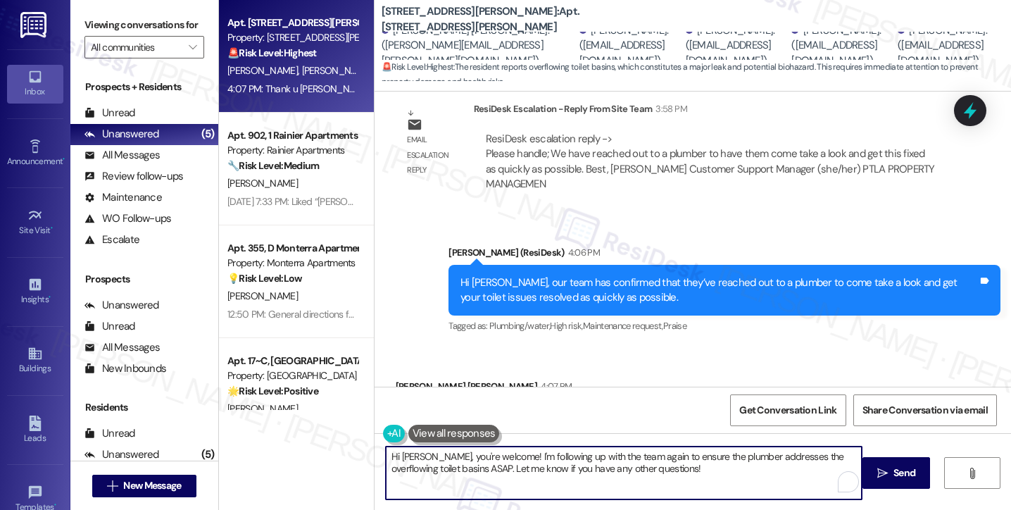
click at [510, 474] on textarea "Hi Jackson, you're welcome! I'm following up with the team again to ensure the …" at bounding box center [624, 472] width 476 height 53
click at [431, 464] on textarea "Hi Jackson, you're welcome! I'm following up with the team again to ensure the …" at bounding box center [624, 472] width 476 height 53
click at [442, 453] on textarea "Hi Jackson, you're welcome! I'm following up with the team again to ensure the …" at bounding box center [624, 472] width 476 height 53
drag, startPoint x: 401, startPoint y: 456, endPoint x: 335, endPoint y: 453, distance: 67.0
click at [335, 453] on div "Apt. 104, 1 2245 NW Harrison Property: 2245 NW Harrison 🚨 Risk Level: Highest T…" at bounding box center [615, 255] width 792 height 510
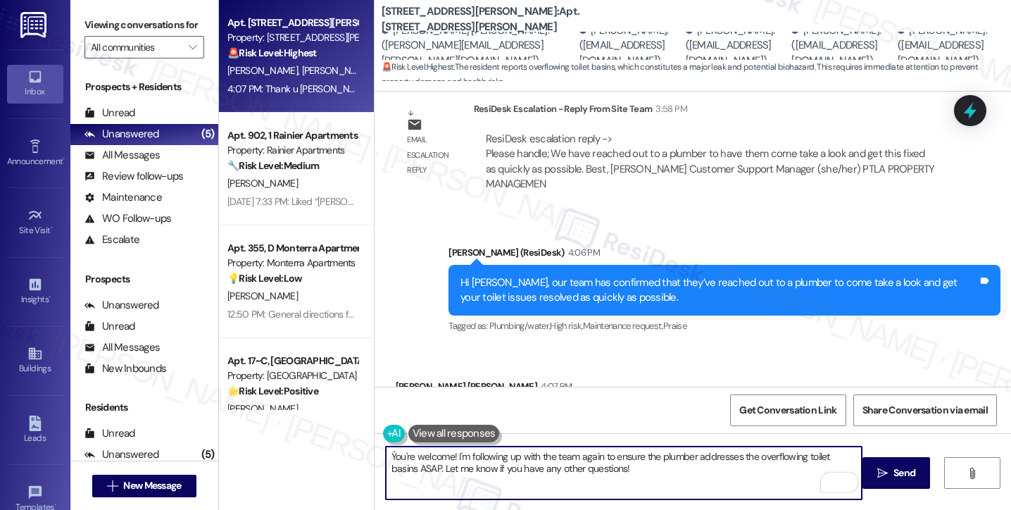
click at [504, 456] on textarea "Ýou're welcome! I'm following up with the team again to ensure the plumber addr…" at bounding box center [624, 472] width 476 height 53
click at [624, 460] on textarea "Ýou're welcome! I'm following up with the team again to ensure the plumber addr…" at bounding box center [624, 472] width 476 height 53
drag, startPoint x: 623, startPoint y: 468, endPoint x: 447, endPoint y: 454, distance: 175.9
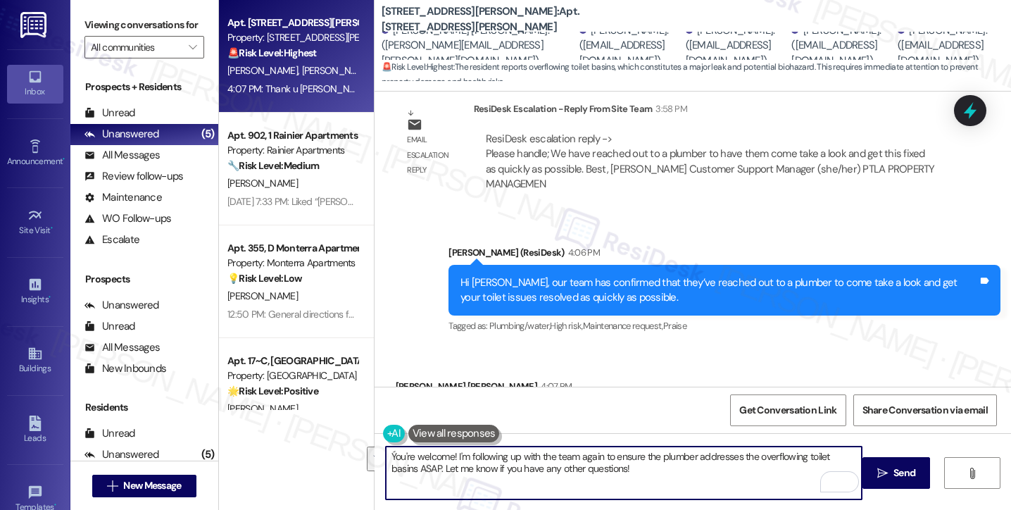
click at [447, 454] on textarea "Ýou're welcome! I'm following up with the team again to ensure the plumber addr…" at bounding box center [624, 472] width 476 height 53
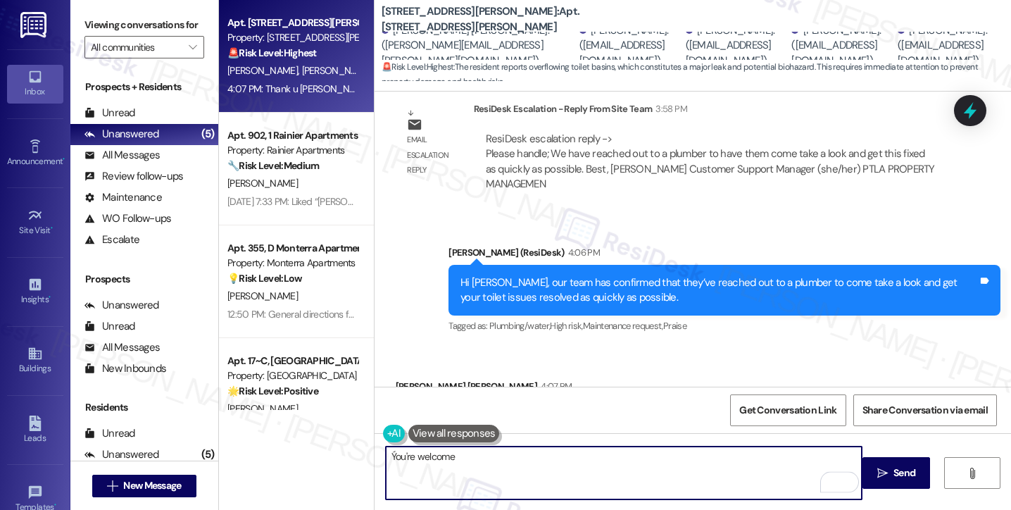
drag, startPoint x: 389, startPoint y: 456, endPoint x: 445, endPoint y: 456, distance: 55.6
click at [386, 454] on textarea "Ýou're welcome" at bounding box center [624, 472] width 476 height 53
click at [483, 454] on textarea "You're welcome" at bounding box center [624, 472] width 476 height 53
click at [727, 456] on textarea "You're welcome! If anything else comes up, please dont hesitate to reach out." at bounding box center [624, 472] width 476 height 53
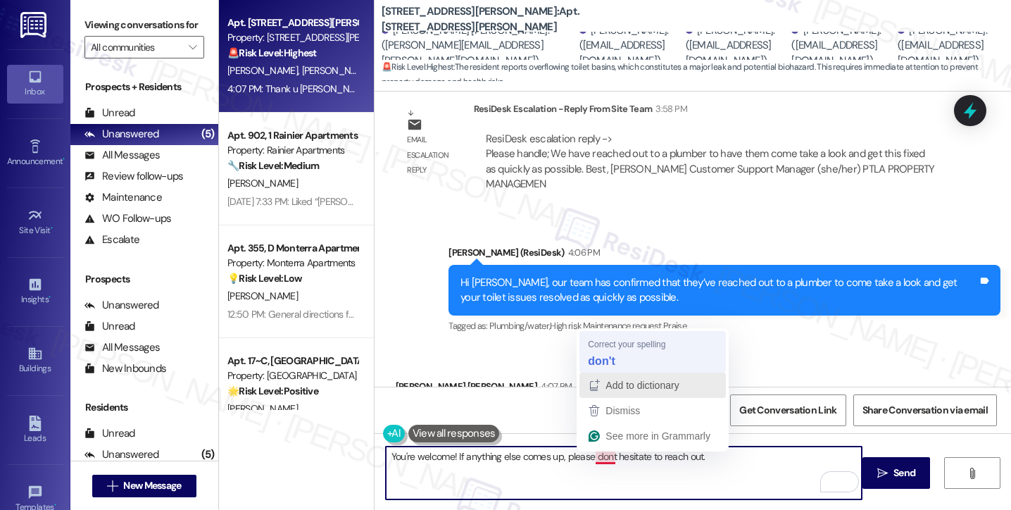
type textarea "You're welcome! If anything else comes up, please don't hesitate to reach out."
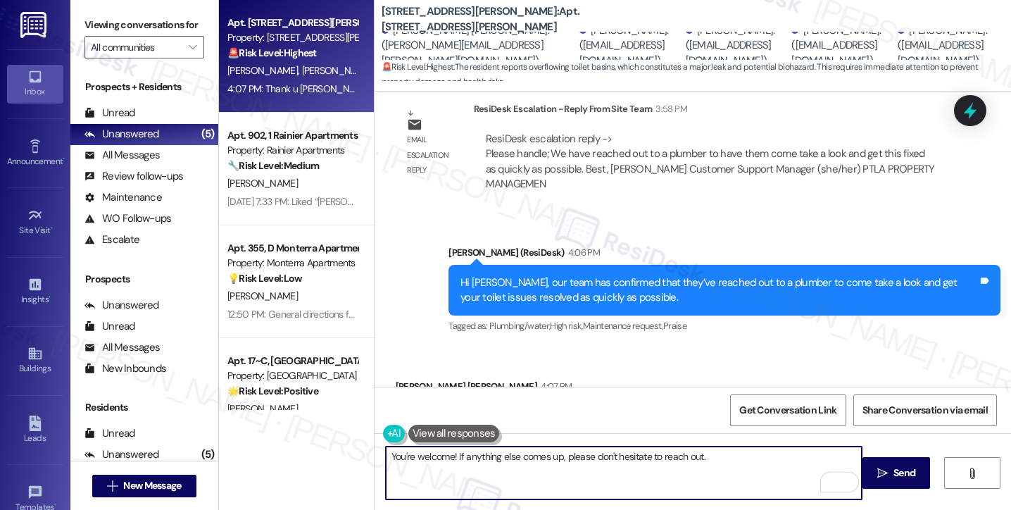
click at [708, 468] on textarea "You're welcome! If anything else comes up, please don't hesitate to reach out." at bounding box center [624, 472] width 476 height 53
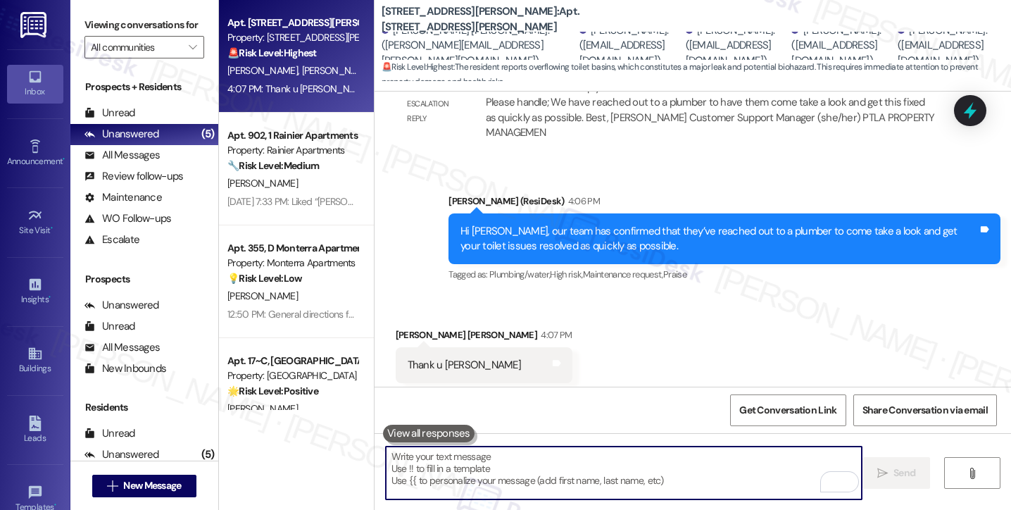
scroll to position [14704, 0]
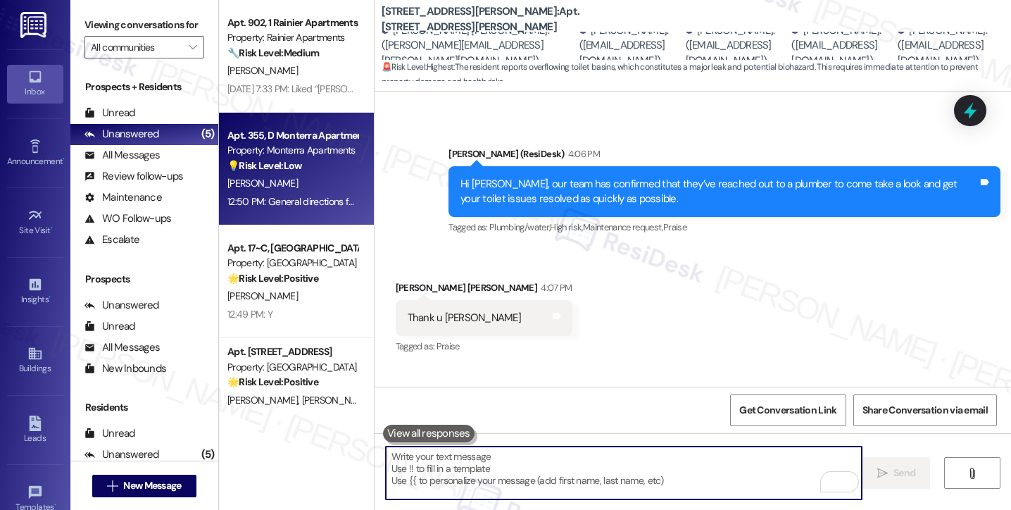
click at [335, 211] on div "Apt. 355, D Monterra Apartments Property: Monterra Apartments 💡 Risk Level: Low…" at bounding box center [296, 169] width 155 height 113
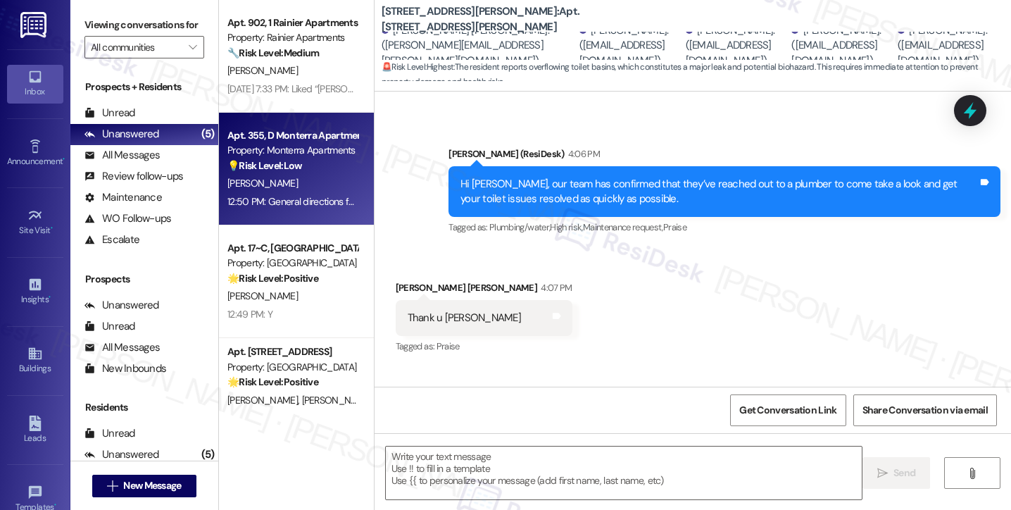
type textarea "Fetching suggested responses. Please feel free to read through the conversation…"
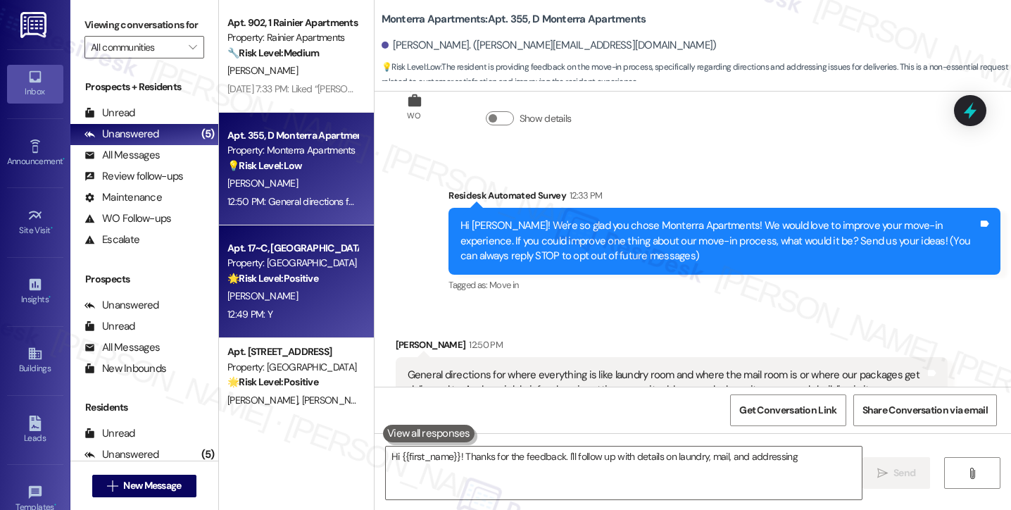
type textarea "Hi {{first_name}}! Thanks for the feedback. I'll follow up with details on laun…"
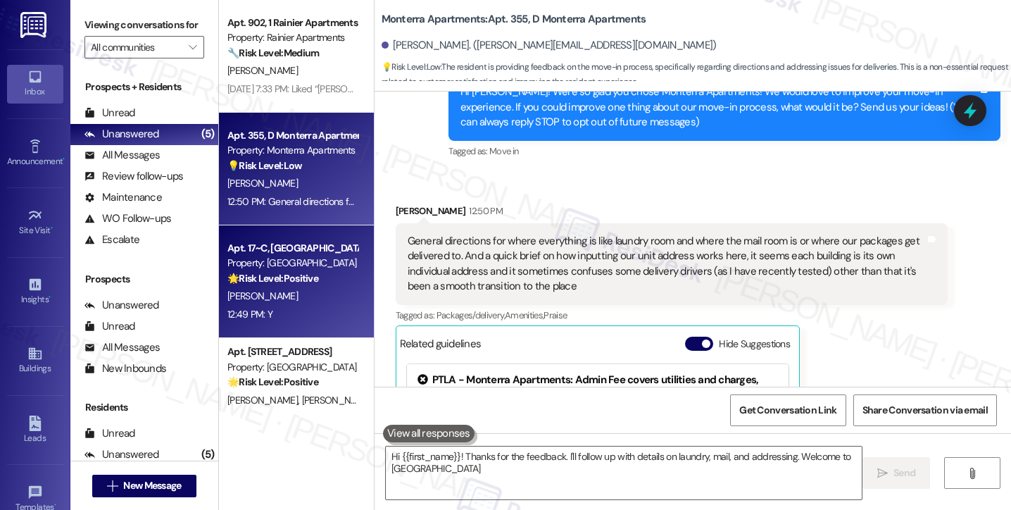
click at [289, 284] on strong "🌟 Risk Level: Positive" at bounding box center [272, 278] width 91 height 13
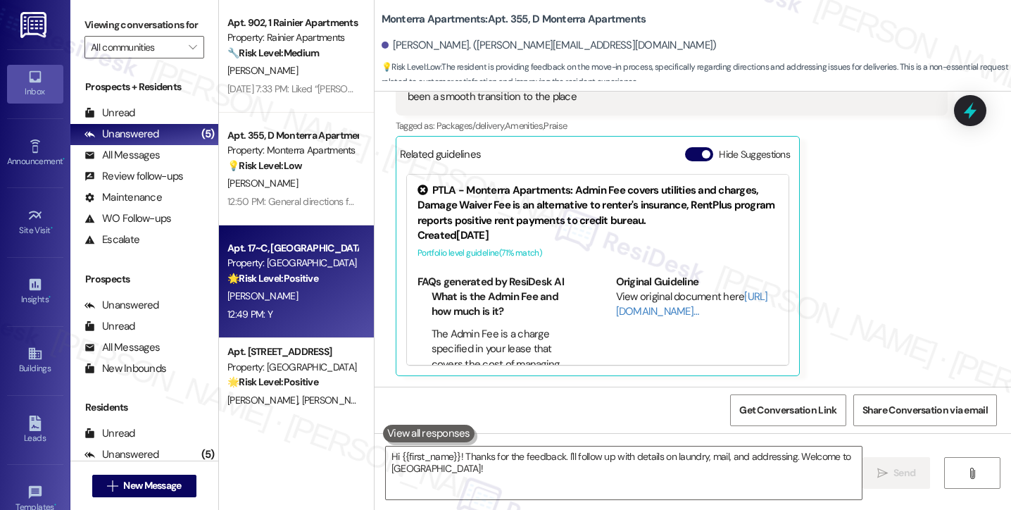
type textarea "Fetching suggested responses. Please feel free to read through the conversation…"
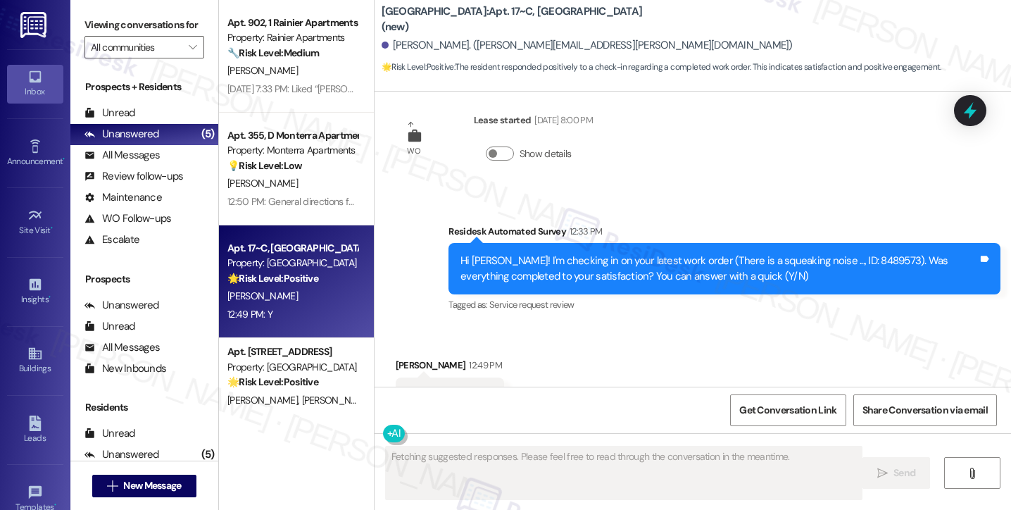
scroll to position [3524, 0]
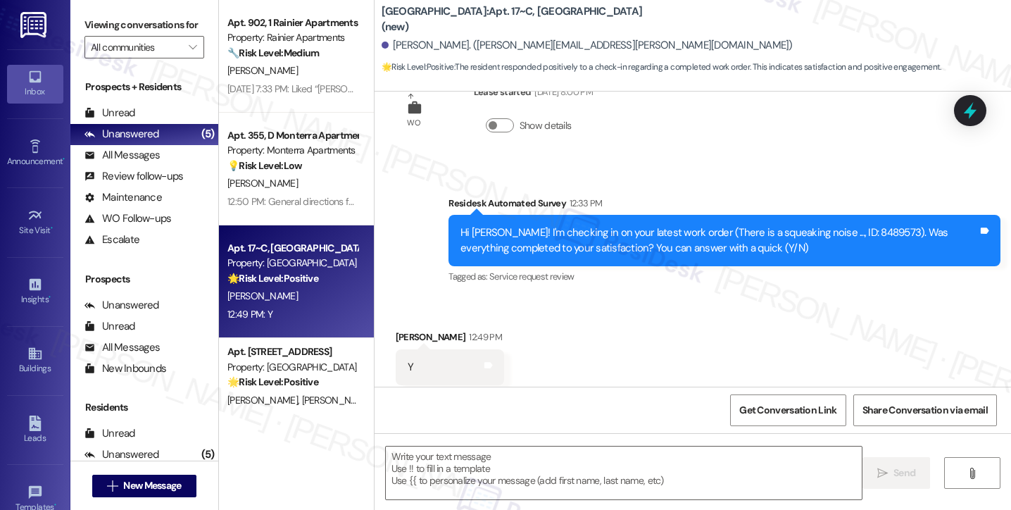
click at [87, 27] on label "Viewing conversations for" at bounding box center [145, 25] width 120 height 22
click at [439, 485] on textarea at bounding box center [624, 472] width 476 height 53
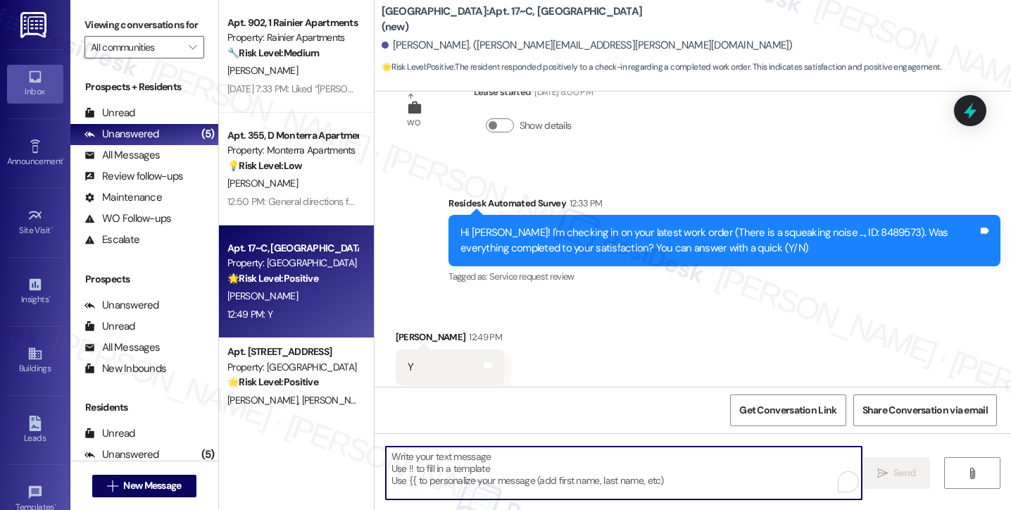
paste textarea "Hi {{first_name}}! I'm glad to hear that the latest work order was completed to…"
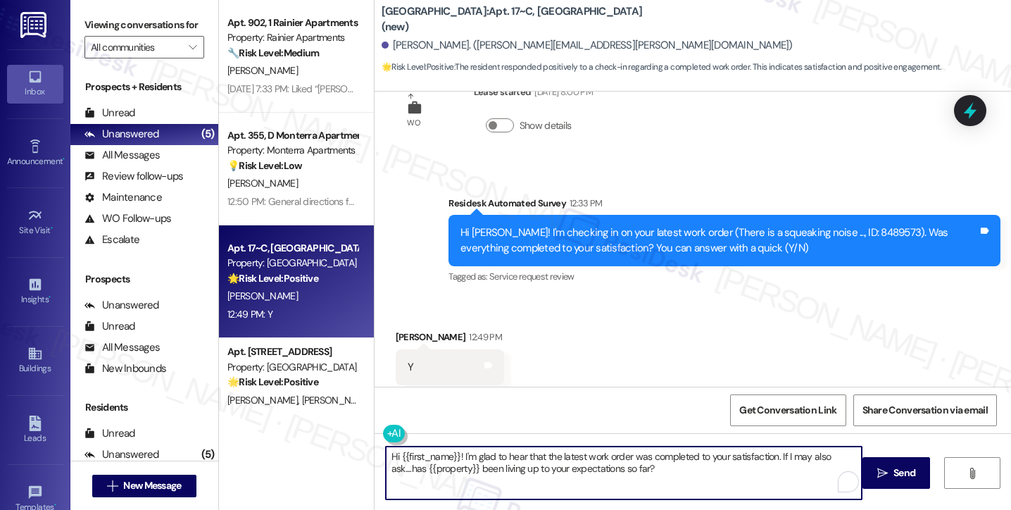
type textarea "Hi {{first_name}}! I'm glad to hear that the latest work order was completed to…"
click at [398, 330] on div "Rachel Rauch 12:49 PM" at bounding box center [450, 340] width 108 height 20
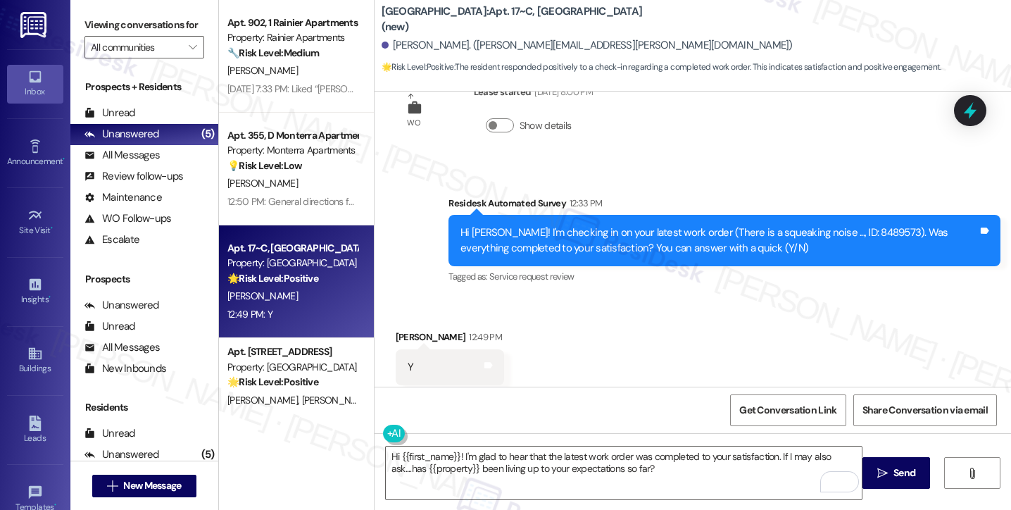
click at [398, 330] on div "Rachel Rauch 12:49 PM" at bounding box center [450, 340] width 108 height 20
click at [675, 464] on textarea "Hi {{first_name}}! I'm glad to hear that the latest work order was completed to…" at bounding box center [624, 472] width 476 height 53
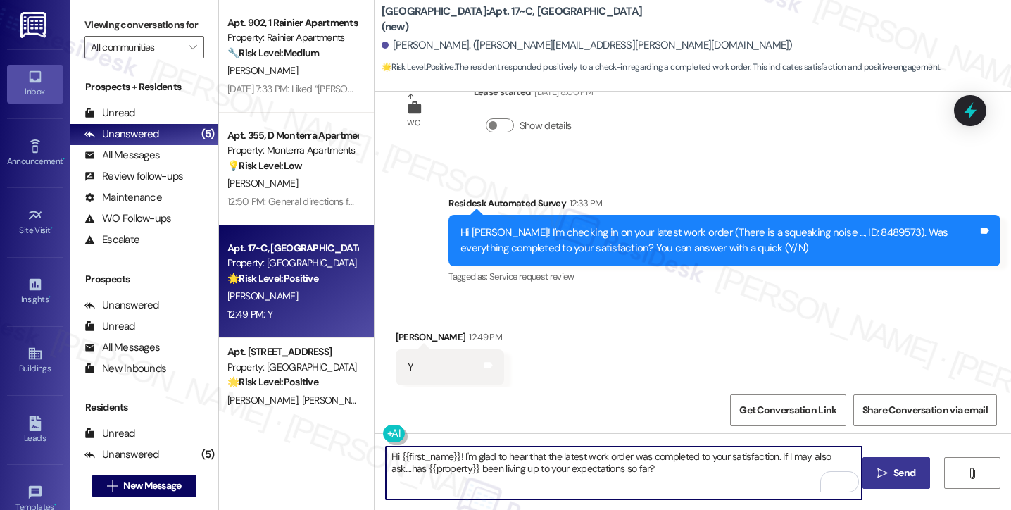
click at [868, 471] on button " Send" at bounding box center [897, 473] width 68 height 32
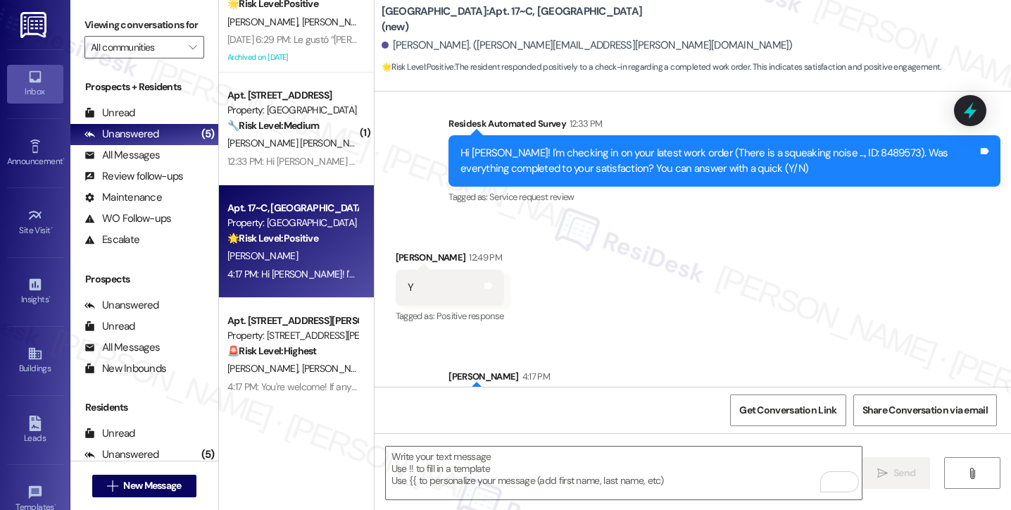
scroll to position [3637, 0]
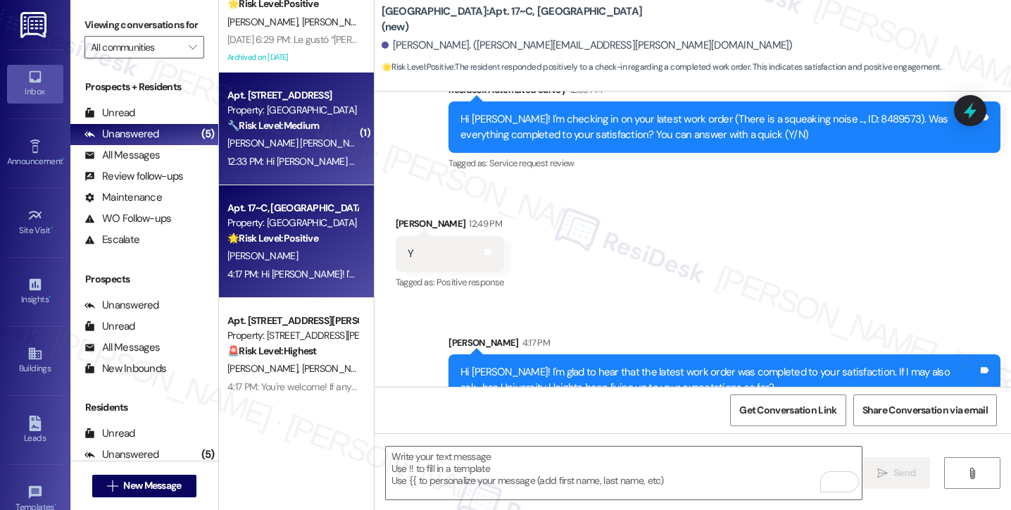
click at [281, 150] on div "T. Griffey Jones H. Frost" at bounding box center [292, 144] width 133 height 18
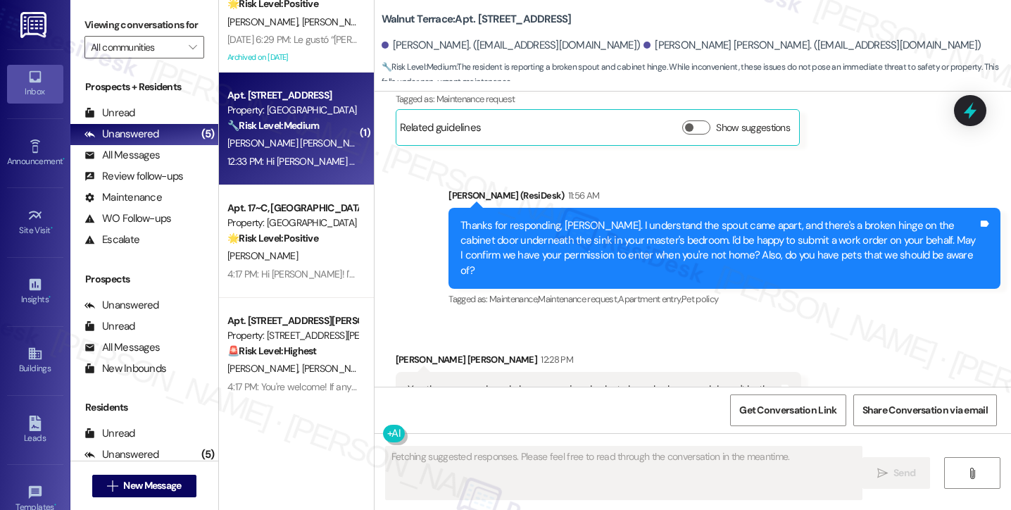
scroll to position [2219, 0]
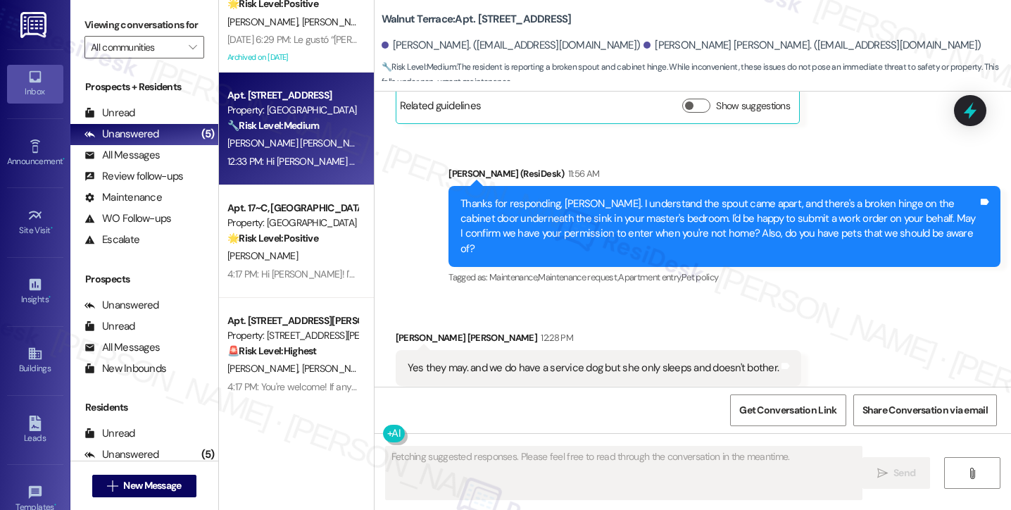
click at [673, 215] on div "Thanks for responding, Tristan. I understand the spout came apart, and there's …" at bounding box center [720, 226] width 518 height 61
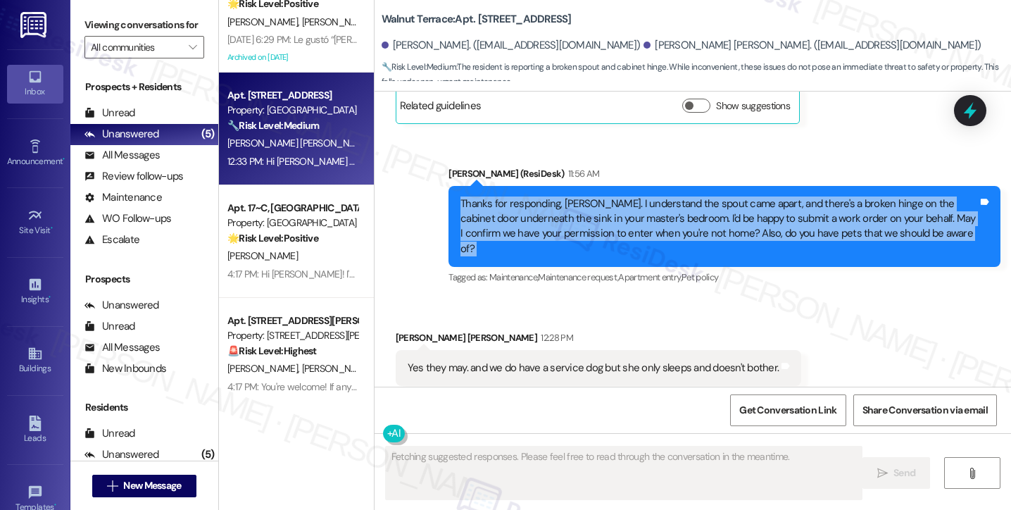
click at [673, 215] on div "Thanks for responding, Tristan. I understand the spout came apart, and there's …" at bounding box center [720, 226] width 518 height 61
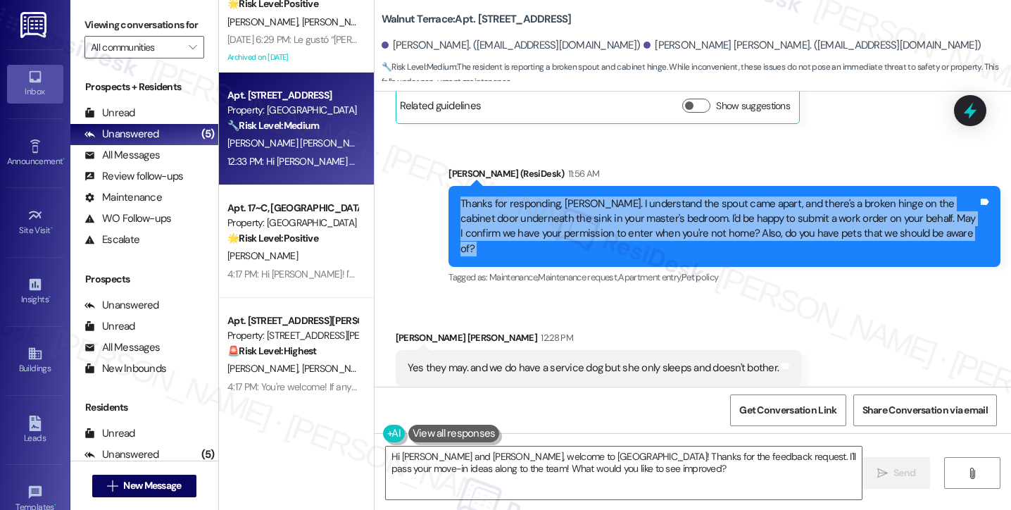
click at [642, 197] on div "Thanks for responding, Tristan. I understand the spout came apart, and there's …" at bounding box center [720, 226] width 518 height 61
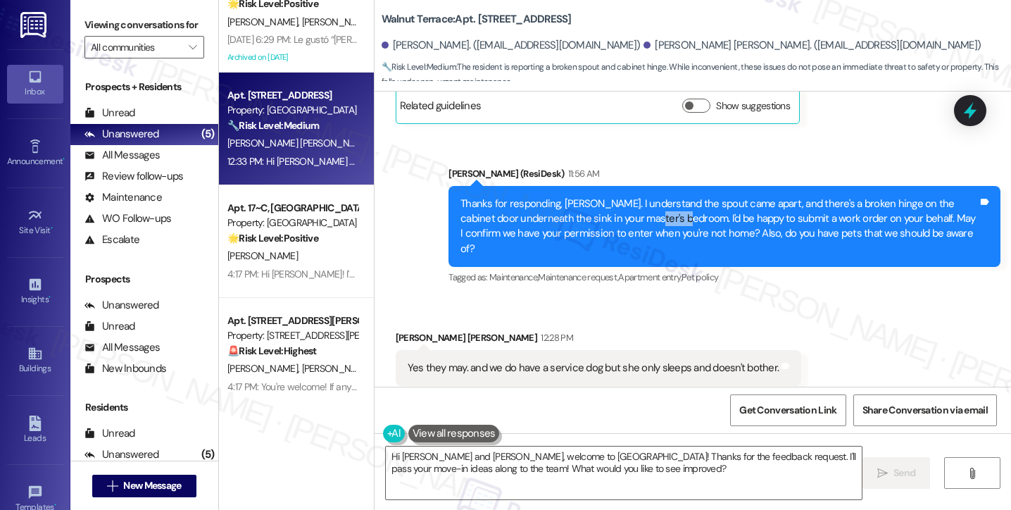
click at [642, 197] on div "Thanks for responding, Tristan. I understand the spout came apart, and there's …" at bounding box center [720, 226] width 518 height 61
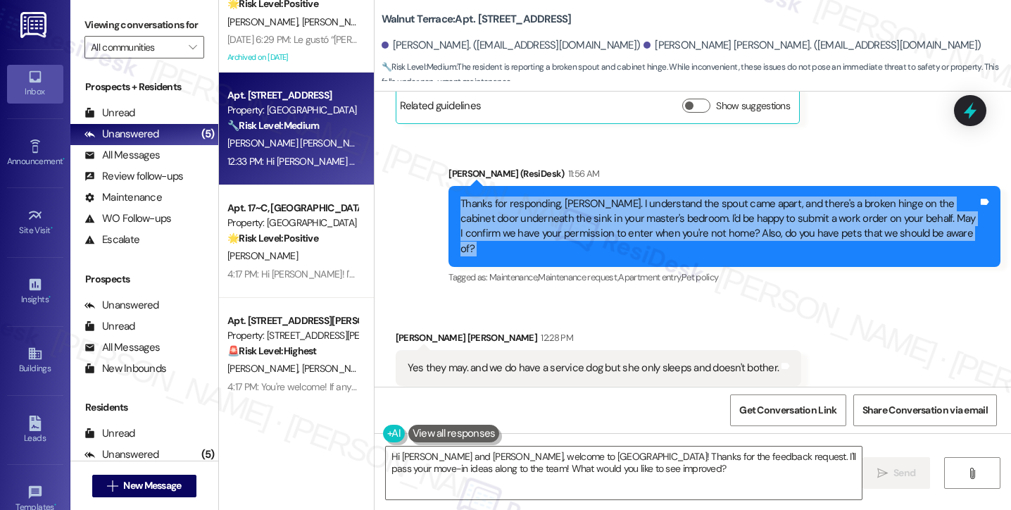
click at [642, 197] on div "Thanks for responding, Tristan. I understand the spout came apart, and there's …" at bounding box center [720, 226] width 518 height 61
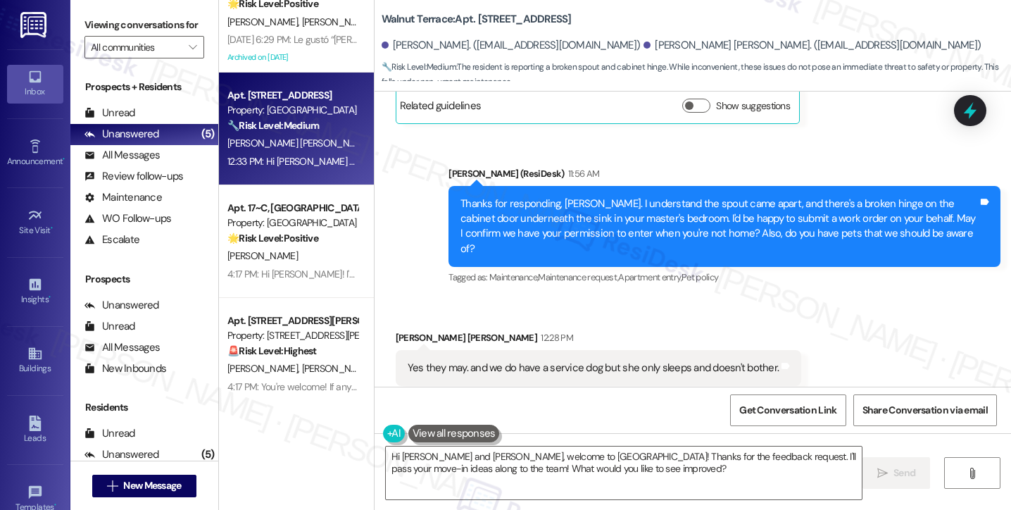
click at [504, 361] on div "Yes they may. and we do have a service dog but she only sleeps and doesn't both…" at bounding box center [594, 368] width 372 height 15
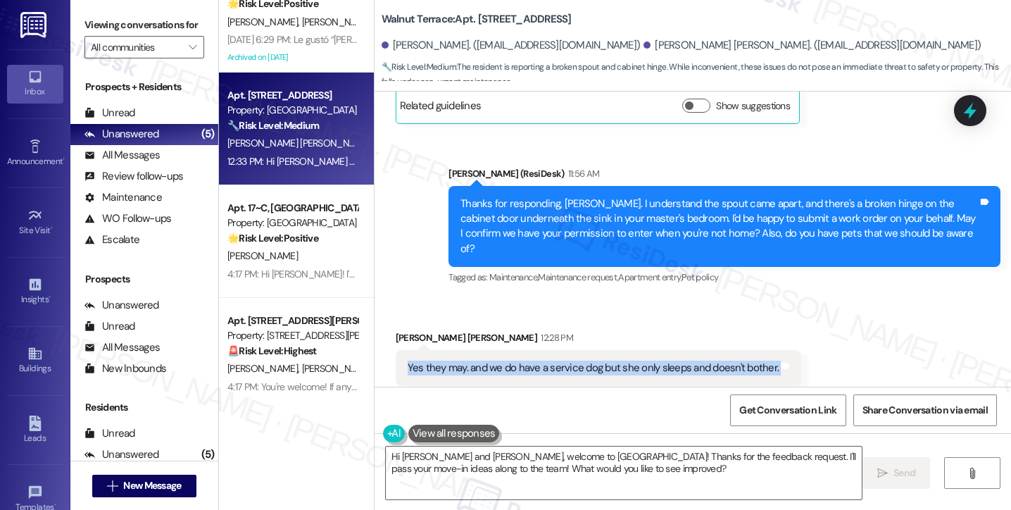
click at [504, 361] on div "Yes they may. and we do have a service dog but she only sleeps and doesn't both…" at bounding box center [594, 368] width 372 height 15
click at [607, 361] on div "Yes they may. and we do have a service dog but she only sleeps and doesn't both…" at bounding box center [594, 368] width 372 height 15
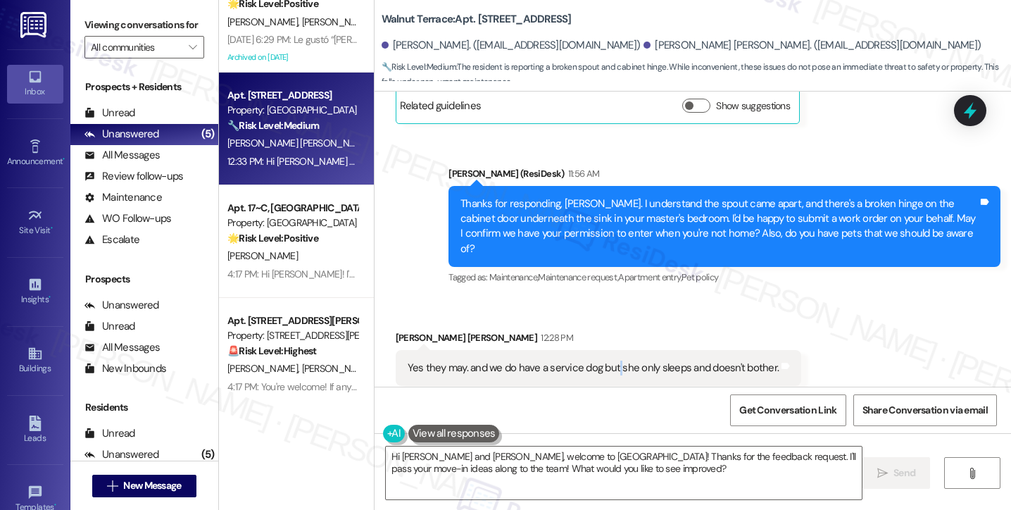
click at [607, 361] on div "Yes they may. and we do have a service dog but she only sleeps and doesn't both…" at bounding box center [594, 368] width 372 height 15
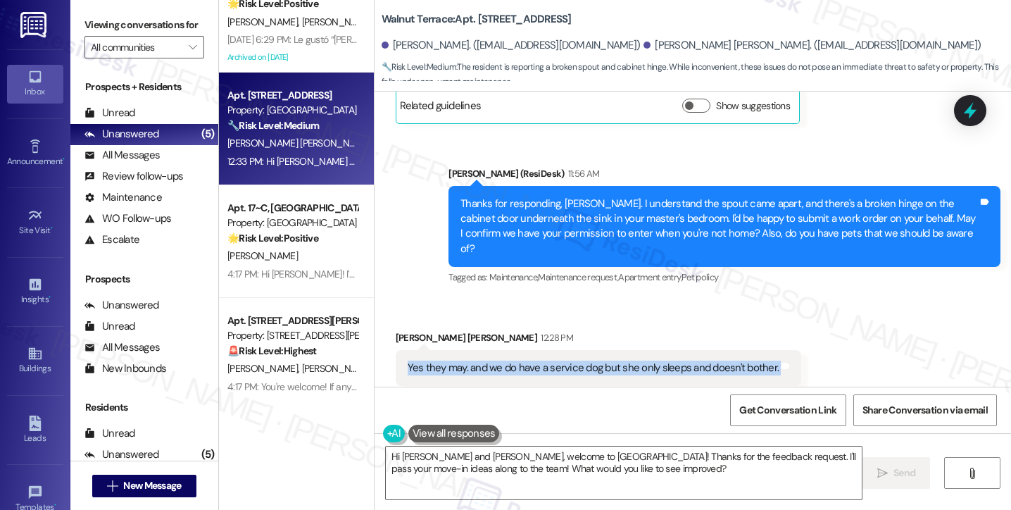
click at [607, 361] on div "Yes they may. and we do have a service dog but she only sleeps and doesn't both…" at bounding box center [594, 368] width 372 height 15
click at [577, 361] on div "Yes they may. and we do have a service dog but she only sleeps and doesn't both…" at bounding box center [594, 368] width 372 height 15
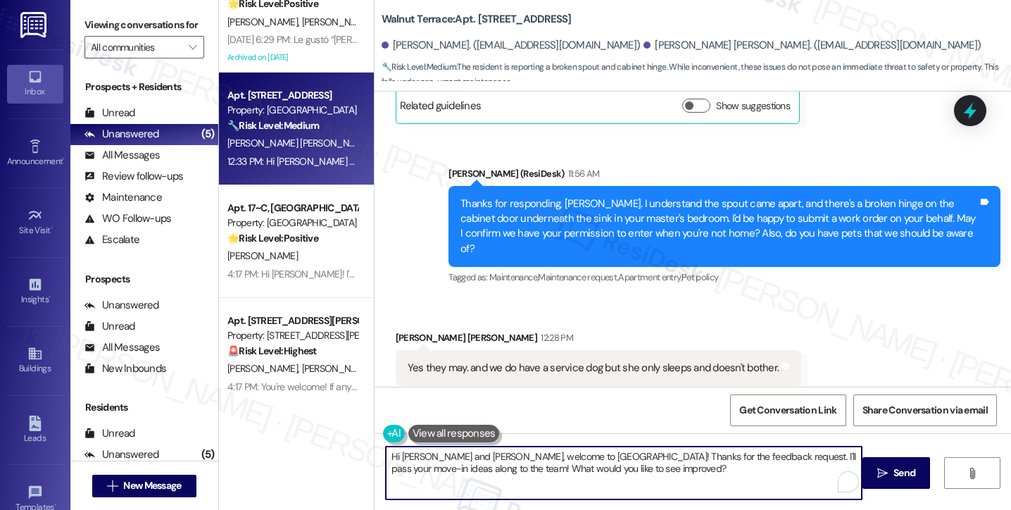
drag, startPoint x: 490, startPoint y: 456, endPoint x: 597, endPoint y: 456, distance: 107.0
click at [597, 456] on textarea "Hi Hannah and Tristan, welcome to Walnut Terrace! Thanks for the feedback reque…" at bounding box center [624, 472] width 476 height 53
click at [605, 454] on textarea "Hi Hannah and Tristan, welcome to Walnut Terrace! Thanks for the feedback reque…" at bounding box center [624, 472] width 476 height 53
click at [676, 299] on div "Received via SMS Tristan Griffey Jones 12:28 PM Yes they may. and we do have a …" at bounding box center [693, 358] width 637 height 119
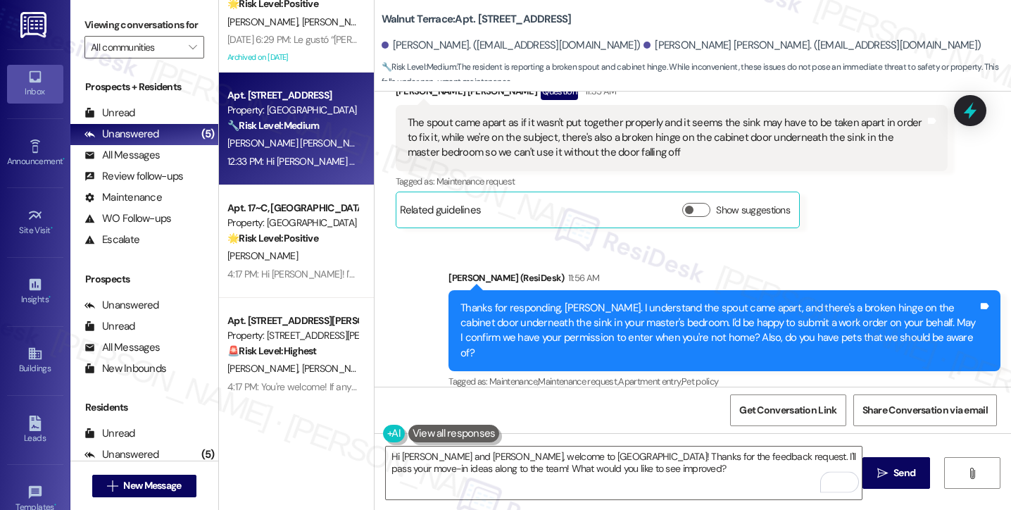
scroll to position [1937, 0]
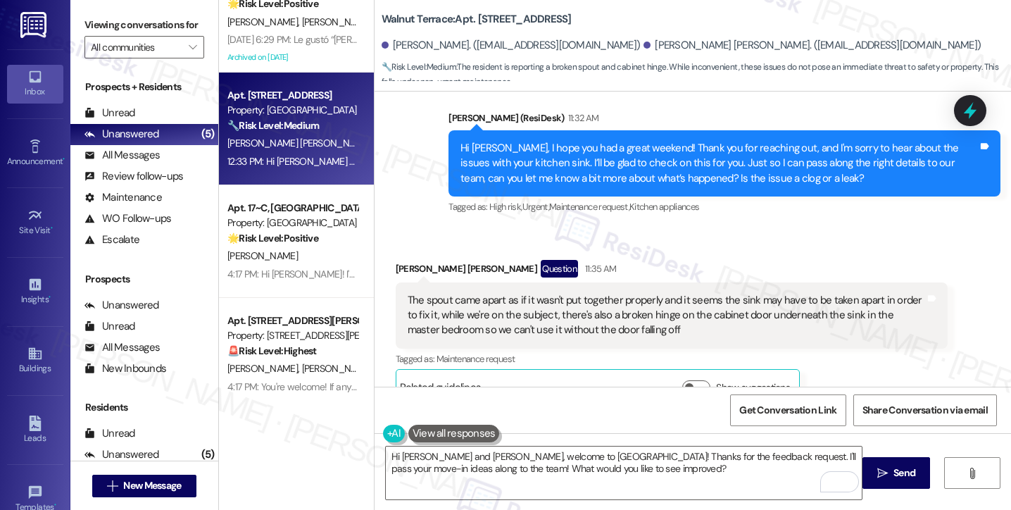
click at [471, 306] on div "The spout came apart as if it wasn't put together properly and it seems the sin…" at bounding box center [667, 315] width 518 height 45
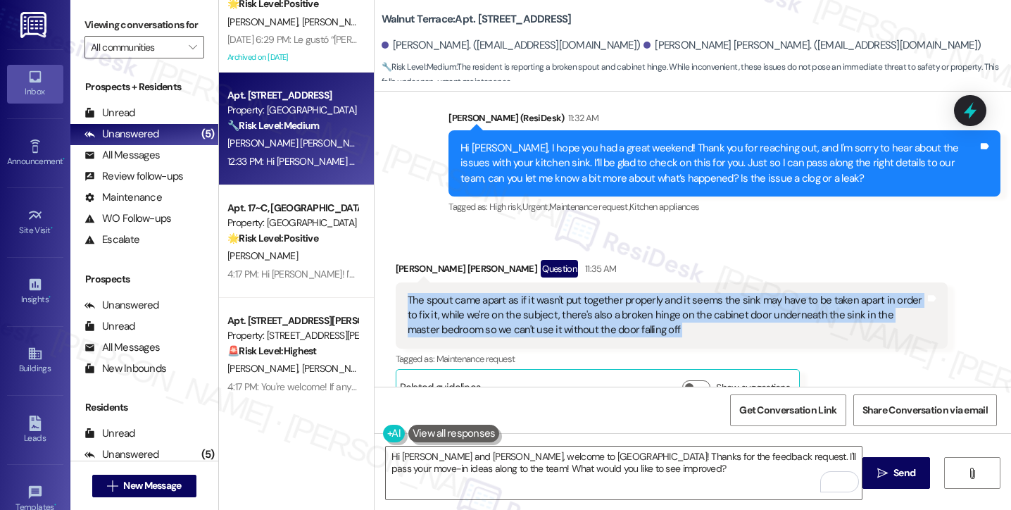
click at [471, 306] on div "The spout came apart as if it wasn't put together properly and it seems the sin…" at bounding box center [667, 315] width 518 height 45
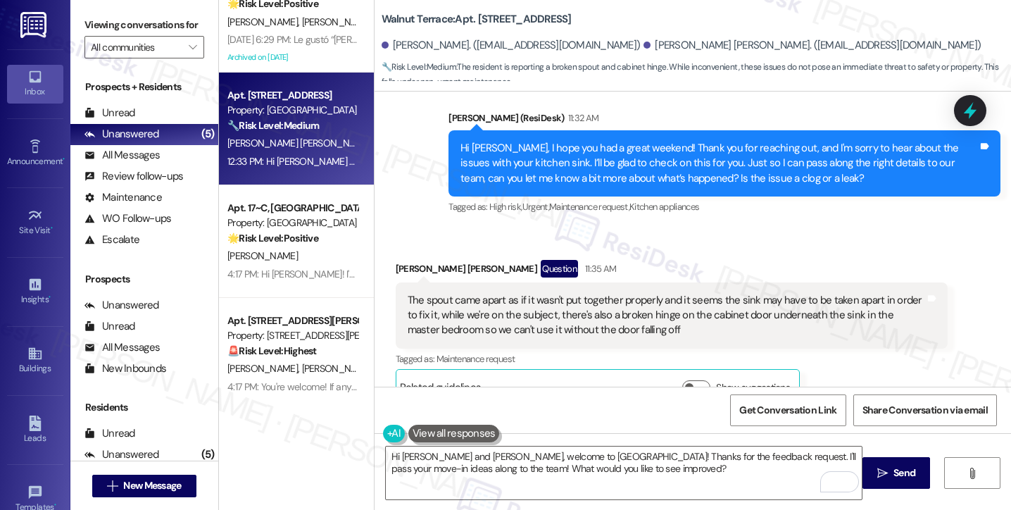
click at [733, 260] on div "Tristan Griffey Jones Question 11:35 AM" at bounding box center [672, 271] width 552 height 23
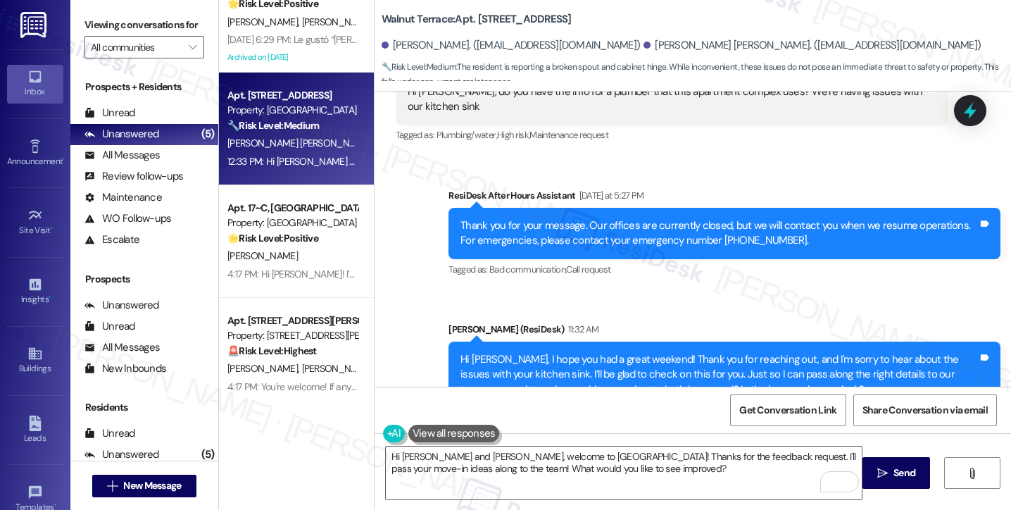
scroll to position [1796, 0]
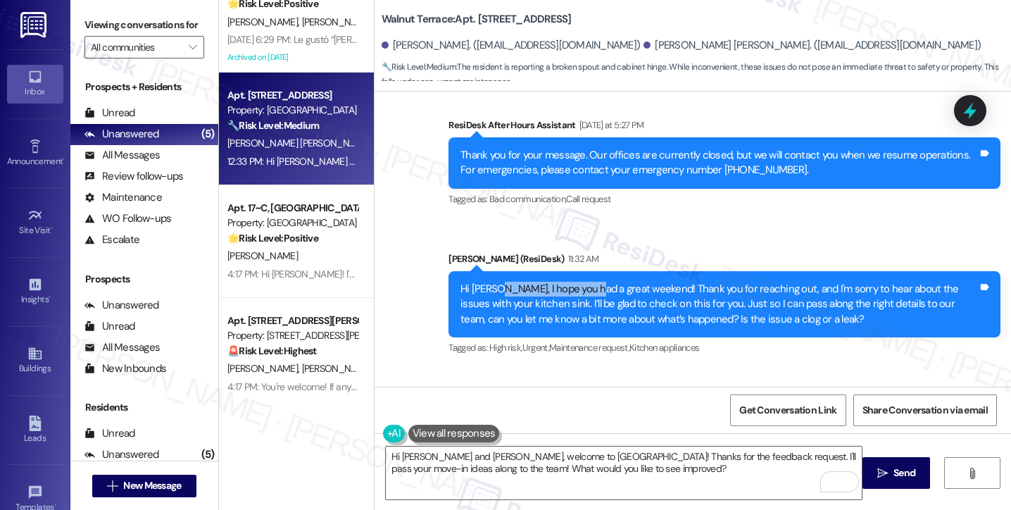
drag, startPoint x: 547, startPoint y: 268, endPoint x: 589, endPoint y: 273, distance: 41.9
click at [588, 273] on div "Hi Hannah, I hope you had a great weekend! Thank you for reaching out, and I'm …" at bounding box center [725, 304] width 552 height 66
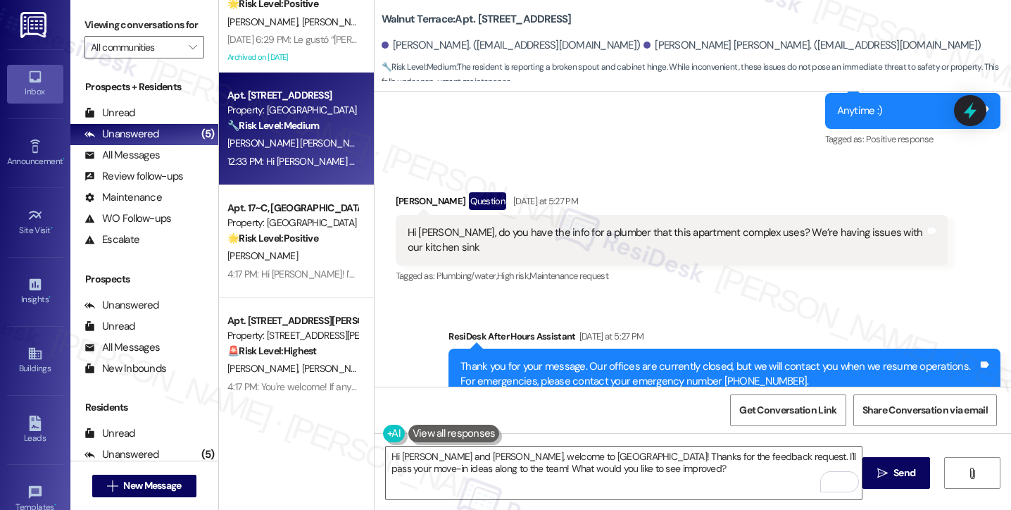
click at [504, 225] on div "Hi Sarah, do you have the info for a plumber that this apartment complex uses? …" at bounding box center [667, 240] width 518 height 30
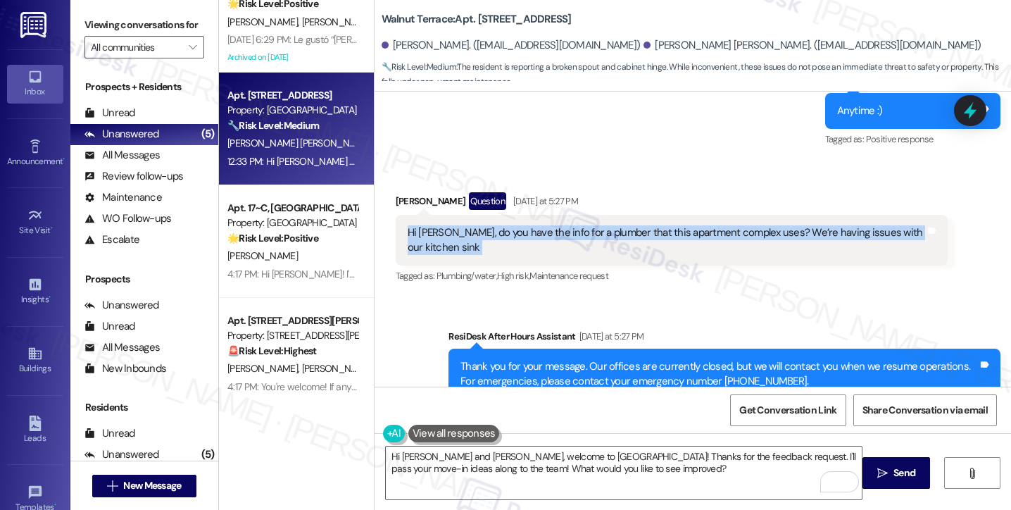
click at [504, 225] on div "Hi Sarah, do you have the info for a plumber that this apartment complex uses? …" at bounding box center [667, 240] width 518 height 30
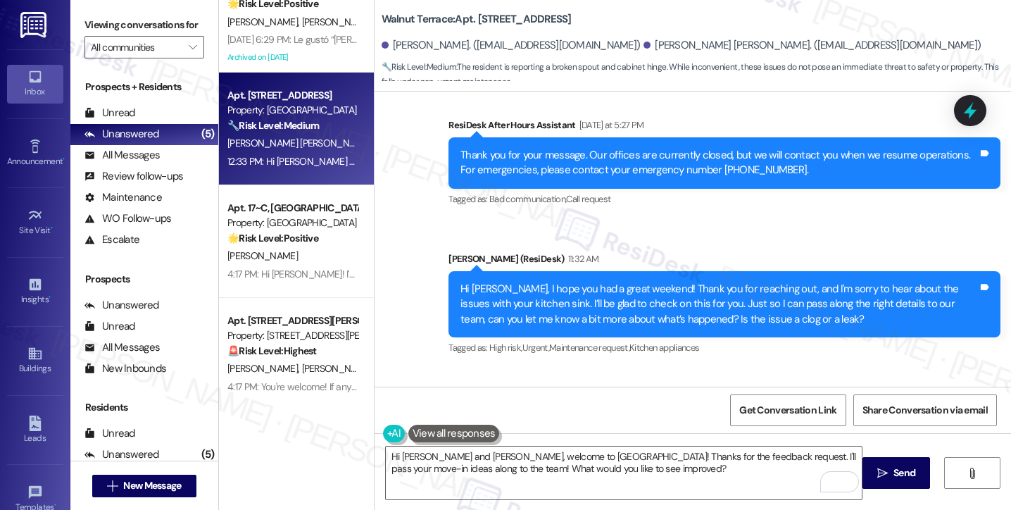
scroll to position [2078, 0]
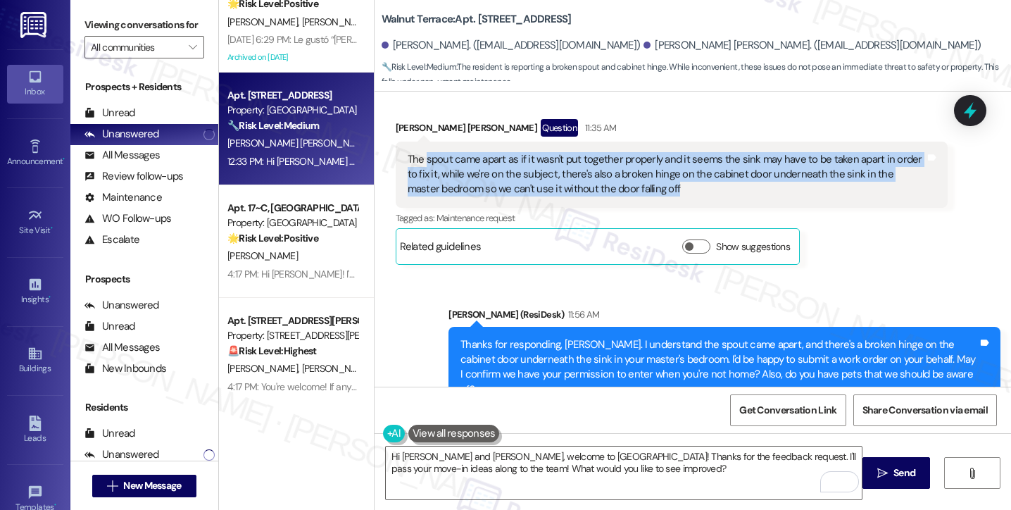
drag, startPoint x: 419, startPoint y: 145, endPoint x: 649, endPoint y: 175, distance: 231.6
click at [649, 175] on div "The spout came apart as if it wasn't put together properly and it seems the sin…" at bounding box center [667, 174] width 518 height 45
copy div "spout came apart as if it wasn't put together properly and it seems the sink ma…"
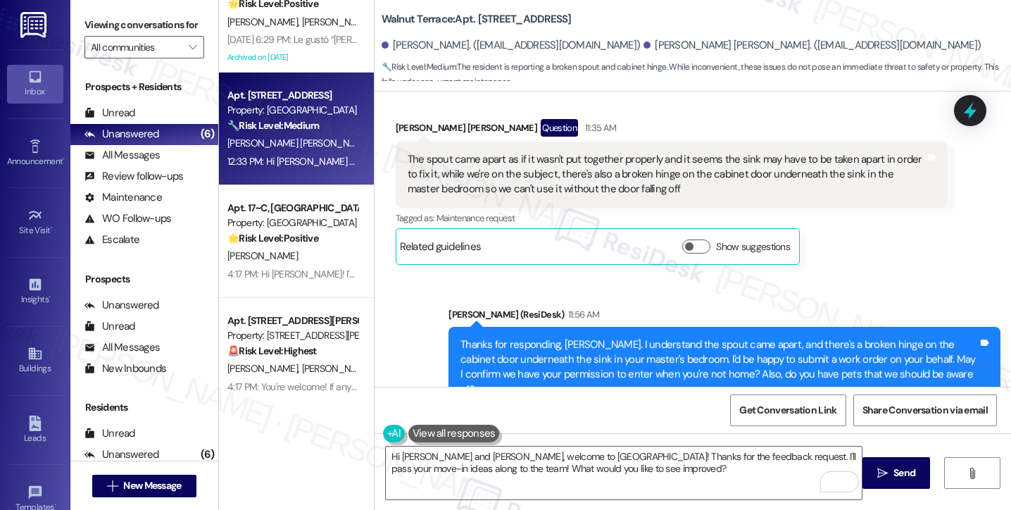
click at [766, 119] on div "Tristan Griffey Jones Question 11:35 AM" at bounding box center [672, 130] width 552 height 23
click at [79, 27] on div "Viewing conversations for All communities " at bounding box center [144, 36] width 148 height 73
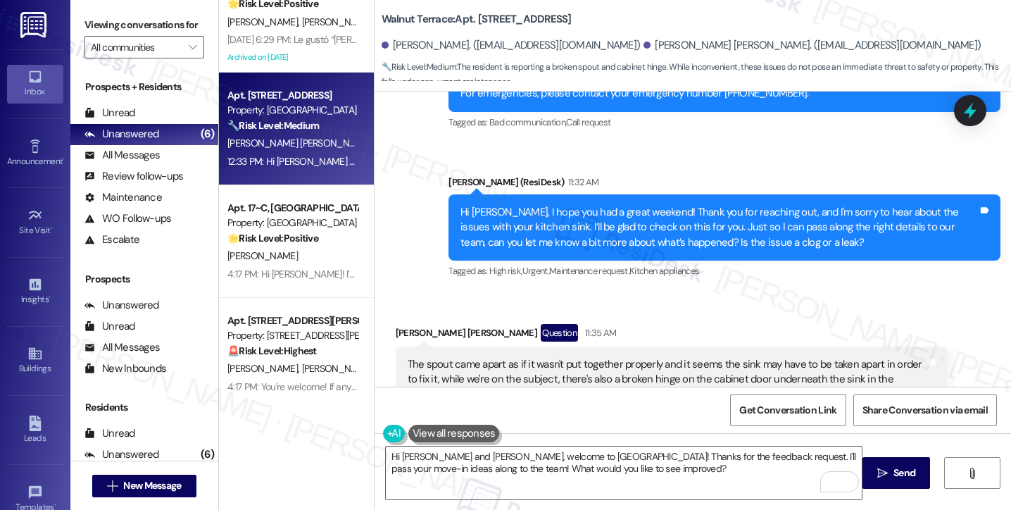
scroll to position [2008, 0]
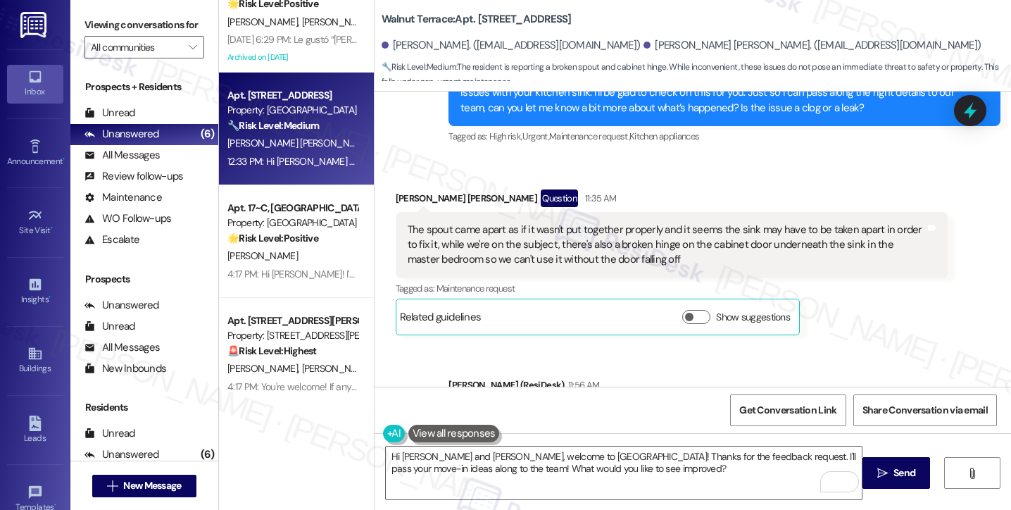
click at [97, 27] on label "Viewing conversations for" at bounding box center [145, 25] width 120 height 22
click at [99, 36] on label "Viewing conversations for" at bounding box center [145, 25] width 120 height 22
click at [494, 473] on textarea "Hi Hannah and Tristan, welcome to Walnut Terrace! Thanks for the feedback reque…" at bounding box center [624, 472] width 476 height 53
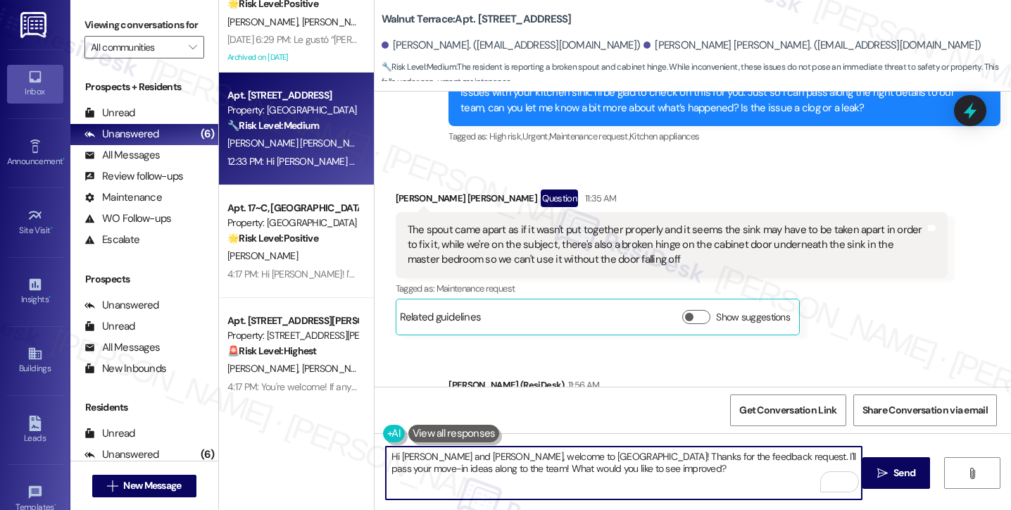
click at [494, 473] on textarea "Hi Hannah and Tristan, welcome to Walnut Terrace! Thanks for the feedback reque…" at bounding box center [624, 472] width 476 height 53
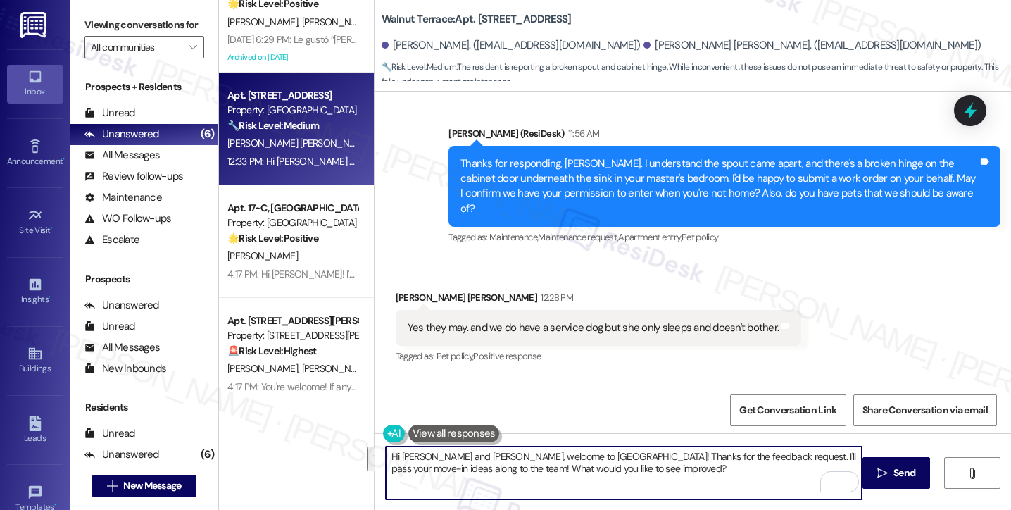
scroll to position [2354, 0]
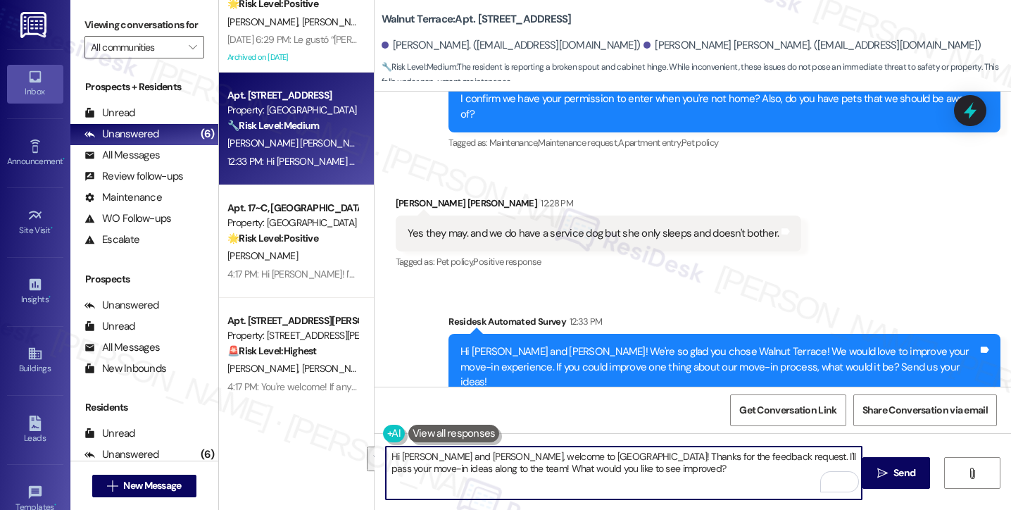
click at [639, 465] on textarea "Hi Hannah and Tristan, welcome to Walnut Terrace! Thanks for the feedback reque…" at bounding box center [624, 472] width 476 height 53
click at [595, 344] on div "Hi Hannah and Tristan! We're so glad you chose Walnut Terrace! We would love to…" at bounding box center [720, 366] width 518 height 45
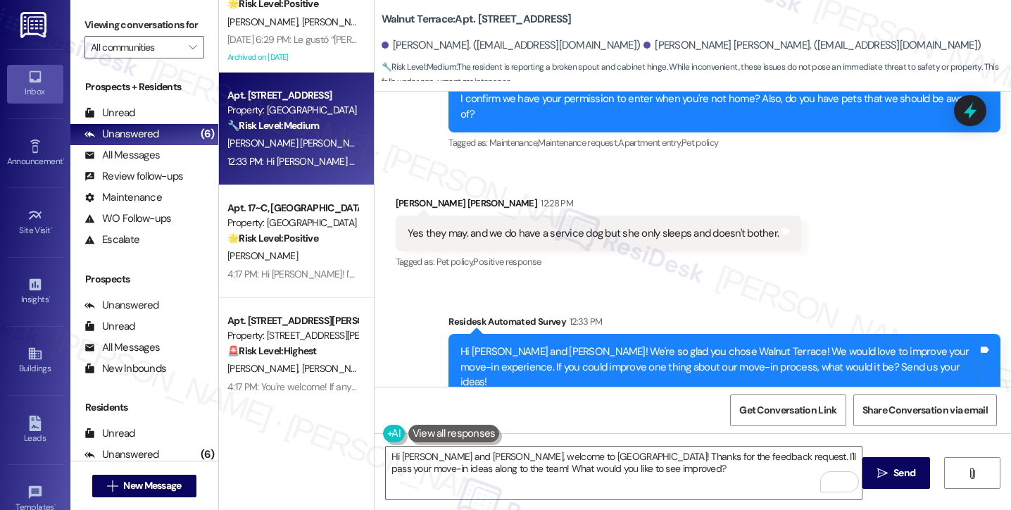
click at [595, 344] on div "Hi Hannah and Tristan! We're so glad you chose Walnut Terrace! We would love to…" at bounding box center [720, 366] width 518 height 45
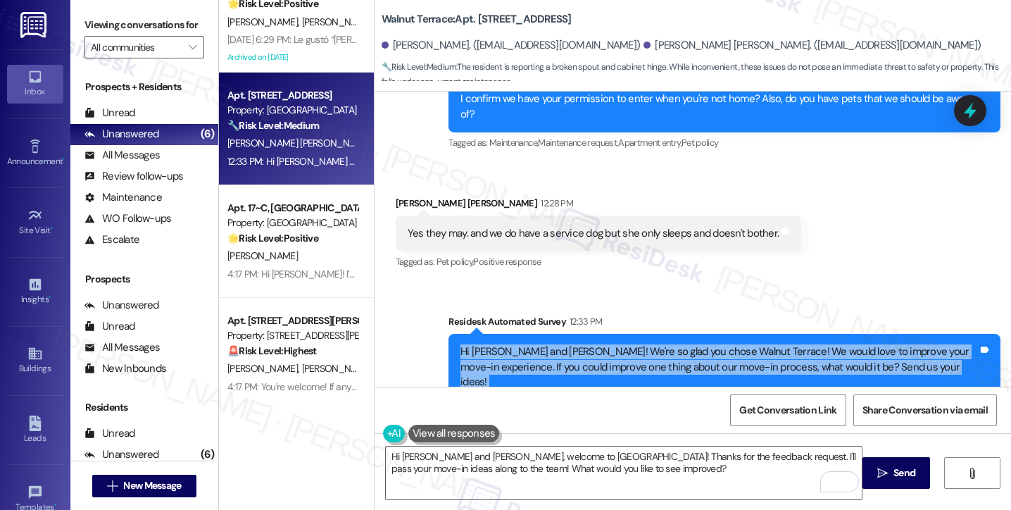
click at [595, 344] on div "Hi Hannah and Tristan! We're so glad you chose Walnut Terrace! We would love to…" at bounding box center [720, 366] width 518 height 45
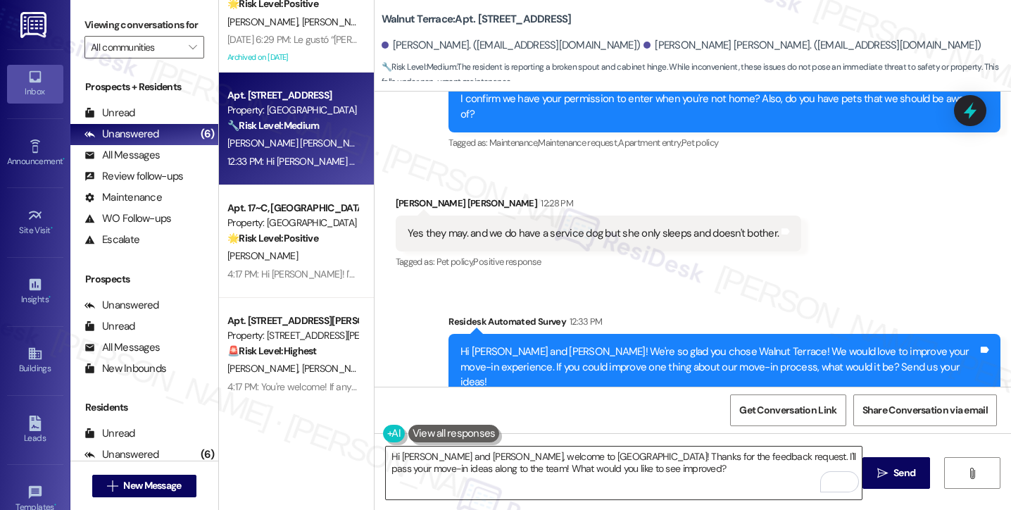
click at [625, 472] on textarea "Hi Hannah and Tristan, welcome to Walnut Terrace! Thanks for the feedback reque…" at bounding box center [624, 472] width 476 height 53
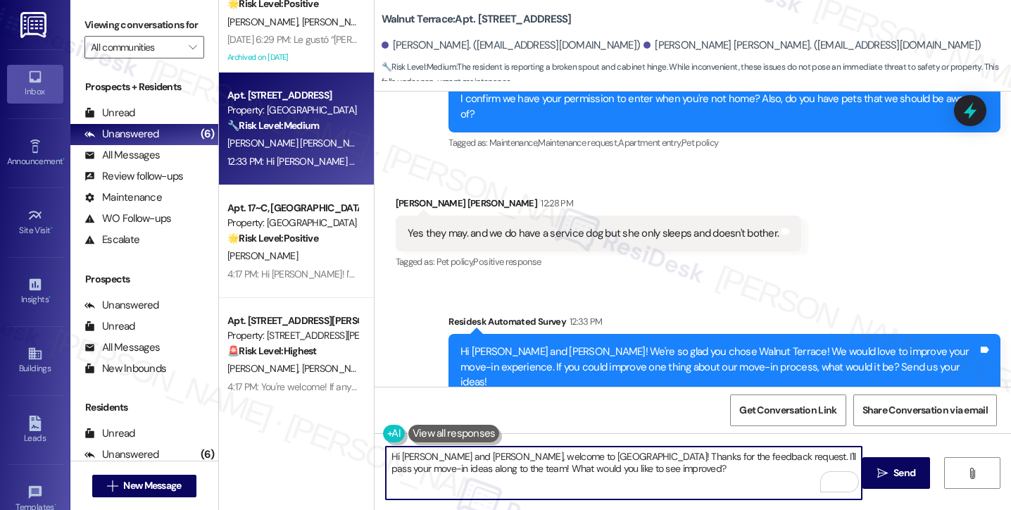
click at [625, 472] on textarea "Hi Hannah and Tristan, welcome to Walnut Terrace! Thanks for the feedback reque…" at bounding box center [624, 472] width 476 height 53
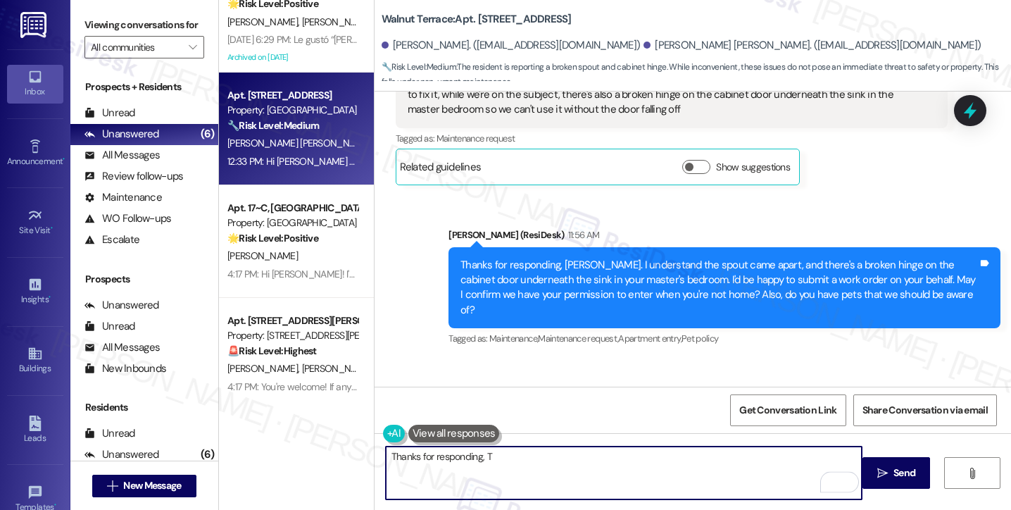
scroll to position [2213, 0]
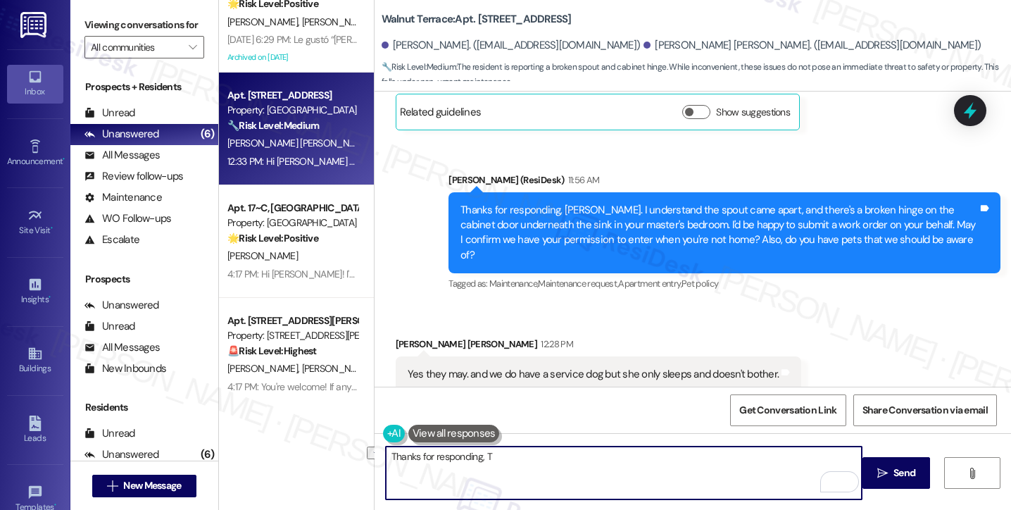
drag, startPoint x: 527, startPoint y: 451, endPoint x: 366, endPoint y: 444, distance: 160.8
click at [374, 444] on div "Walnut Terrace: Apt. 04, 1 Walnut Terrace Hannah Frost. (hjfrost@gmail.com) Tri…" at bounding box center [692, 255] width 637 height 510
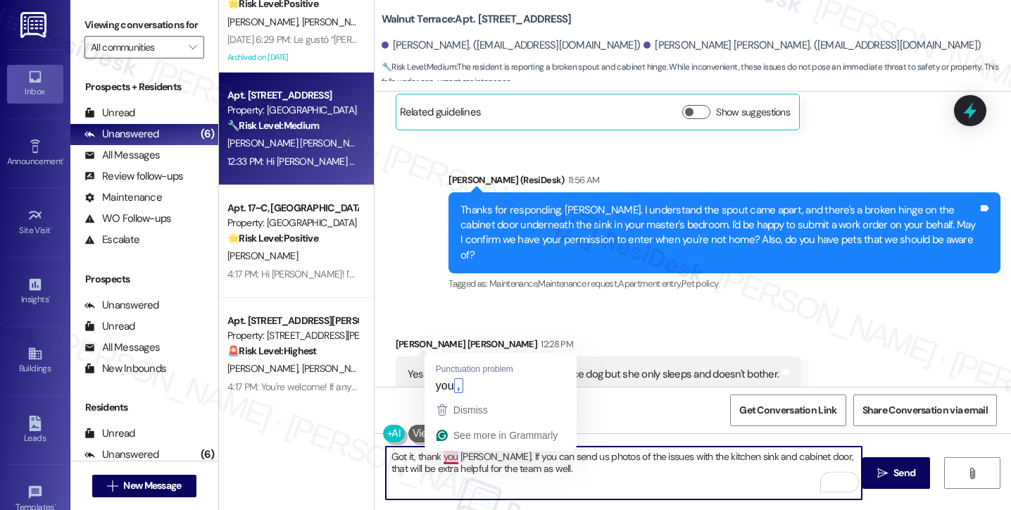
type textarea "Got it, thank you, Tristan. If you can send us photos of the issues with the ki…"
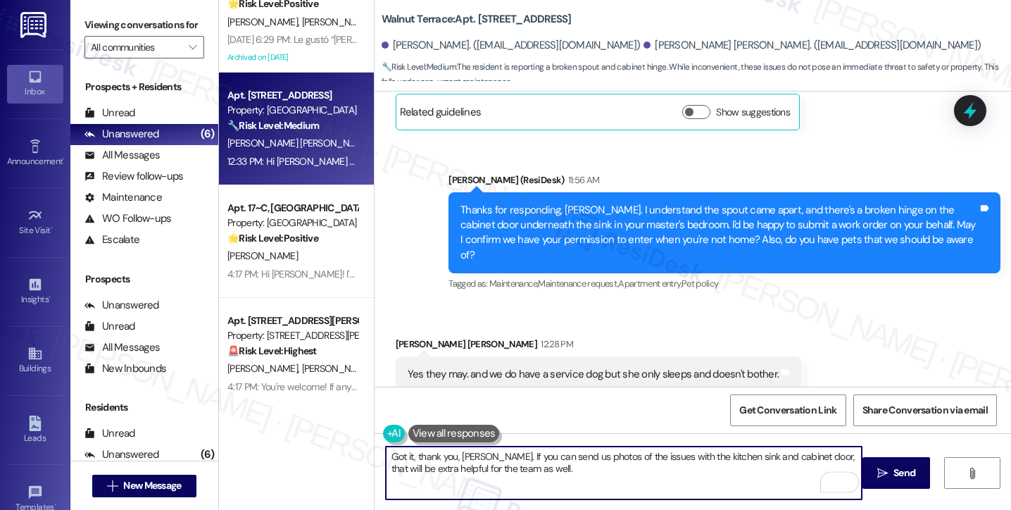
click at [565, 454] on textarea "Got it, thank you, Tristan. If you can send us photos of the issues with the ki…" at bounding box center [624, 472] width 476 height 53
click at [577, 469] on textarea "Got it, thank you, Tristan. If you can send us photos of the issues with the ki…" at bounding box center [624, 472] width 476 height 53
click at [475, 456] on textarea "Got it, thank you, Tristan. If you can send us photos of the issues with the ki…" at bounding box center [624, 472] width 476 height 53
click at [580, 475] on textarea "Got it, thank you, Tristan. If you can send us photos of the issues with the ki…" at bounding box center [624, 472] width 476 height 53
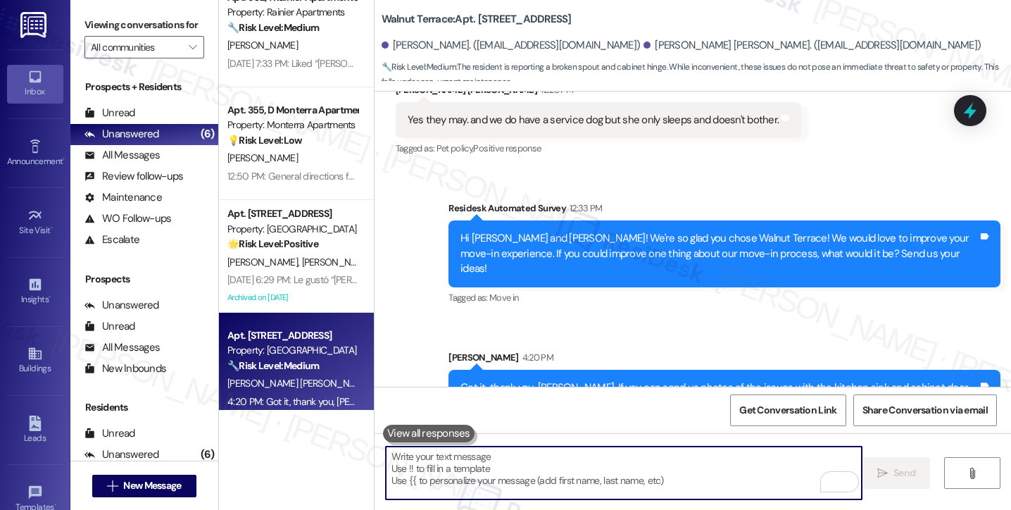
scroll to position [40, 0]
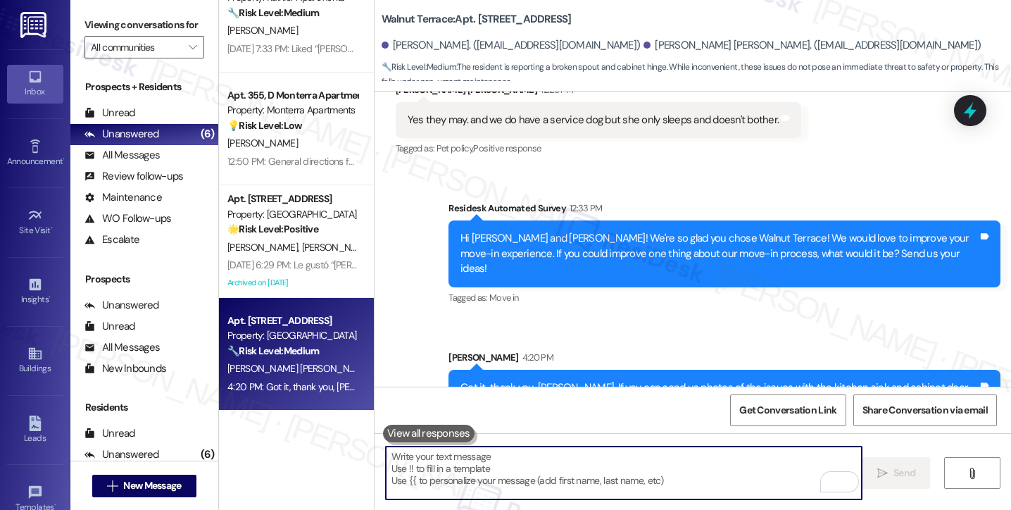
click at [545, 380] on div "Got it, thank you, Tristan. If you can send us photos of the issues with the ki…" at bounding box center [720, 395] width 518 height 30
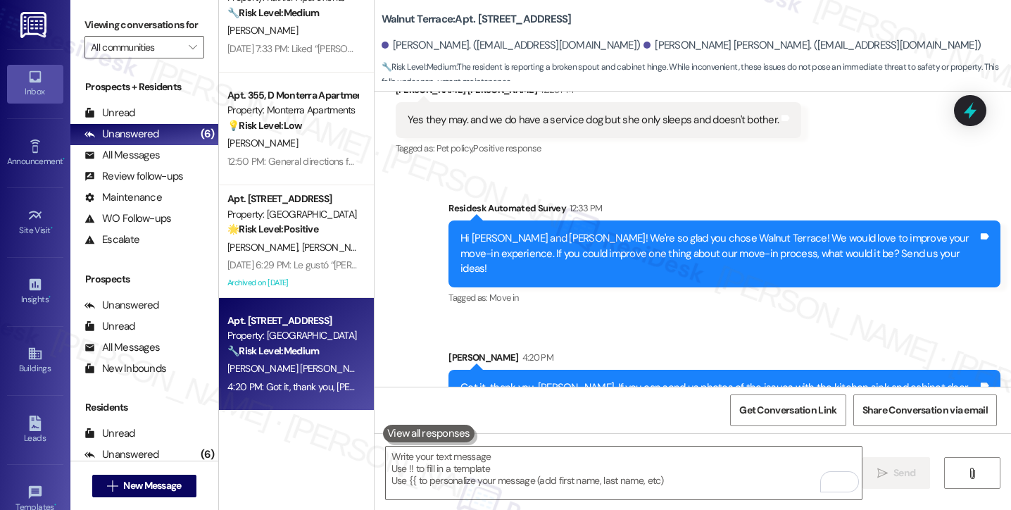
click at [545, 380] on div "Got it, thank you, Tristan. If you can send us photos of the issues with the ki…" at bounding box center [720, 395] width 518 height 30
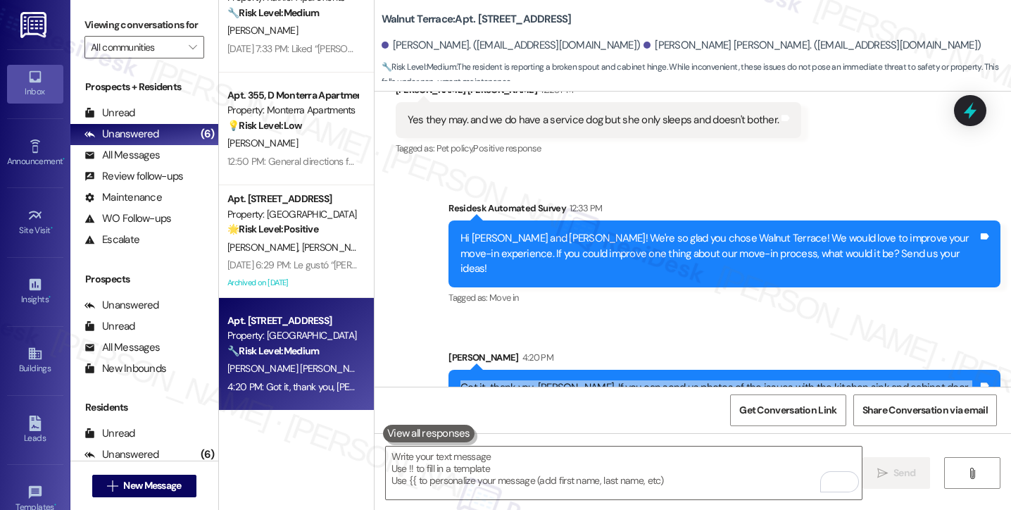
click at [545, 380] on div "Got it, thank you, Tristan. If you can send us photos of the issues with the ki…" at bounding box center [720, 395] width 518 height 30
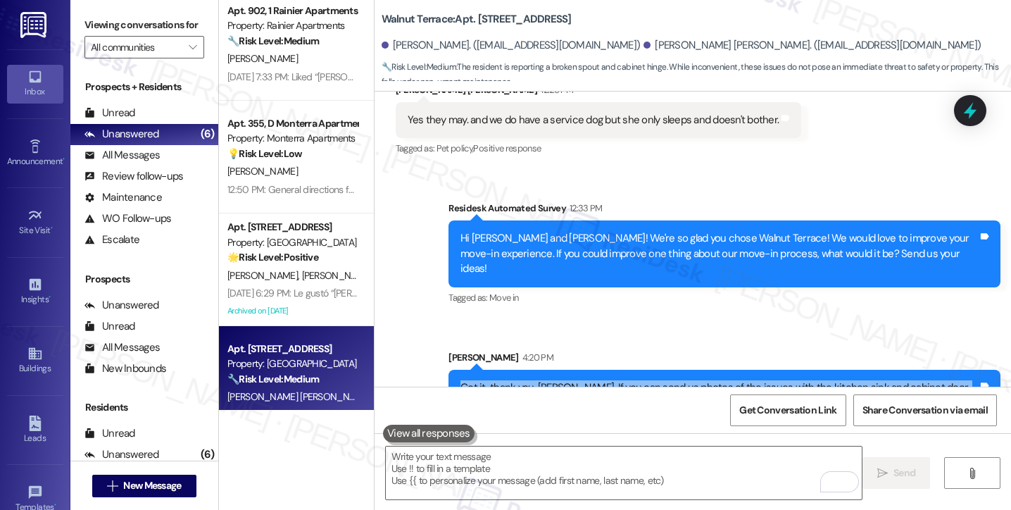
scroll to position [0, 0]
